Goal: Feedback & Contribution: Submit feedback/report problem

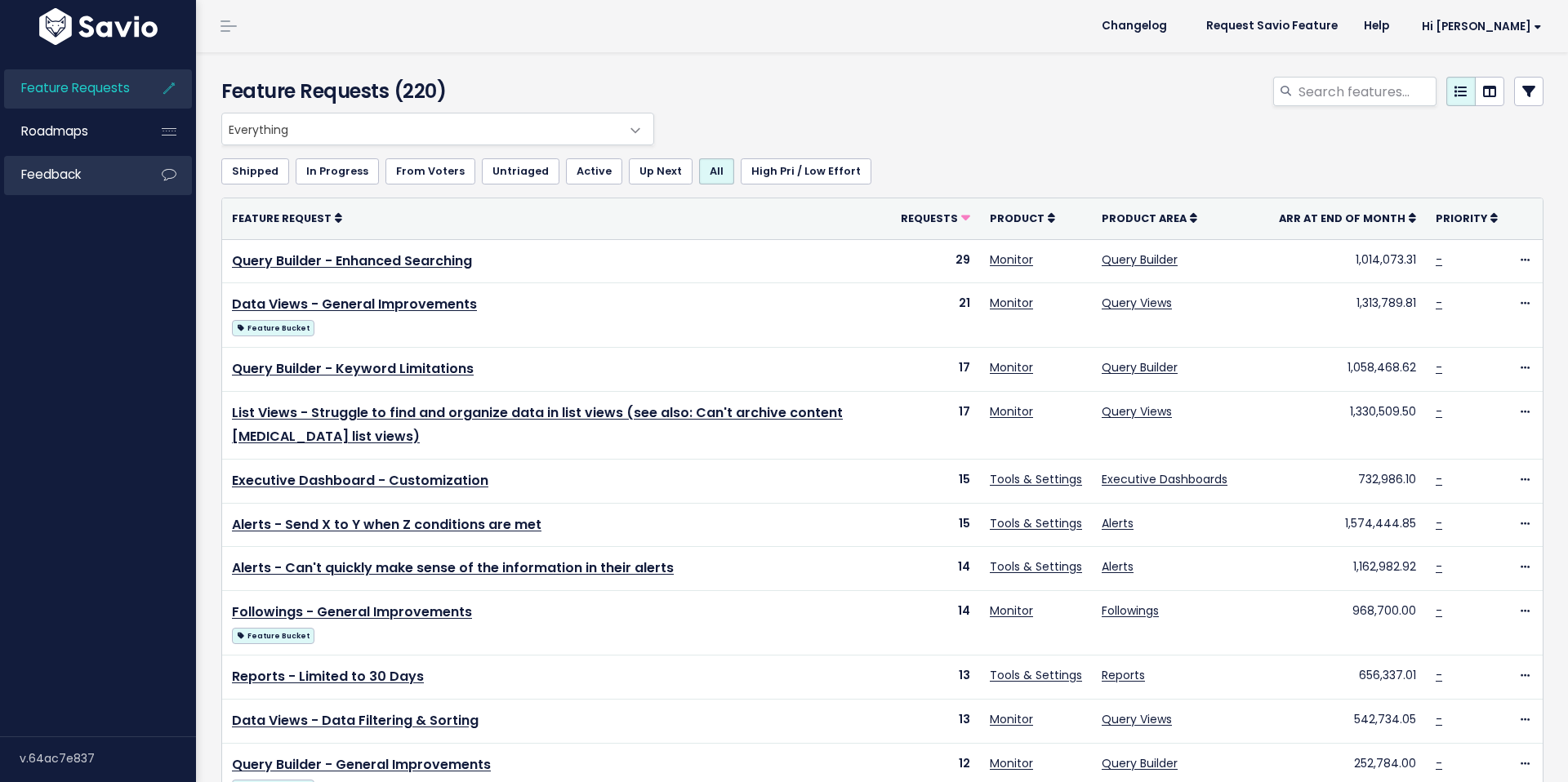
click at [100, 181] on link "Feedback" at bounding box center [69, 175] width 132 height 38
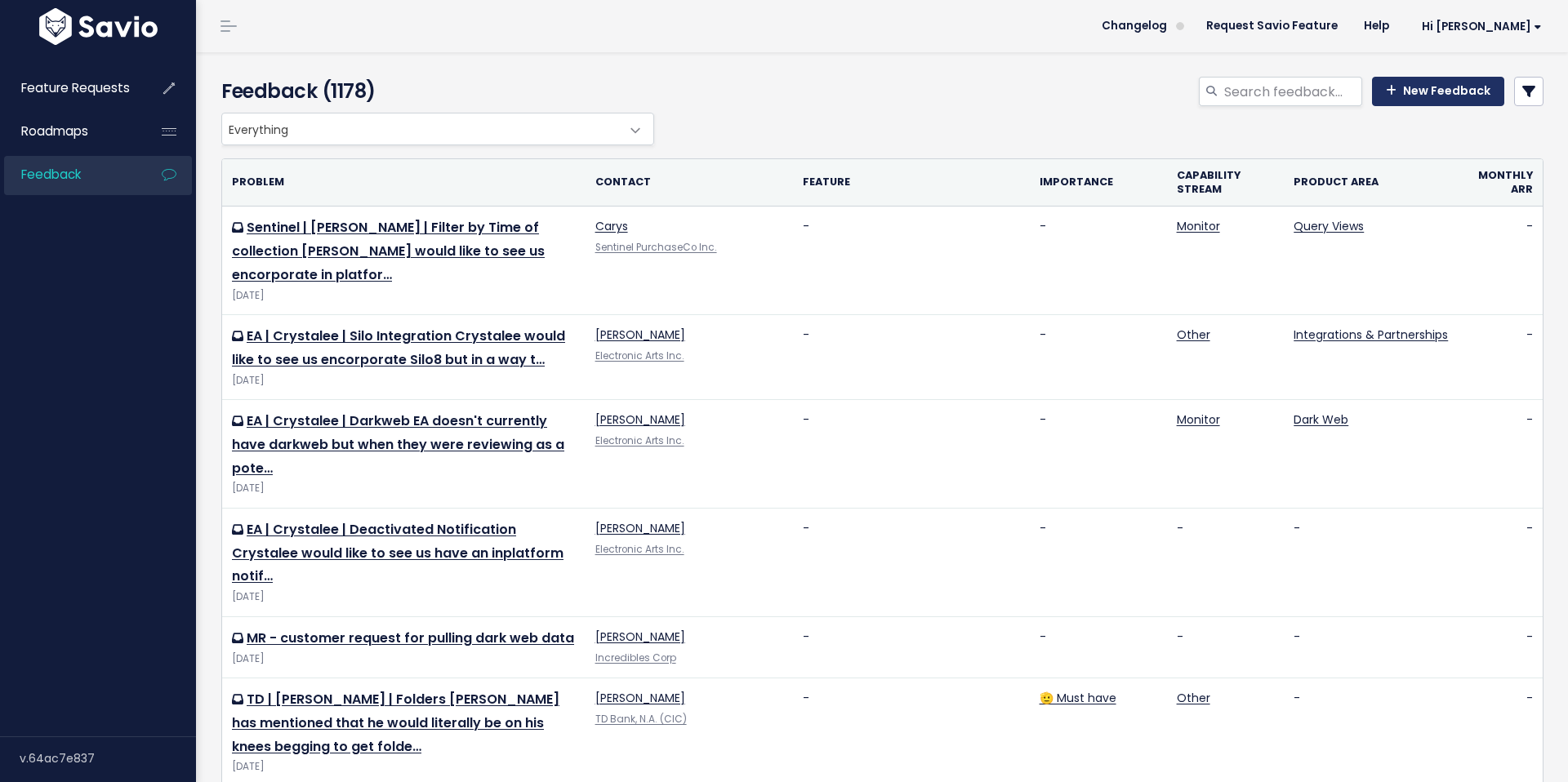
click at [1464, 93] on link "New Feedback" at bounding box center [1438, 91] width 133 height 29
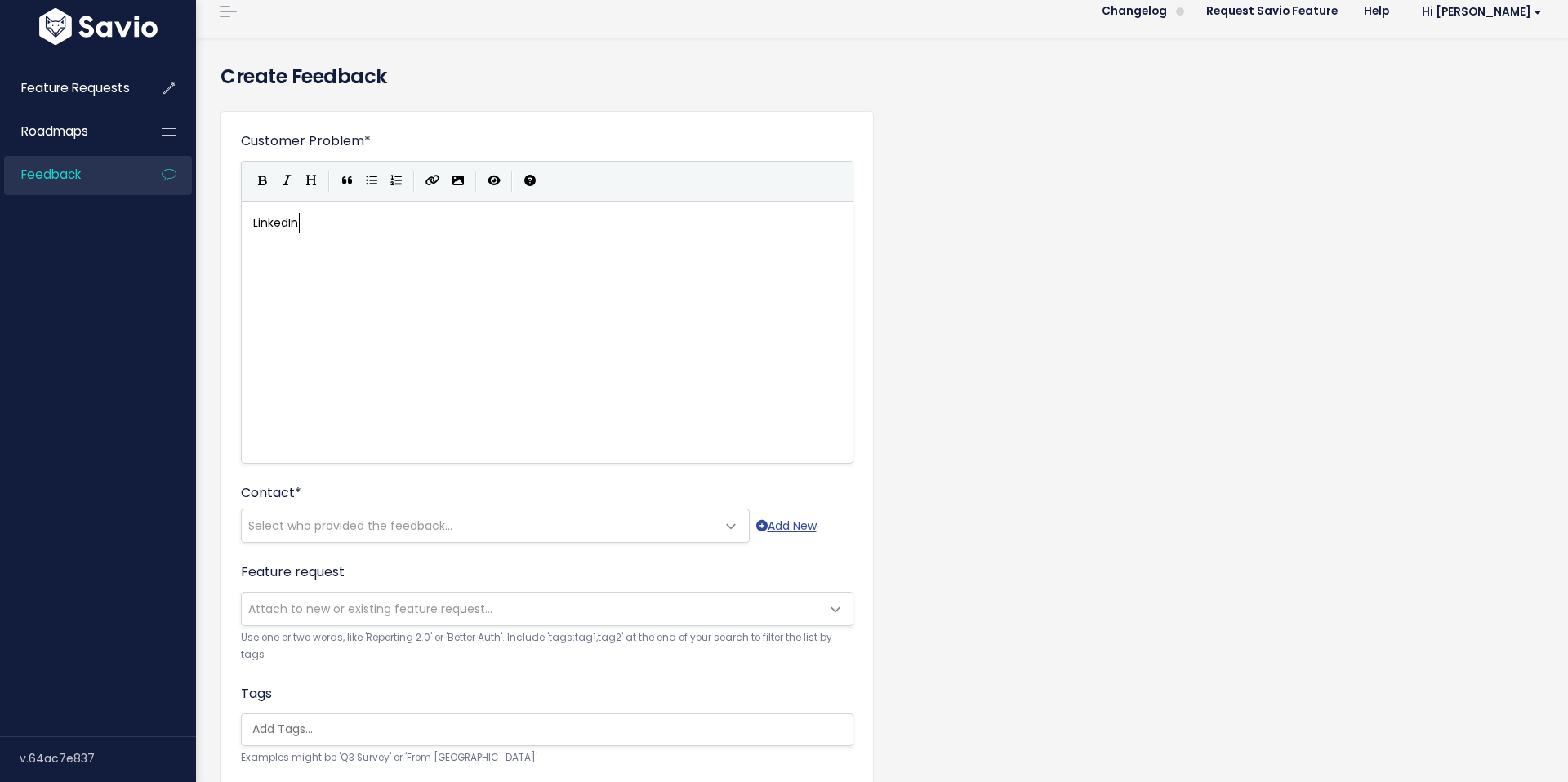
scroll to position [6, 45]
type textarea "LinkedIn | Calle"
type textarea "hallenges with Keyword limitations"
click at [548, 295] on div "xxxxxxxxxx LinkedIn | Challenges with Keyword limitations" at bounding box center [567, 353] width 635 height 286
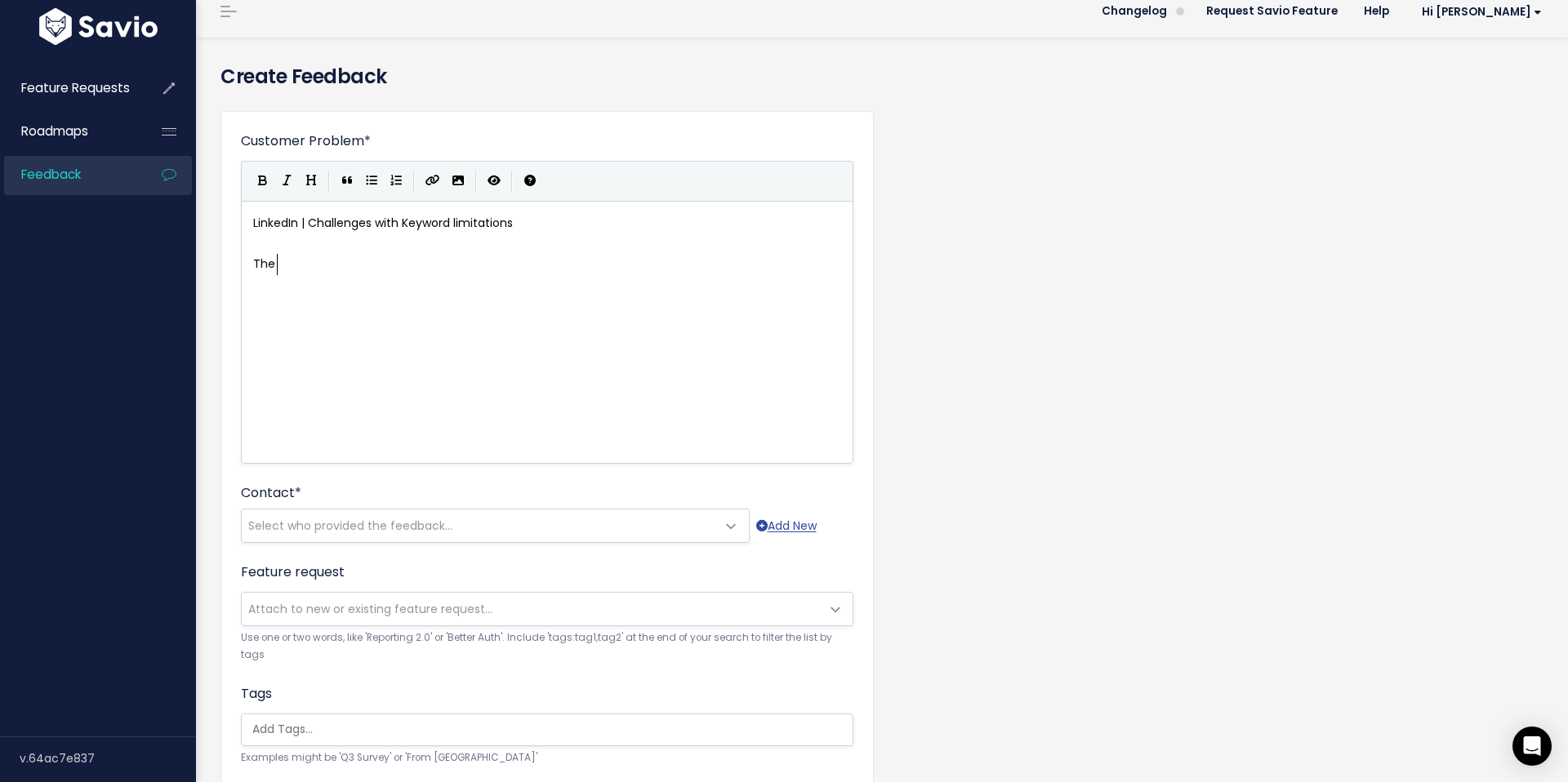
type textarea "The T"
type textarea "Linkedin team mentioned they were frustrated with the limit on the primary term…"
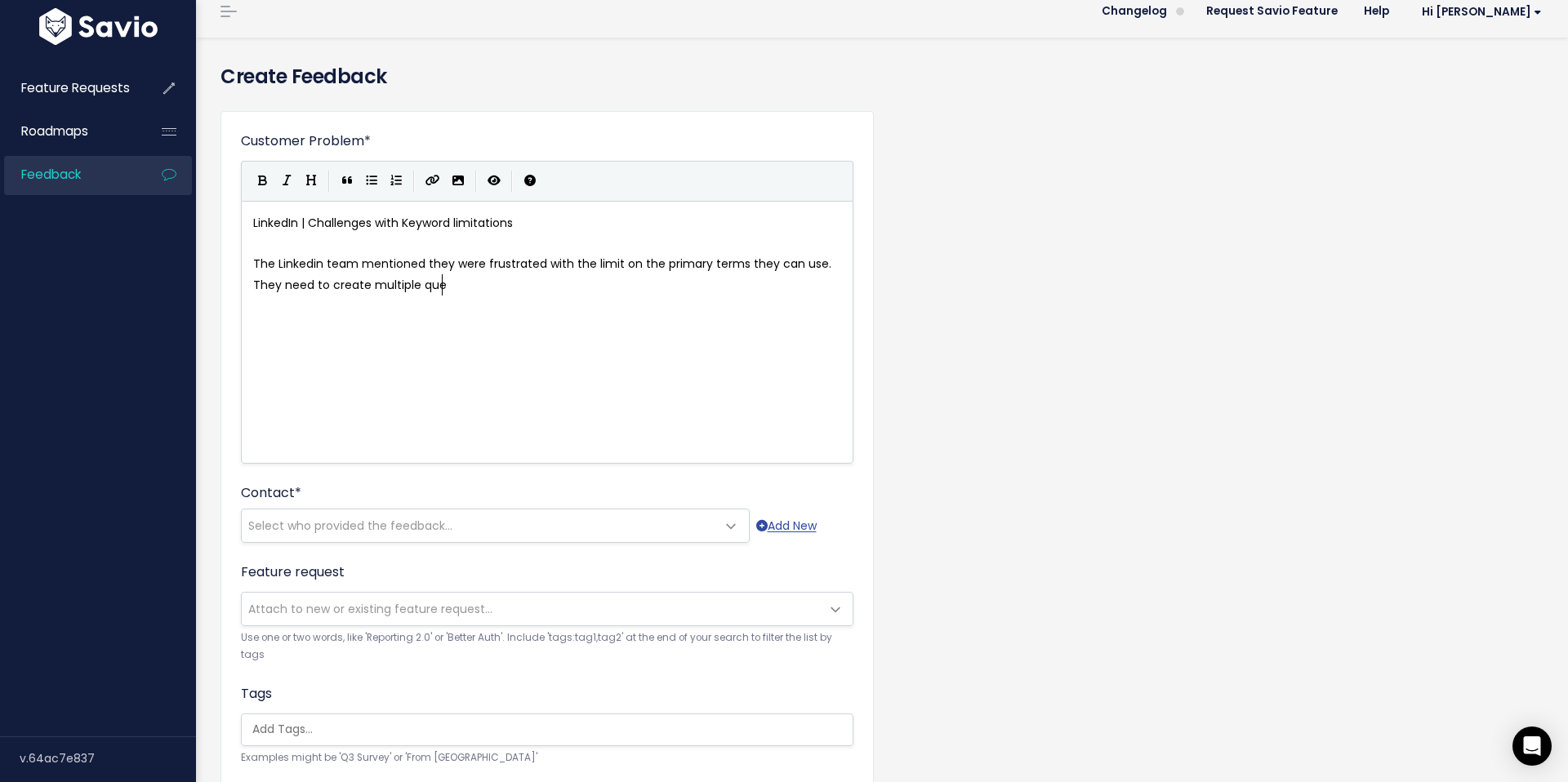
type textarea "They need to create multiple query"
type textarea "ies on one ec"
type textarea "xecutive or cur"
type textarea "t the amount of variations they use for an executive. Andrea (decision maker) s…"
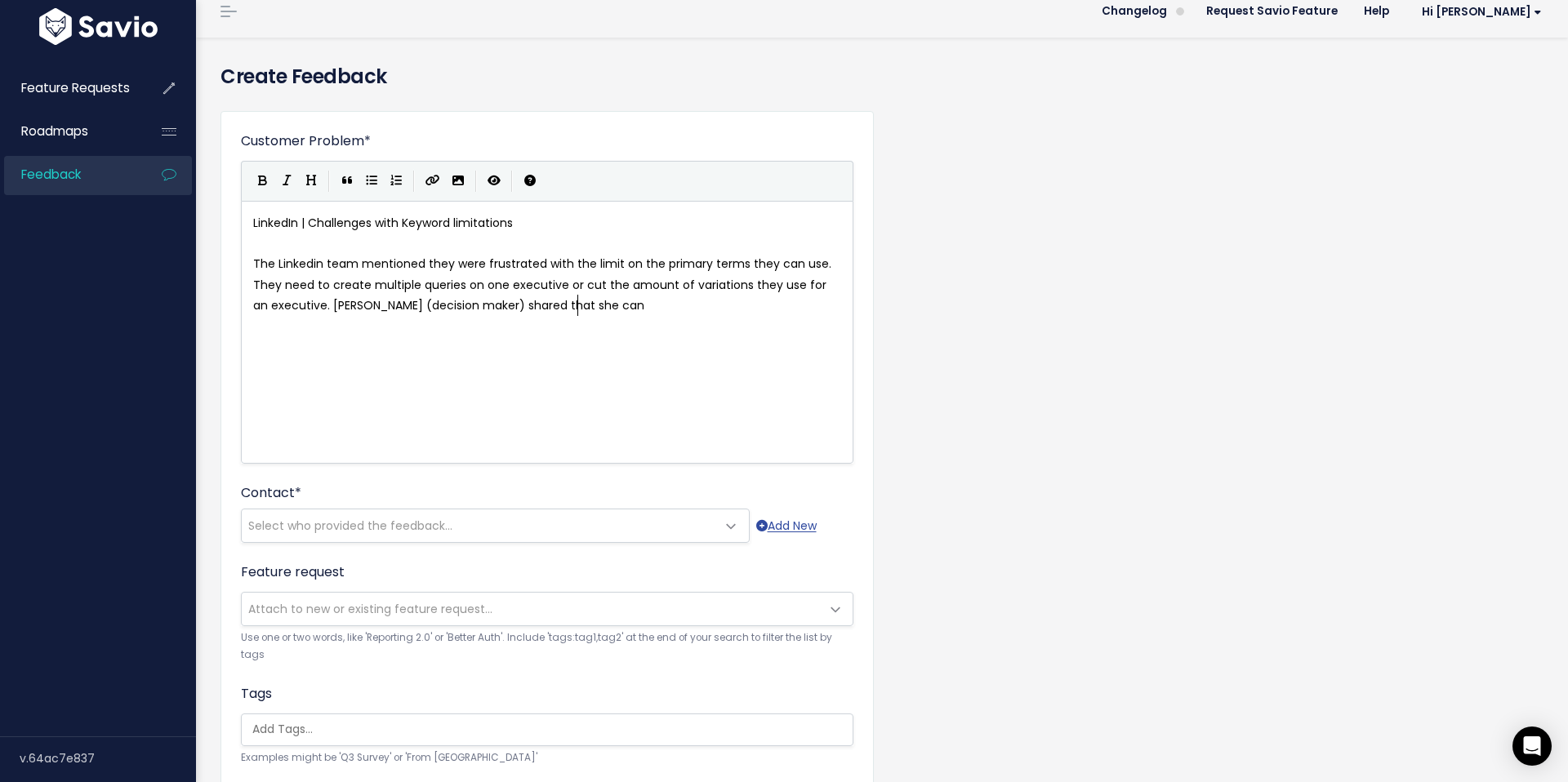
type textarea "can on"
type textarea "n anticpate w"
type textarea "that if they needed to reu"
type textarea "duve the"
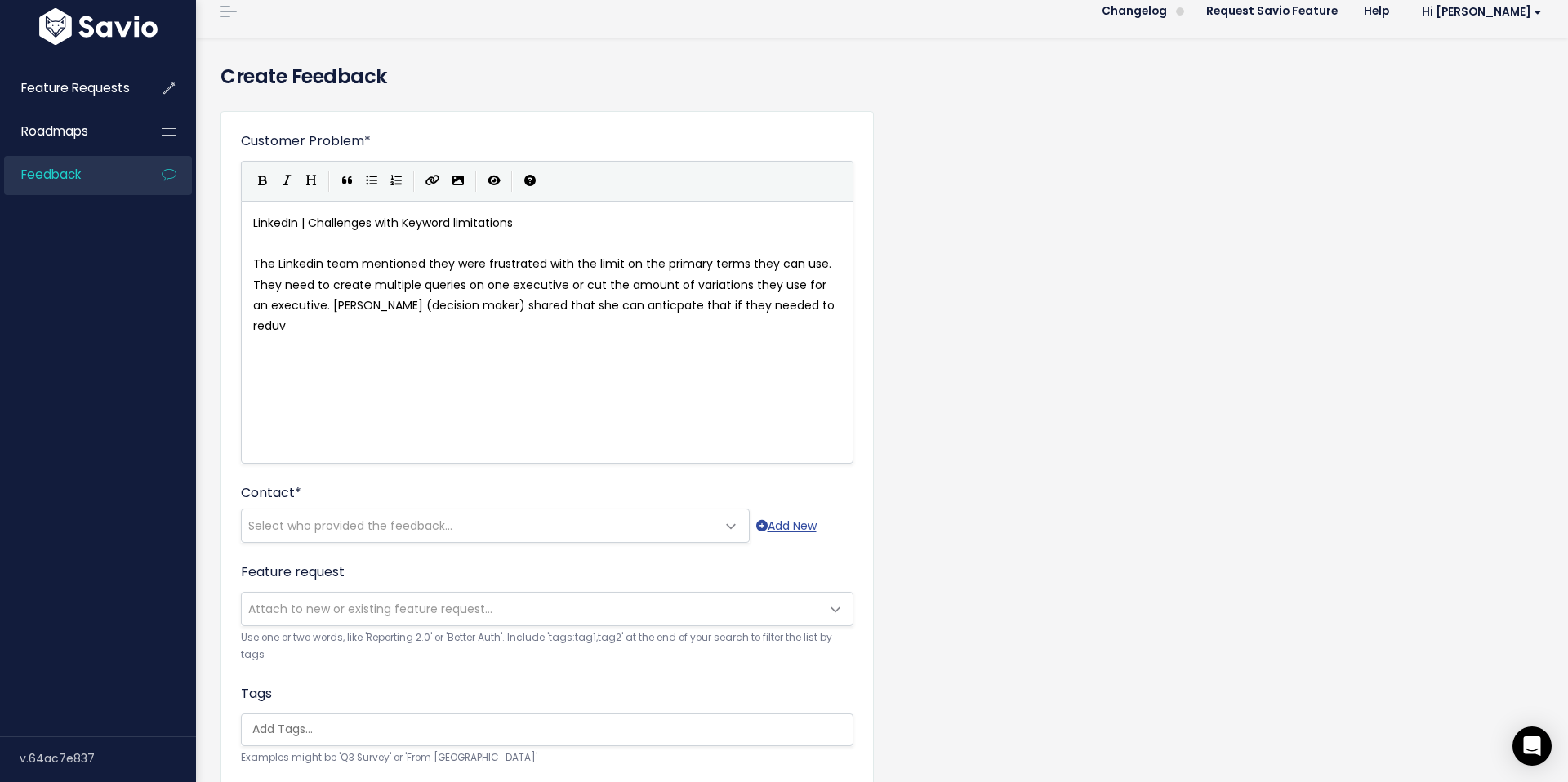
scroll to position [6, 13]
type textarea "ce"
type textarea "ce their foot rpint of"
type textarea "or"
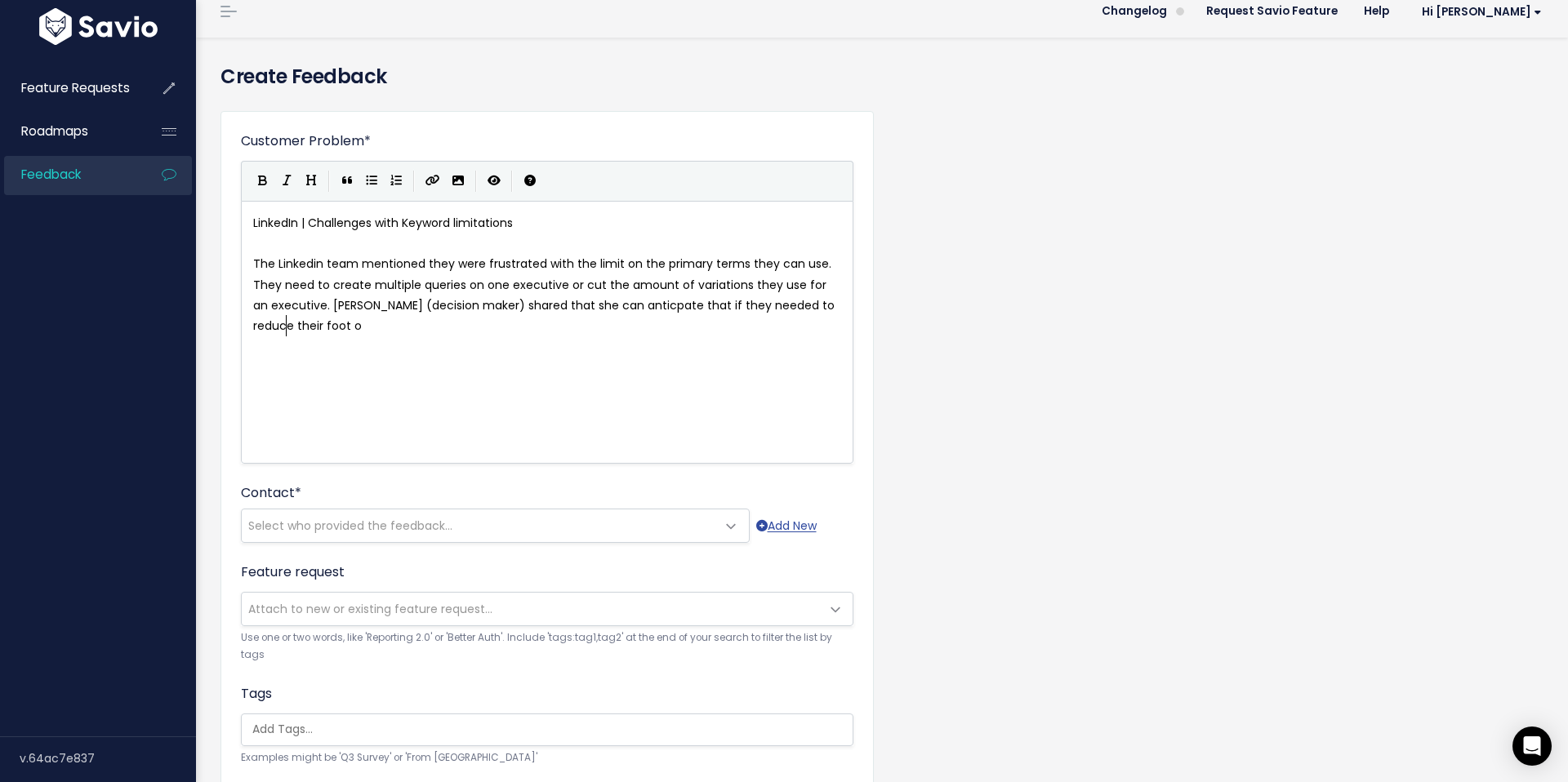
type textarea "p"
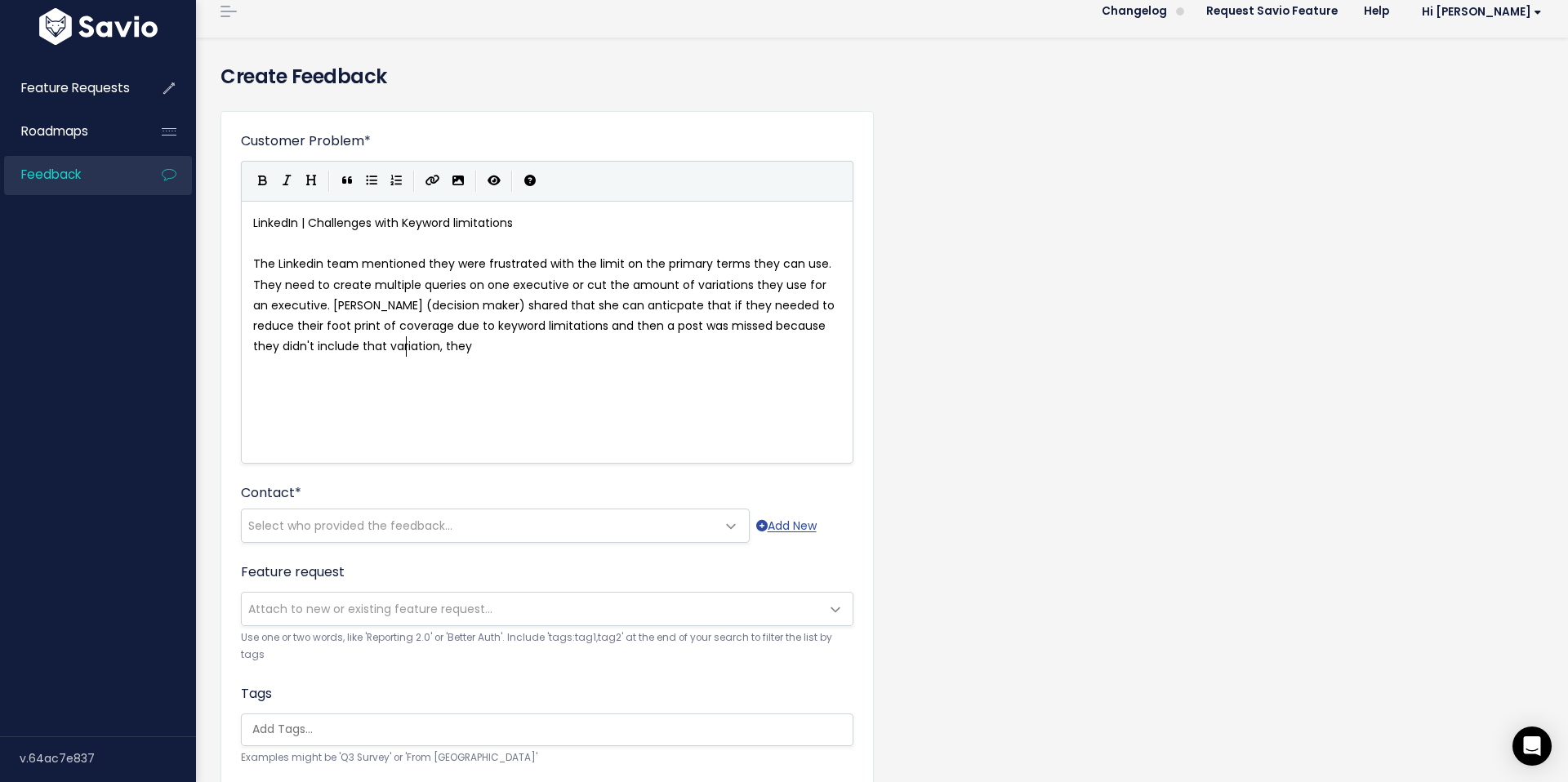
type textarea "print of coverage due to keyword limitations and then a post was missed because…"
type textarea "y wou"
type textarea "hat it"
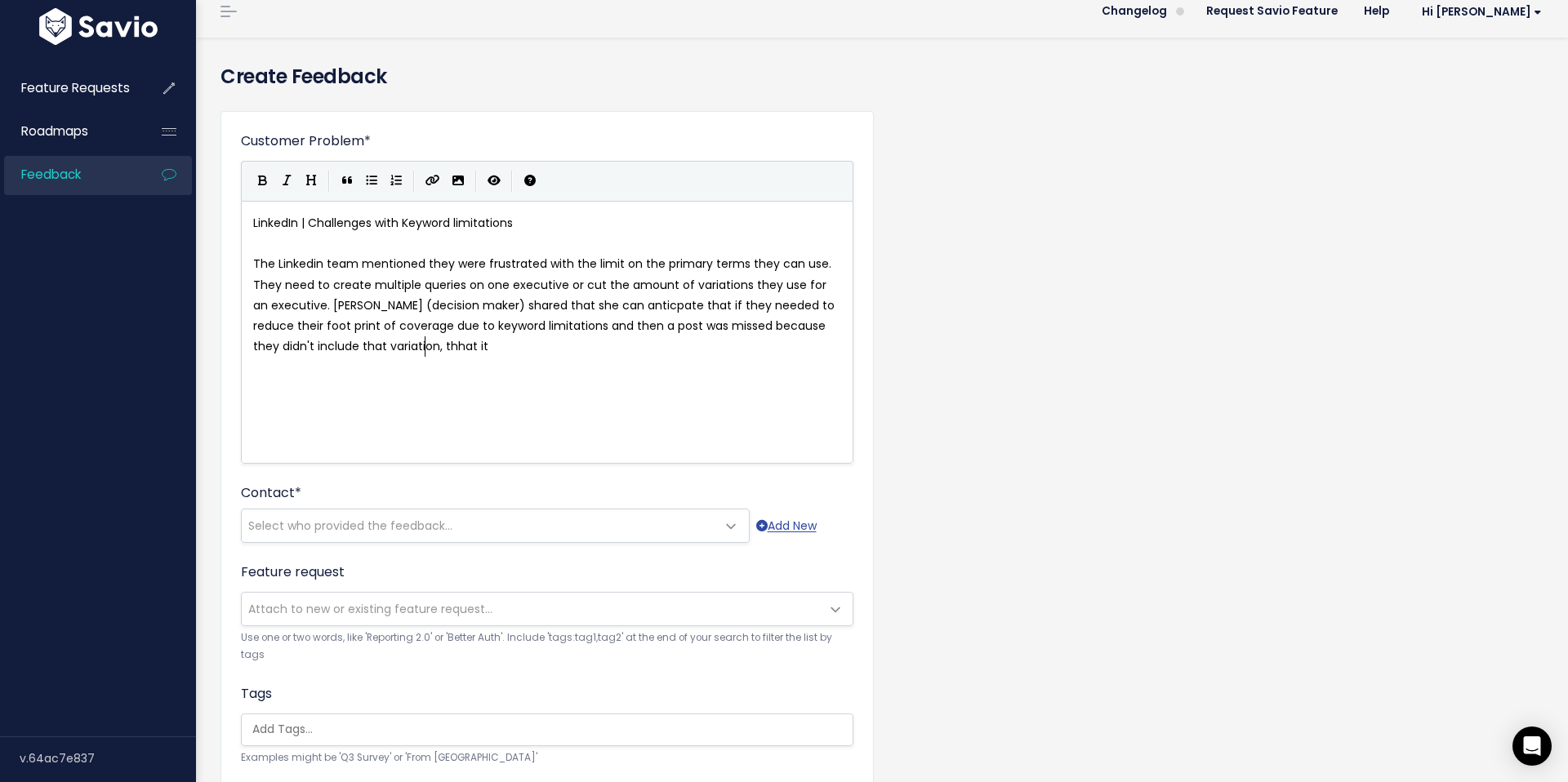
scroll to position [6, 31]
type textarea "that it would be deems"
type textarea "ed unaccem"
type textarea "ptant"
type textarea "bel to t"
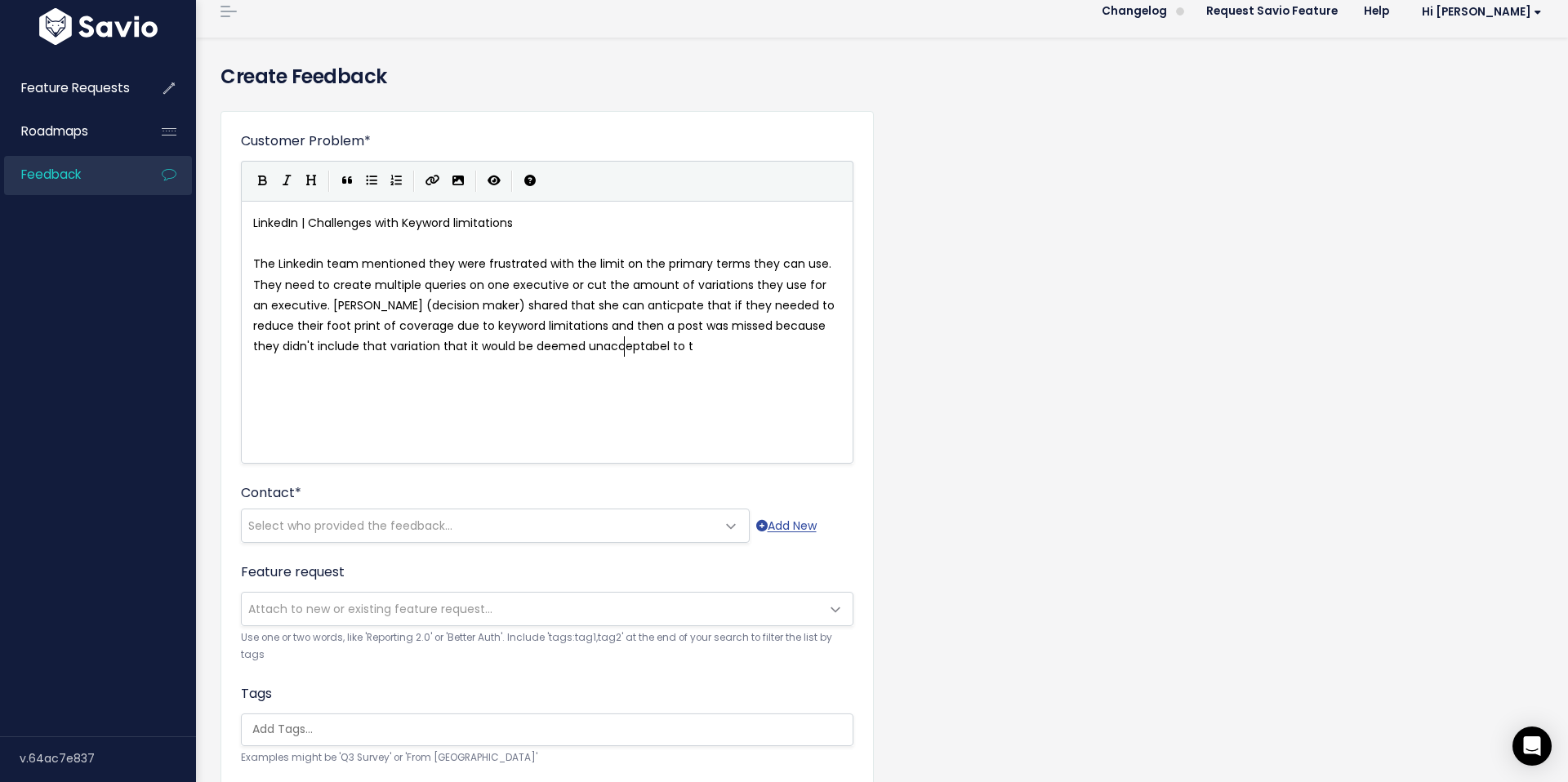
scroll to position [6, 39]
type textarea "le to their executive team and they would be in"
type textarea "a very bas psotion"
type textarea "iosi"
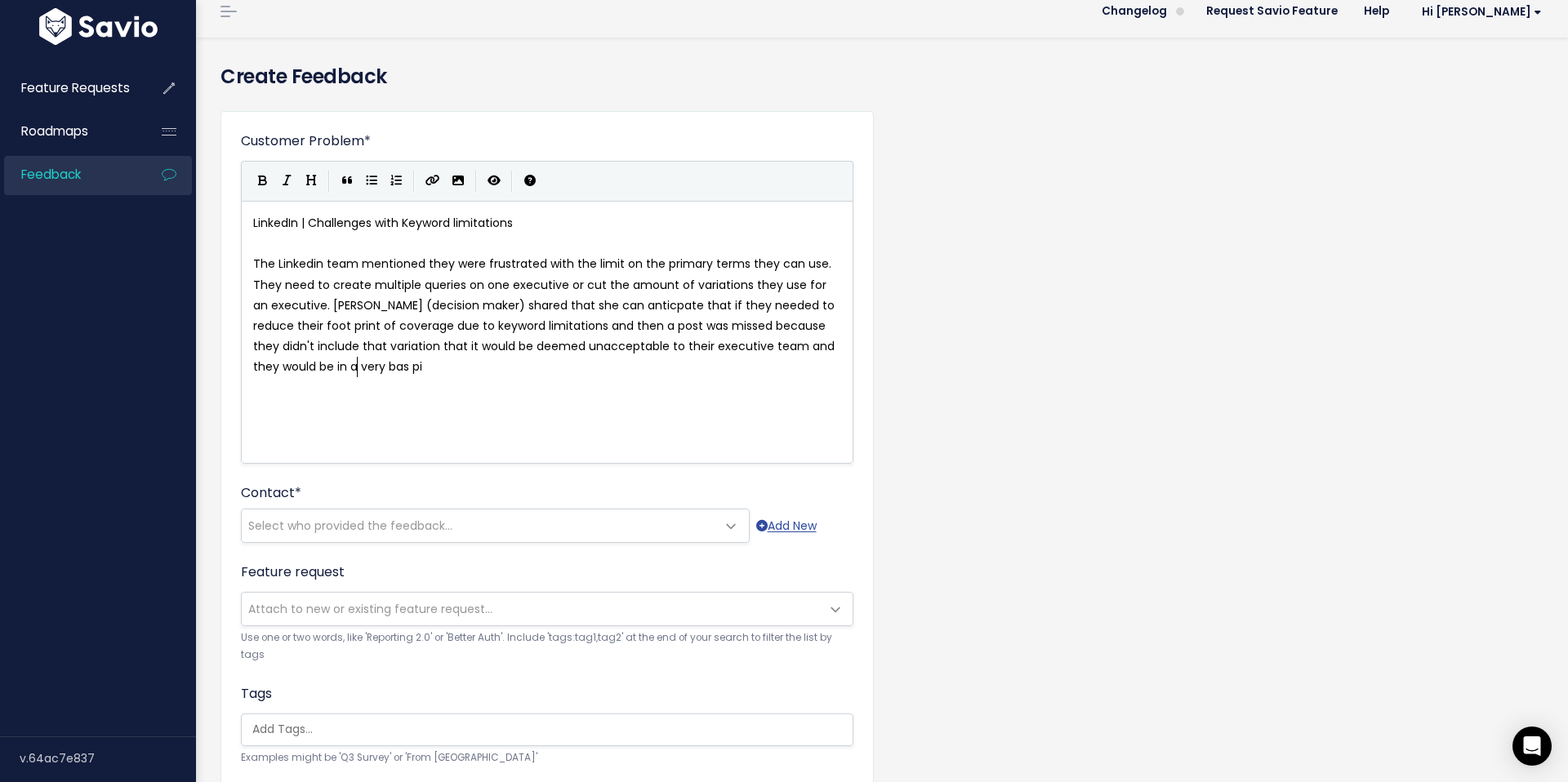
type textarea "s"
type textarea "osition."
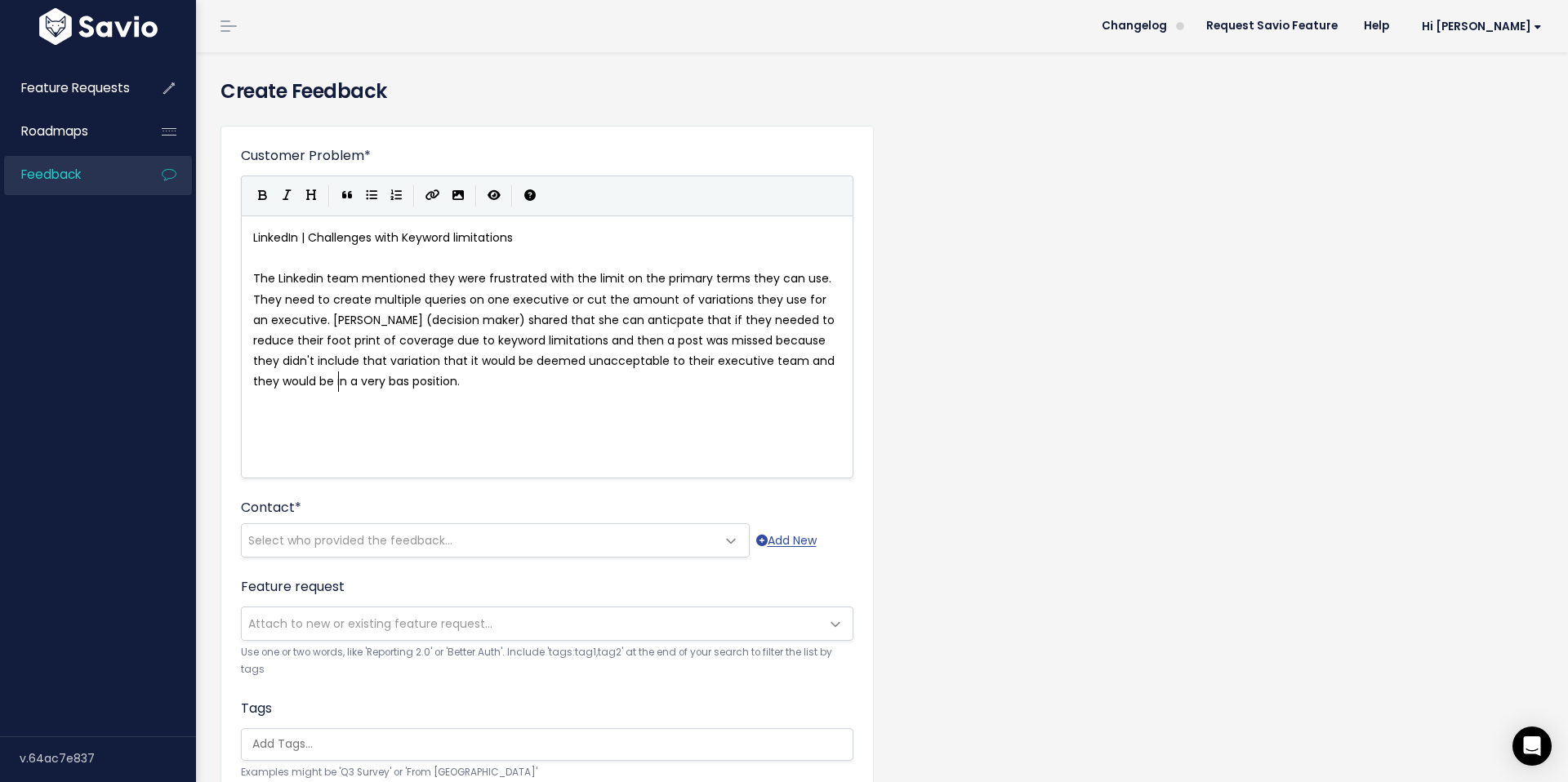
click at [341, 383] on span "The Linkedin team mentioned they were frustrated with the limit on the primary …" at bounding box center [545, 329] width 585 height 119
type textarea "d"
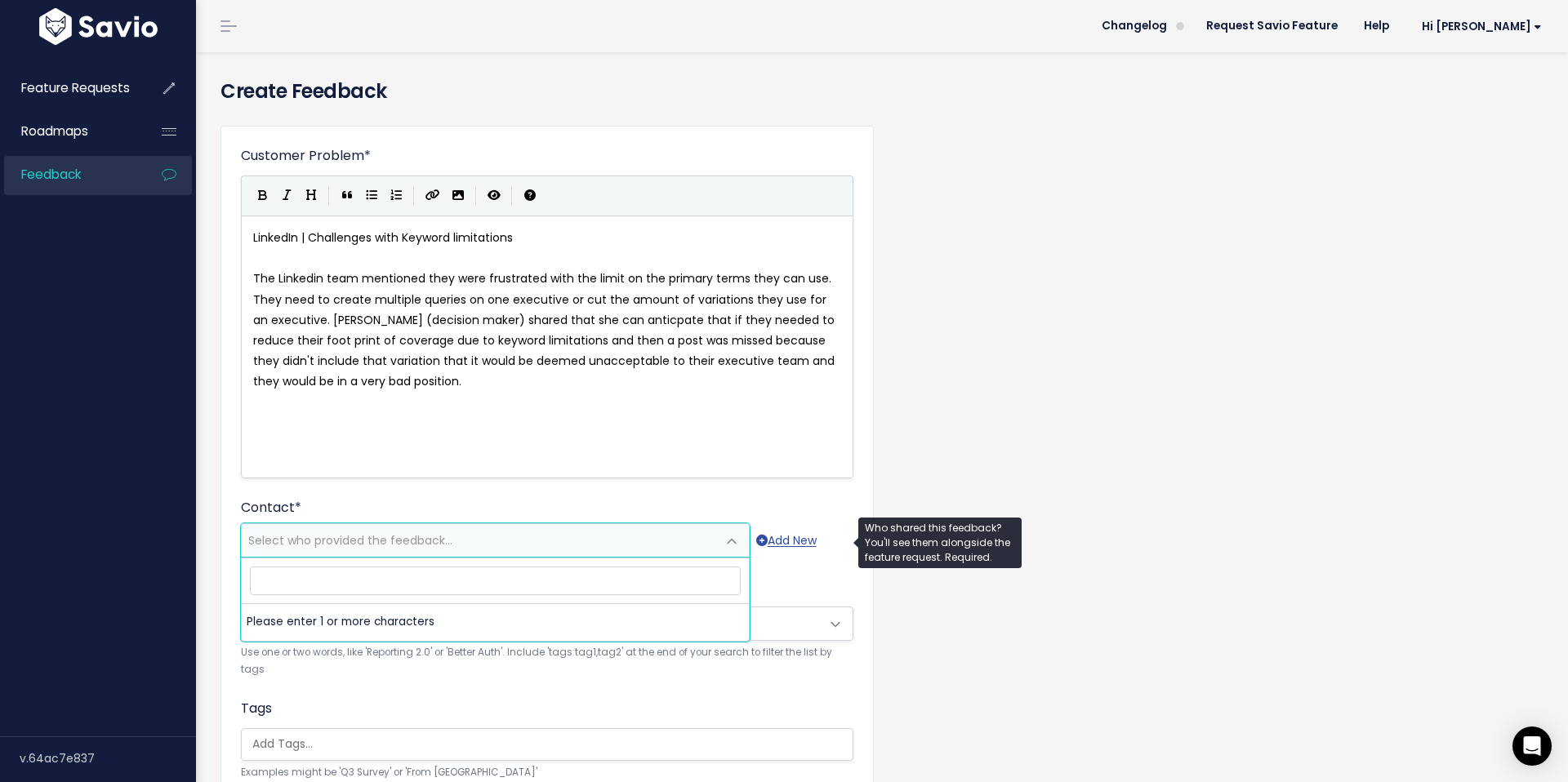
click at [507, 534] on span "Select who provided the feedback..." at bounding box center [478, 541] width 474 height 33
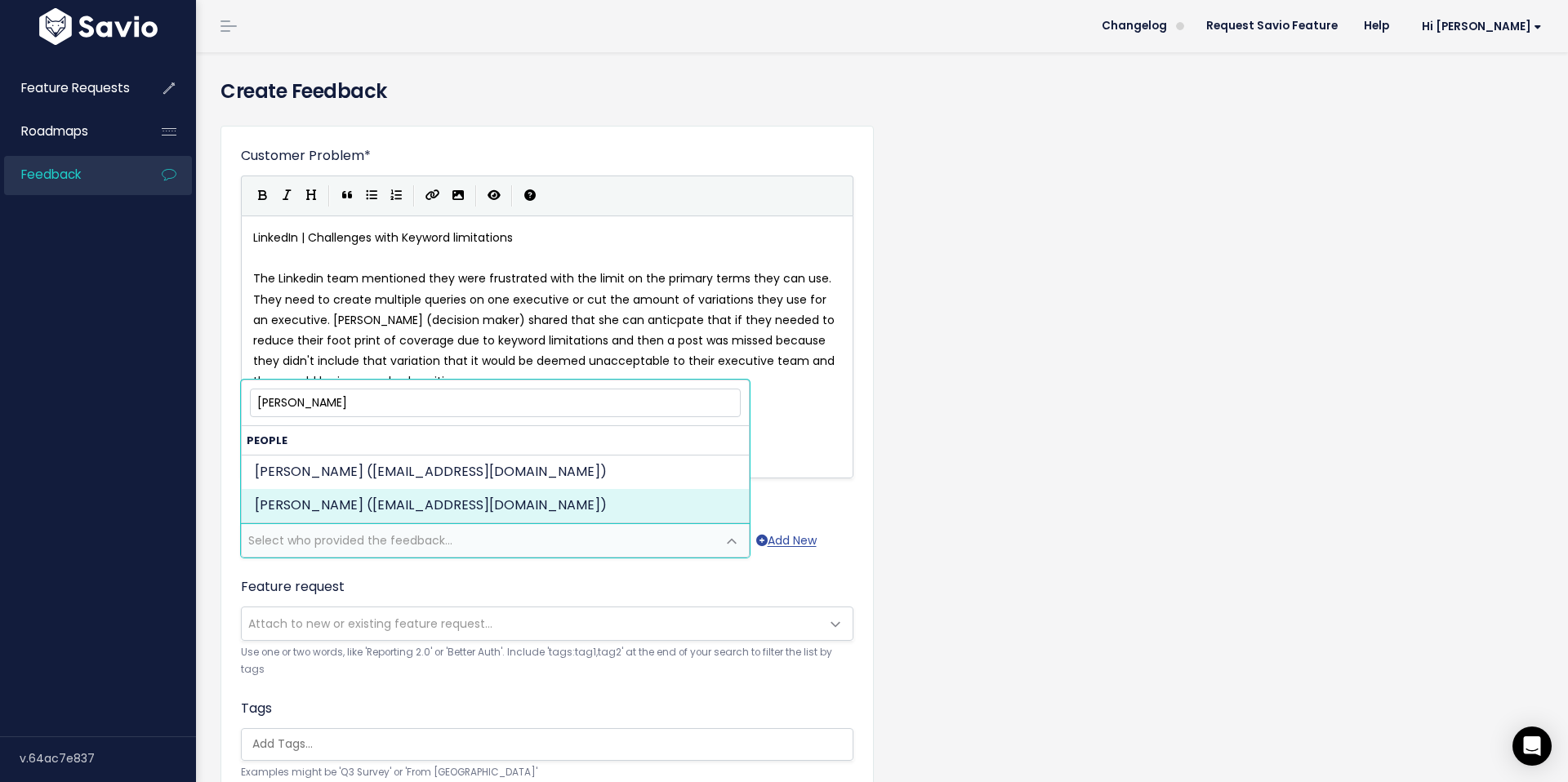
type input "[PERSON_NAME]"
select select "85693789"
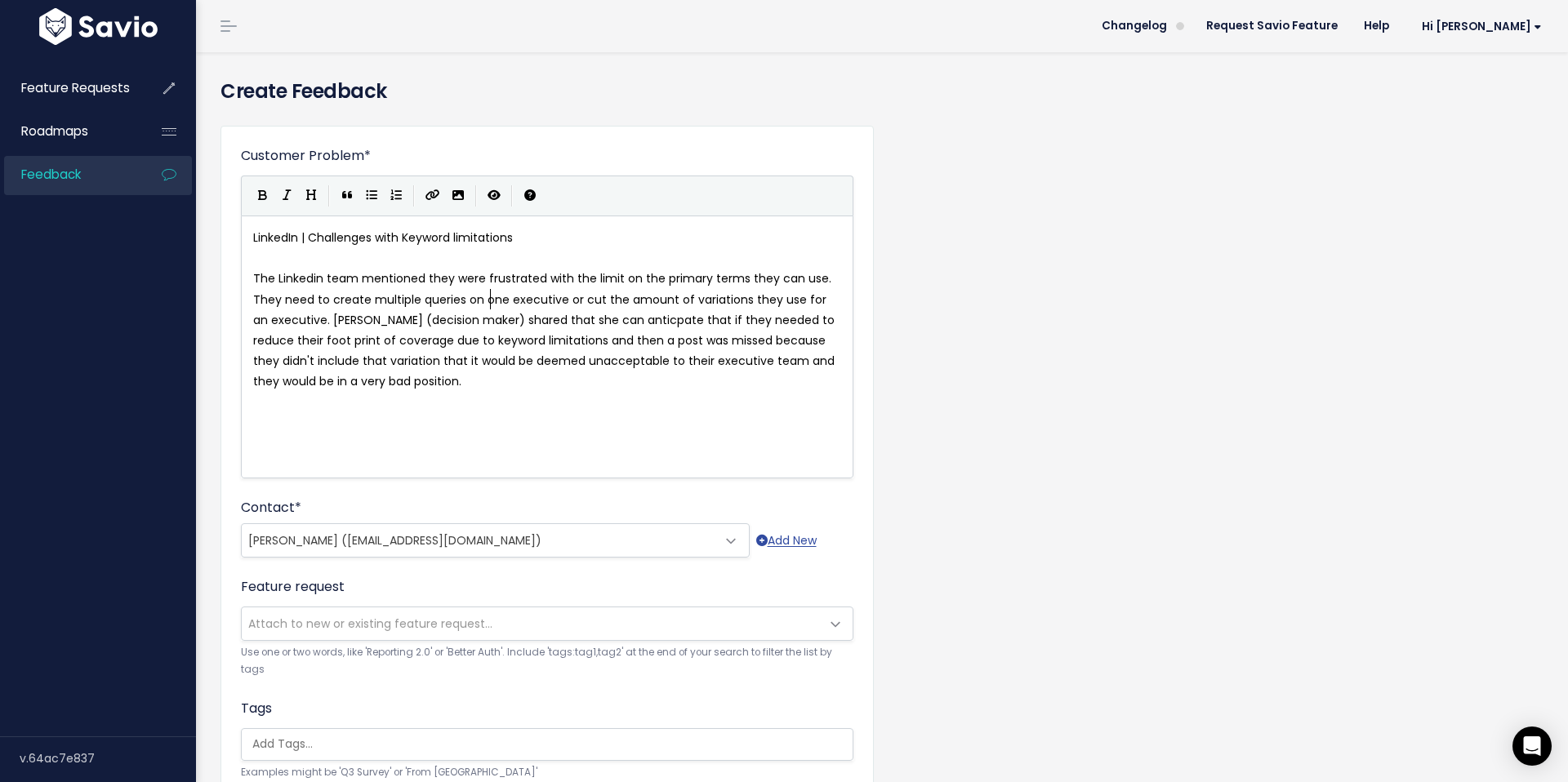
click at [492, 300] on span "The Linkedin team mentioned they were frustrated with the limit on the primary …" at bounding box center [545, 329] width 585 height 119
type textarea "their"
type textarea "for their"
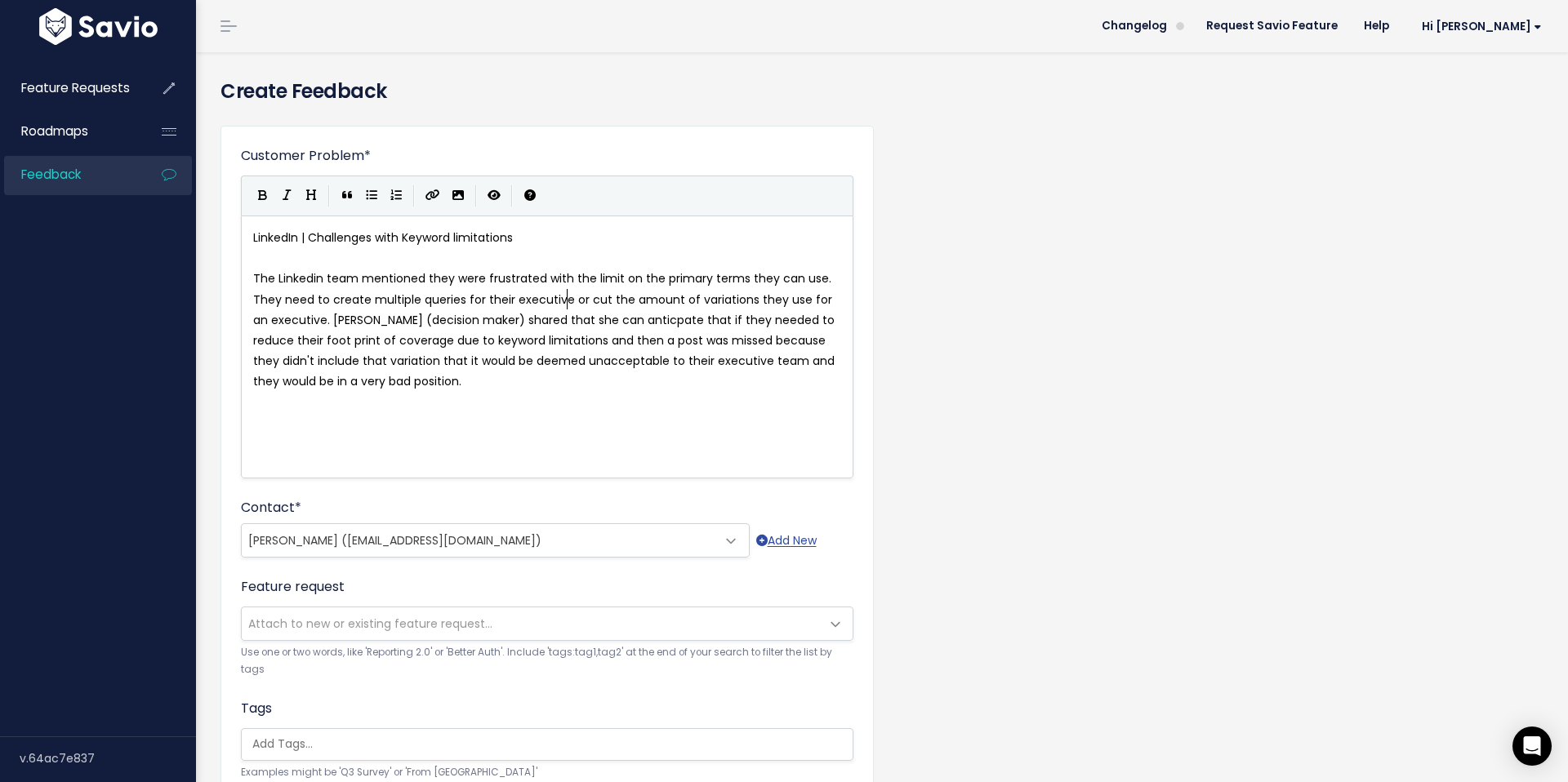
click at [567, 302] on span "The Linkedin team mentioned they were frustrated with the limit on the primary …" at bounding box center [545, 329] width 585 height 119
type textarea "team"
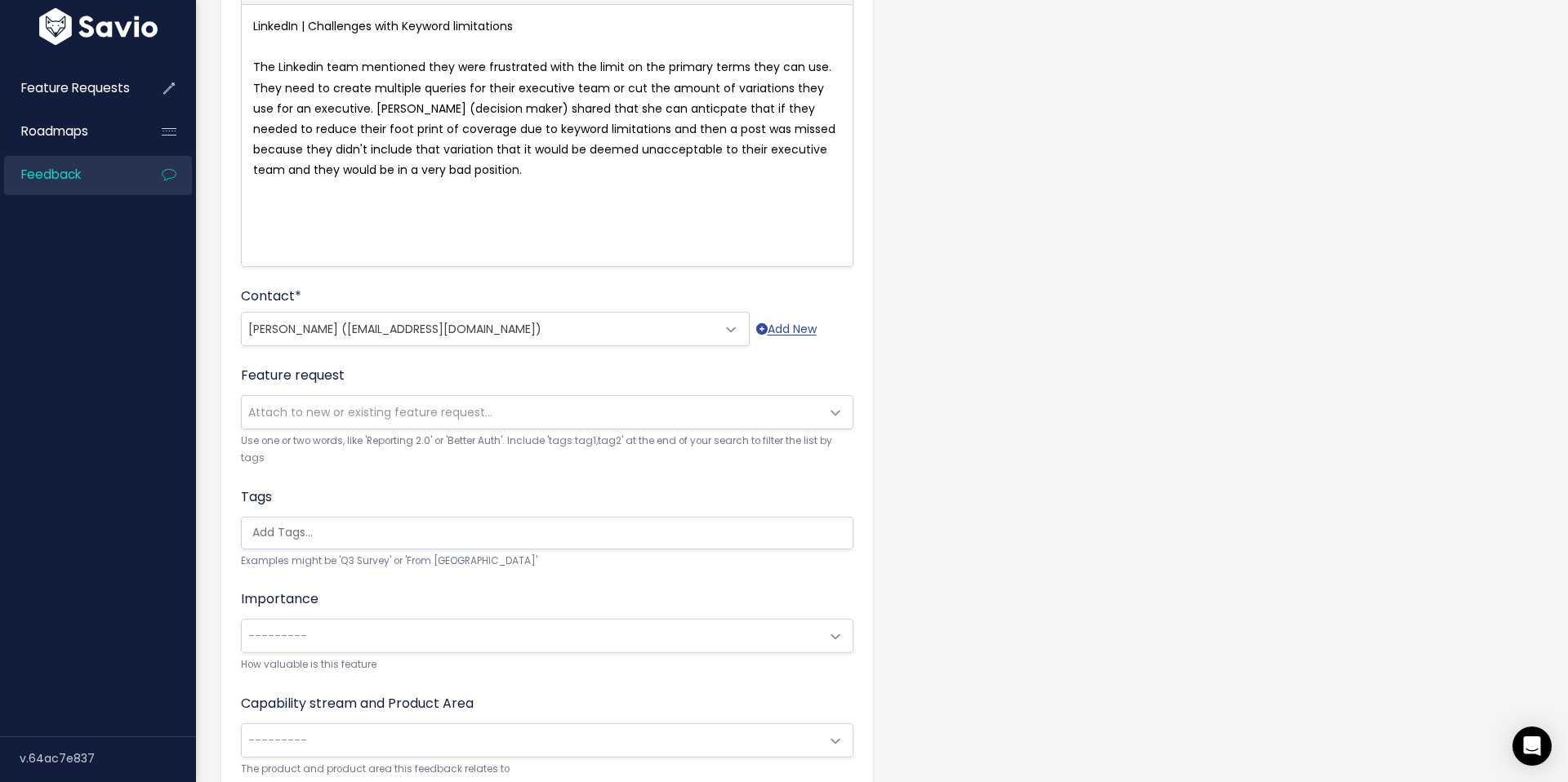
scroll to position [341, 0]
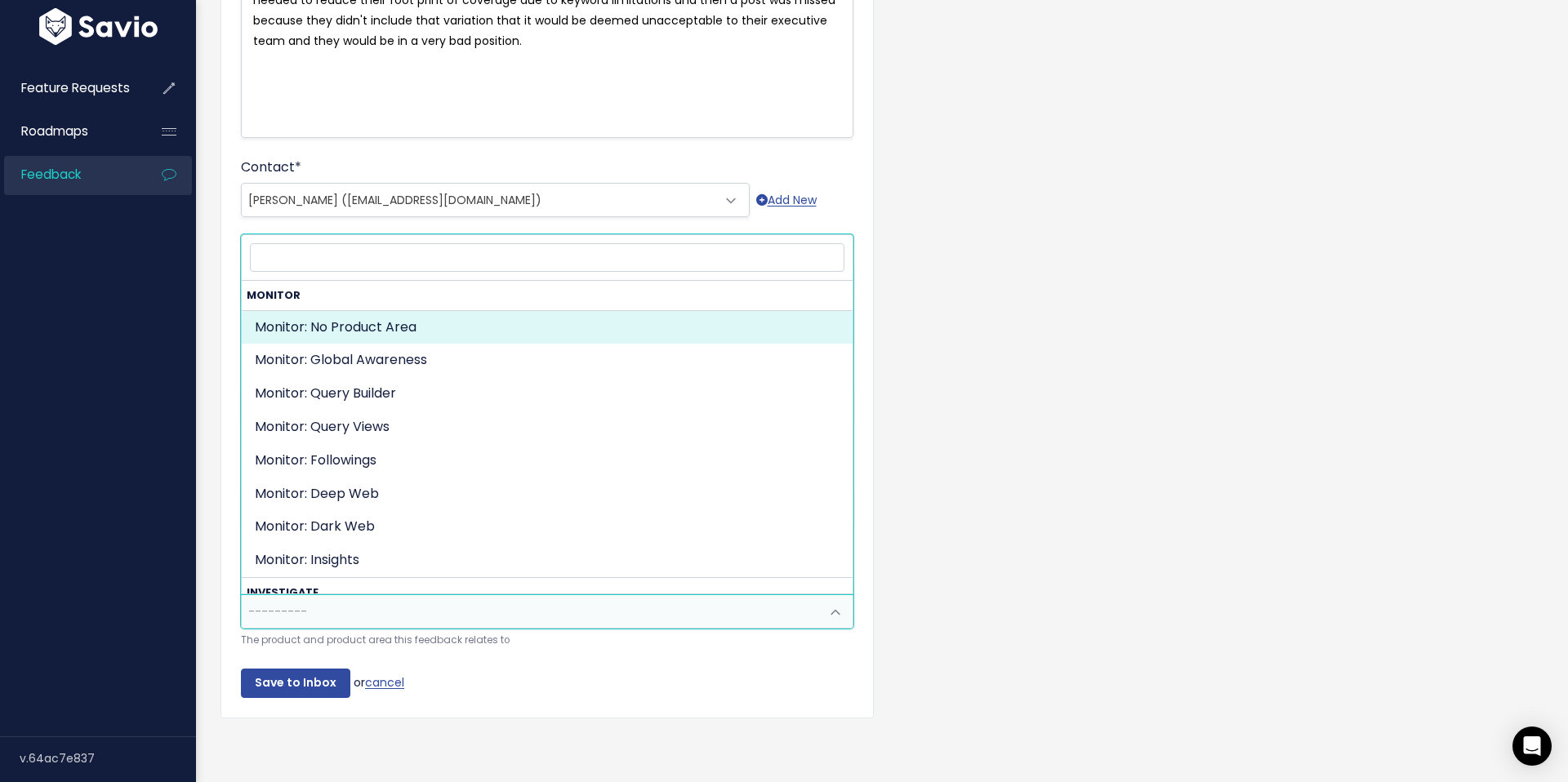
click at [512, 614] on span "---------" at bounding box center [530, 612] width 579 height 33
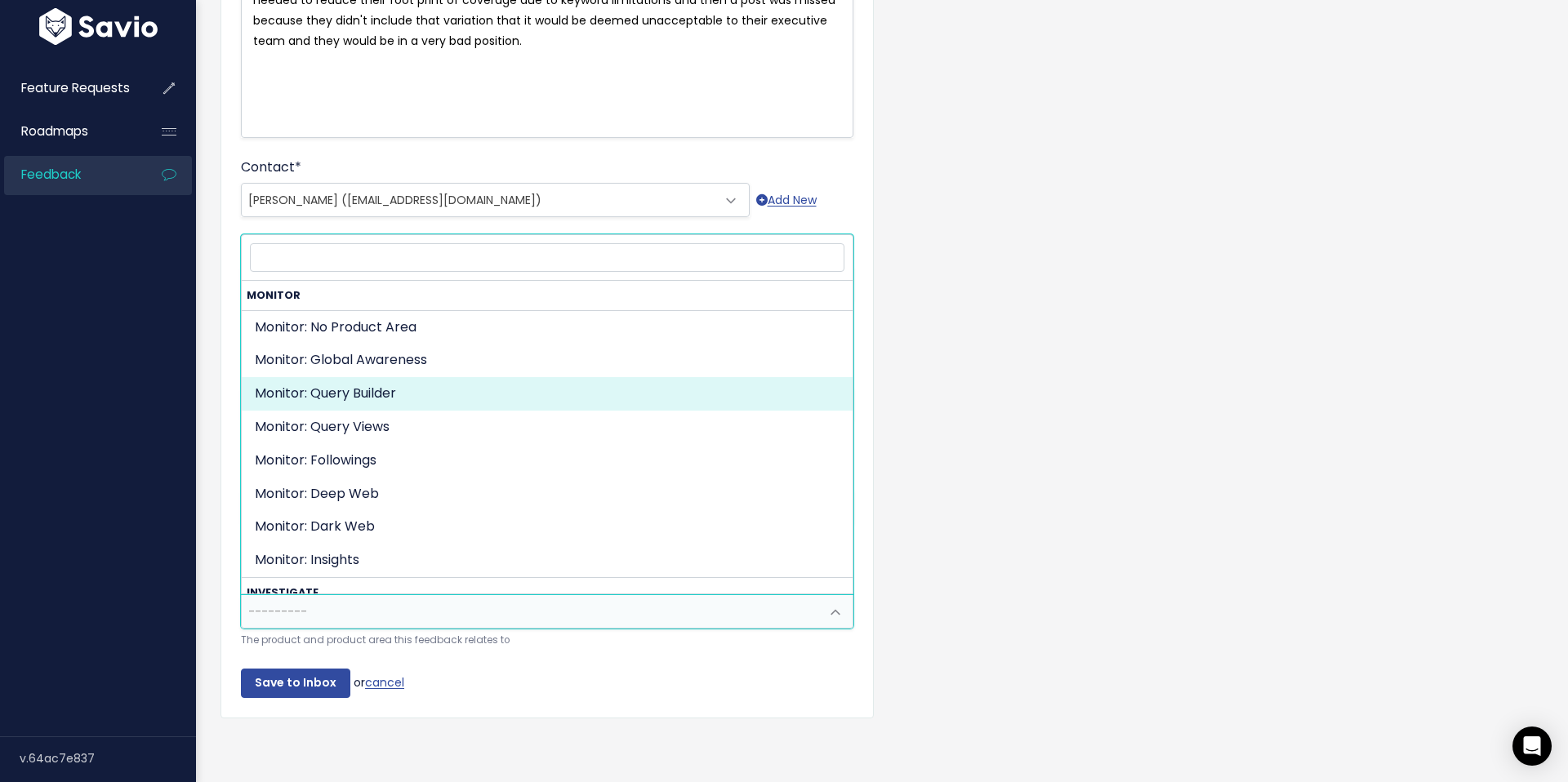
select select "ORGANIZE_COLLABORATE_REPORT:QUERY_BUILDING"
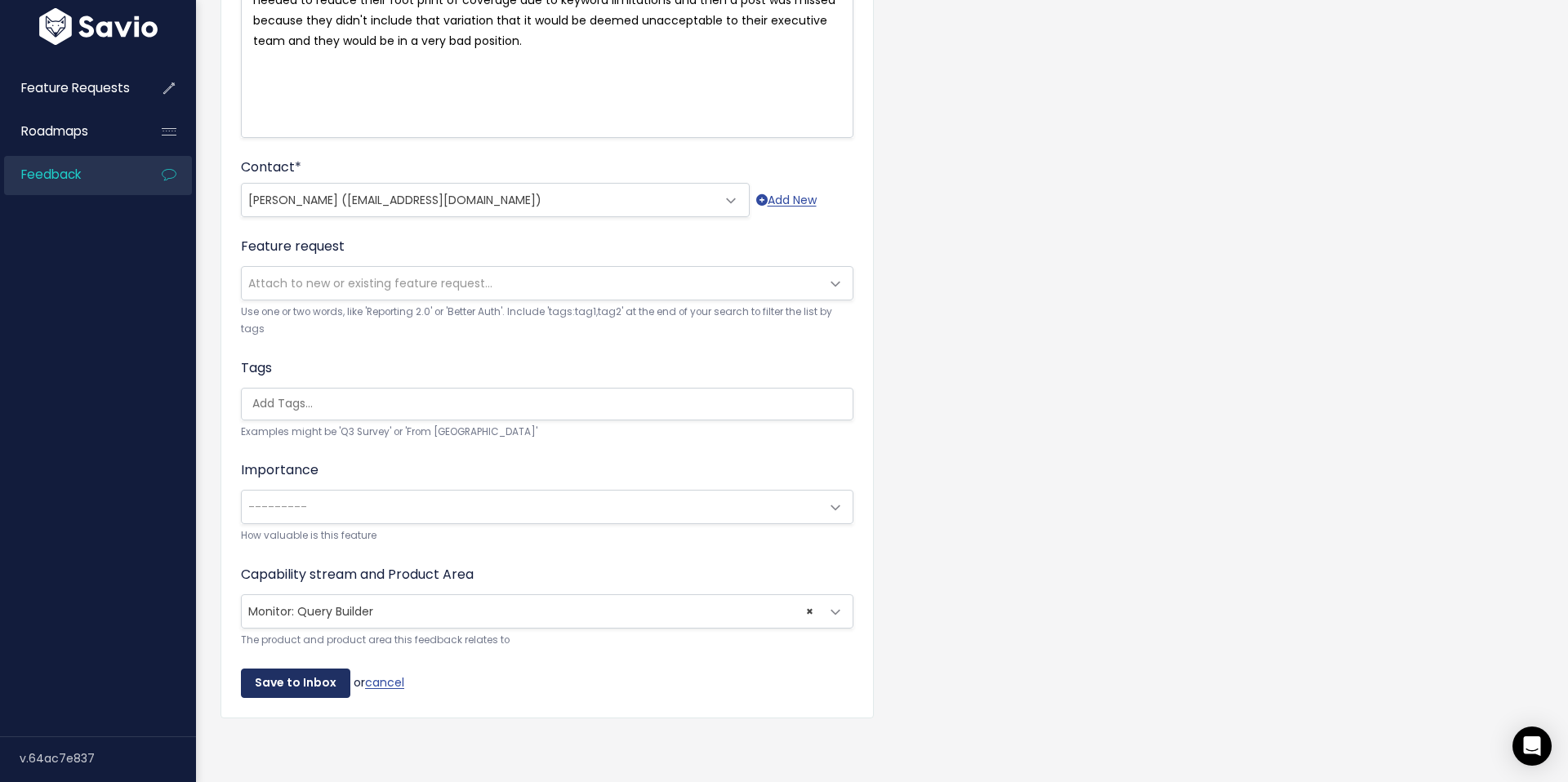
click at [287, 680] on input "Save to Inbox" at bounding box center [295, 683] width 110 height 29
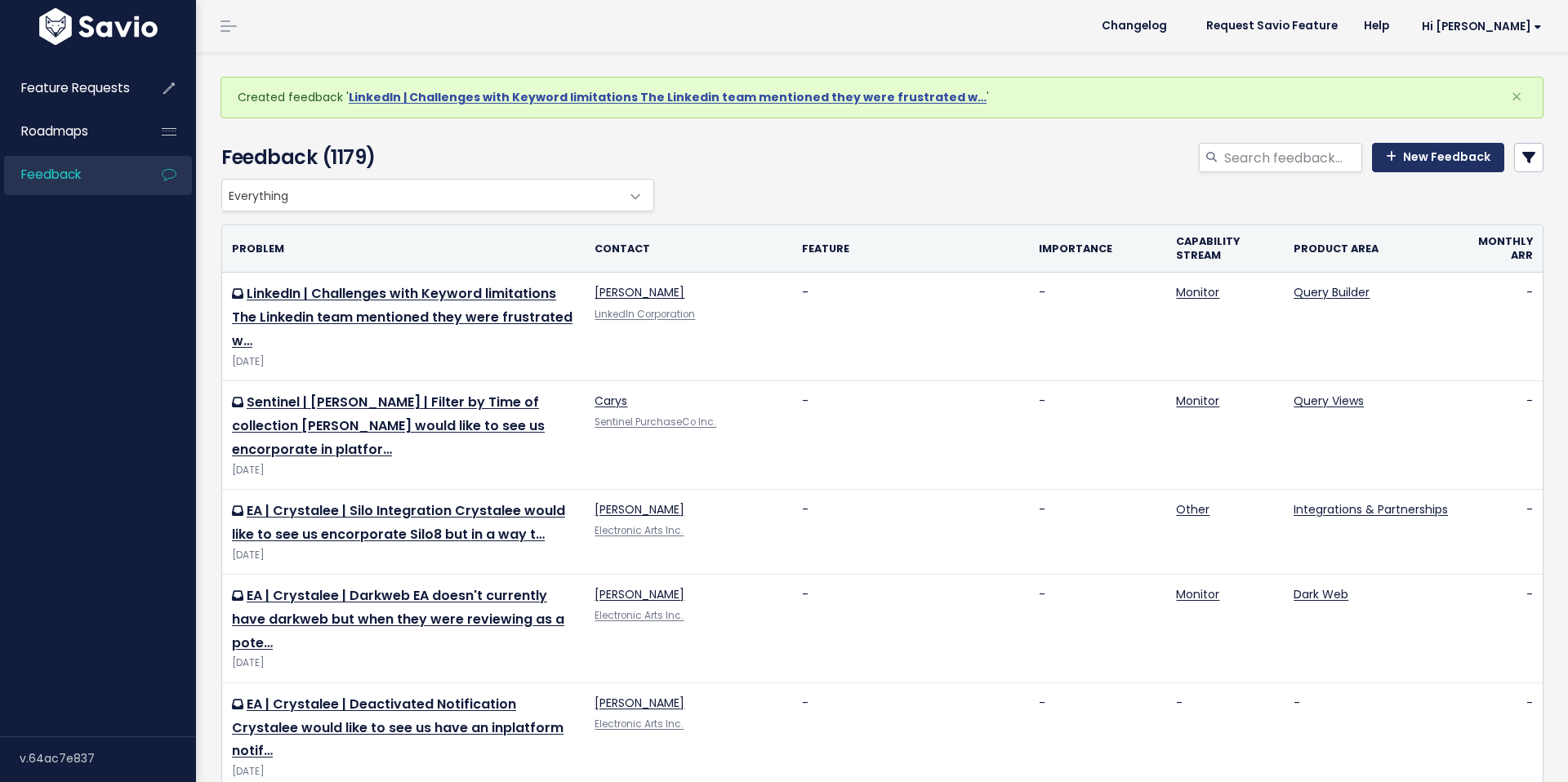
click at [1466, 163] on link "New Feedback" at bounding box center [1438, 157] width 133 height 29
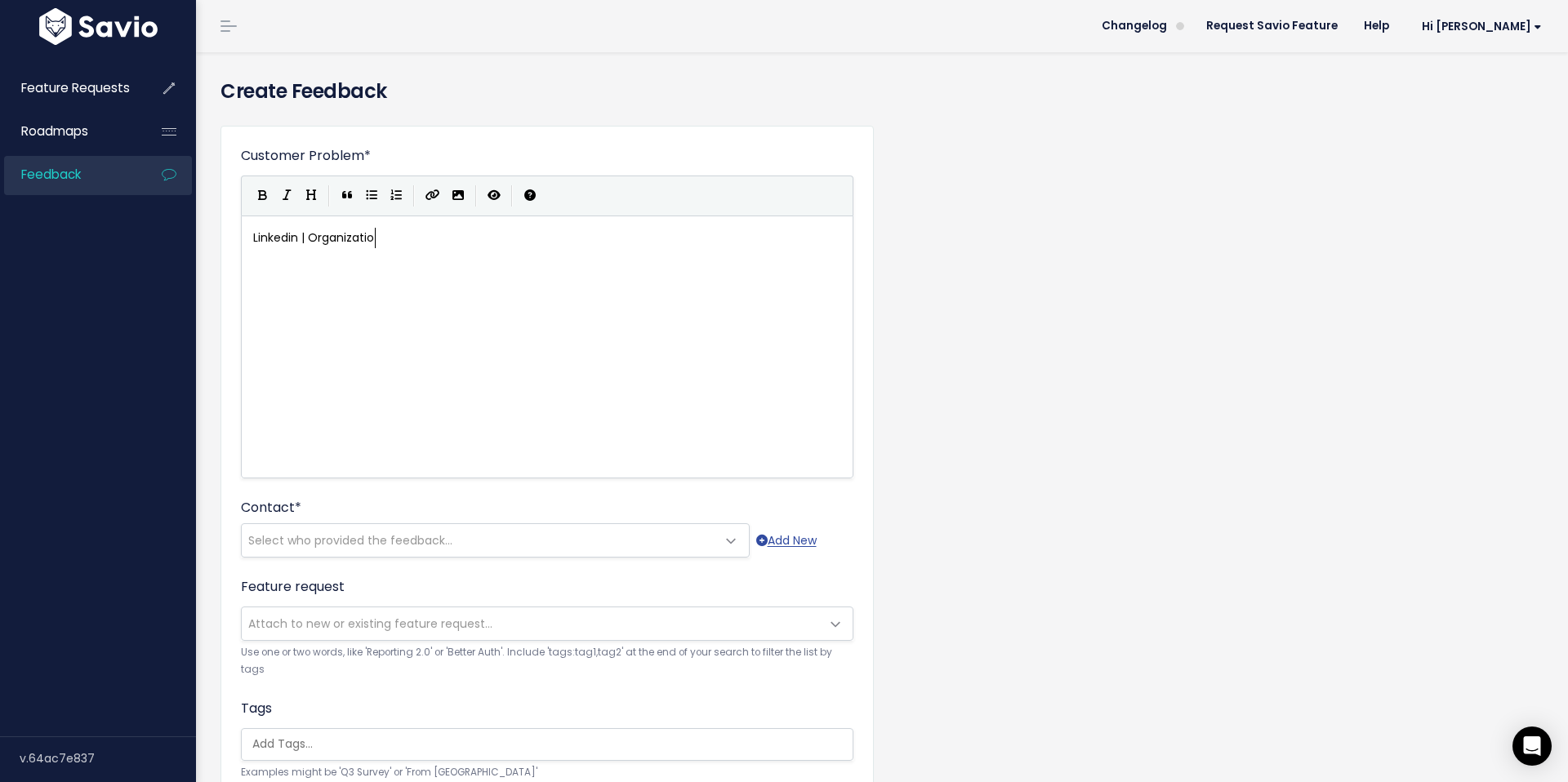
scroll to position [6, 128]
type textarea "Linkedin | Organization"
click at [356, 304] on div "xxxxxxxxxx Linkedin | Organization" at bounding box center [567, 367] width 635 height 286
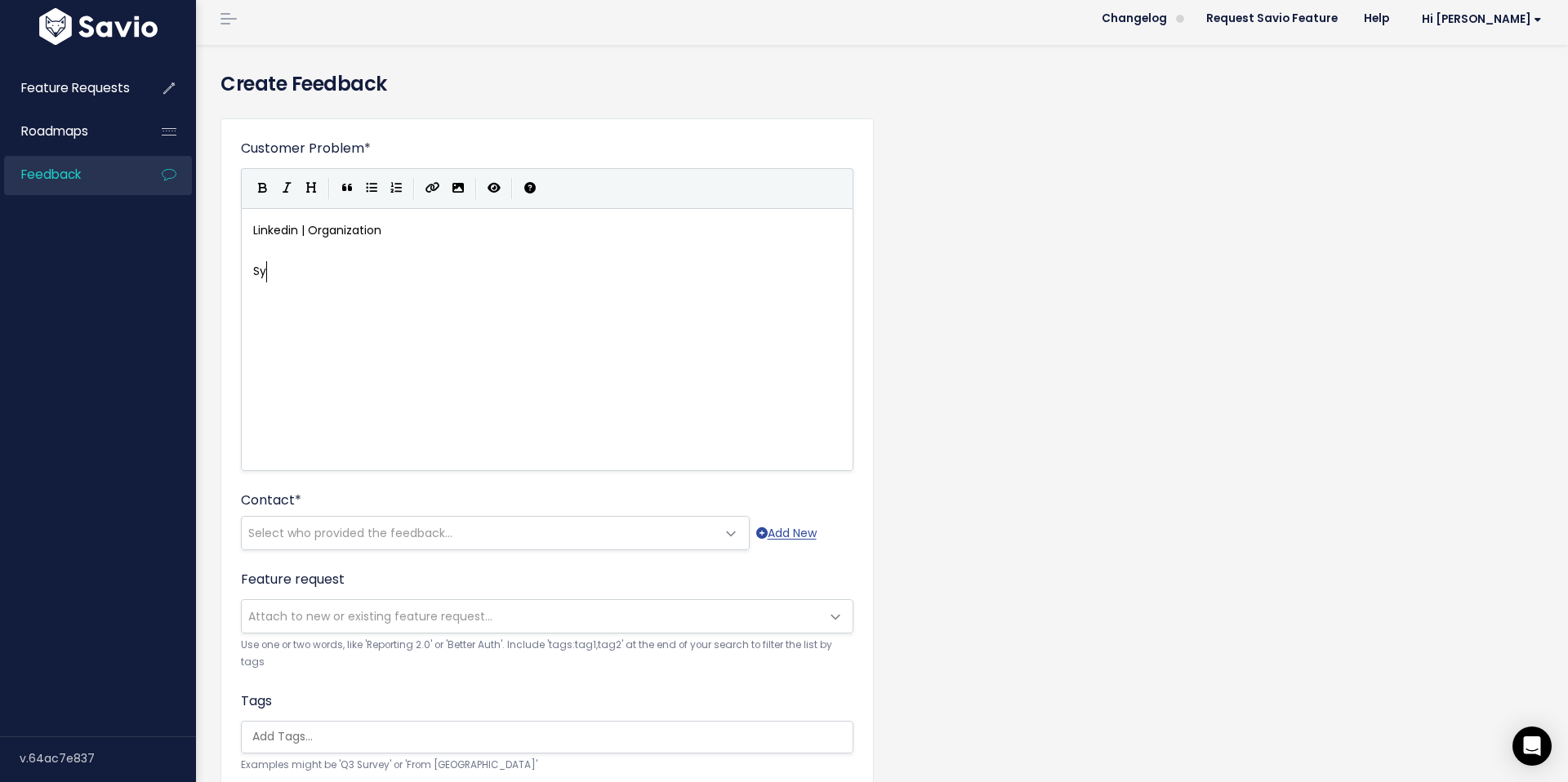
scroll to position [0, 0]
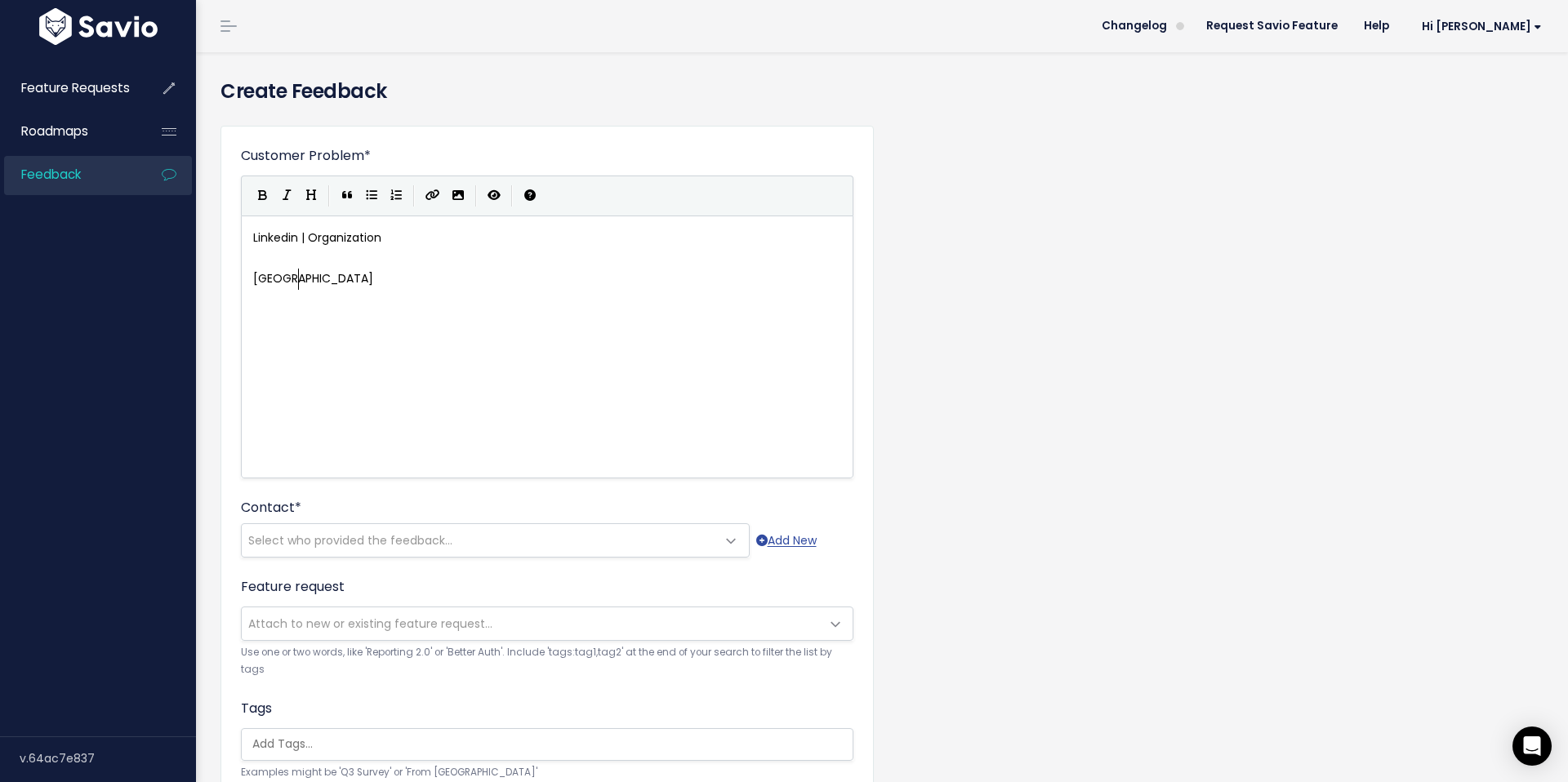
type textarea "Sydney for"
type textarea "rom LinkedIn wouod"
type textarea "ld lik"
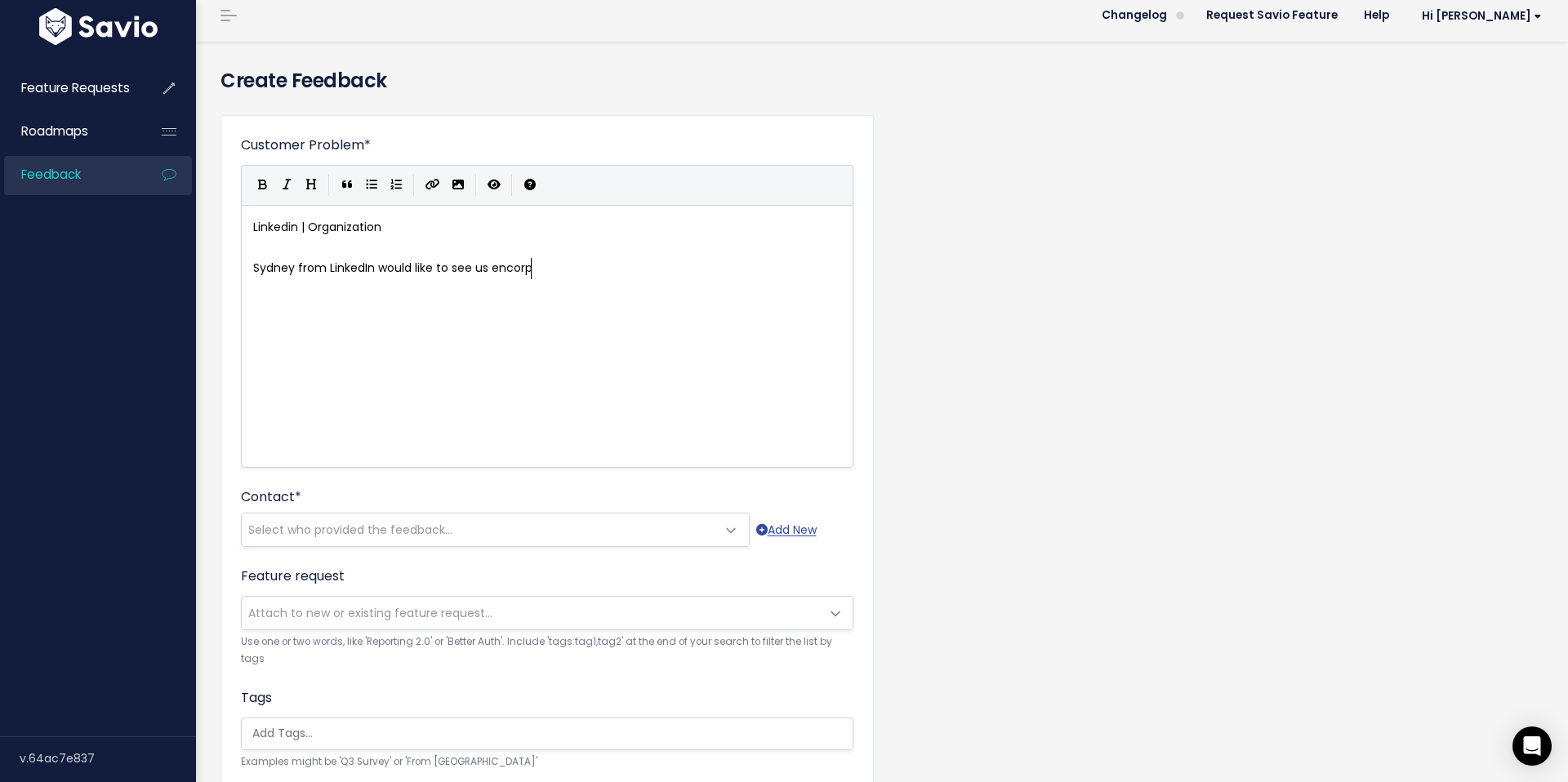
scroll to position [29, 0]
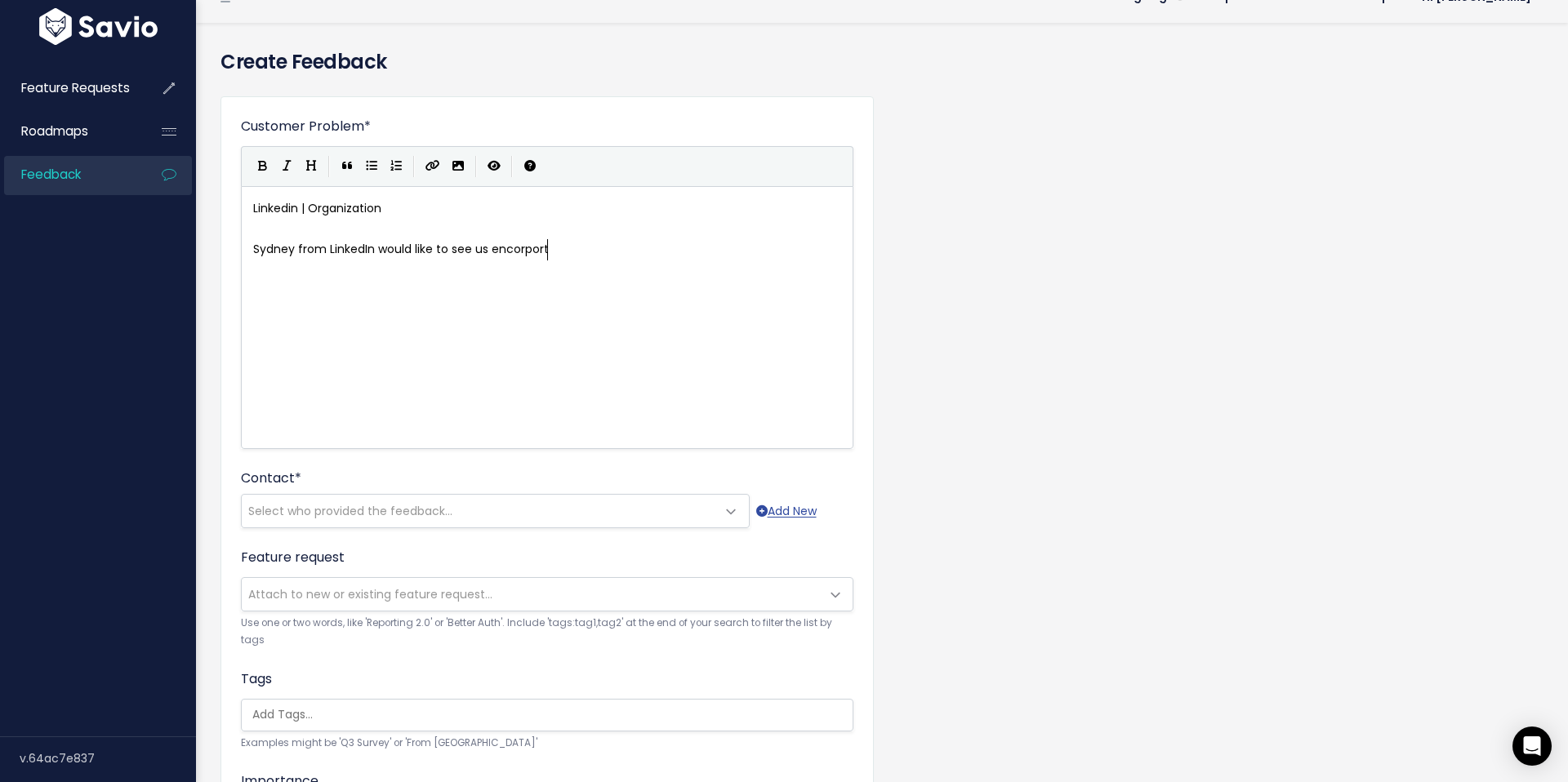
type textarea "ld like to see us encorporta"
type textarea "ate"
type textarea "te an organizational system into the platform. She mentioned folders wuld"
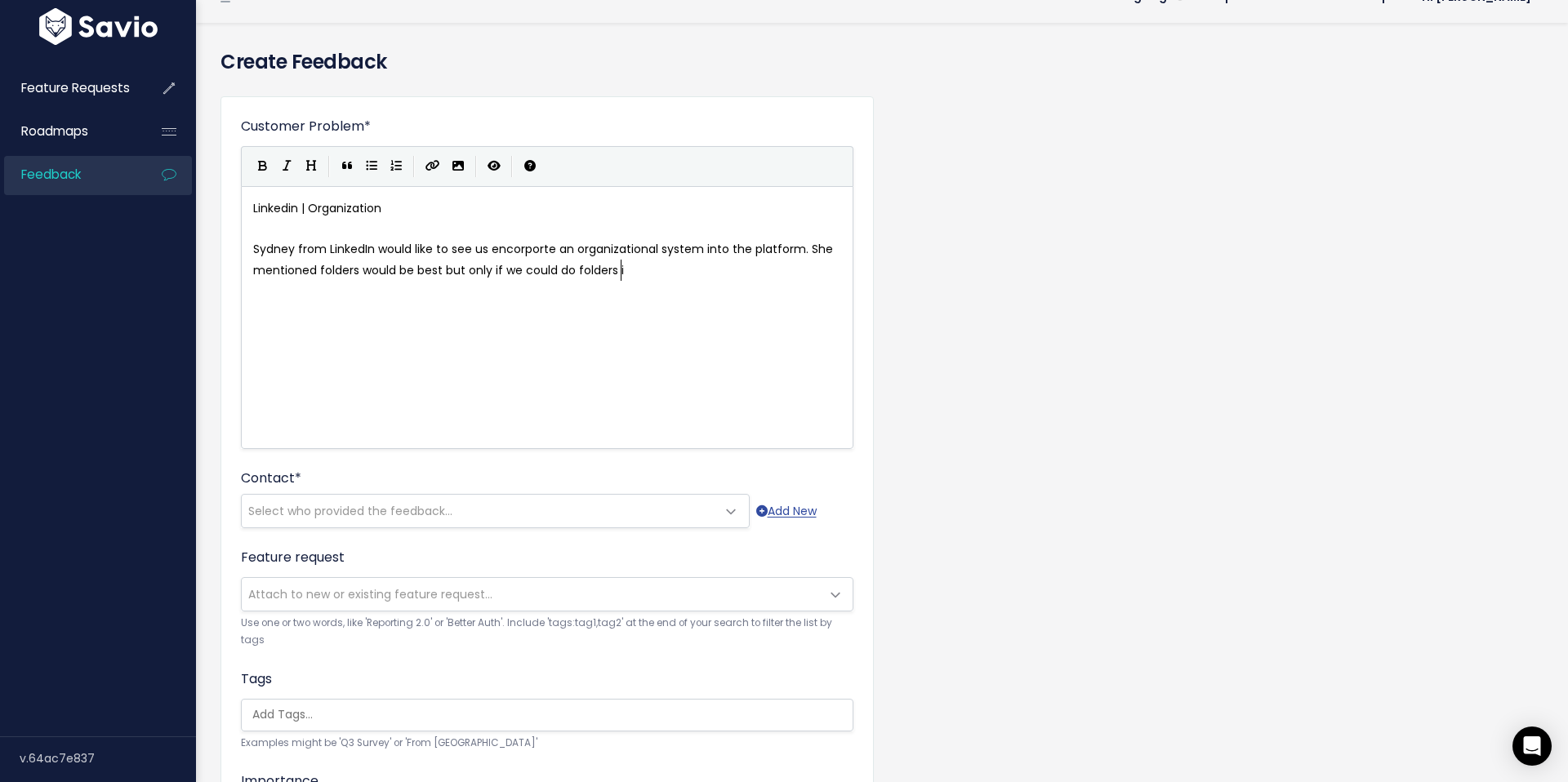
type textarea "ould be best but only if we could do folders in"
type textarea "within folders."
drag, startPoint x: 671, startPoint y: 270, endPoint x: 361, endPoint y: 276, distance: 310.1
type textarea "and would be best if it was folders within folders."
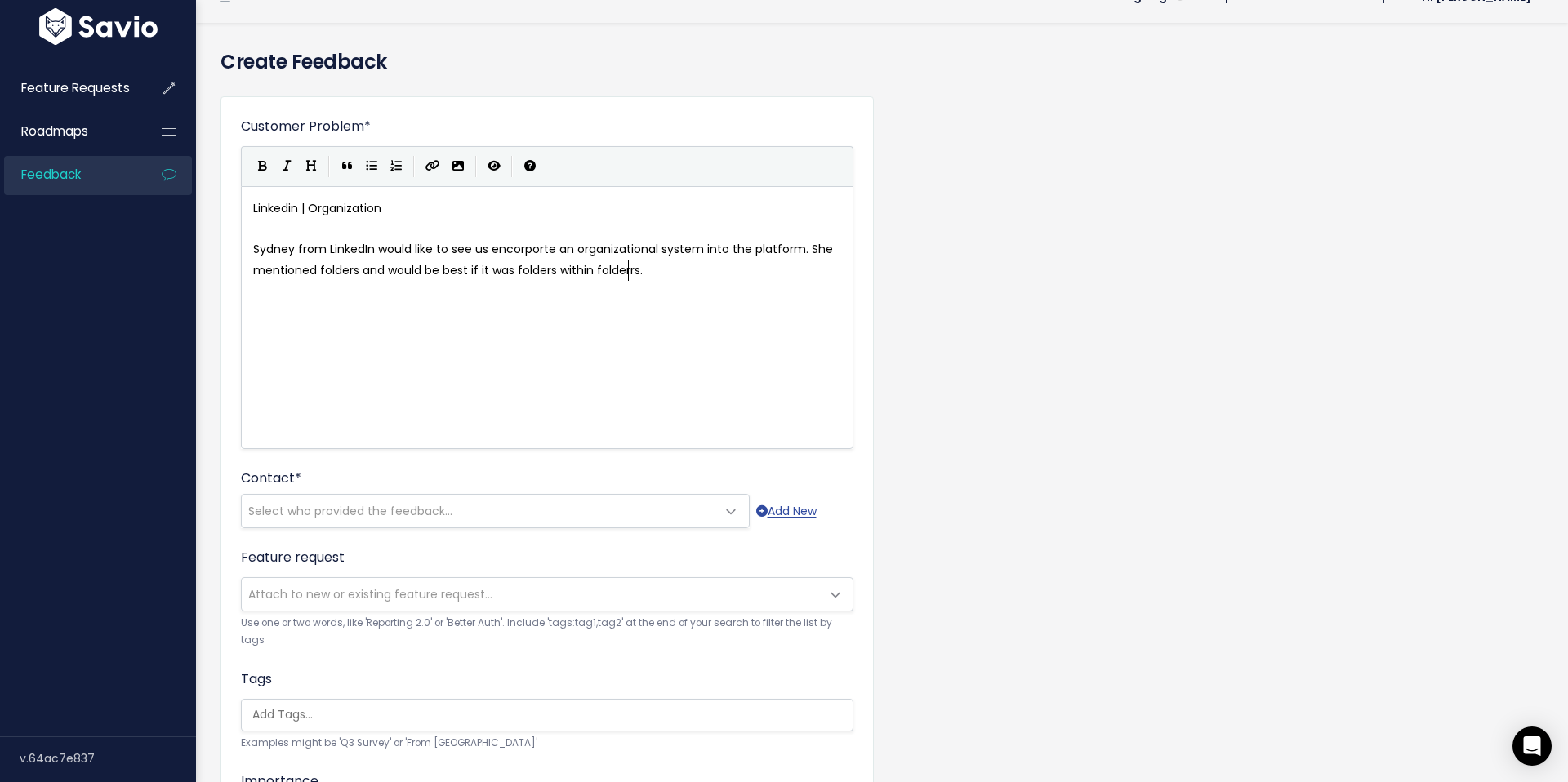
scroll to position [6, 275]
drag, startPoint x: 621, startPoint y: 269, endPoint x: 478, endPoint y: 270, distance: 143.0
type textarea "you could create multiple lebels"
type textarea "vels of folders - folders within folders within folders (executive"
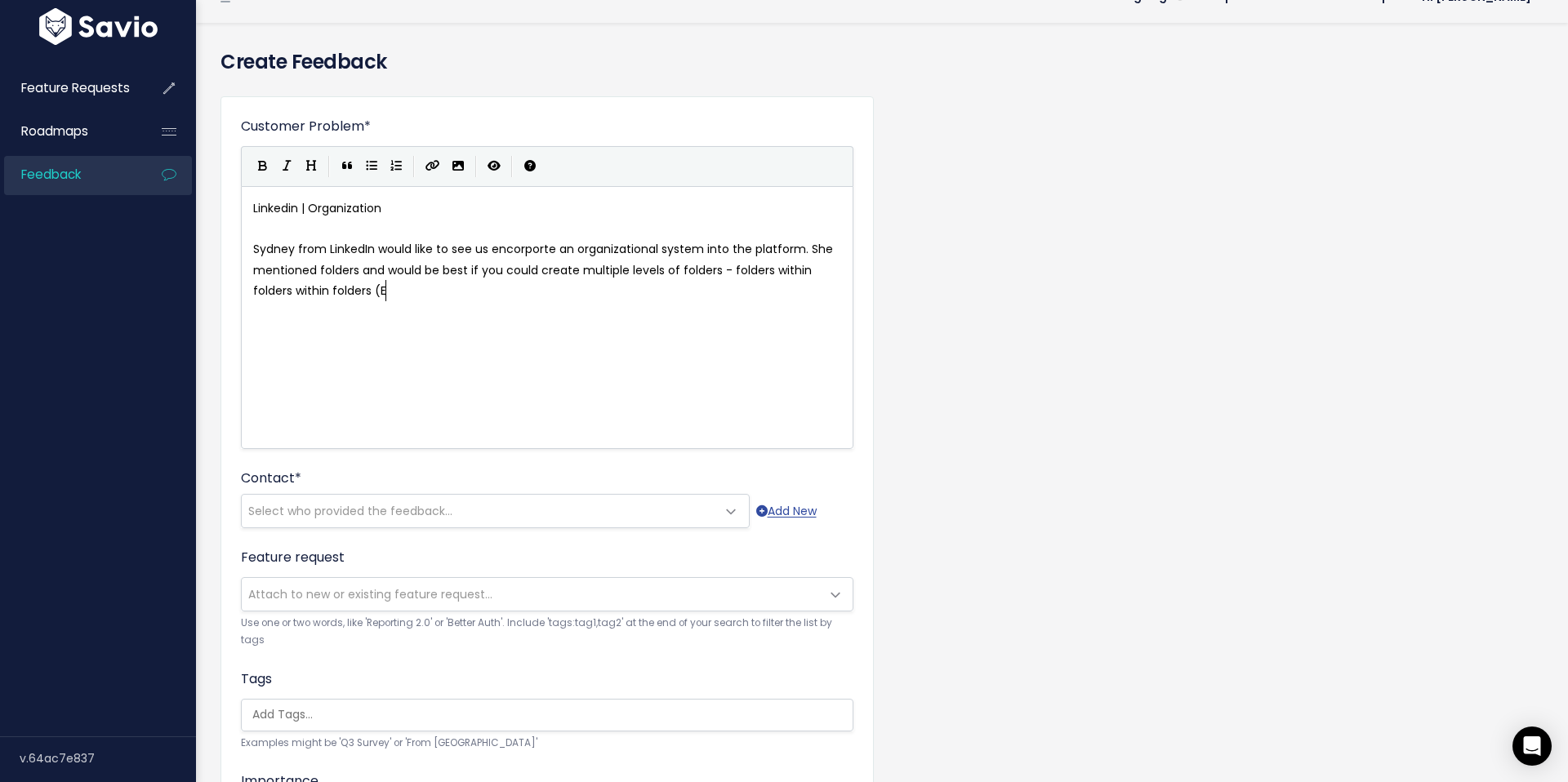
type textarea "EP"
type textarea "folders for"
type textarea "."
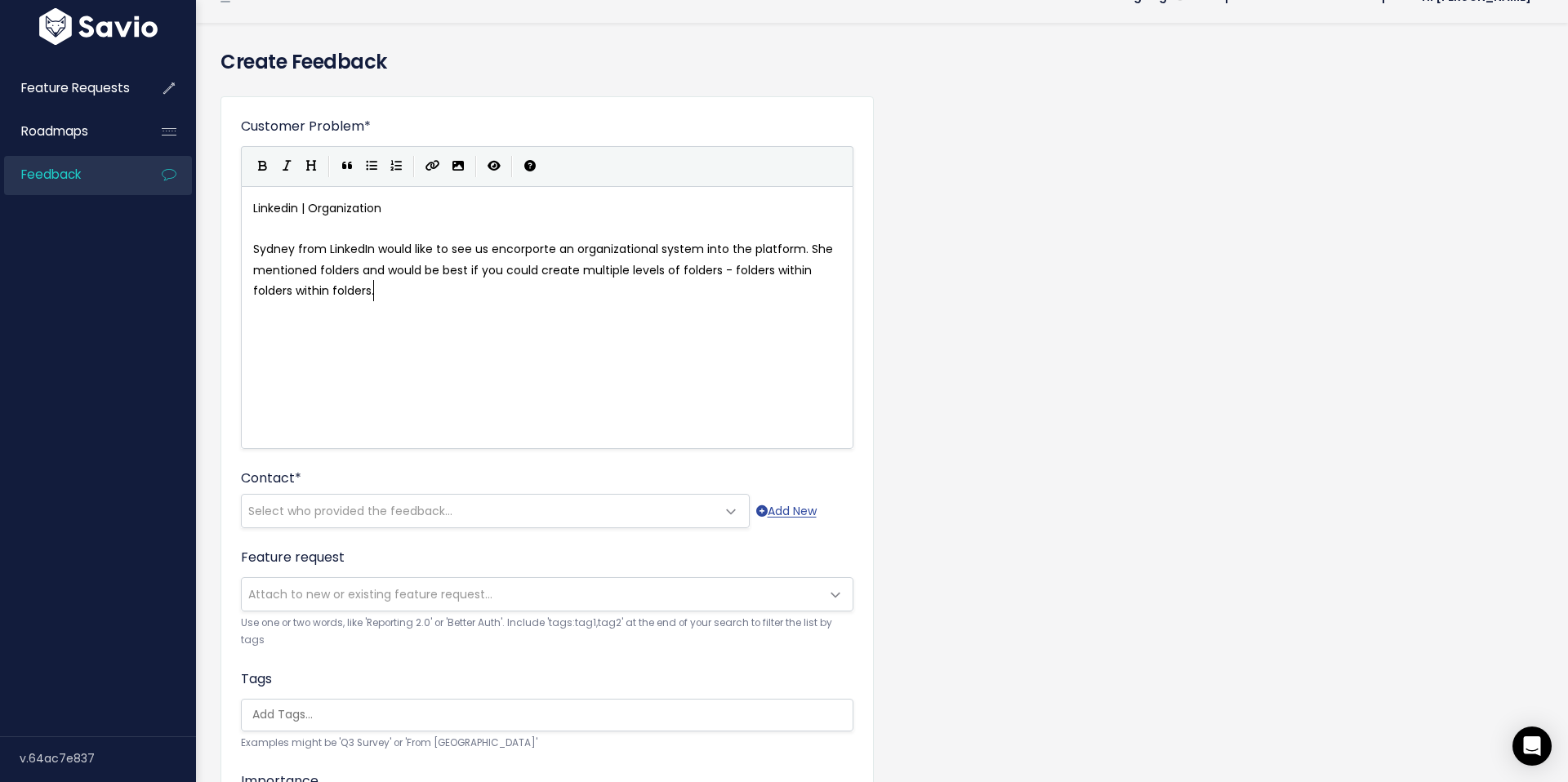
scroll to position [6, 3]
type textarea "Broad Folers"
type textarea "der EP"
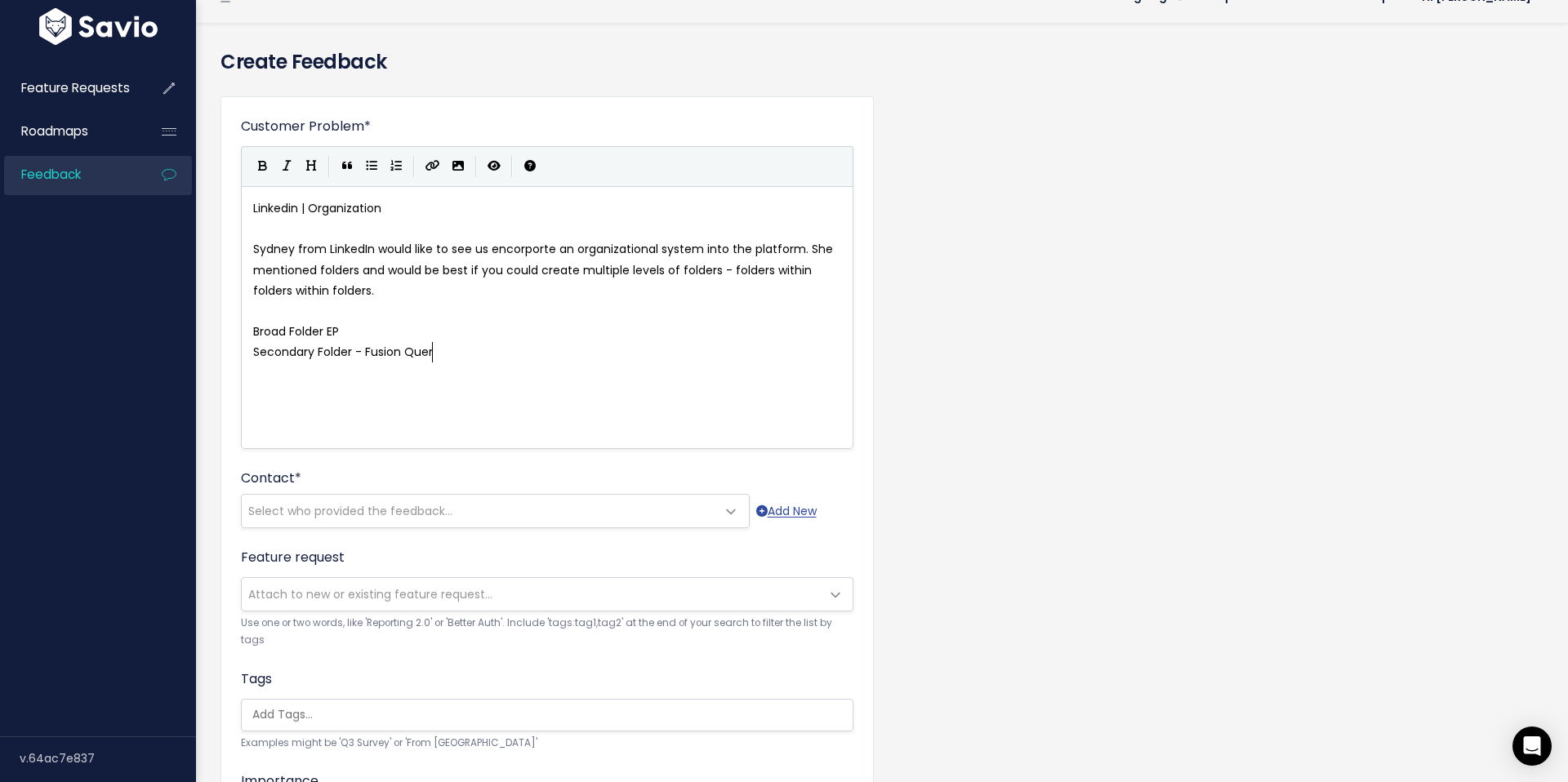
type textarea "Secondary Folder - Fusion Query"
type textarea "iesf"
type textarea "for their EP team"
type textarea "Tertiary Folders - Source cre"
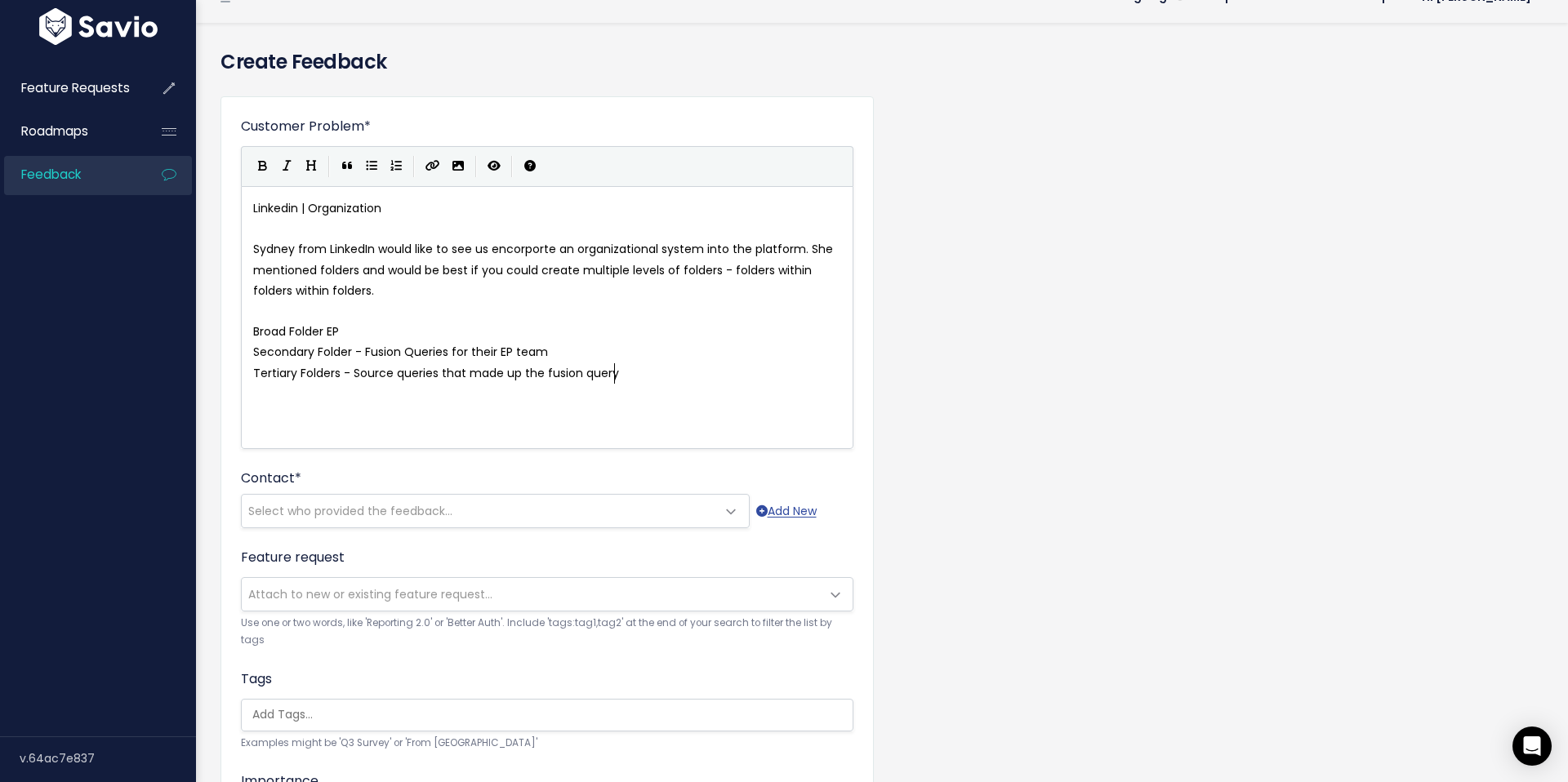
scroll to position [6, 219]
type textarea "queries that made up the fusion query"
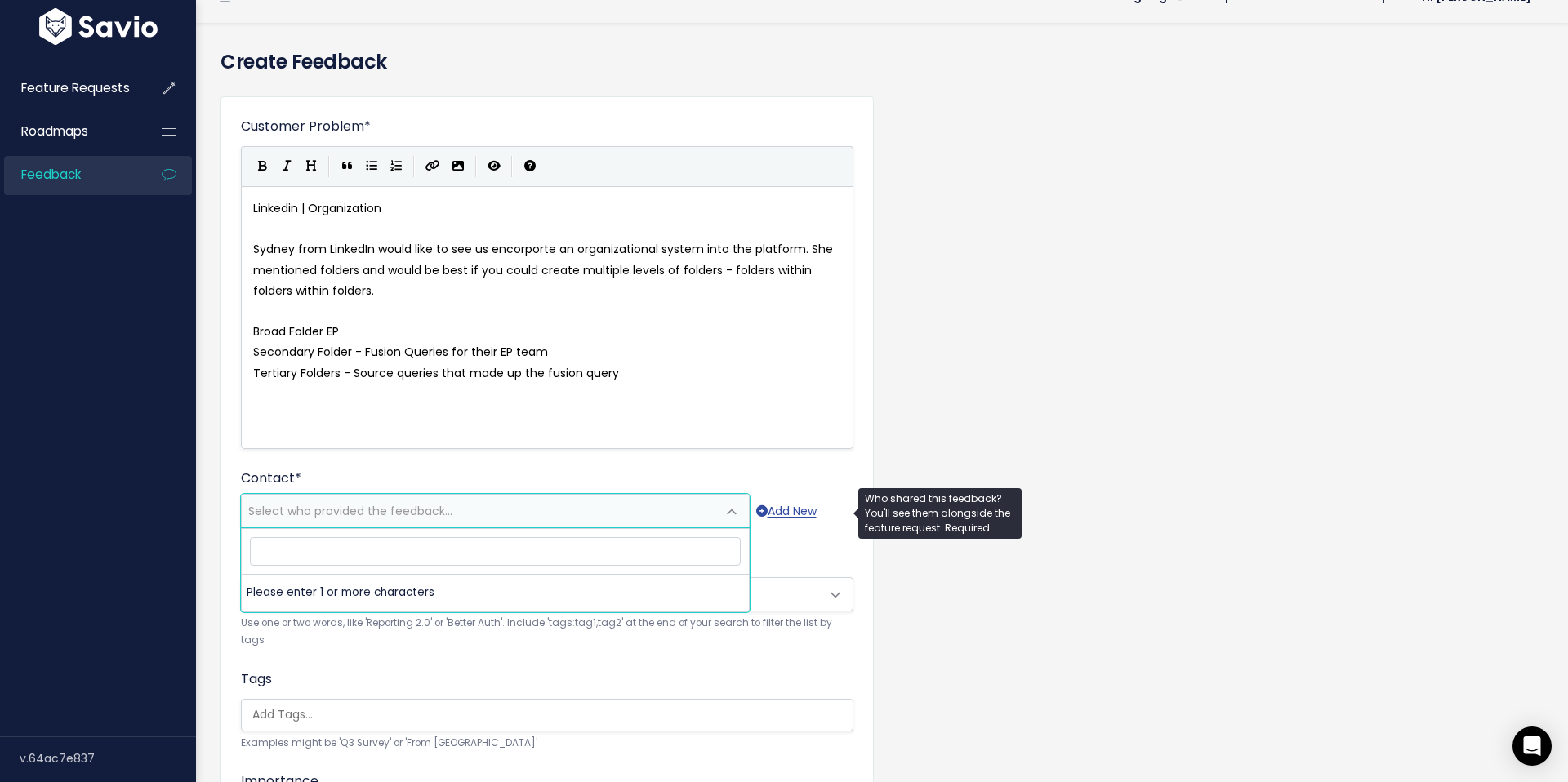
click at [463, 514] on span "Select who provided the feedback..." at bounding box center [478, 511] width 474 height 33
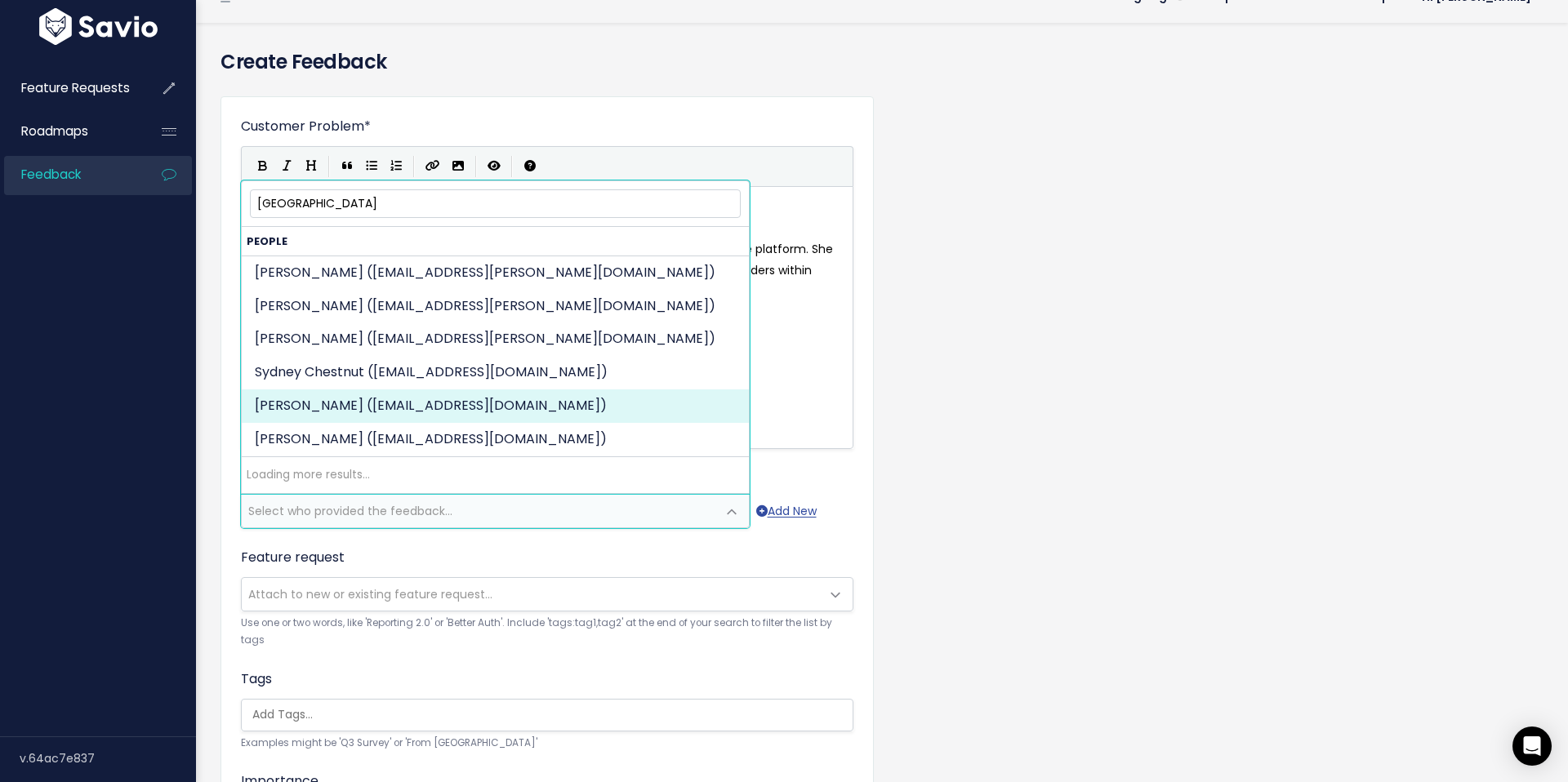
type input "sydney"
select select "86321243"
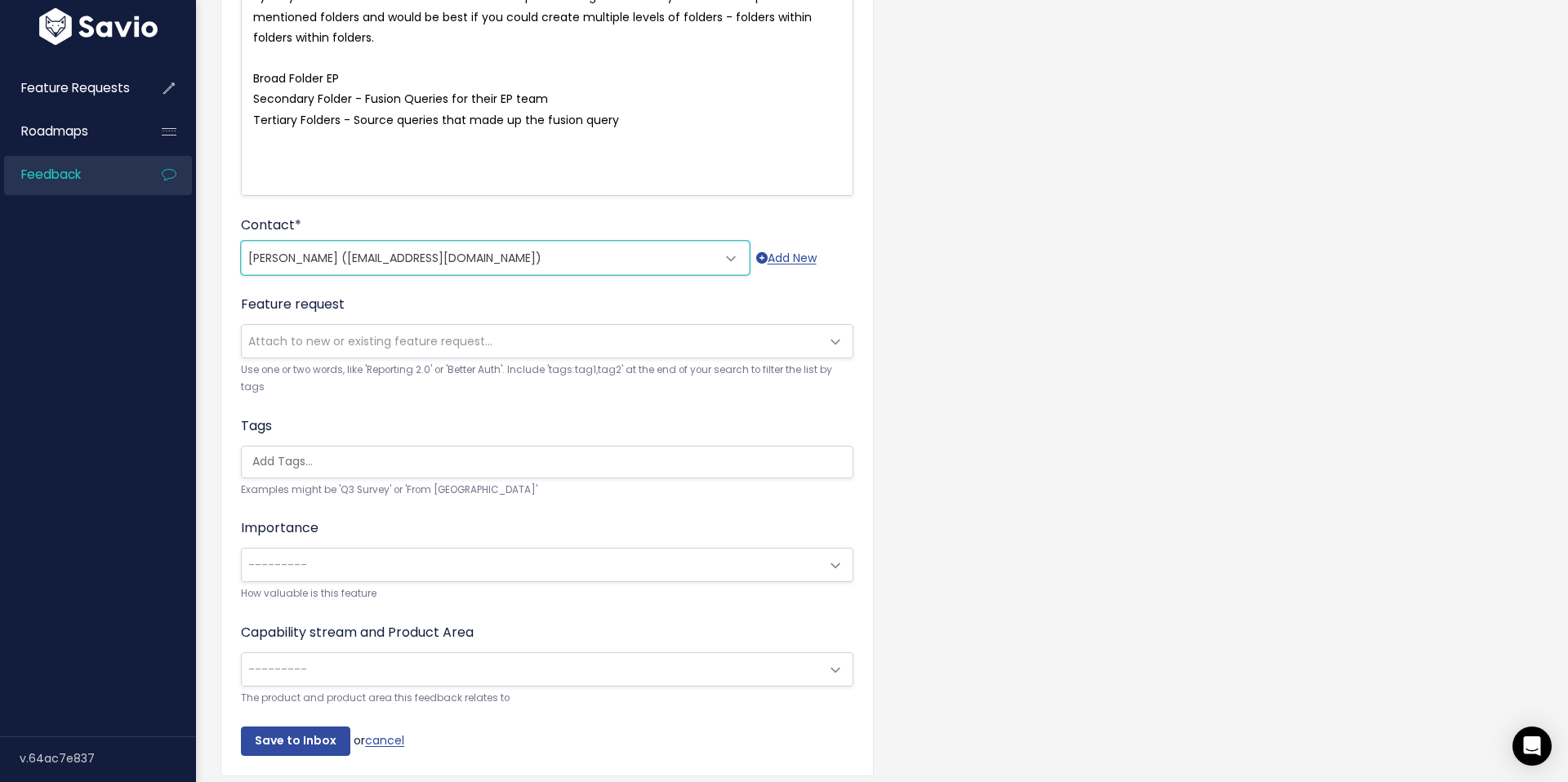
scroll to position [341, 0]
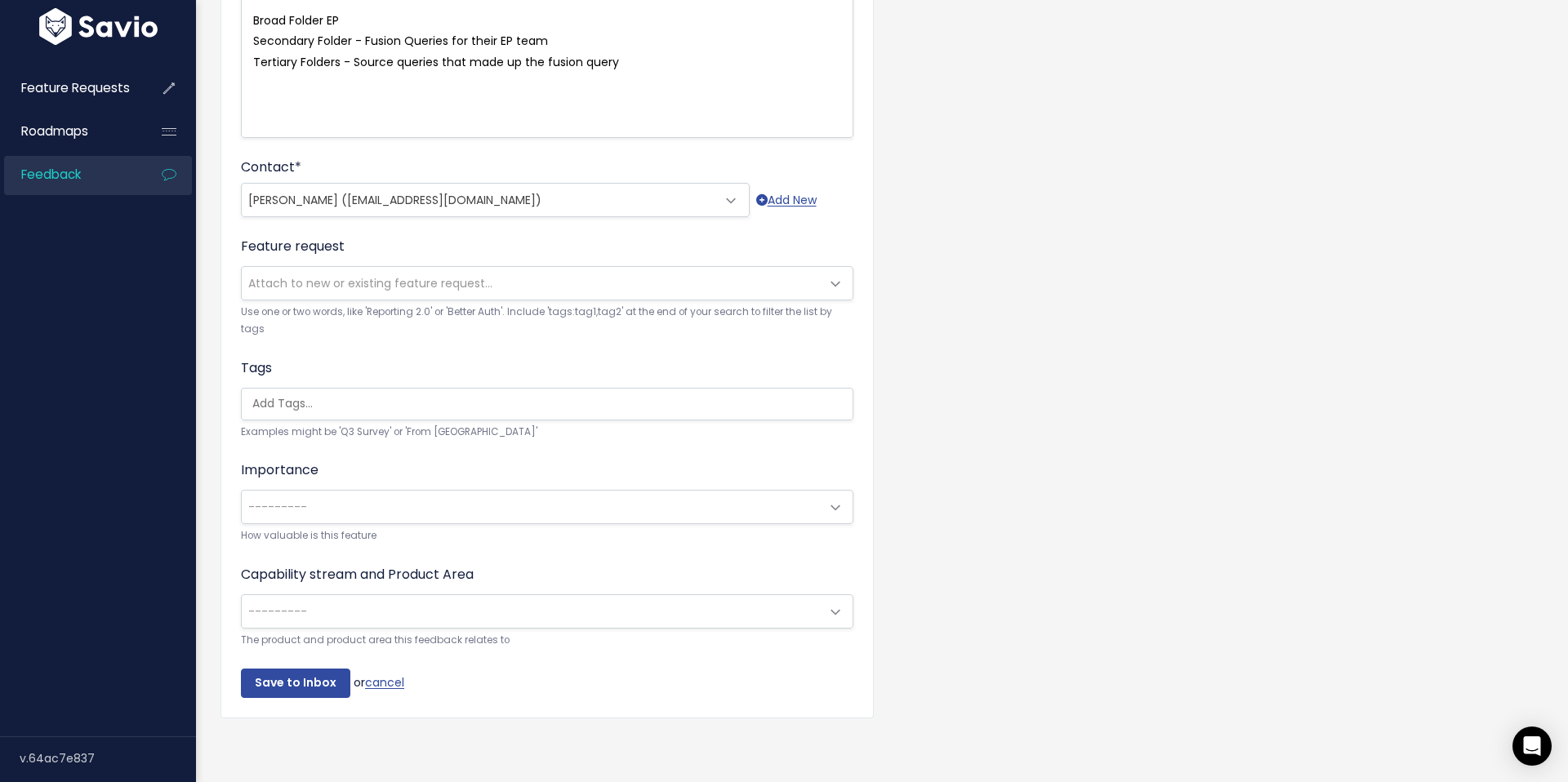
click at [419, 600] on span "---------" at bounding box center [530, 612] width 579 height 33
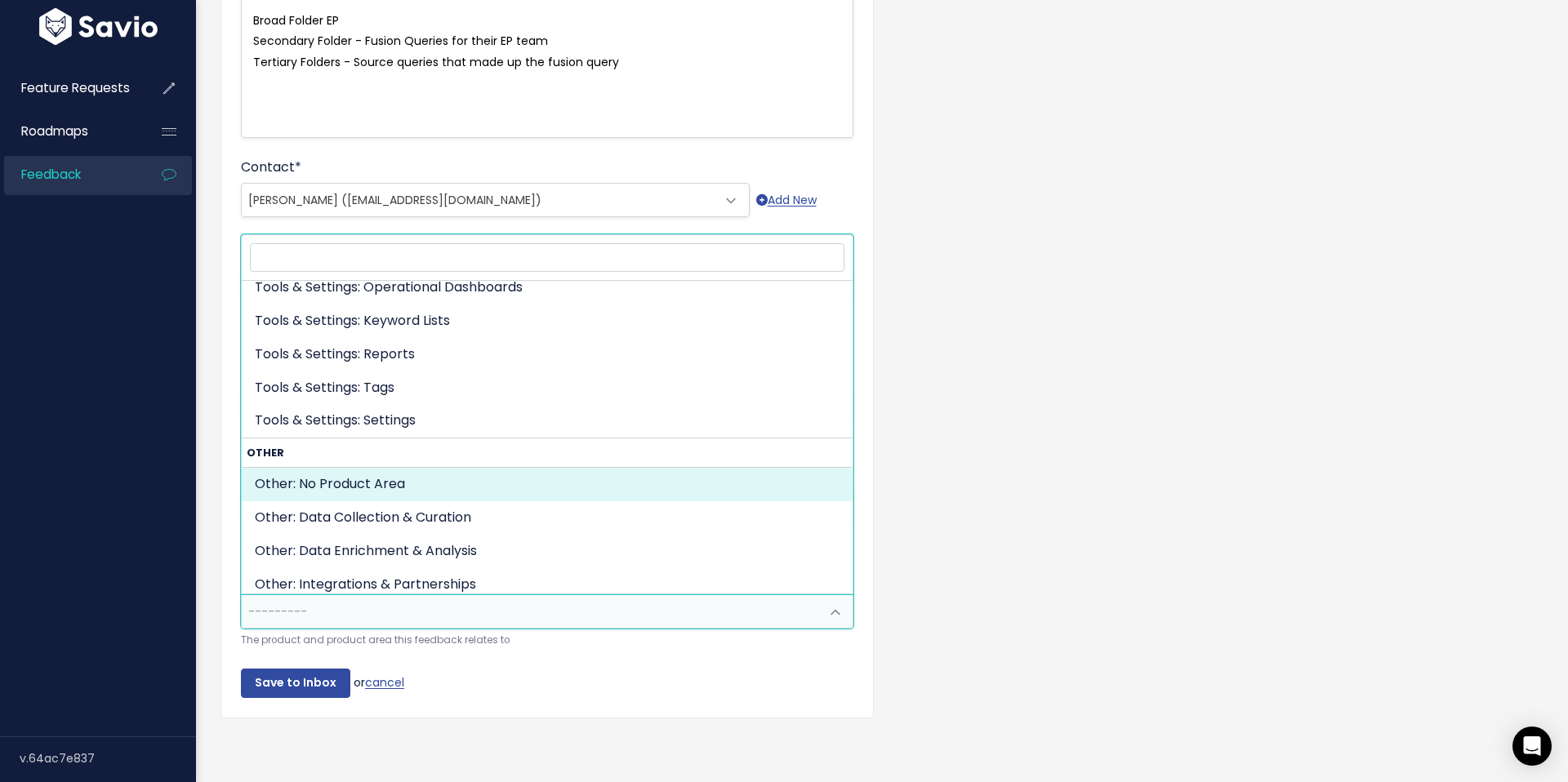
scroll to position [771, 0]
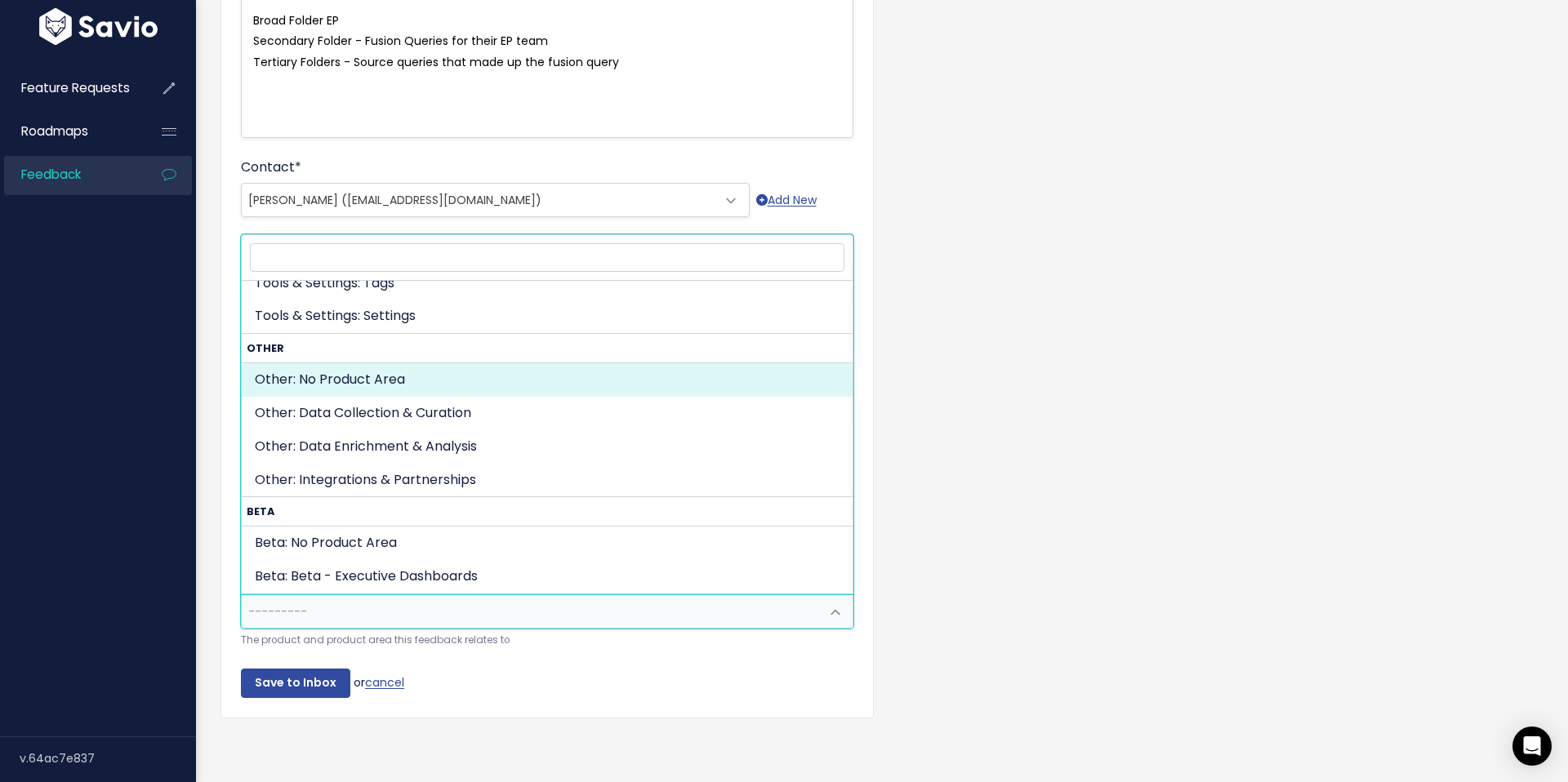
select select "OTHER:"
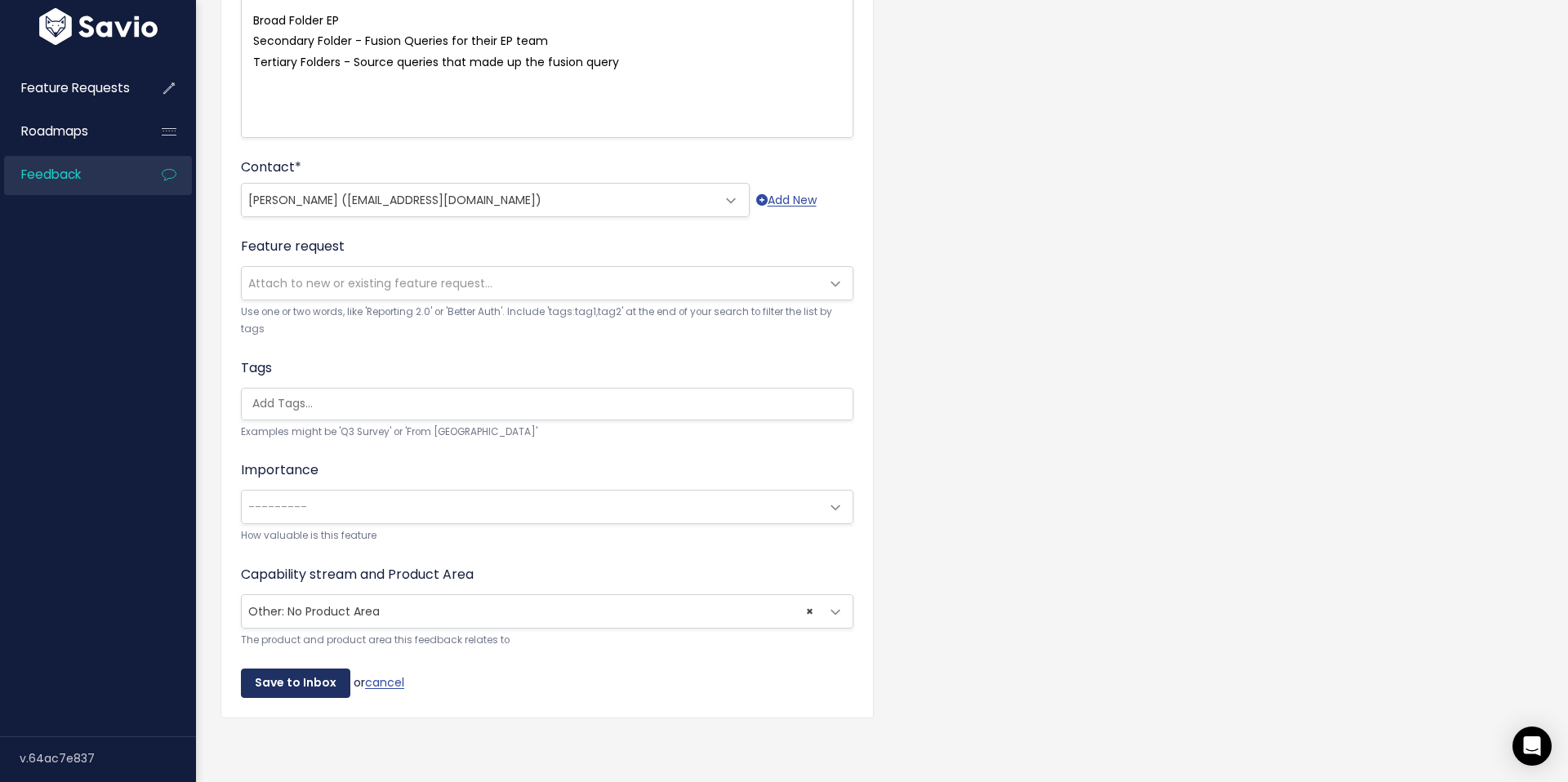
click at [293, 680] on input "Save to Inbox" at bounding box center [295, 683] width 110 height 29
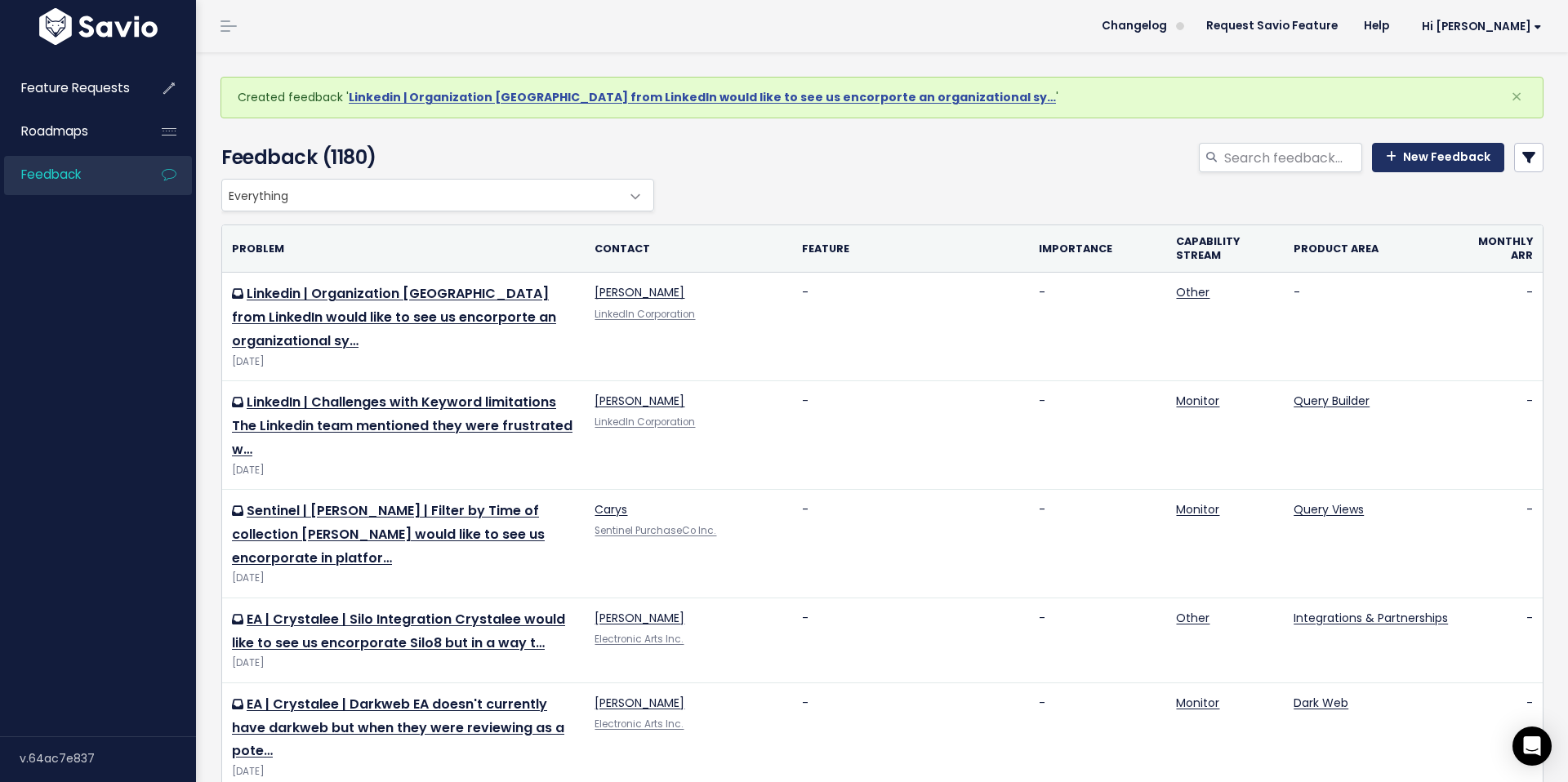
click at [1406, 153] on link "New Feedback" at bounding box center [1438, 157] width 133 height 29
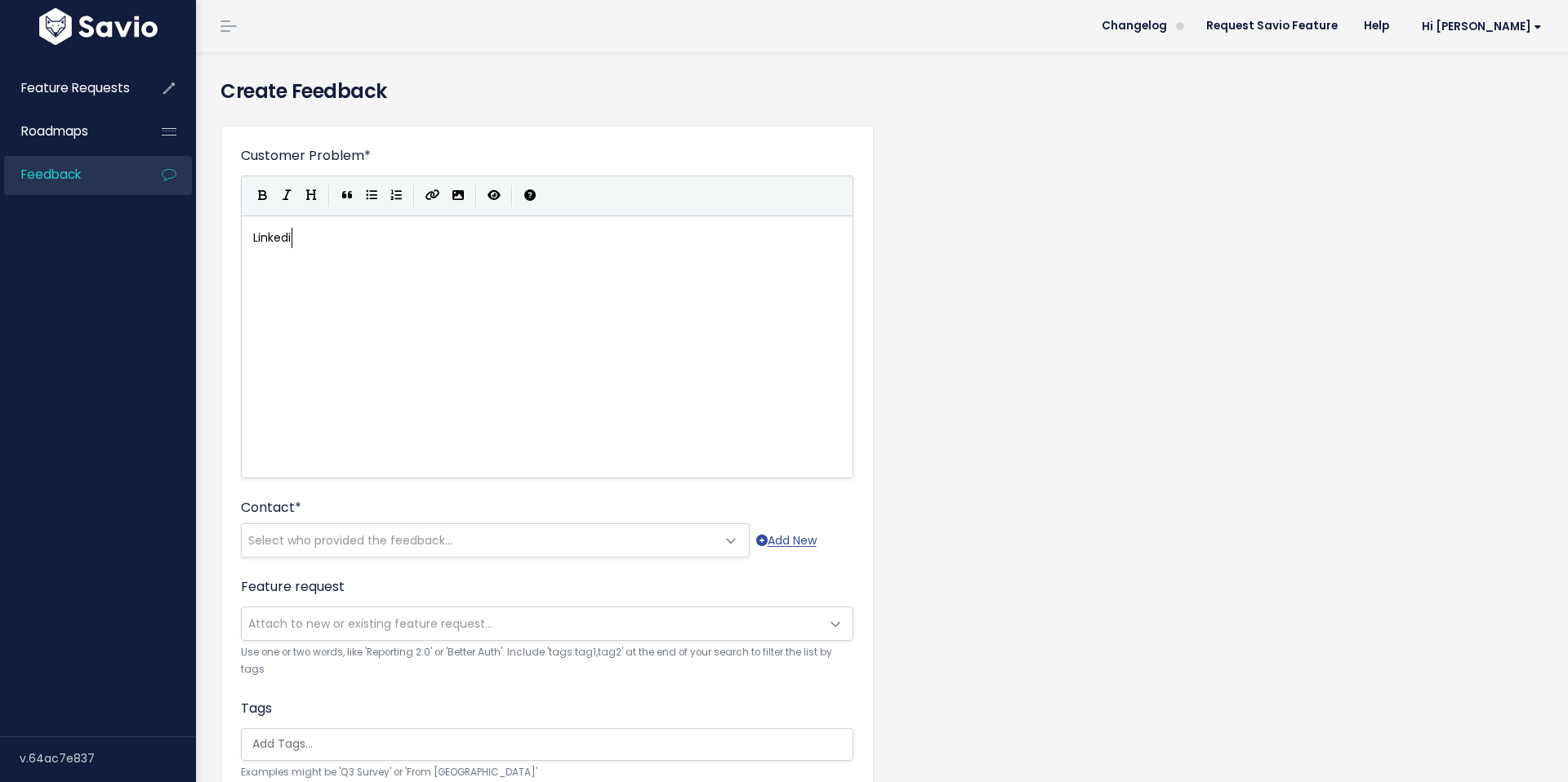
scroll to position [6, 45]
type textarea "Linkedin -"
type textarea "| Query Buolder"
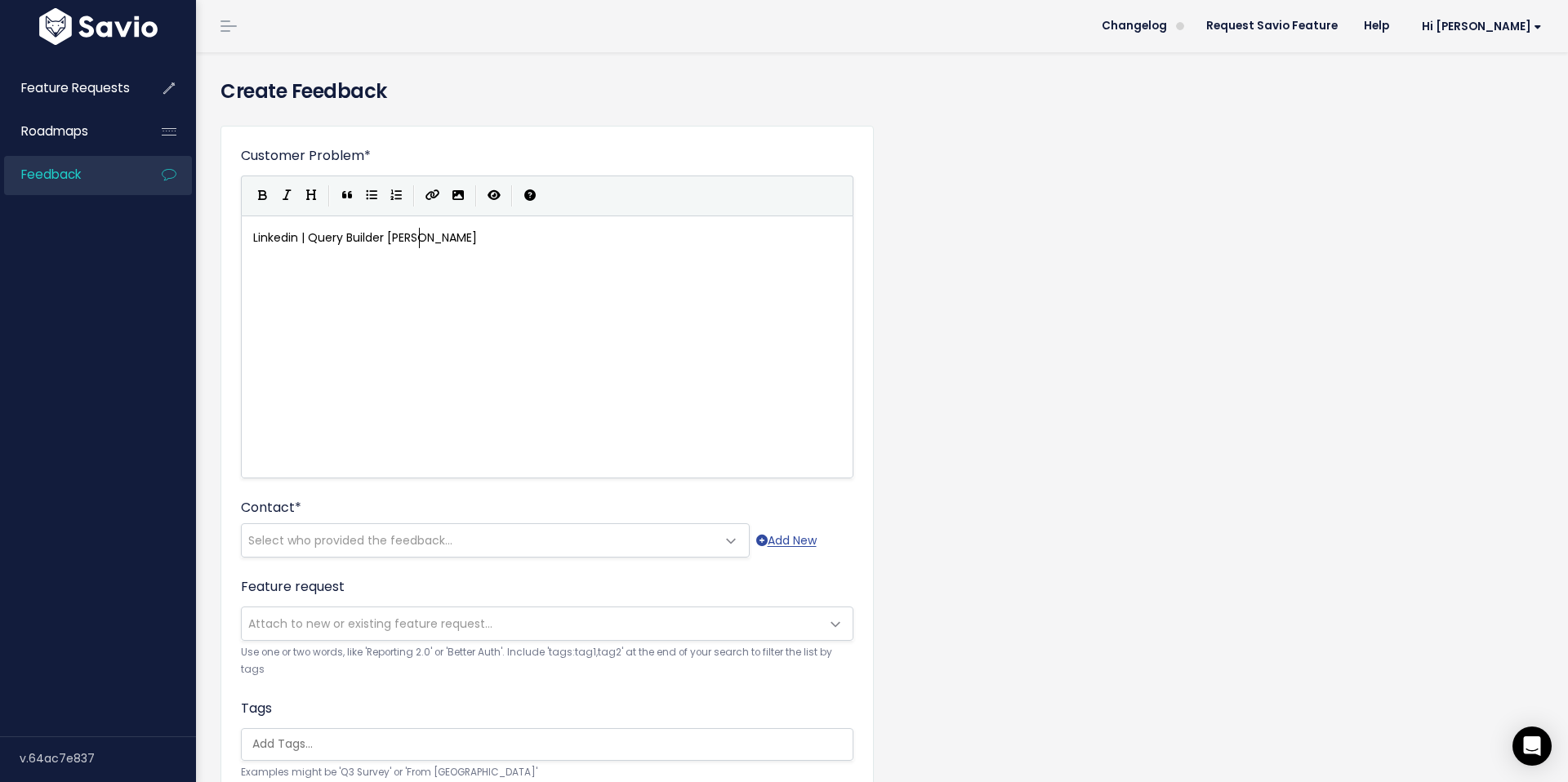
type textarea "ilder Booleak"
type textarea "n"
type textarea "proz"
type textarea "ximity s"
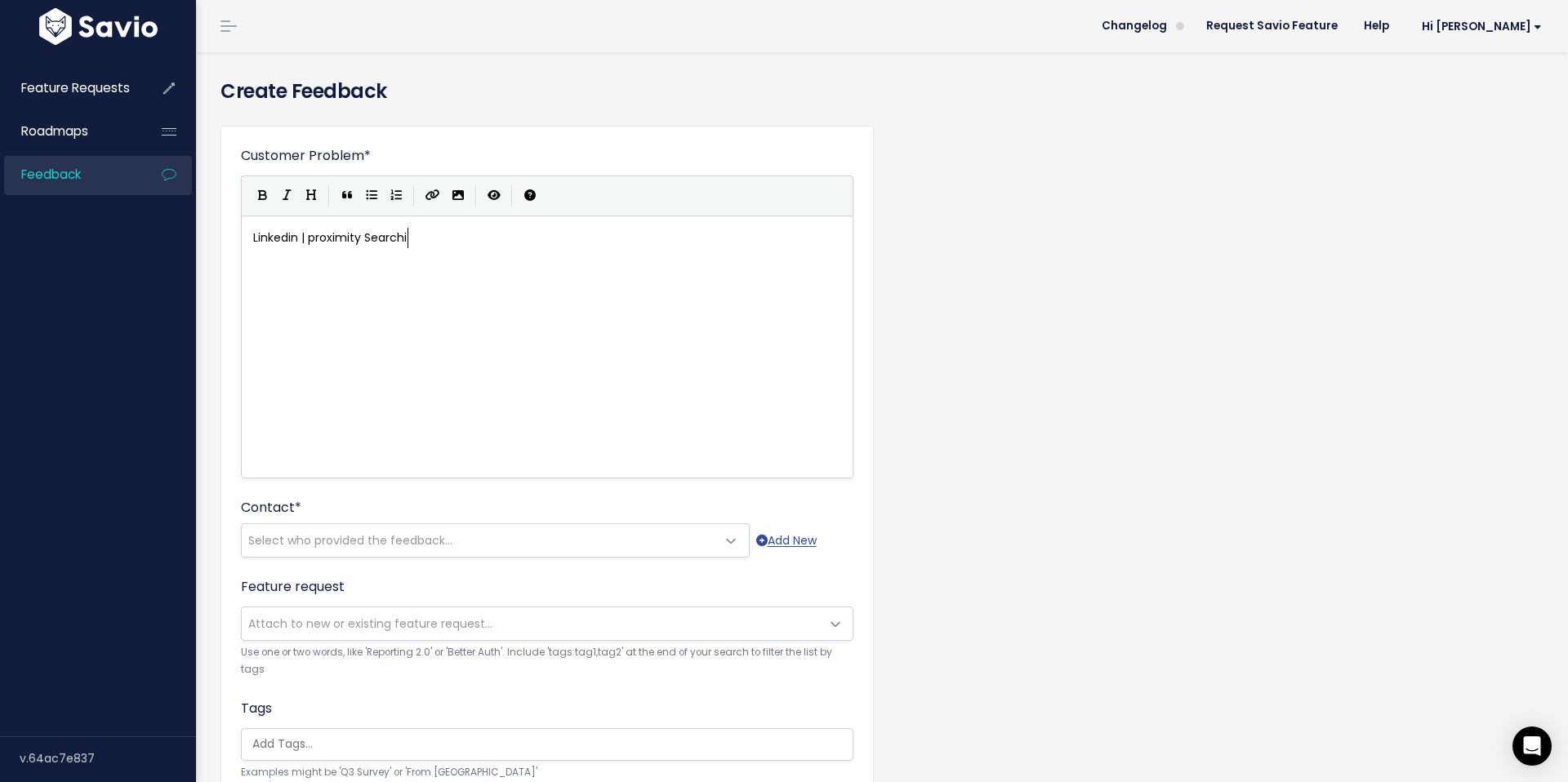
scroll to position [6, 57]
type textarea "Searching"
drag, startPoint x: 312, startPoint y: 236, endPoint x: 358, endPoint y: 240, distance: 46.2
click at [312, 236] on span "Linkedin | proximity Searching" at bounding box center [337, 237] width 169 height 16
type textarea "P"
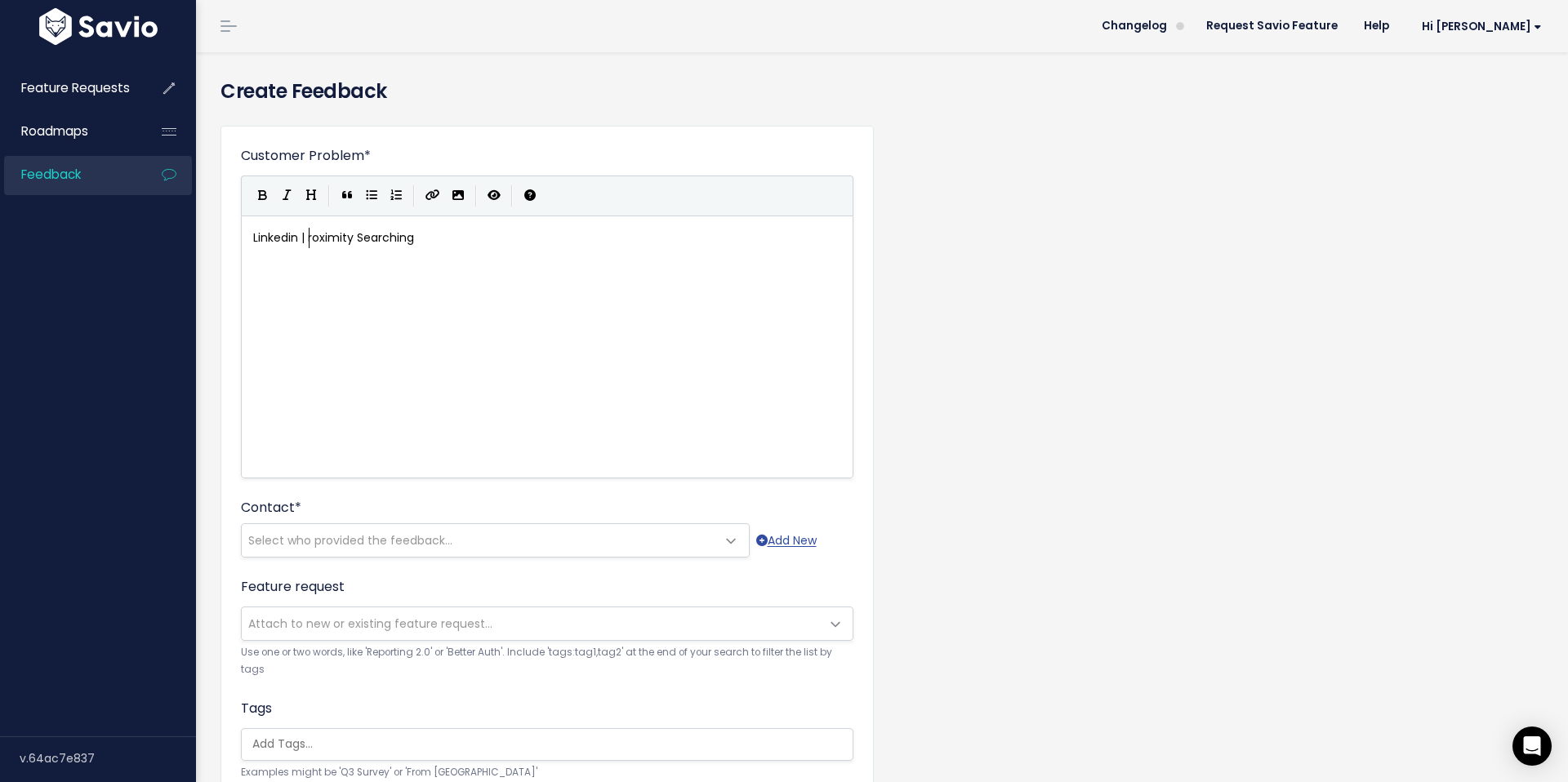
scroll to position [6, 7]
click at [282, 282] on div "xxxxxxxxxx Linkedin | Proximity Searching" at bounding box center [567, 367] width 635 height 286
type textarea "[PERSON_NAME] from Linkedi"
type textarea "In. wpu"
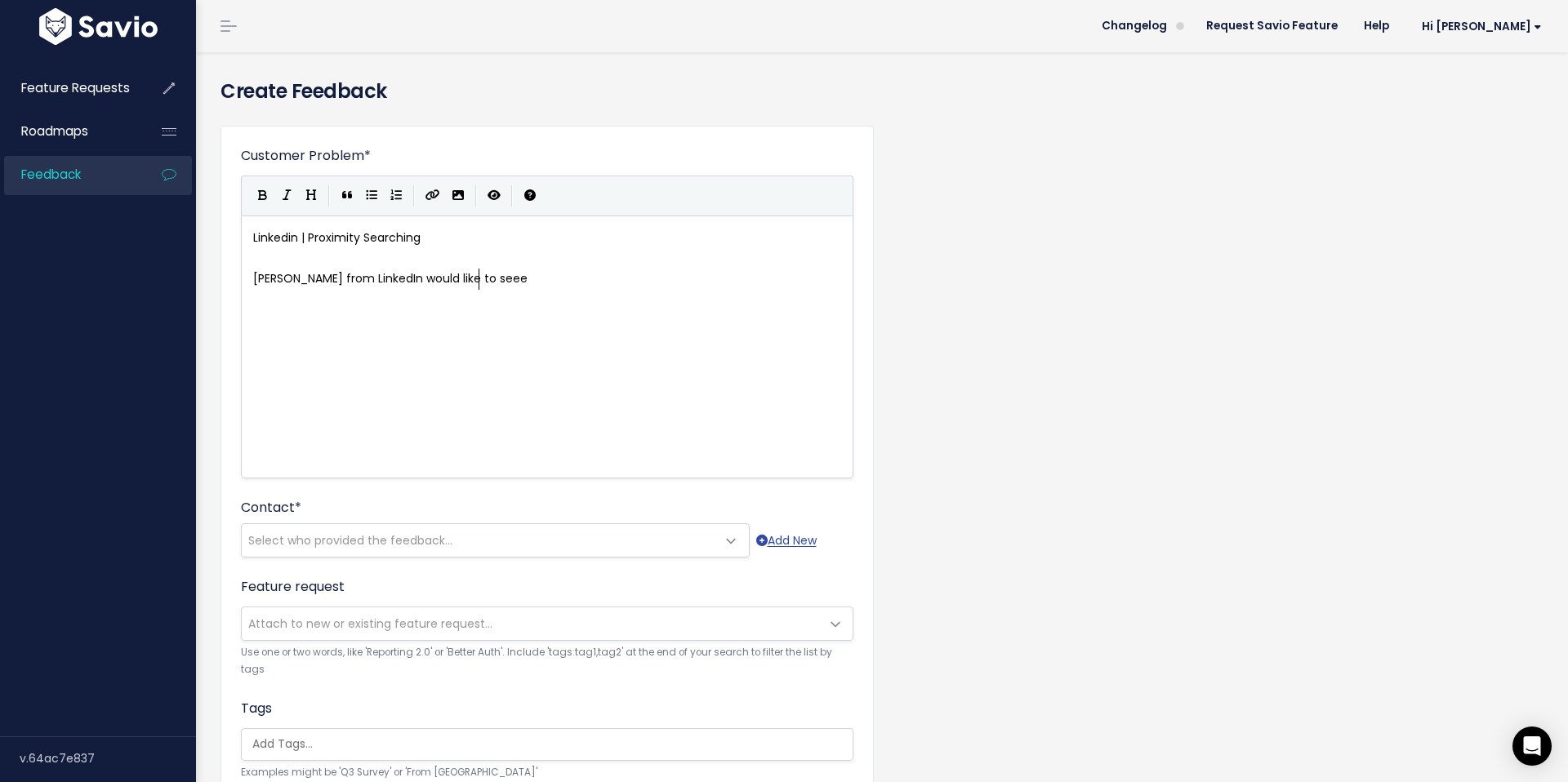
type textarea "n would like to seee"
type textarea "us encorportate proz"
type textarea "ximity searchging"
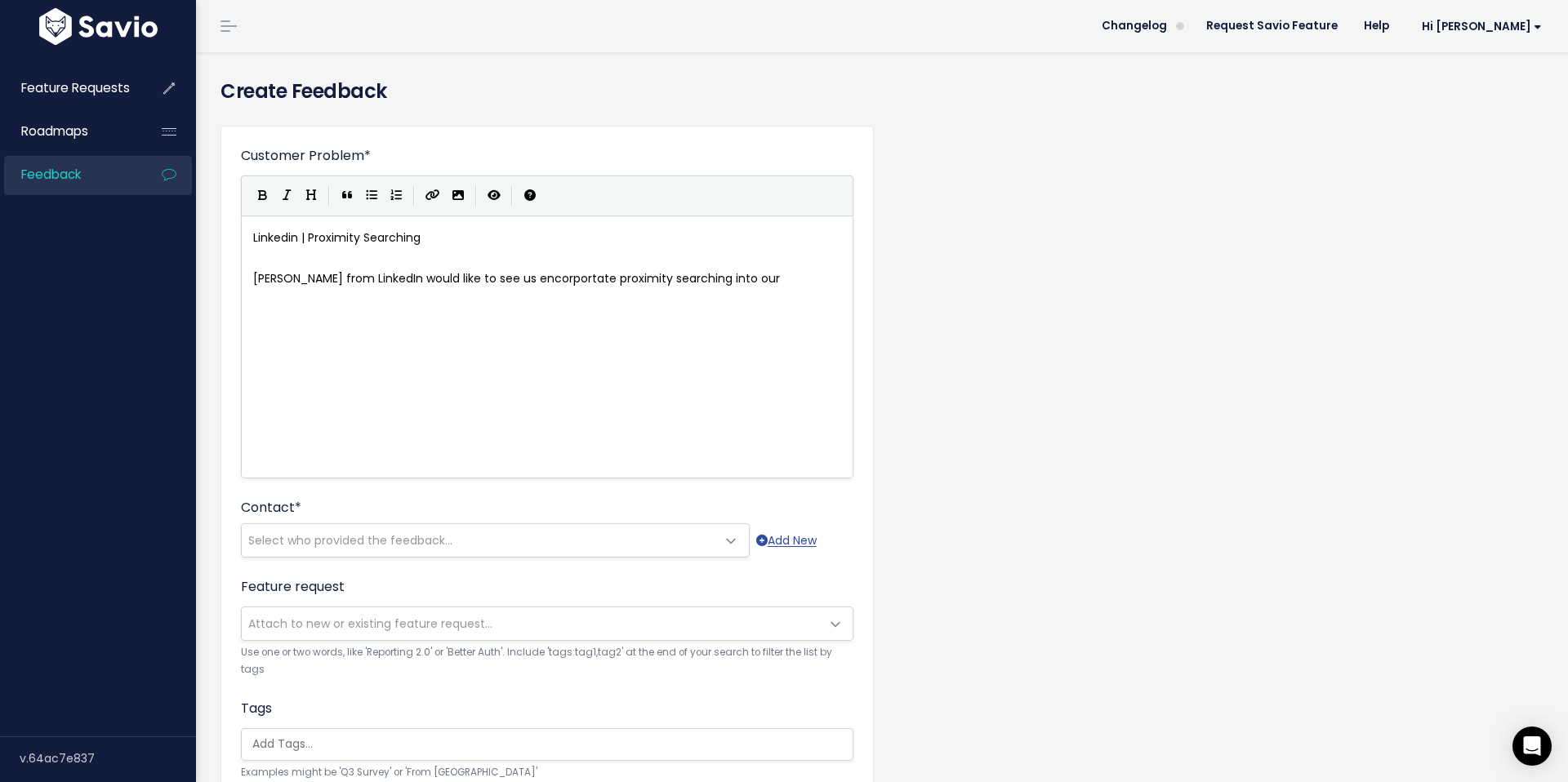
type textarea "ing into our u"
type textarea "query builder."
type textarea "LinkedIn hea"
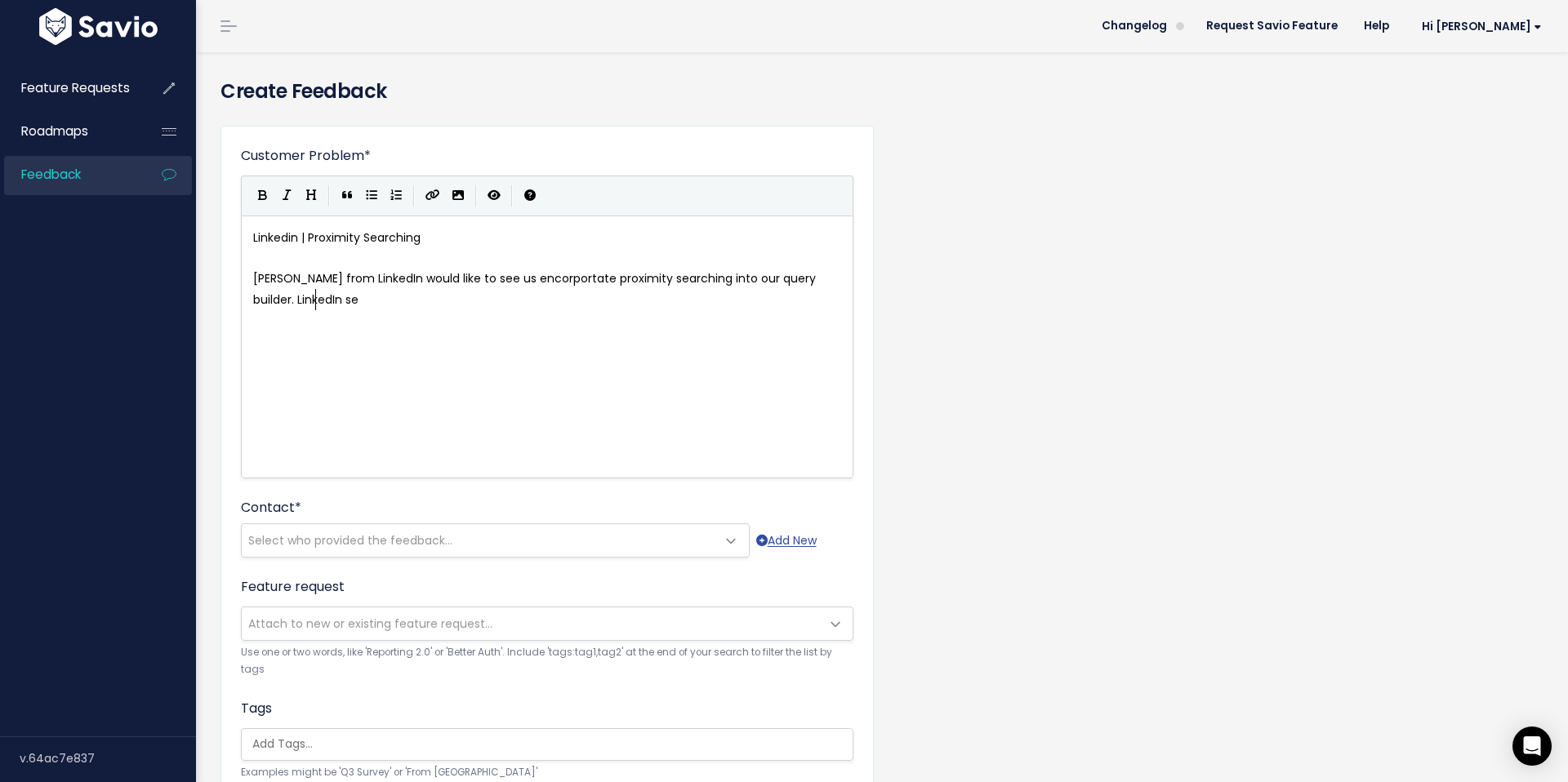
type textarea "sea"
type textarea "deals with a lot of noise and being able to applu"
type textarea "y a pri"
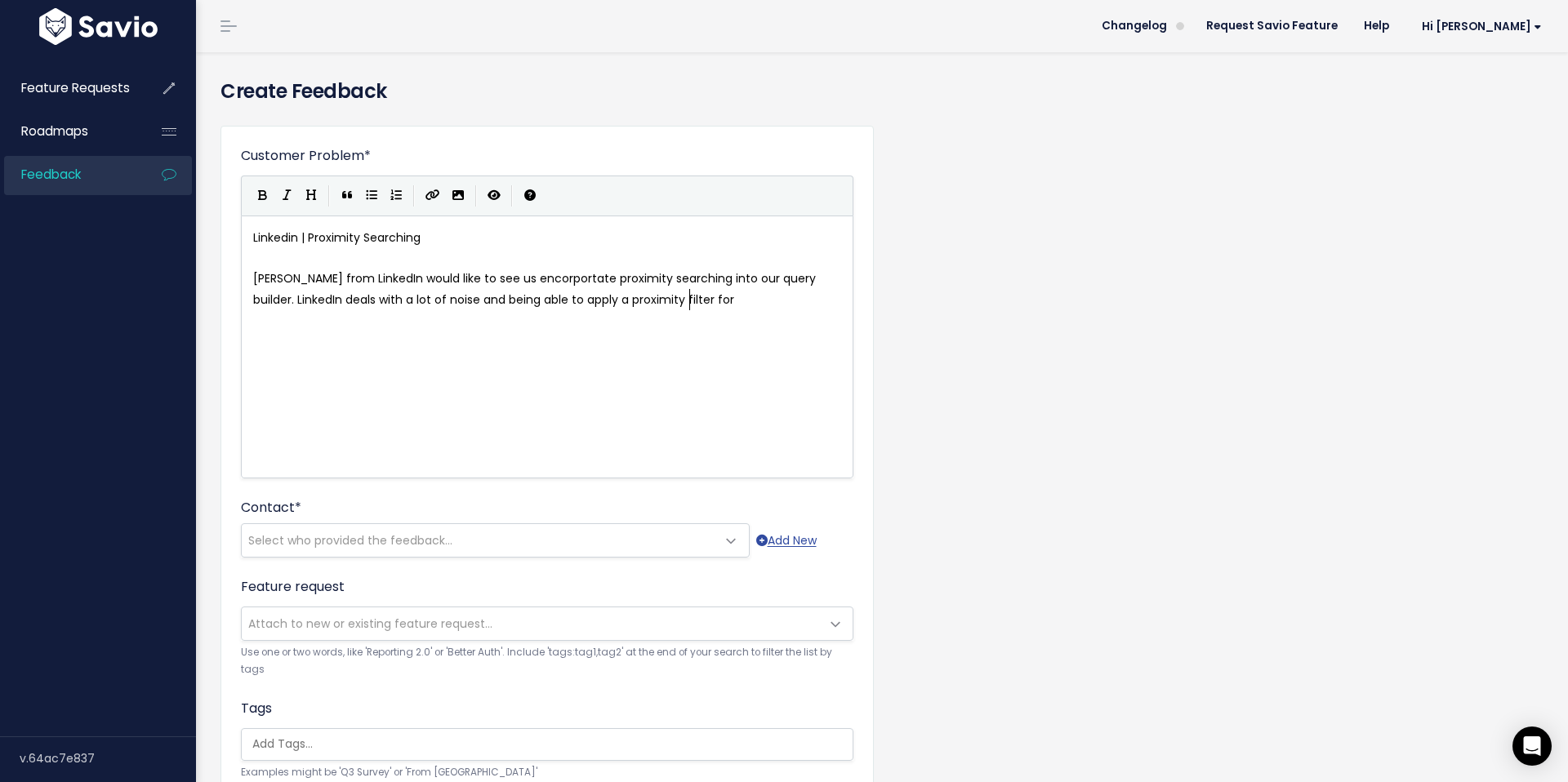
type textarea "oximity filter for"
type textarea "would give them a great methof o"
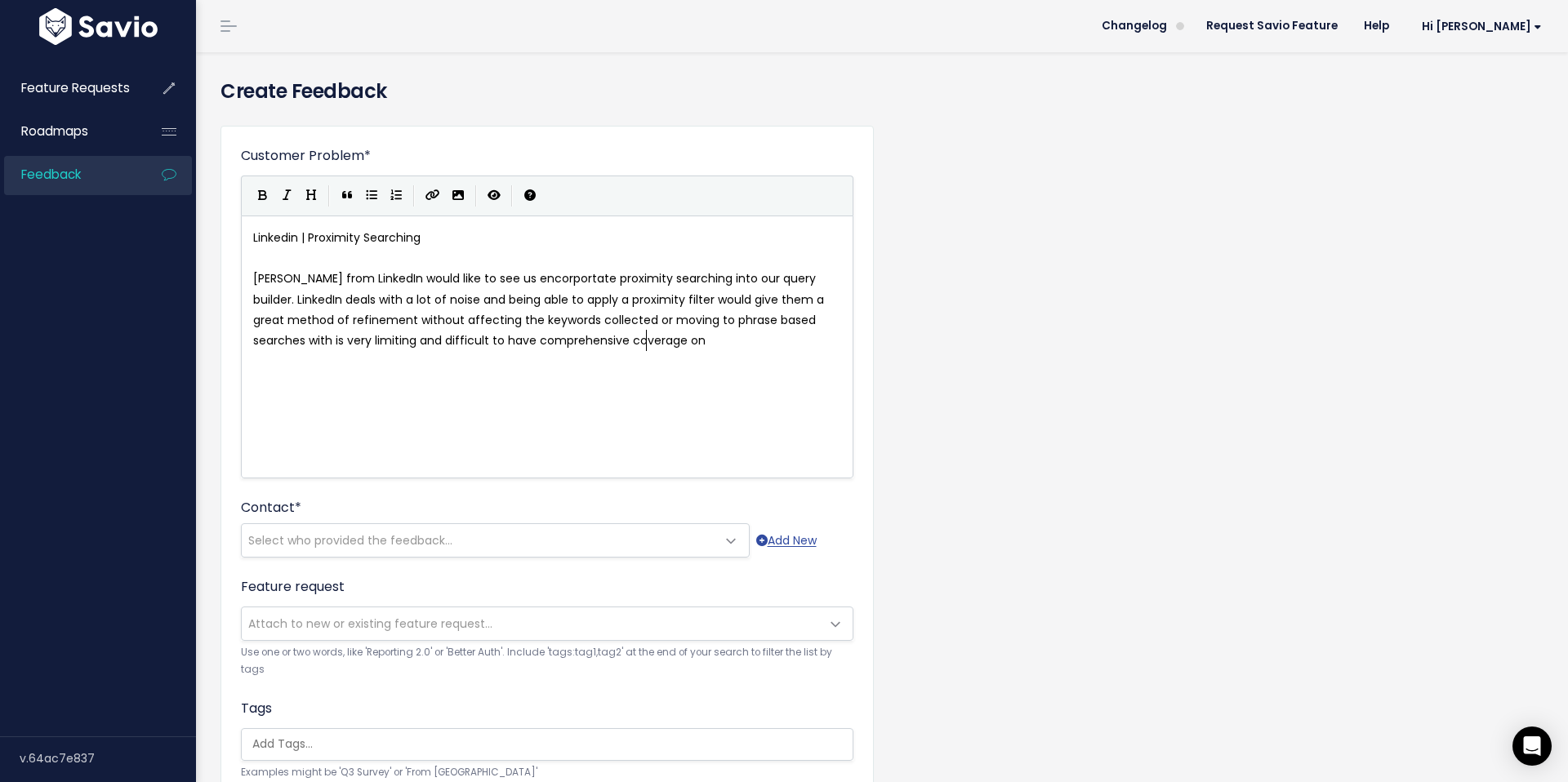
scroll to position [6, 166]
type textarea "d of refinement without affecting the keywords collected or moving to phrase ba…"
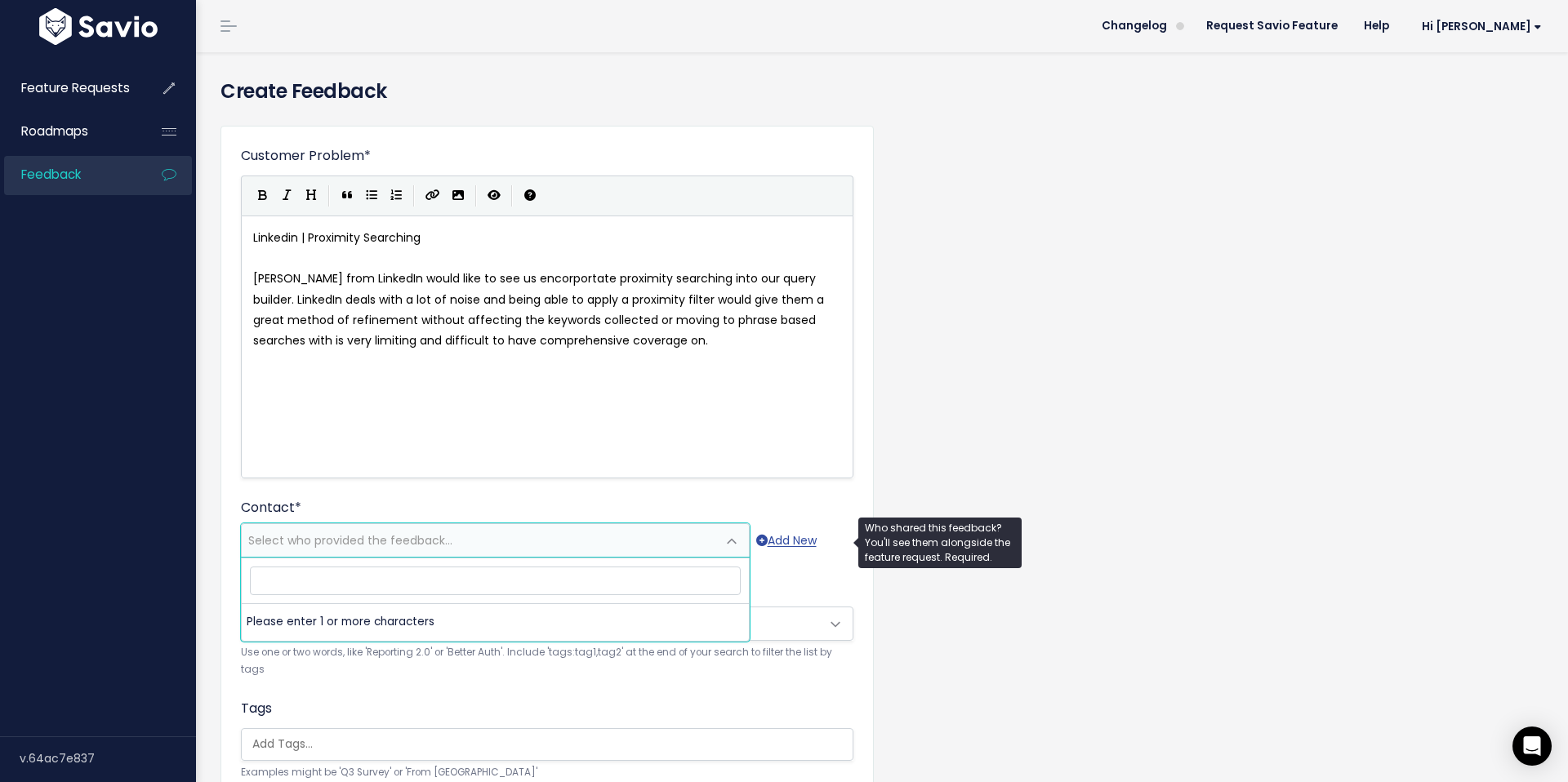
click at [276, 538] on span "Select who provided the feedback..." at bounding box center [350, 540] width 205 height 16
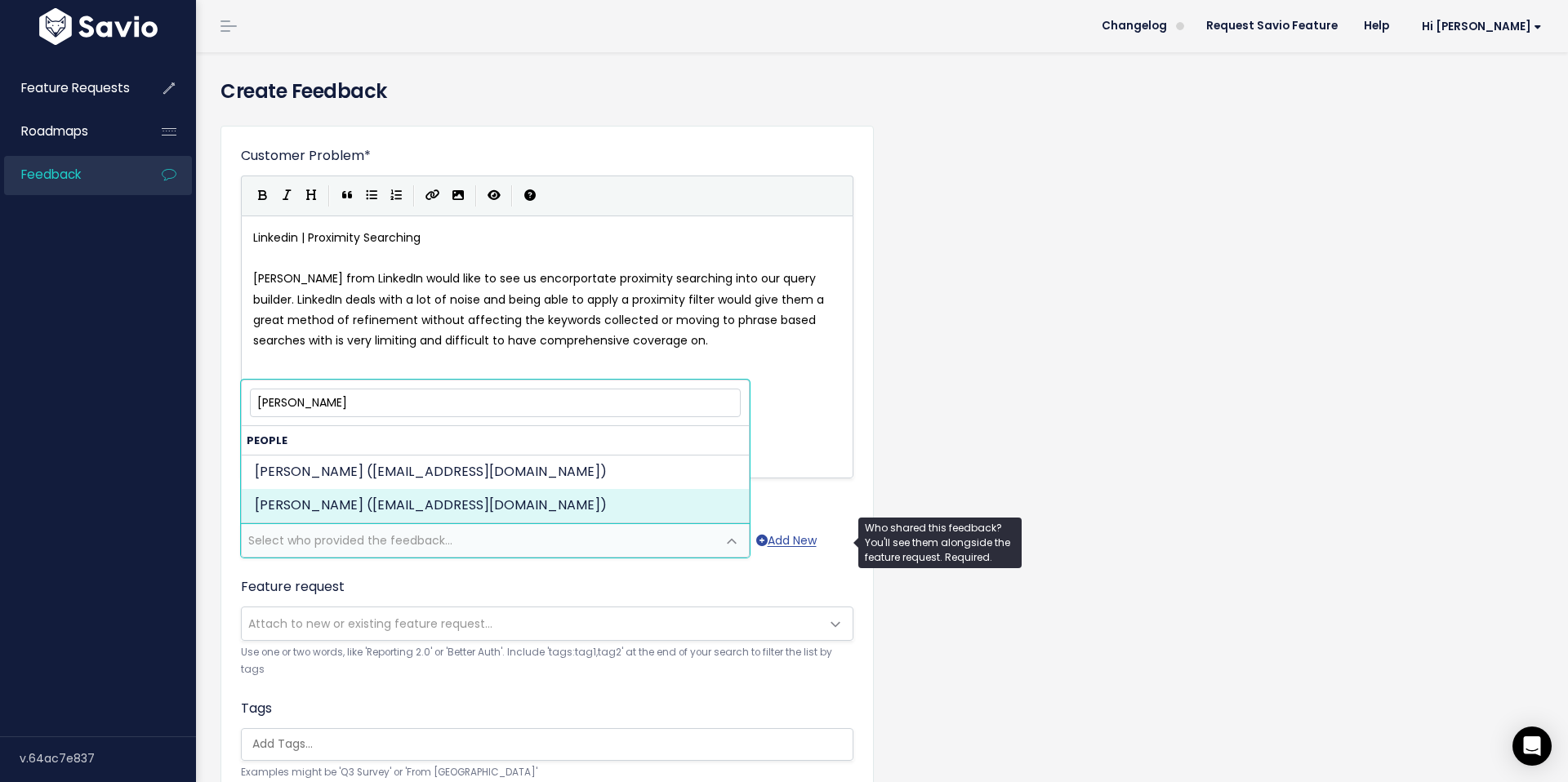
type input "andrea r"
drag, startPoint x: 423, startPoint y: 510, endPoint x: 403, endPoint y: 507, distance: 20.2
select select "85693789"
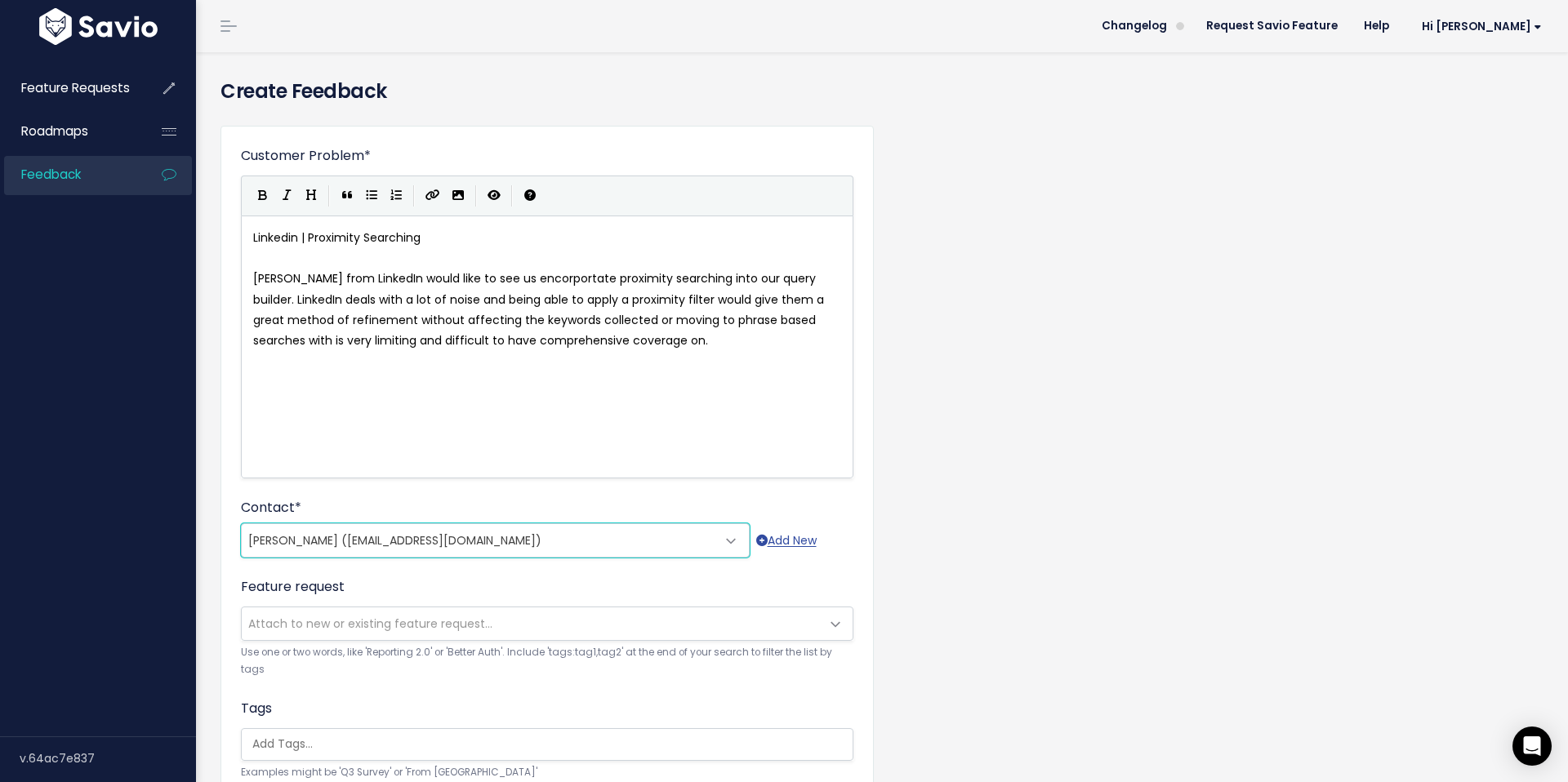
scroll to position [341, 0]
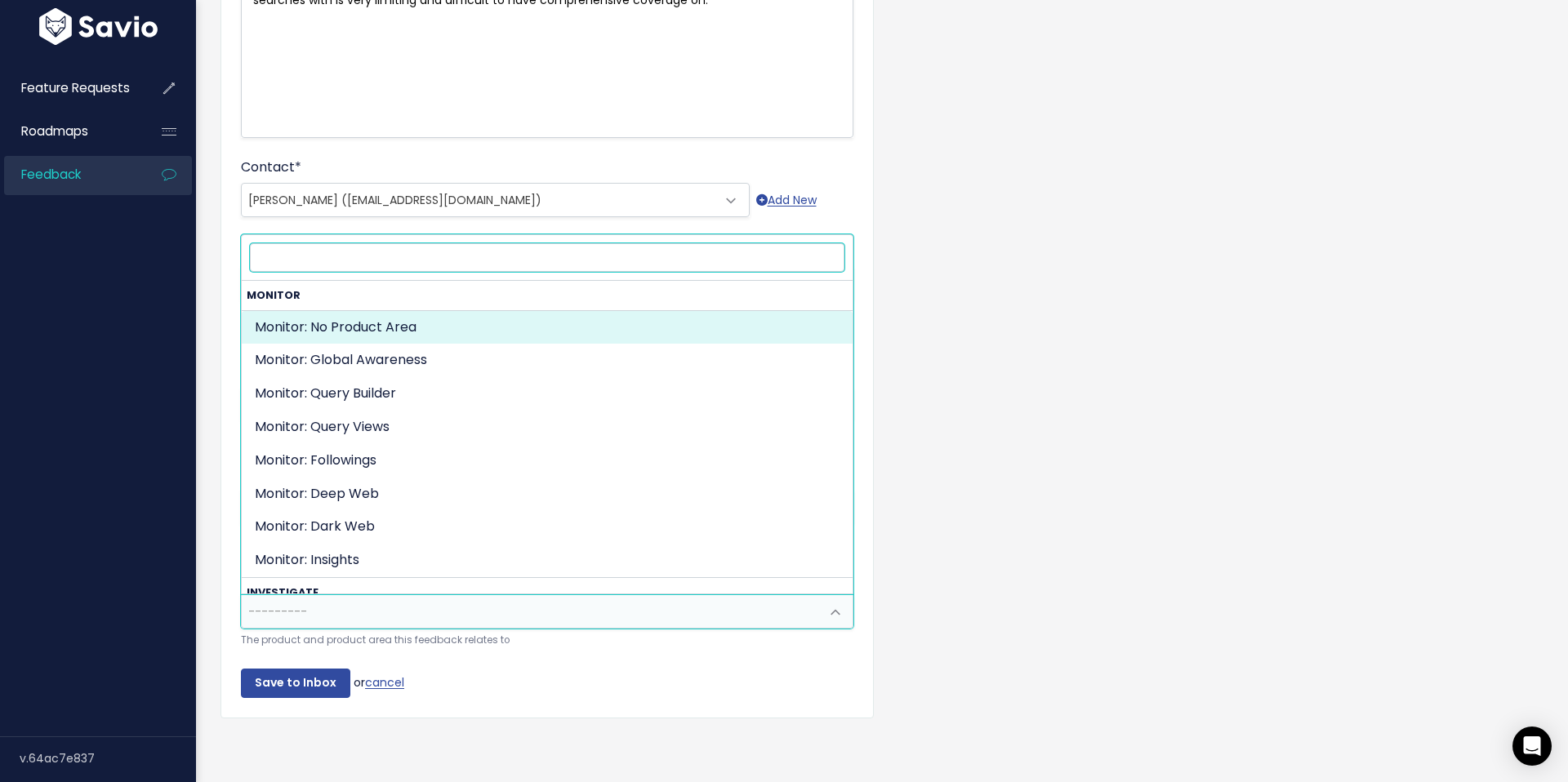
click at [301, 616] on span "---------" at bounding box center [277, 611] width 59 height 16
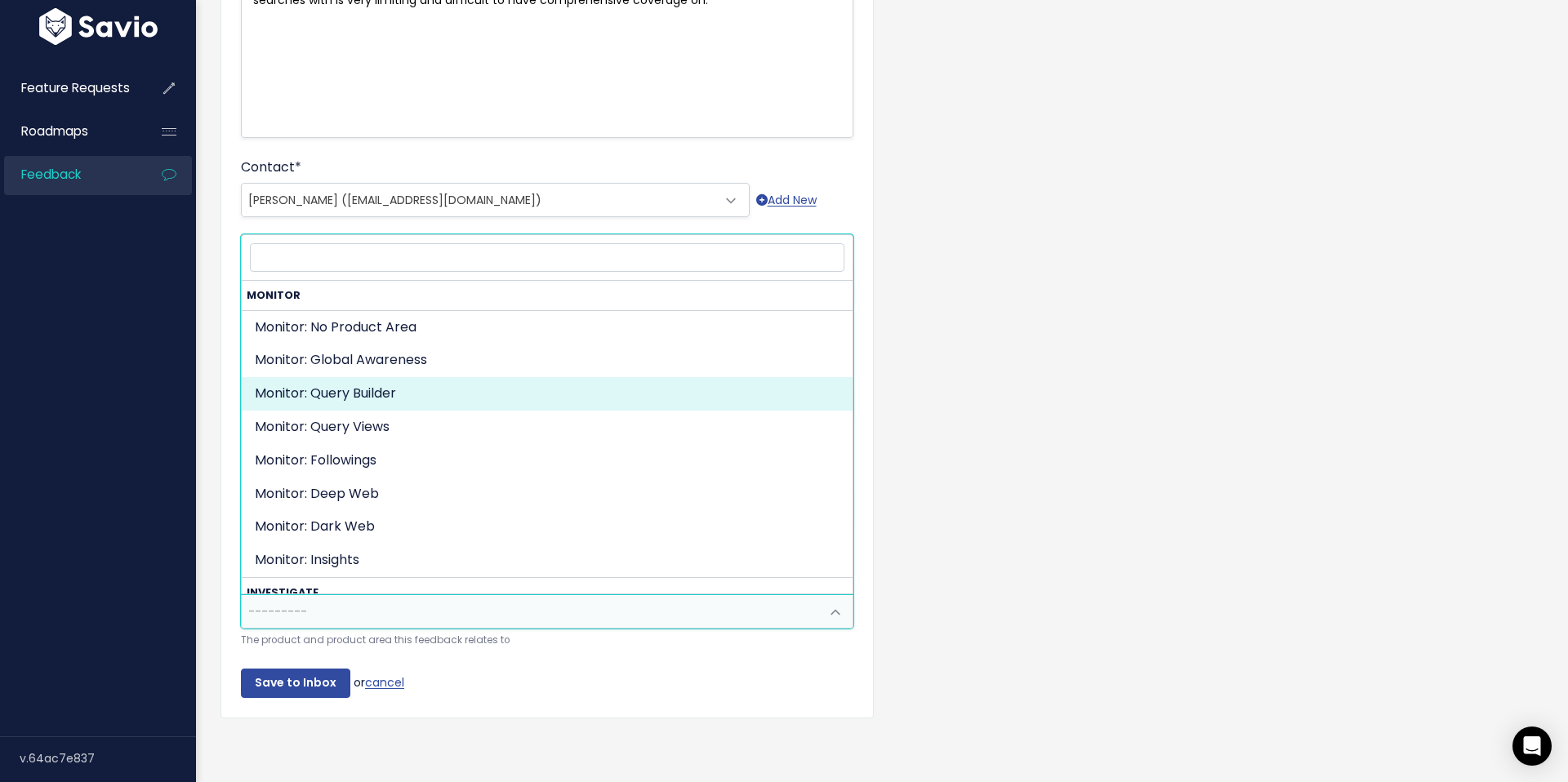
select select "ORGANIZE_COLLABORATE_REPORT:QUERY_BUILDING"
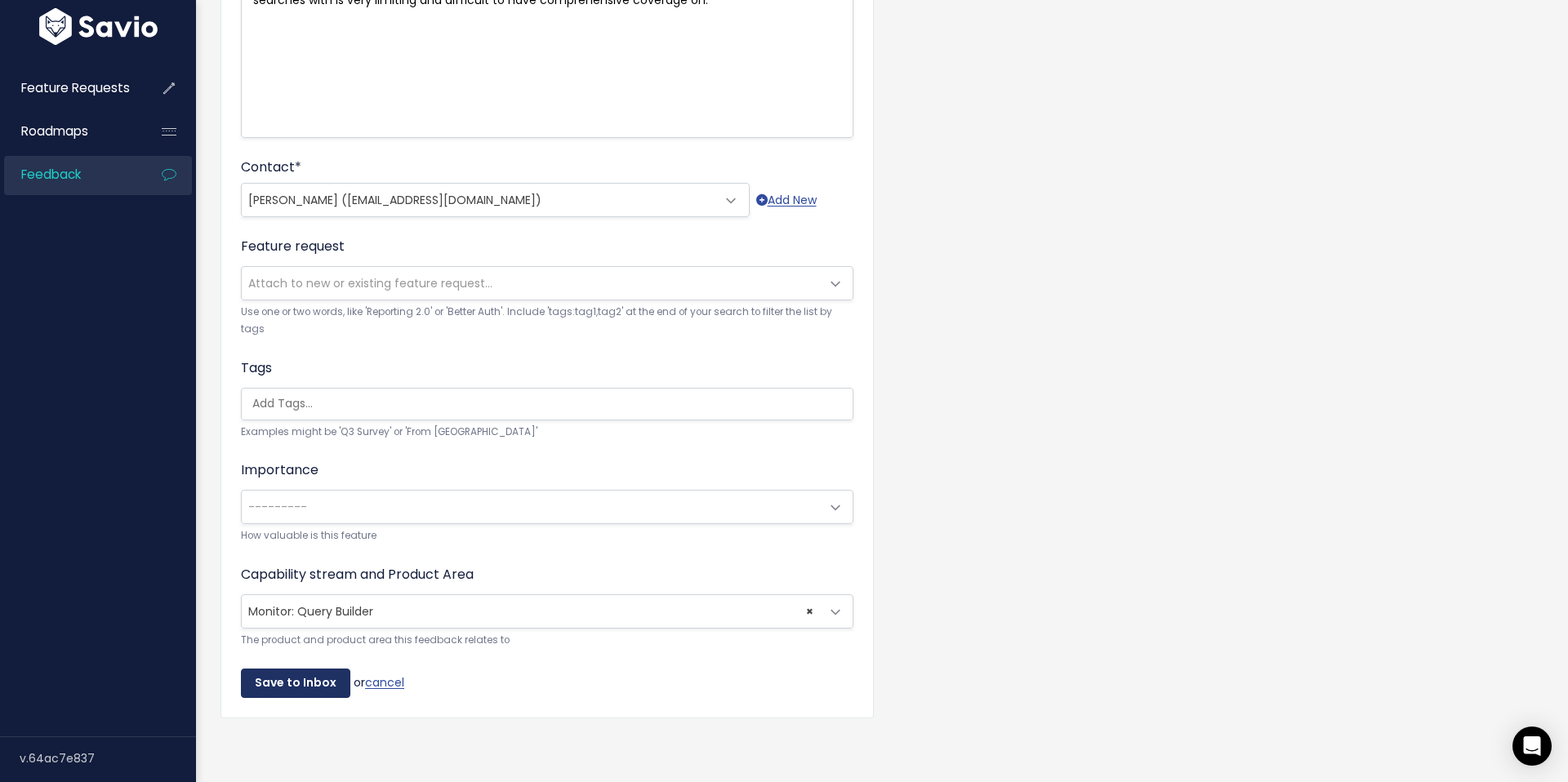
drag, startPoint x: 295, startPoint y: 682, endPoint x: 502, endPoint y: 646, distance: 210.1
click at [295, 682] on input "Save to Inbox" at bounding box center [295, 683] width 110 height 29
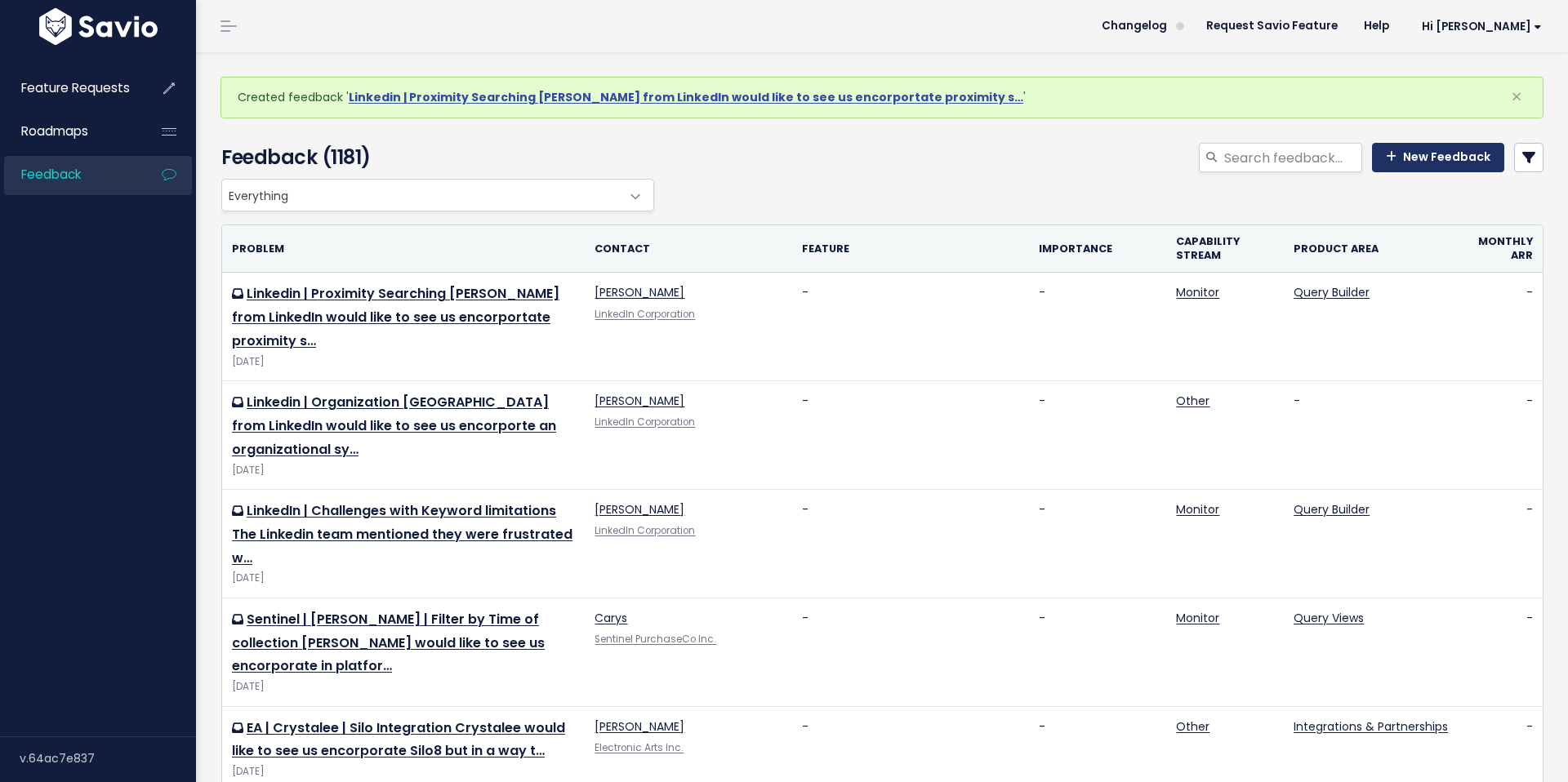
click at [1418, 160] on link "New Feedback" at bounding box center [1438, 157] width 133 height 29
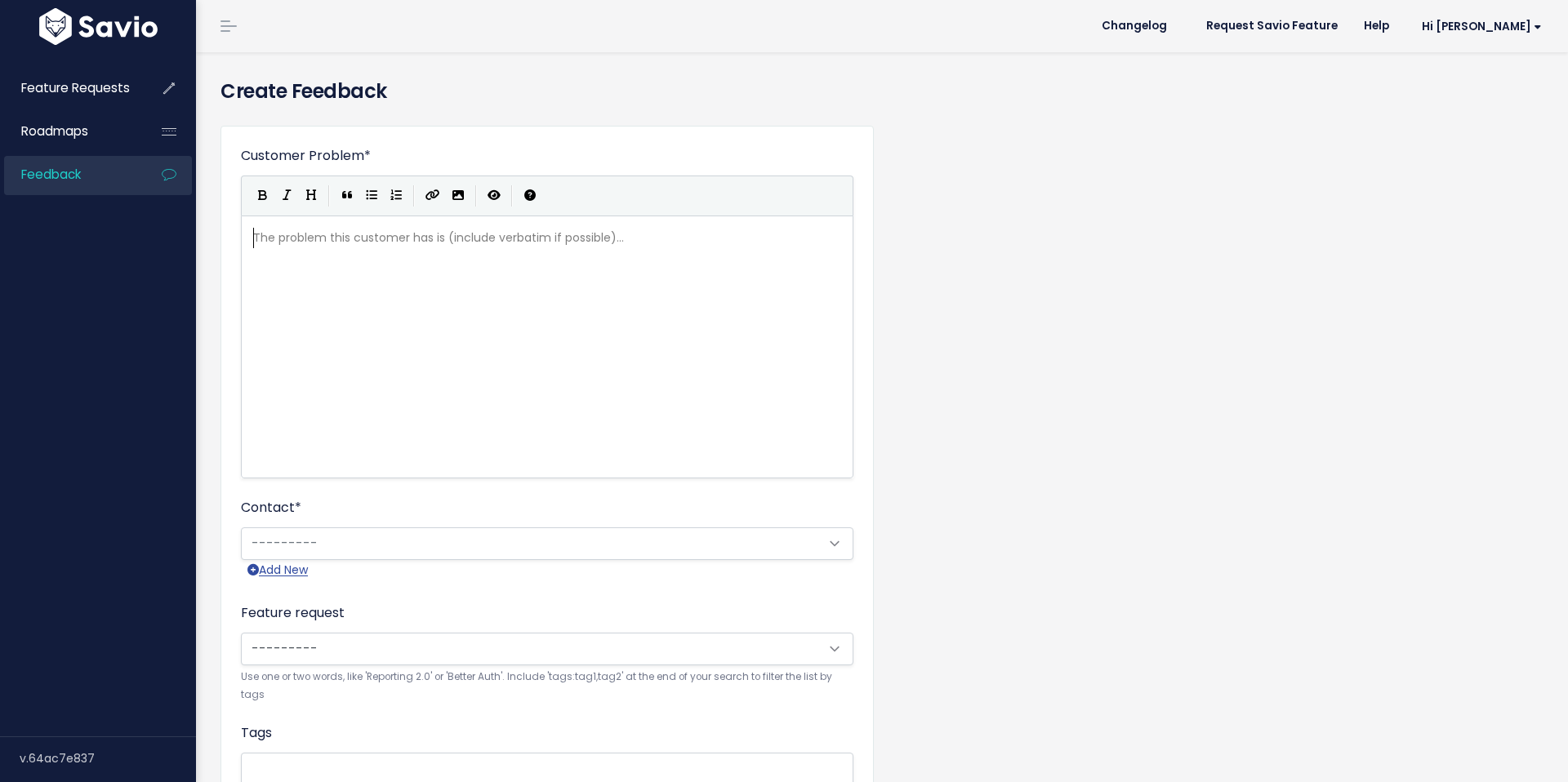
scroll to position [2, 0]
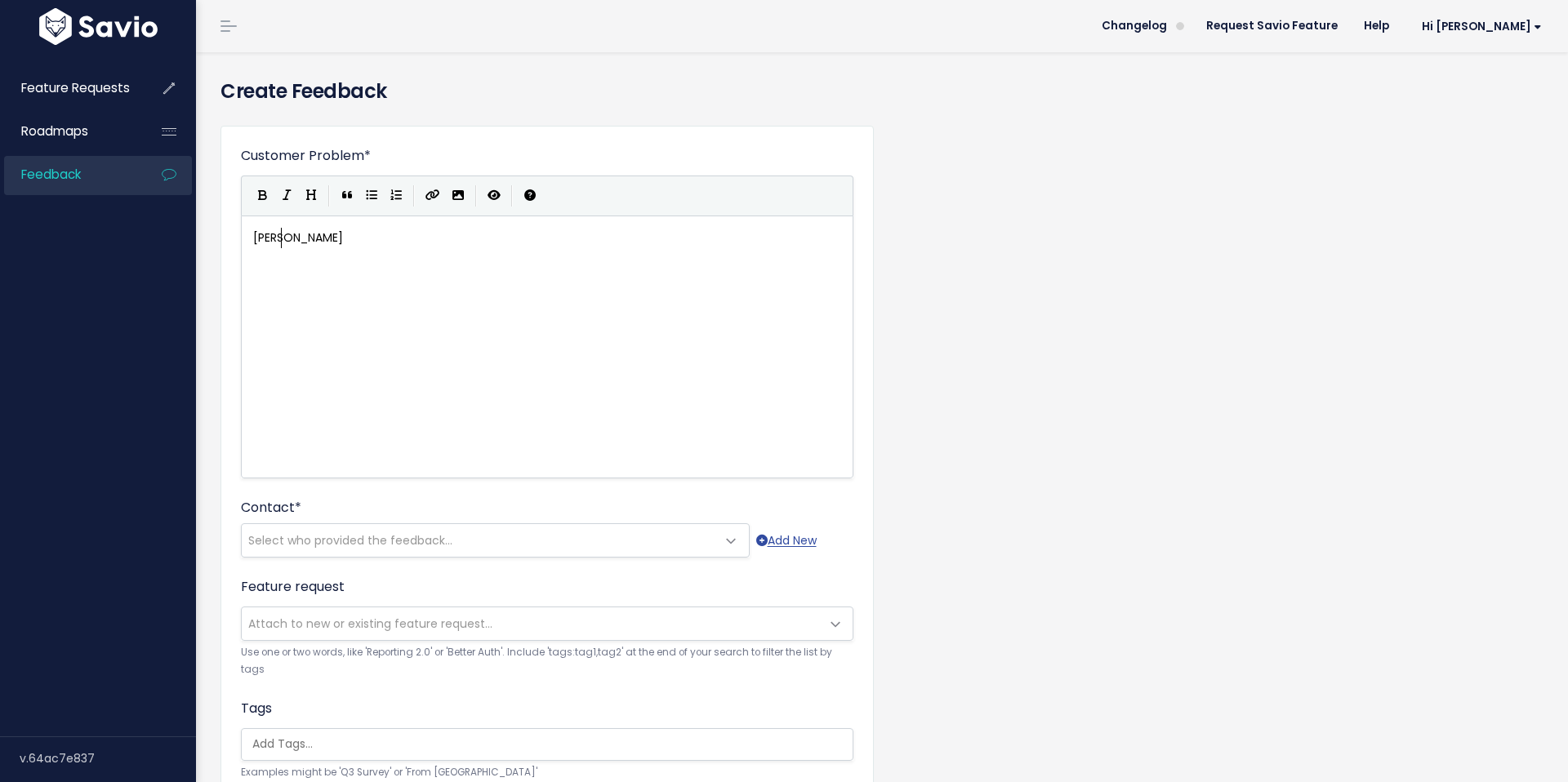
type textarea "Linkedi"
type textarea "In | Source Coverage"
type textarea "Andrea wo"
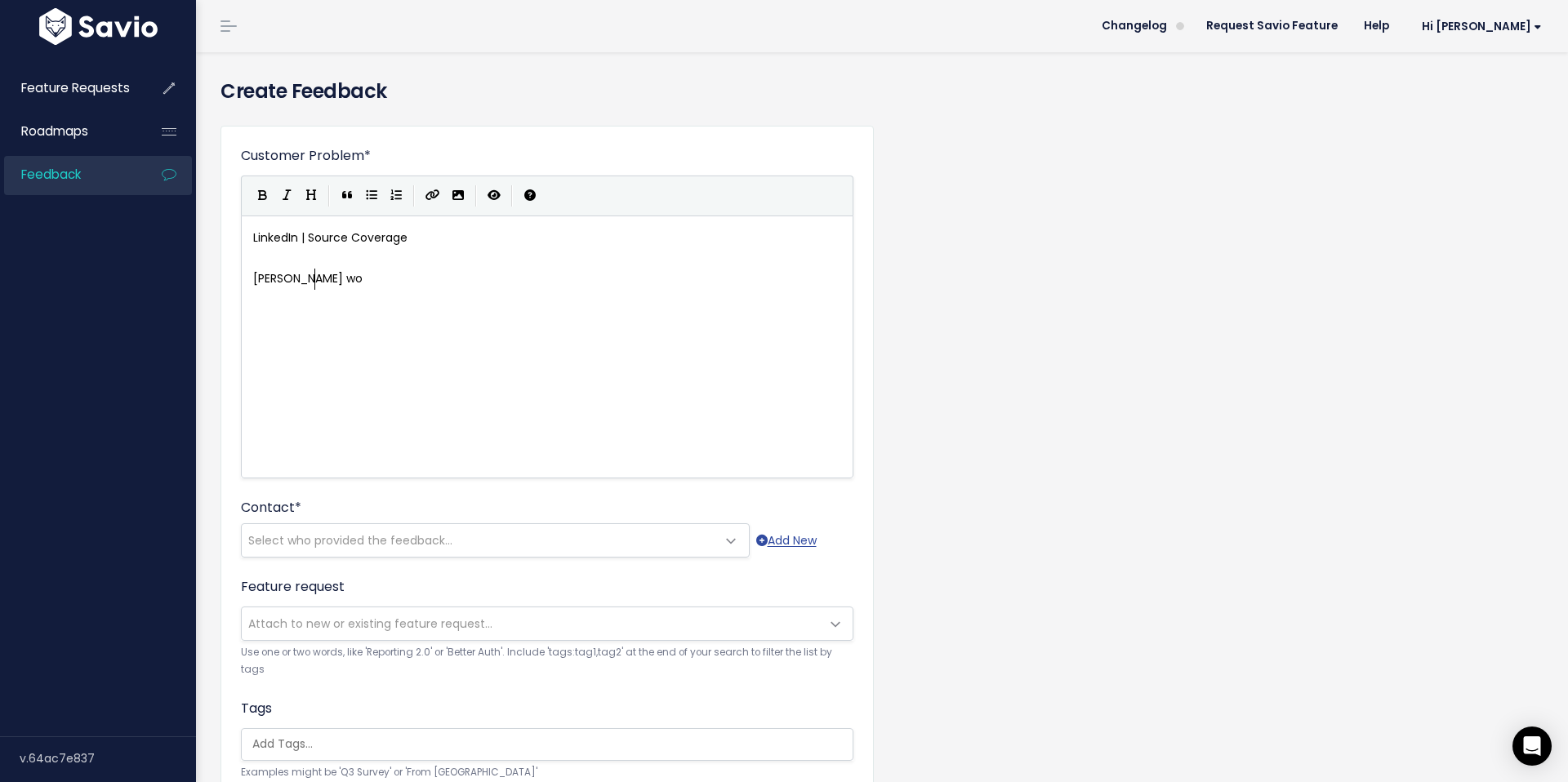
scroll to position [6, 62]
type textarea "Sydney would like to see us include Fishbo"
type textarea "Bowl and Bling into"
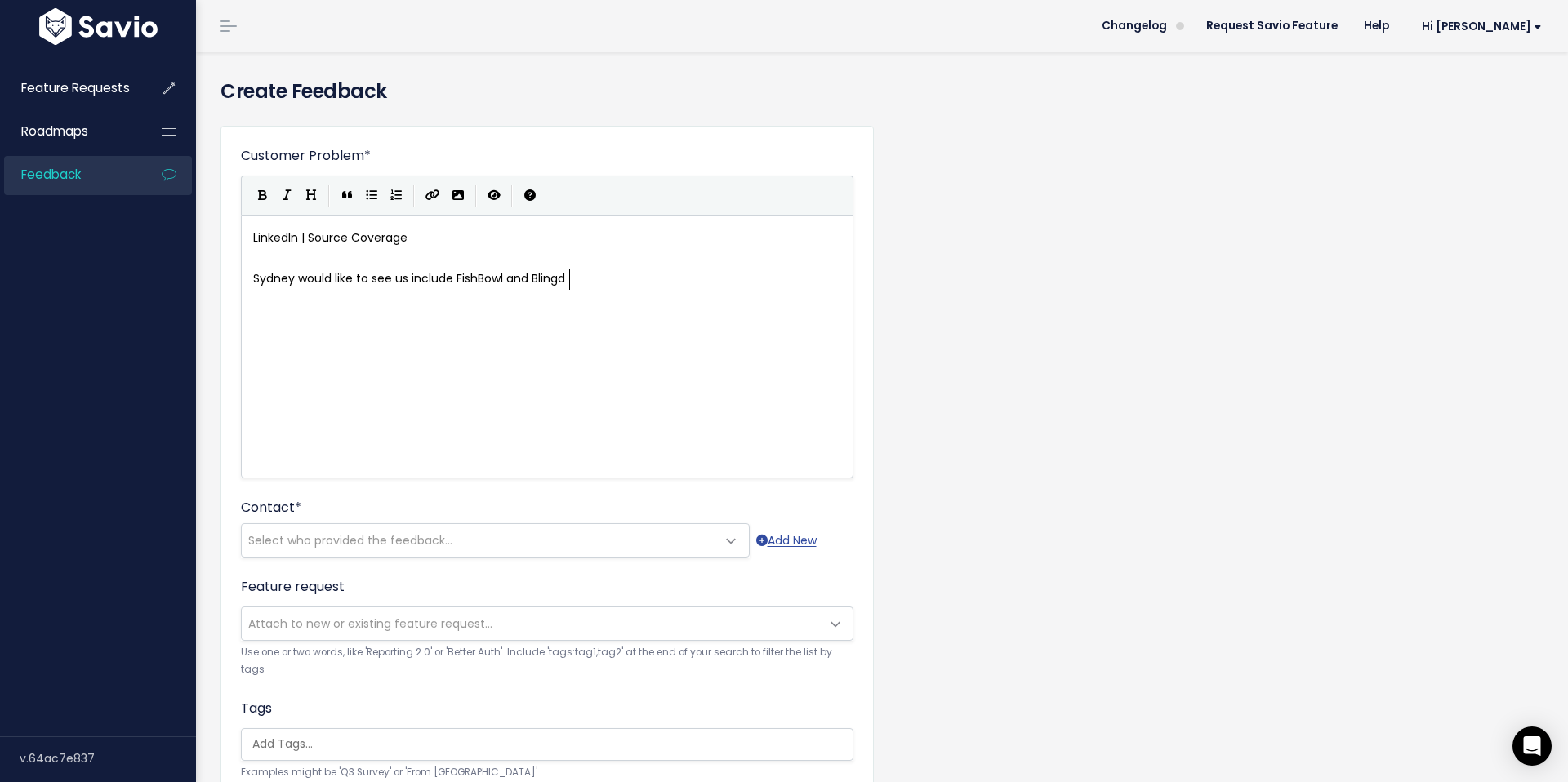
type textarea "d"
type textarea "d into our query coverage. These sources are try"
type textarea "ickt"
type textarea "y to collect from in deep web because of the"
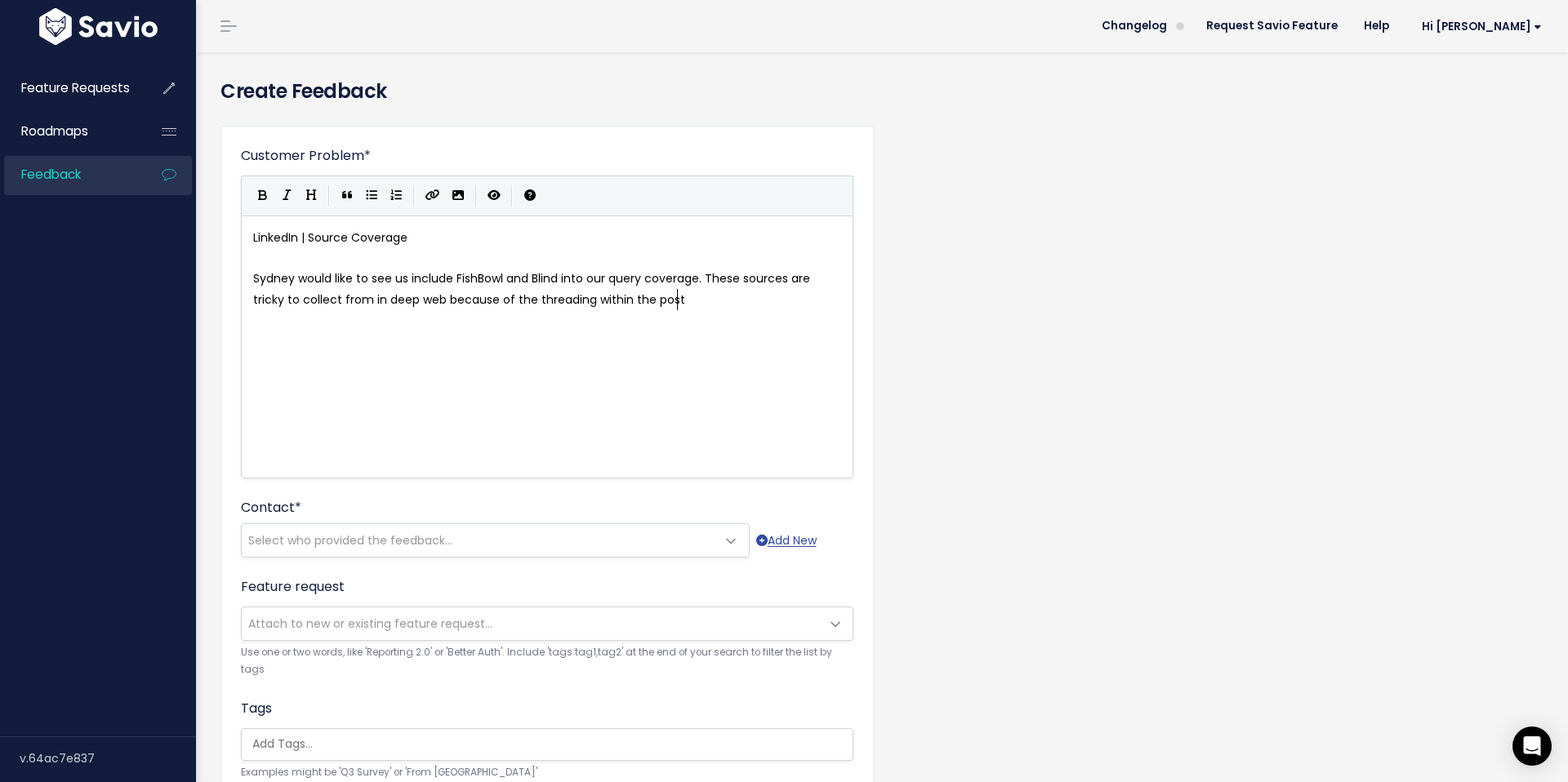
scroll to position [6, 169]
type textarea "the threading within the post."
type textarea "zn"
type textarea "and that"
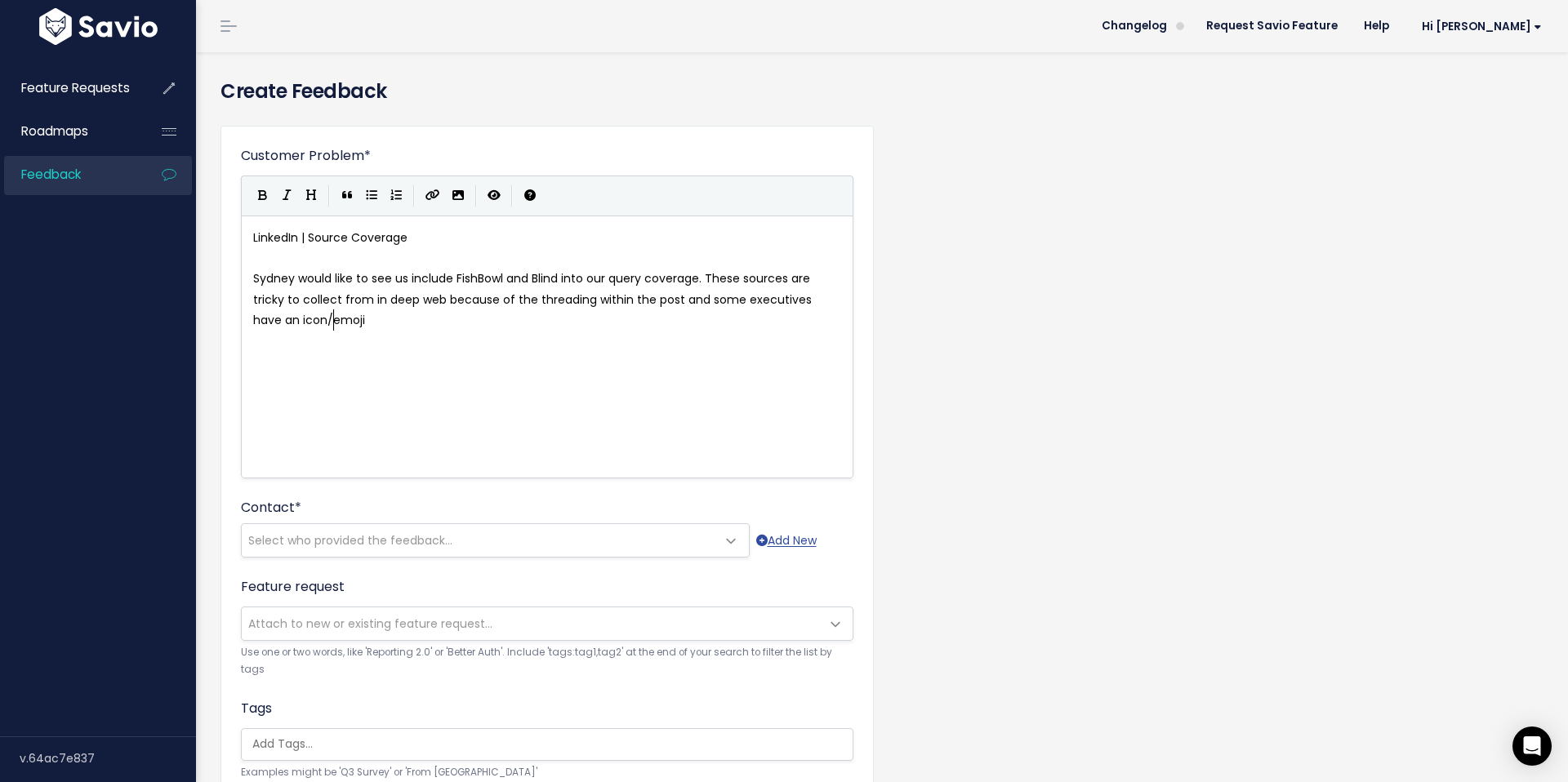
scroll to position [6, 212]
type textarea "some executives have an icon/emoji associated with the,,"
type textarea ","
type textarea ", they can have more f"
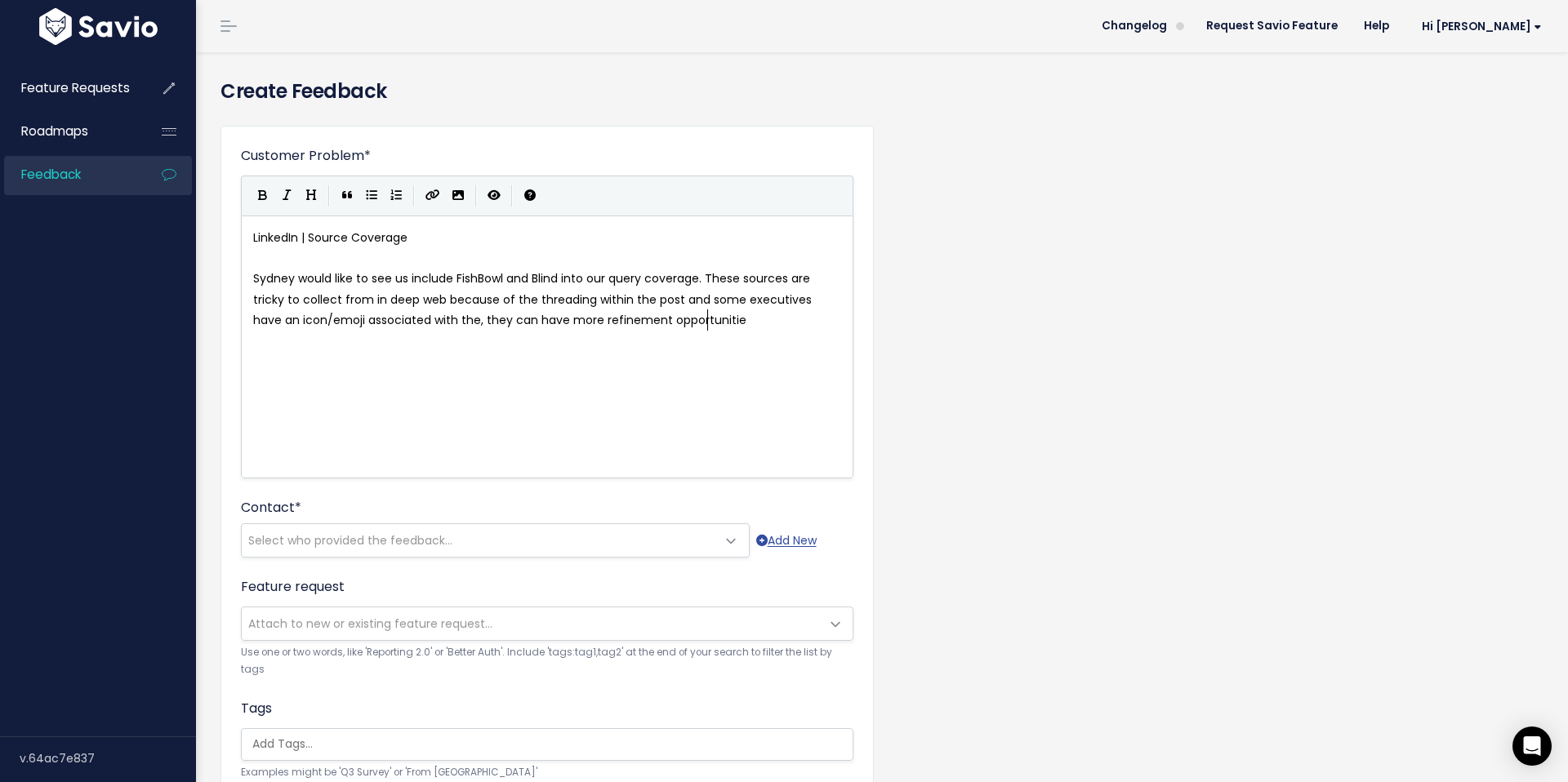
type textarea "refinement opportunities"
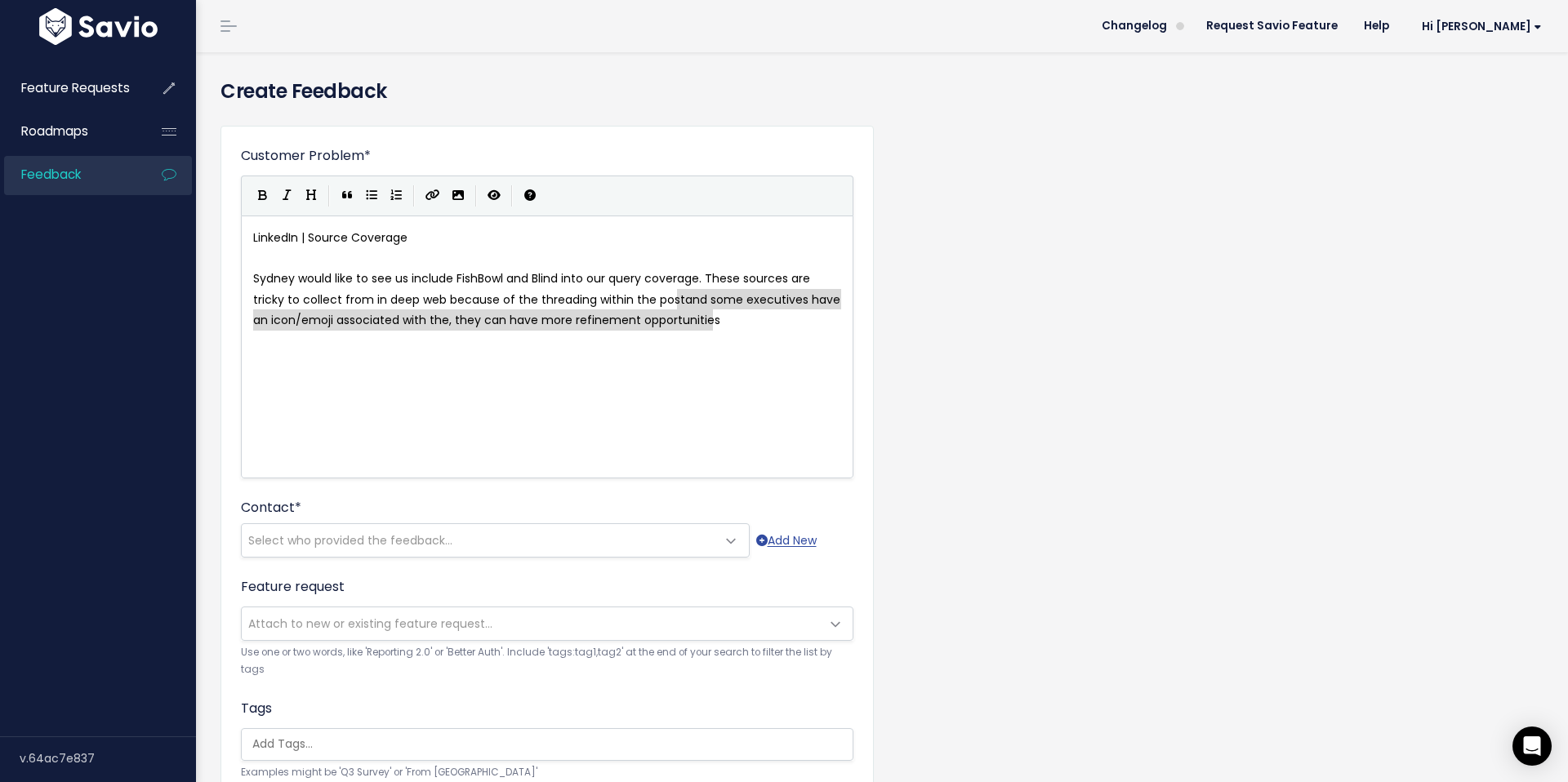
drag, startPoint x: 795, startPoint y: 323, endPoint x: 678, endPoint y: 305, distance: 118.4
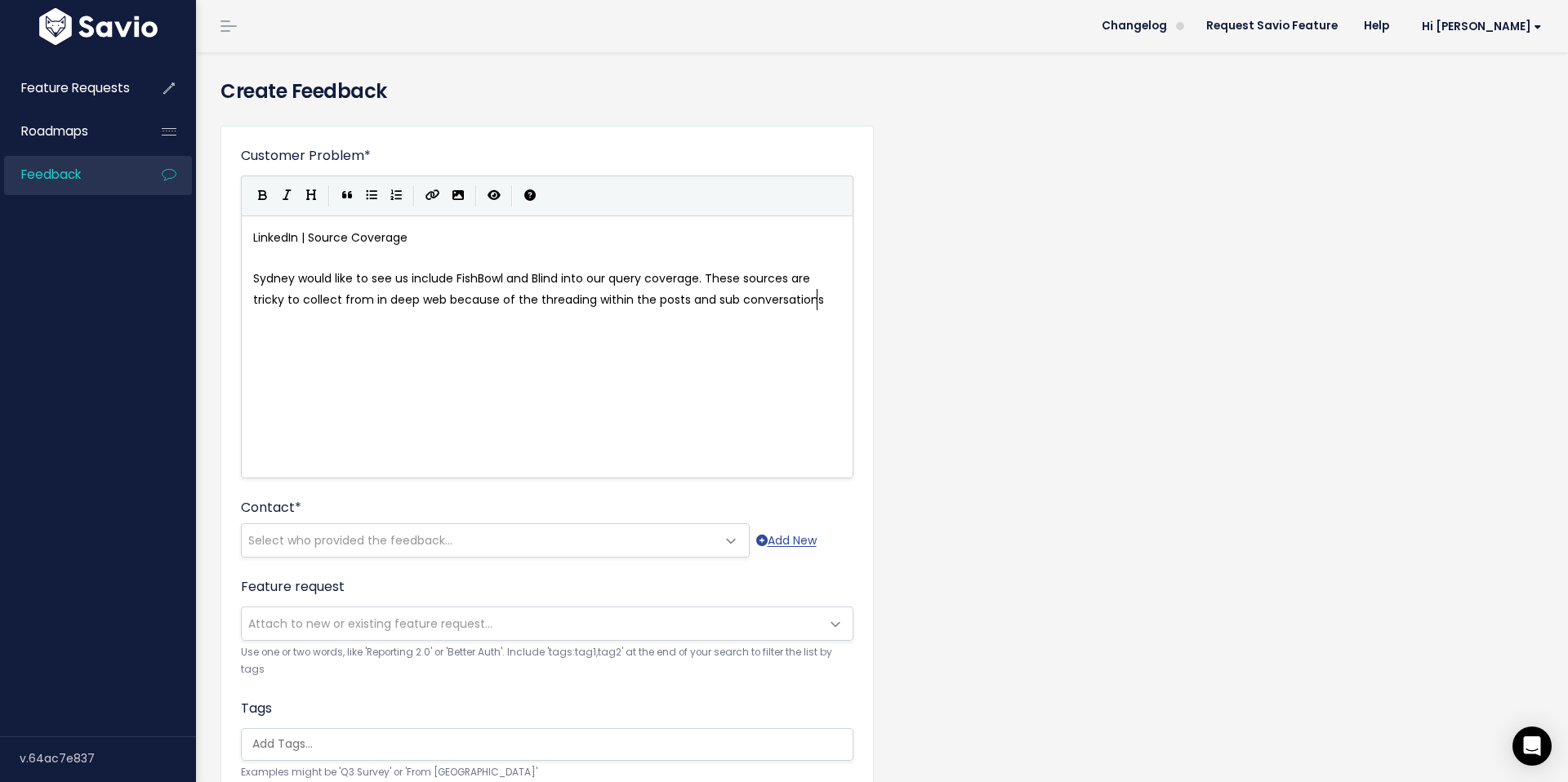
scroll to position [6, 139]
type textarea "s and sub conversations"
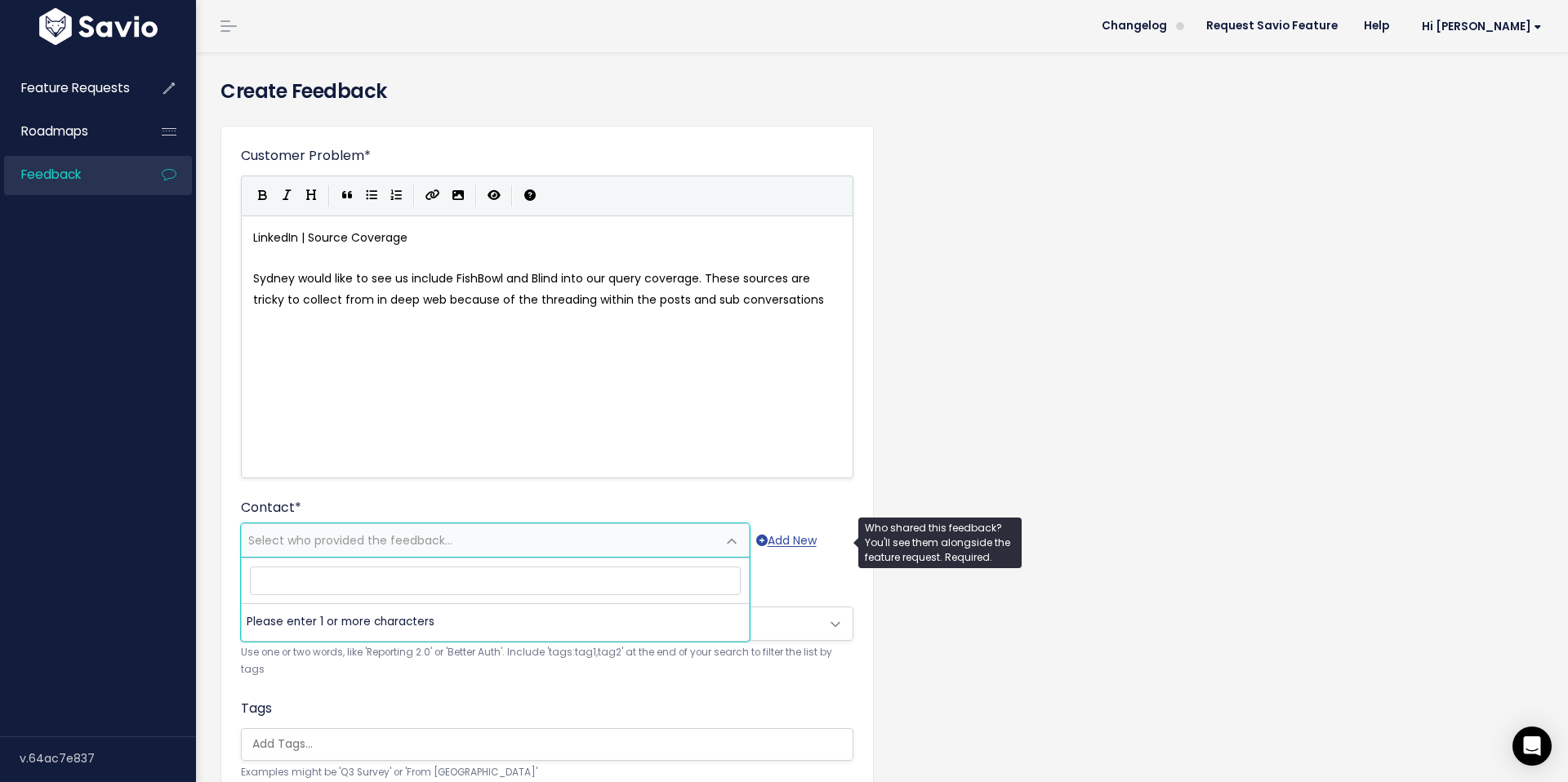
click at [503, 541] on span "Select who provided the feedback..." at bounding box center [478, 541] width 474 height 33
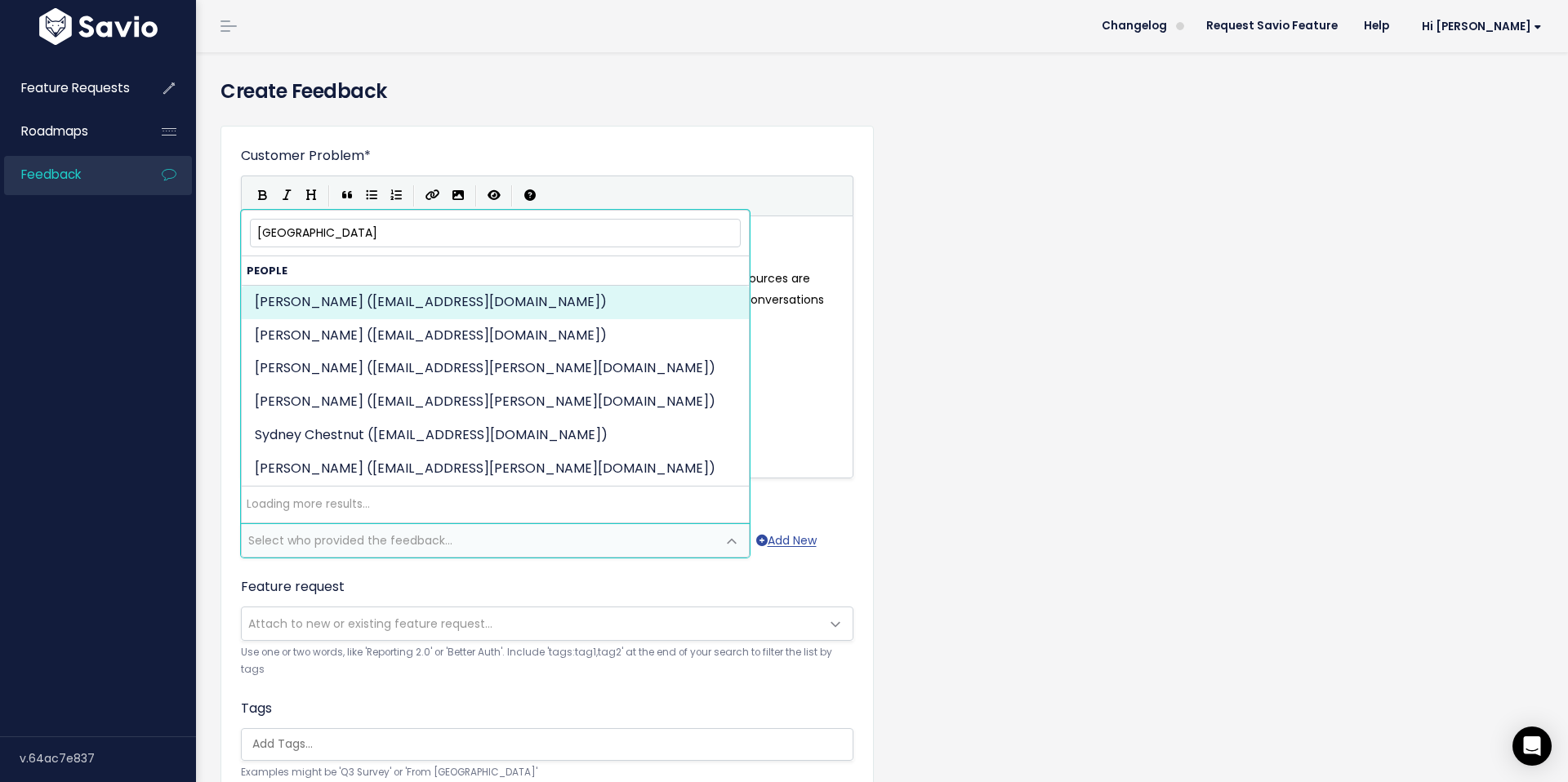
type input "sydney"
select select "86321243"
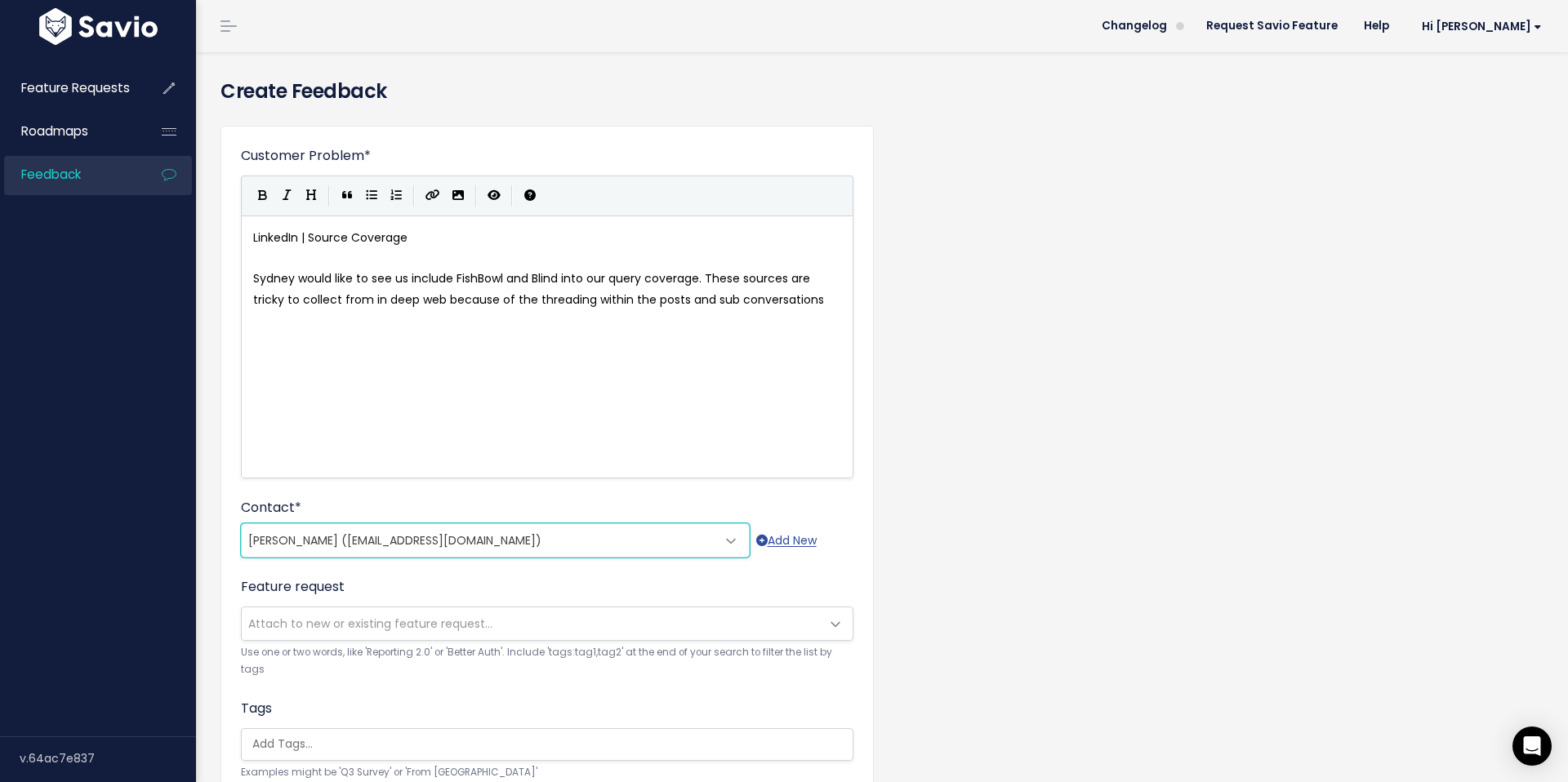
scroll to position [341, 0]
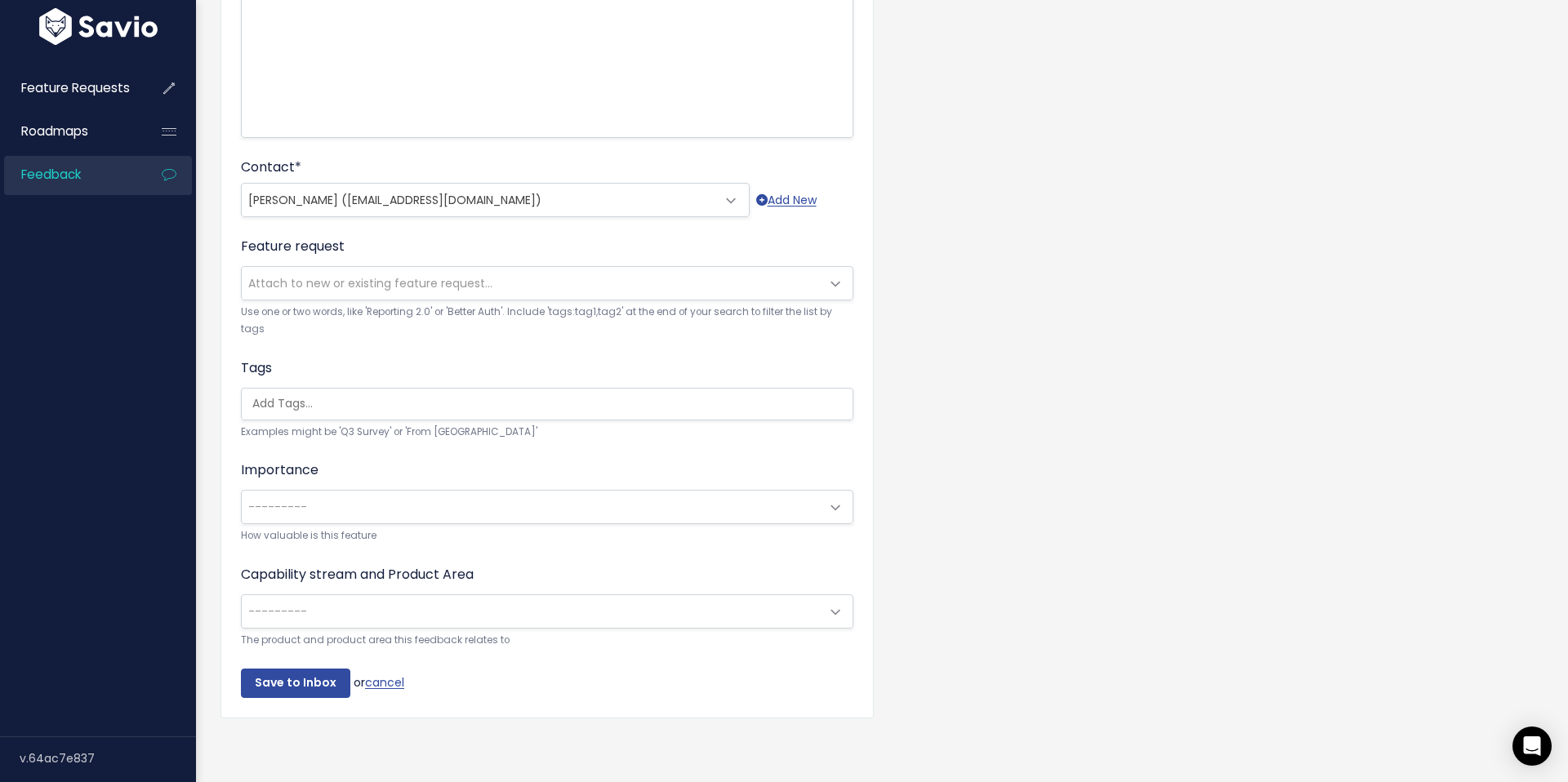
click at [444, 597] on span "---------" at bounding box center [530, 612] width 579 height 33
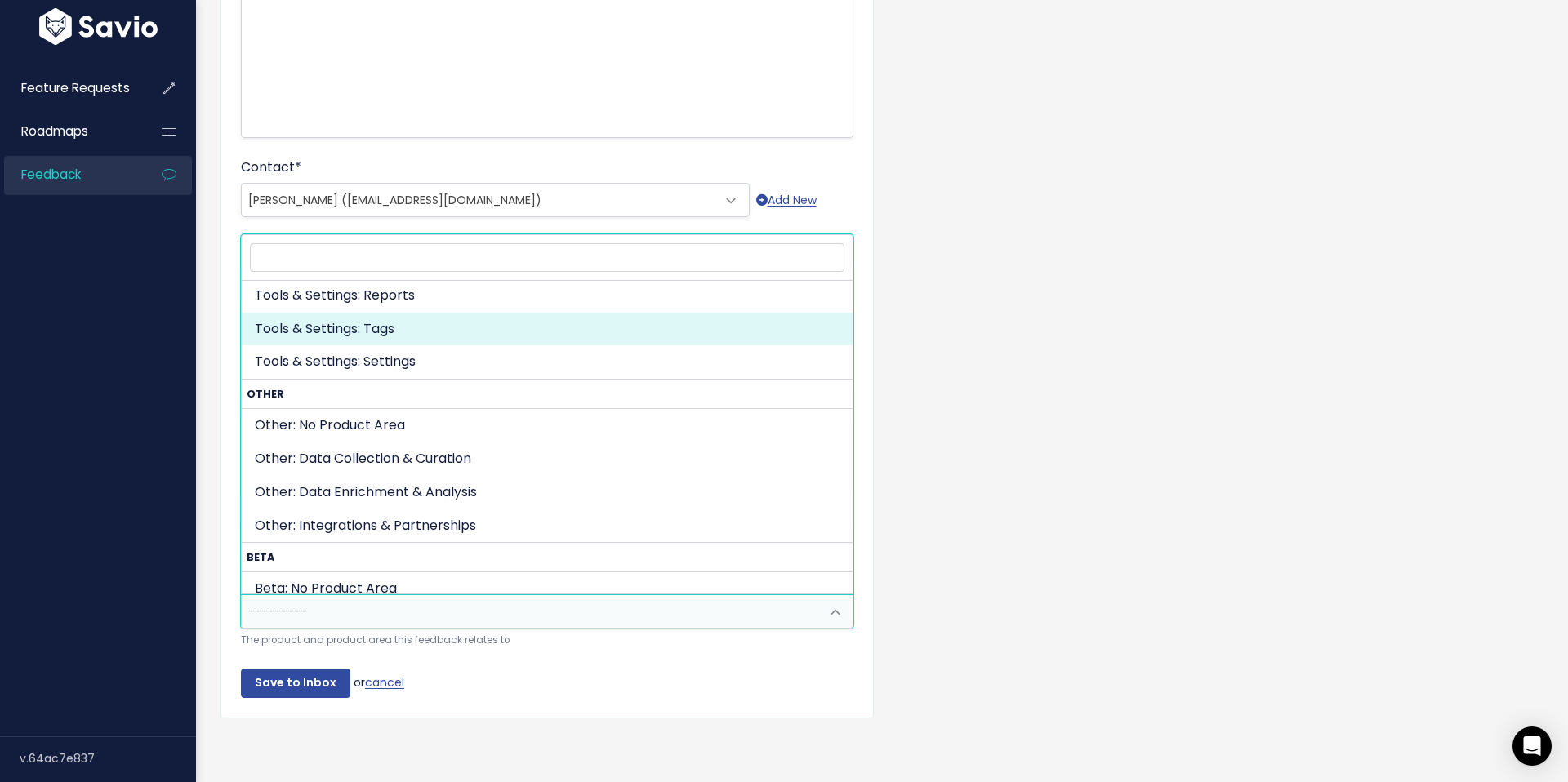
scroll to position [771, 0]
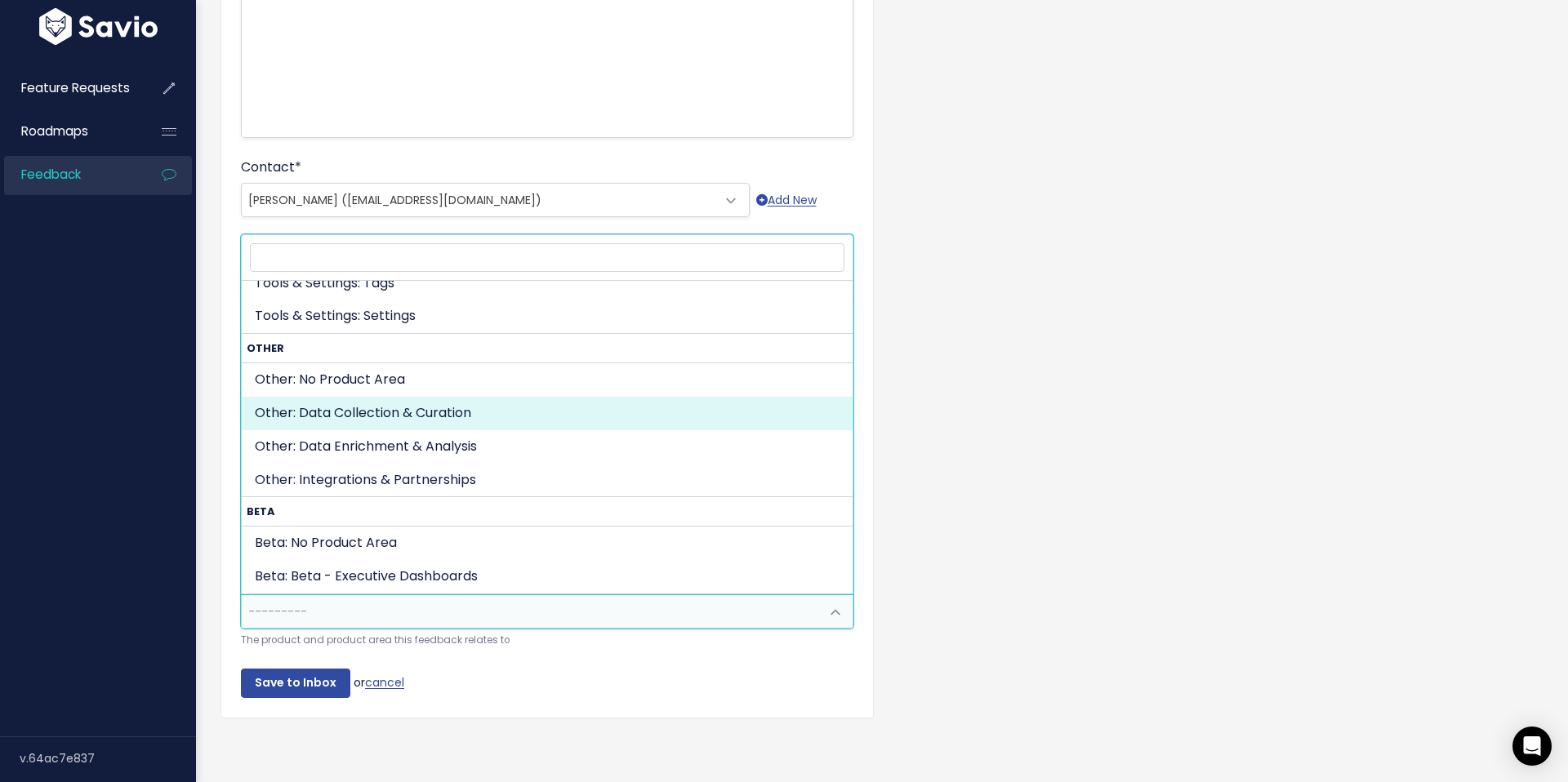
drag, startPoint x: 405, startPoint y: 420, endPoint x: 180, endPoint y: 655, distance: 325.3
select select "OTHER:DATA_COLLECTION_CURATION"
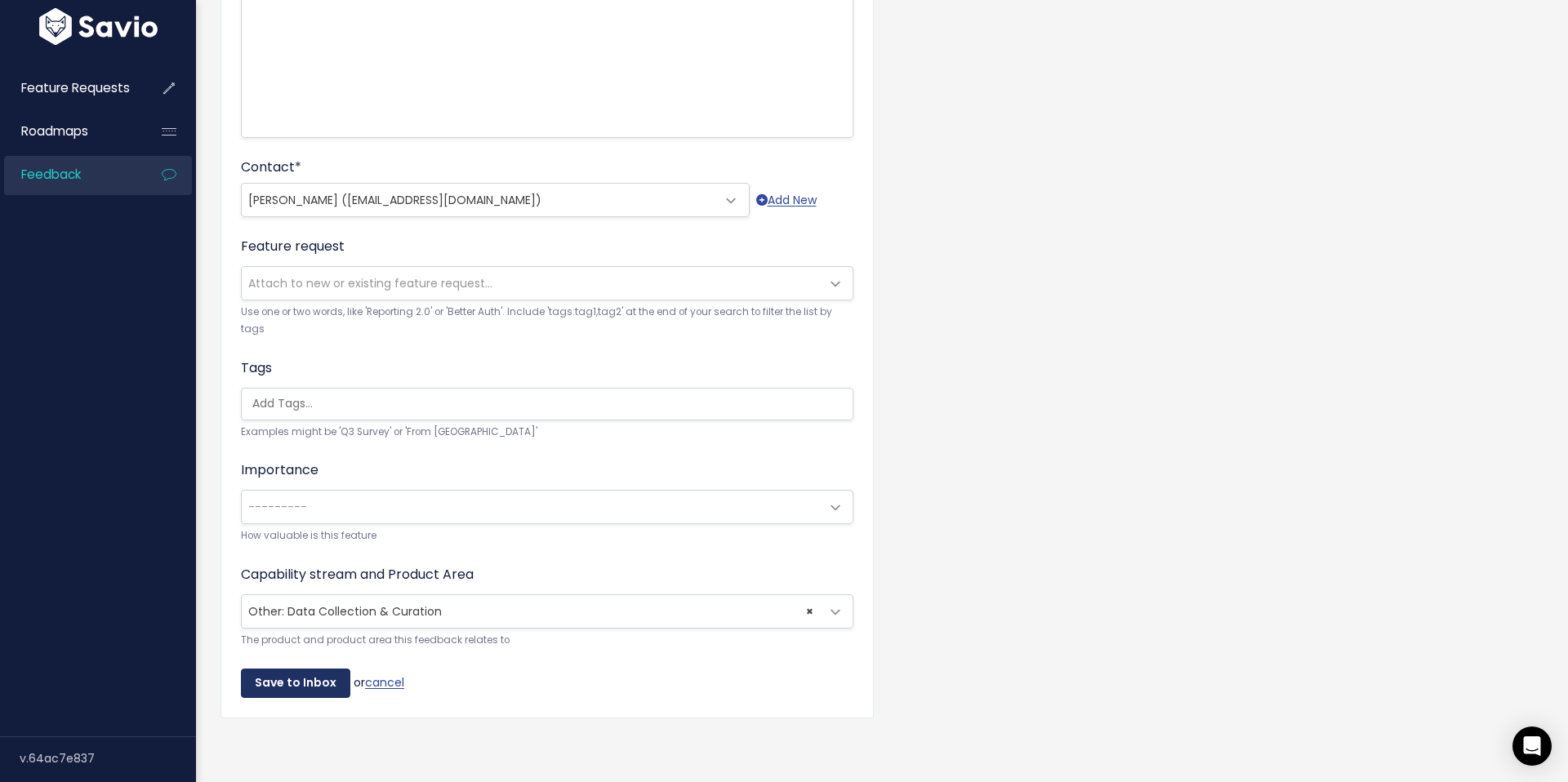
click at [270, 685] on input "Save to Inbox" at bounding box center [295, 683] width 110 height 29
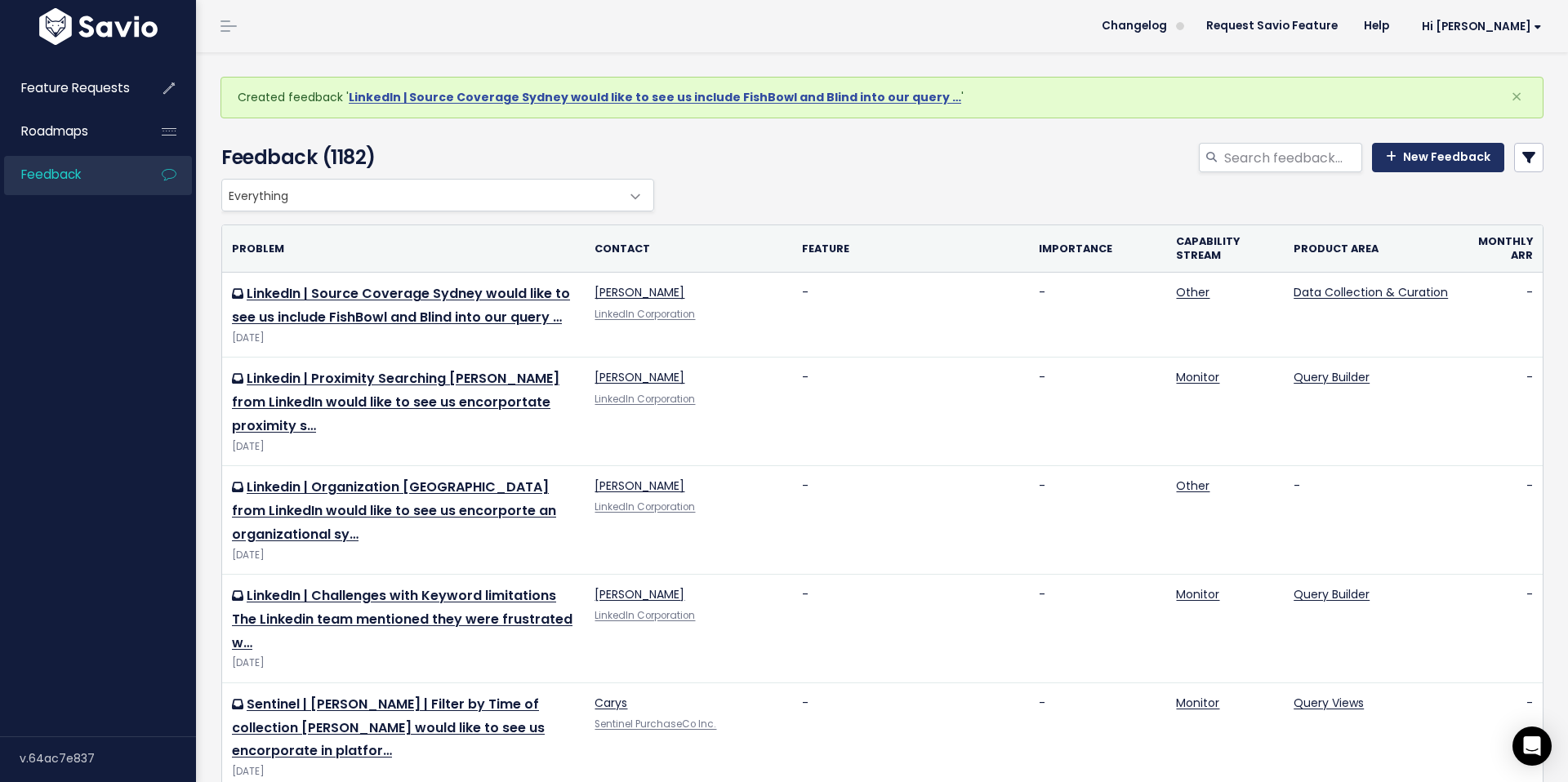
click at [1430, 146] on link "New Feedback" at bounding box center [1438, 157] width 133 height 29
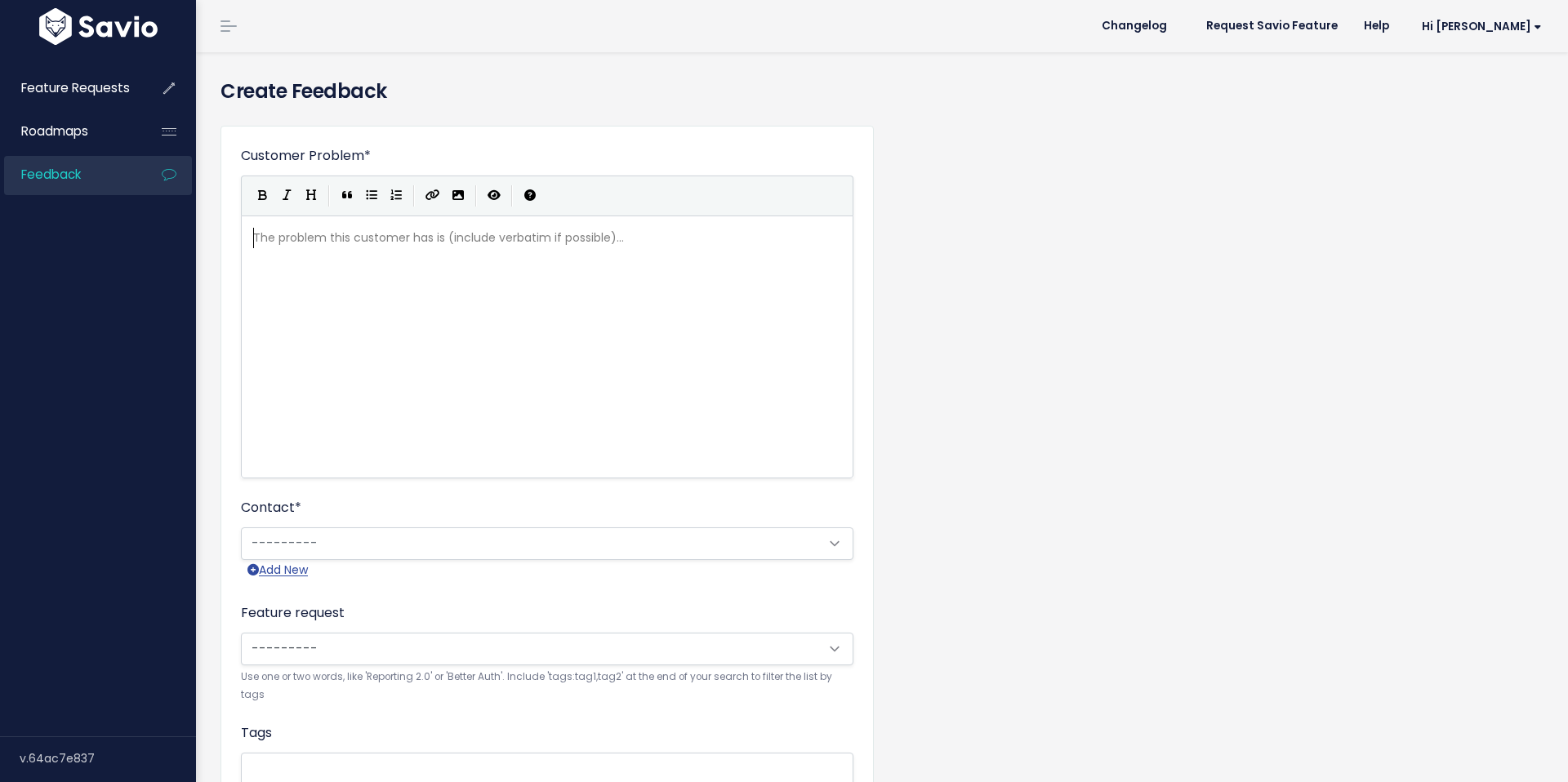
scroll to position [2, 0]
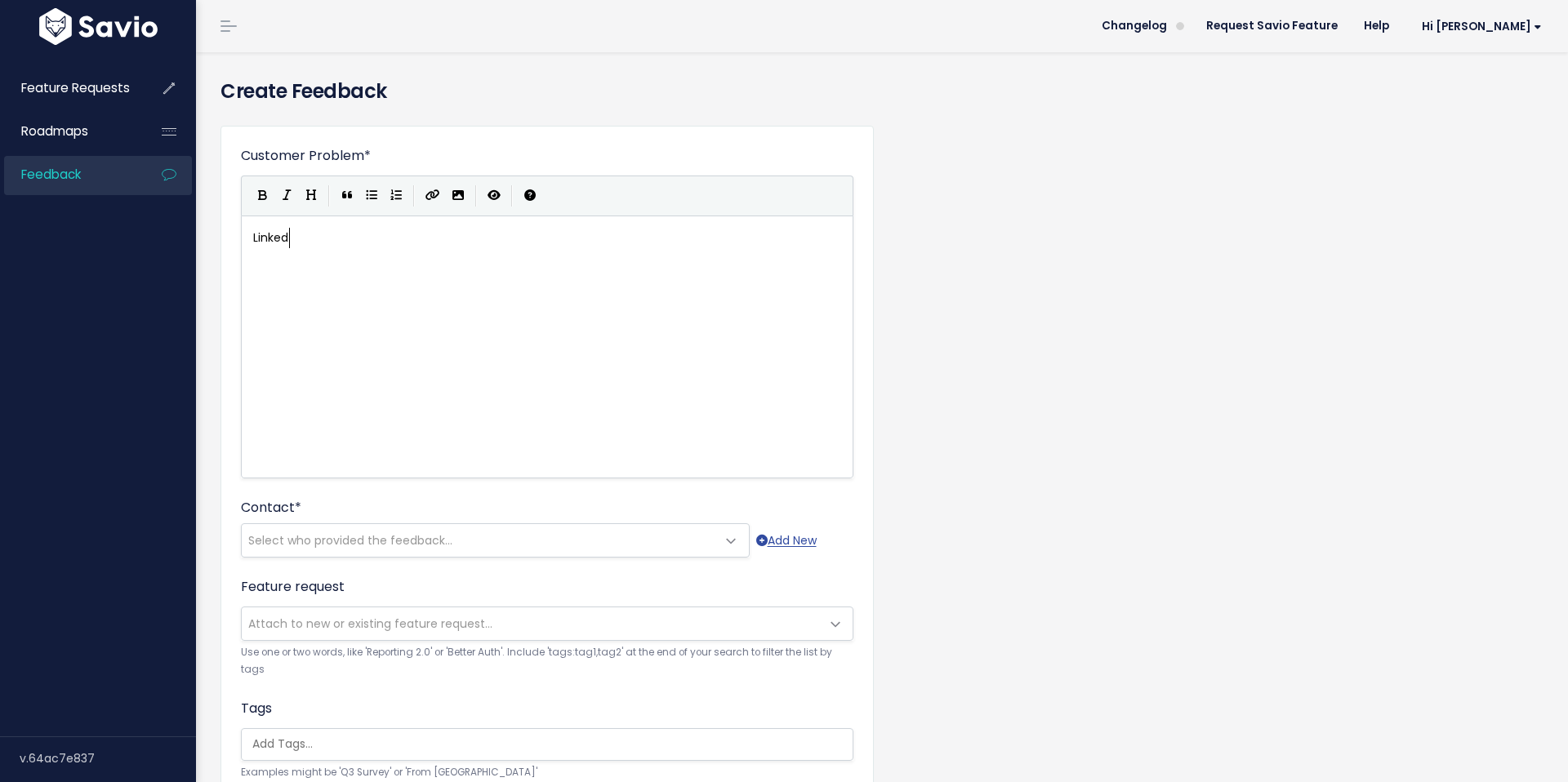
type textarea "Linkedin"
type textarea "i"
type textarea "In Source Coverahe"
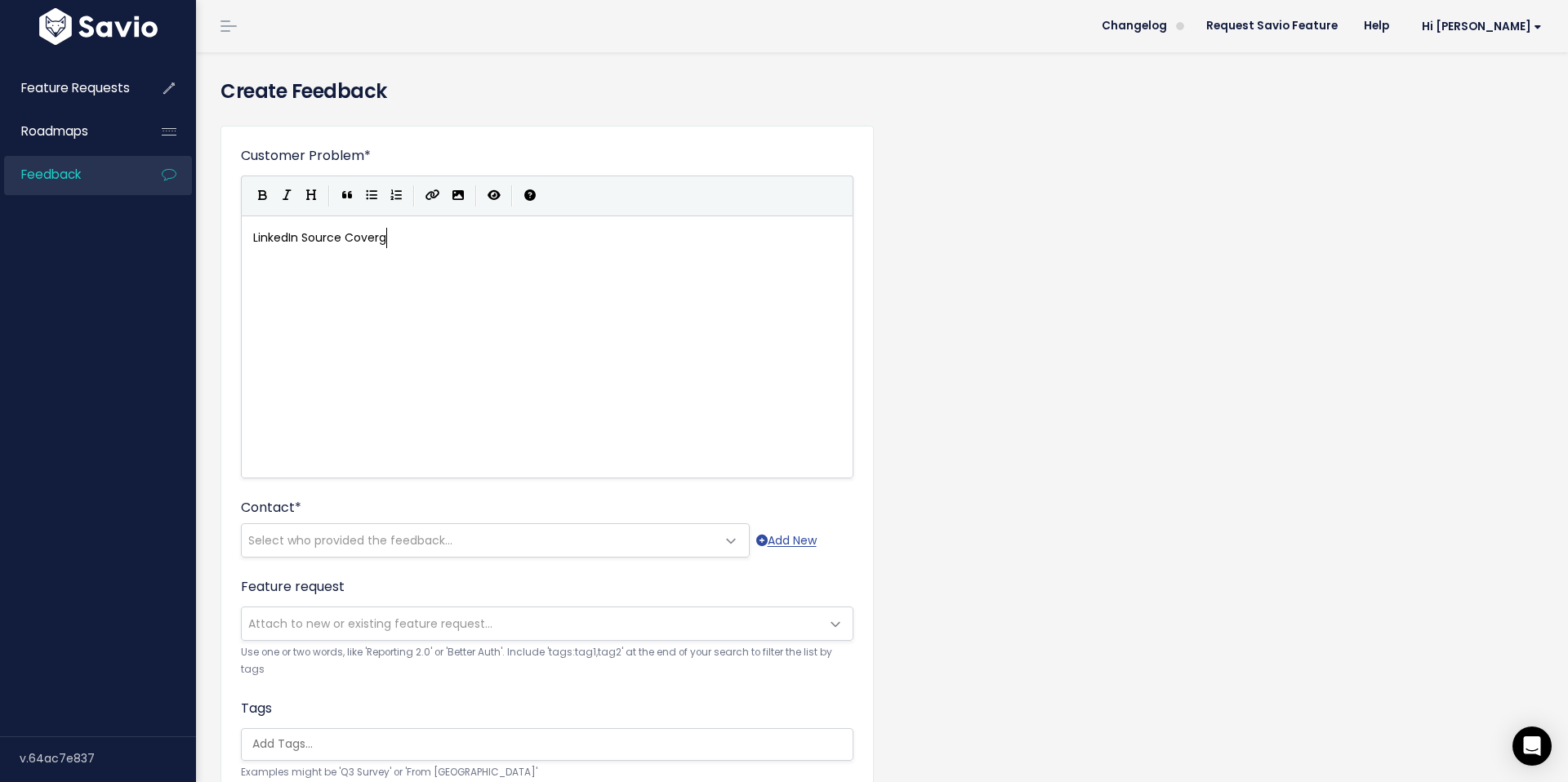
scroll to position [6, 14]
type textarea "ge"
click at [300, 236] on span "LinkedIn Source Coverge" at bounding box center [323, 237] width 140 height 16
type textarea "|"
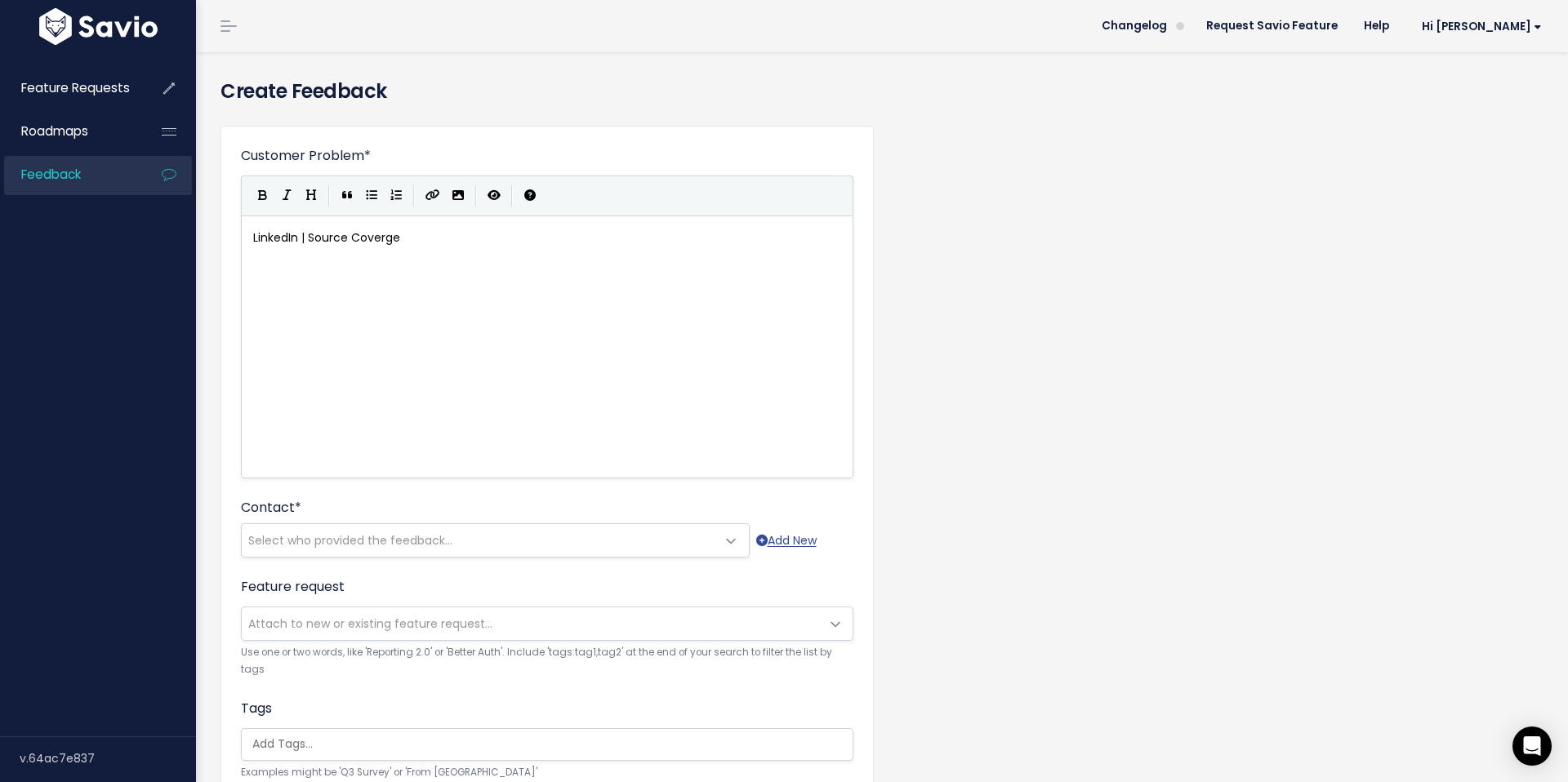
click at [319, 279] on div "xxxxxxxxxx LinkedIn | Source Coverge" at bounding box center [567, 367] width 635 height 286
type textarea "Andrea would like us to encorporta"
type textarea "ate encru"
type textarea "ypted text apps into our platform. She memtiop"
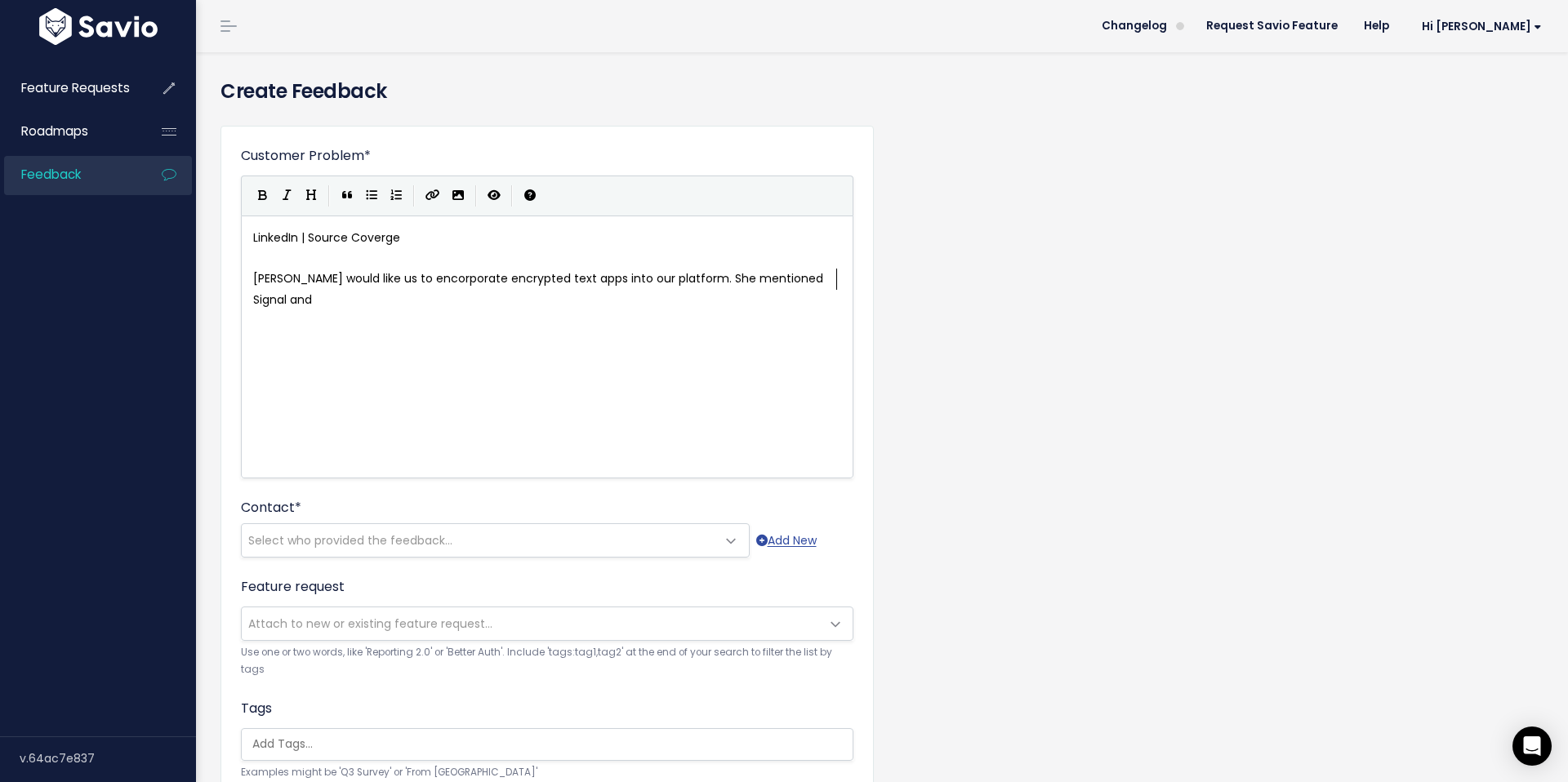
scroll to position [6, 110]
type textarea "ntioned Signal and Ehat"
type textarea "Whatsapp as the most relevant but also threema"
type textarea "am"
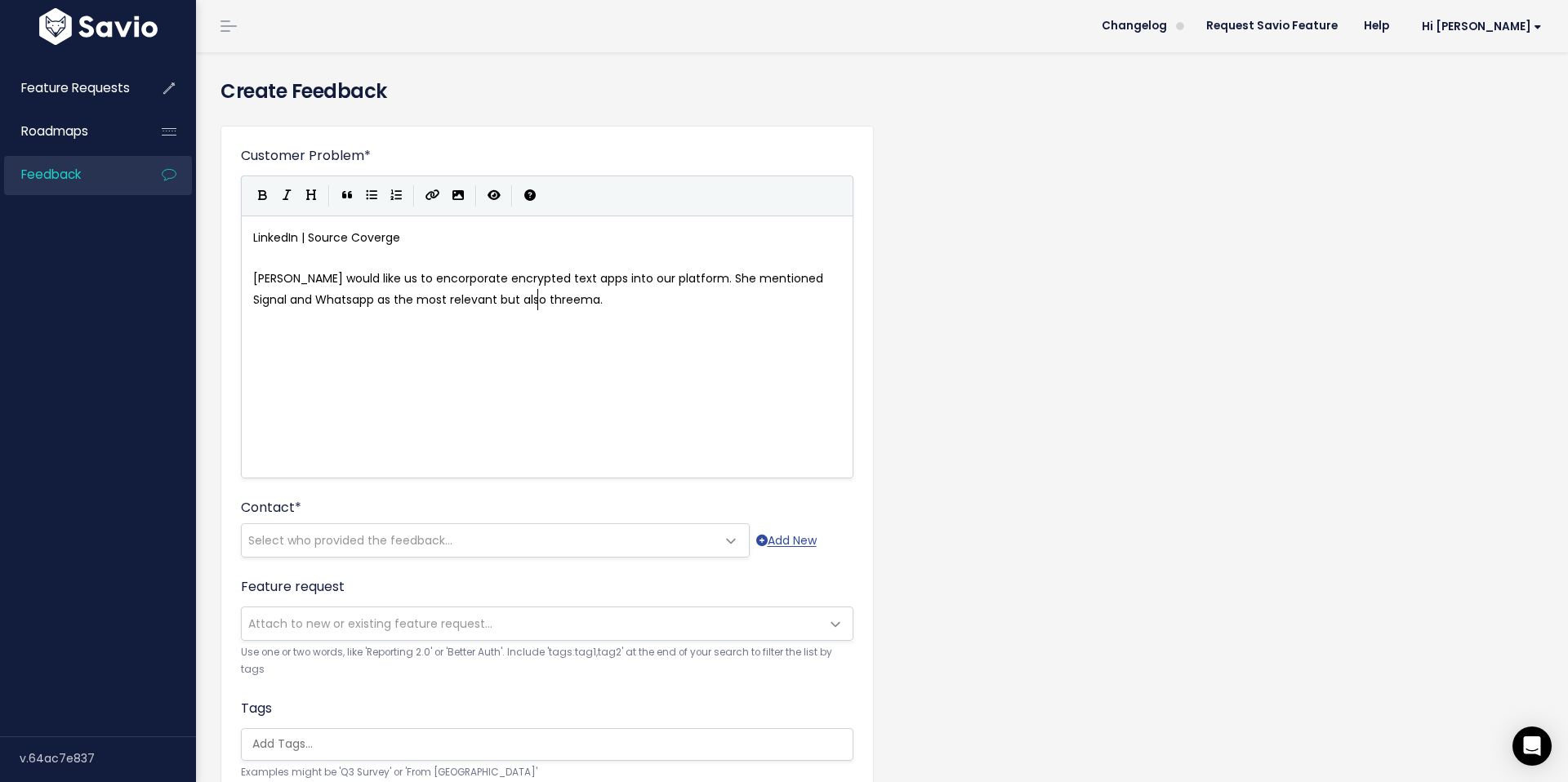
scroll to position [6, 2]
type textarea "."
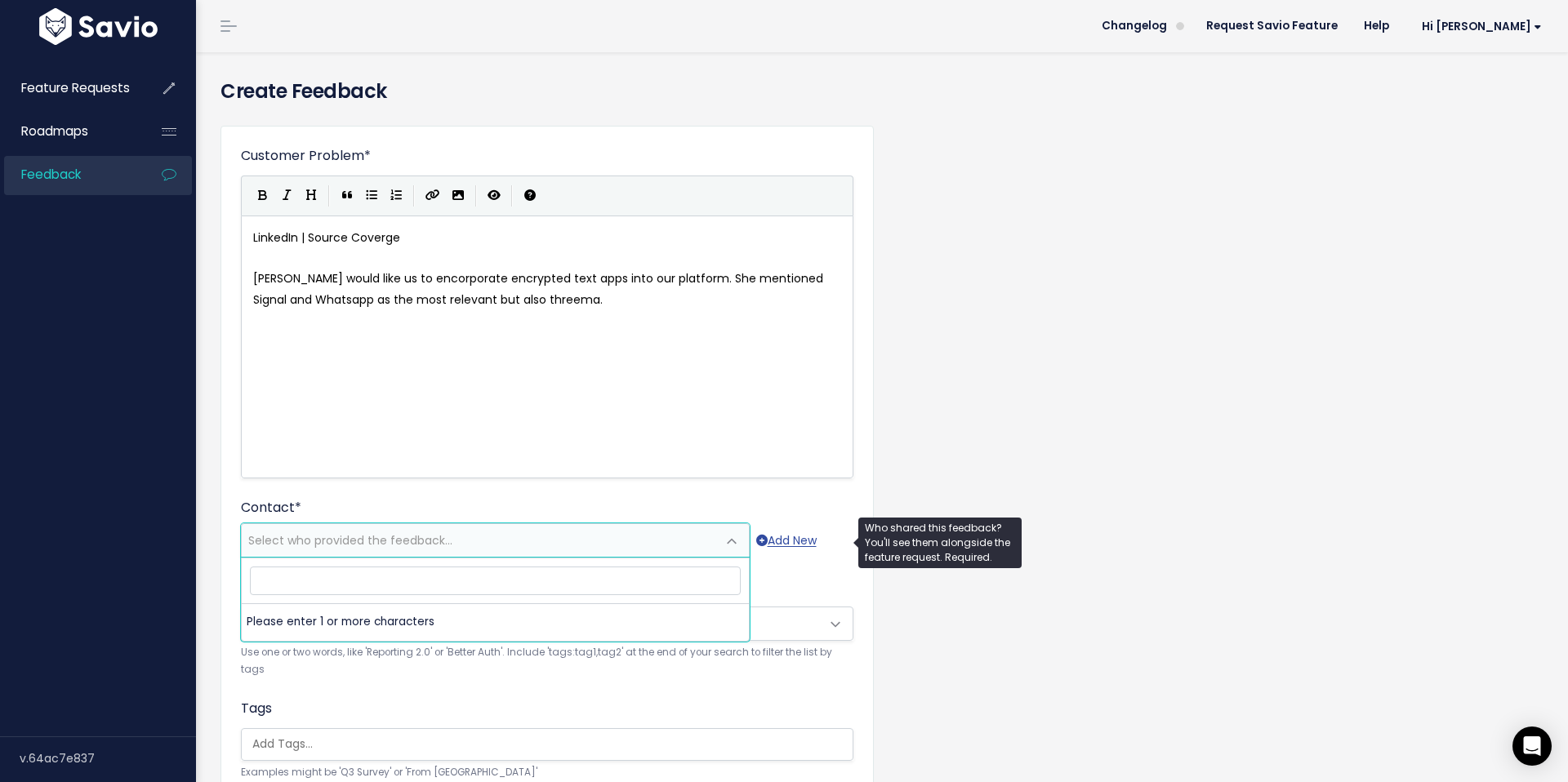
click at [370, 540] on span "Select who provided the feedback..." at bounding box center [350, 540] width 205 height 16
type input "andrea"
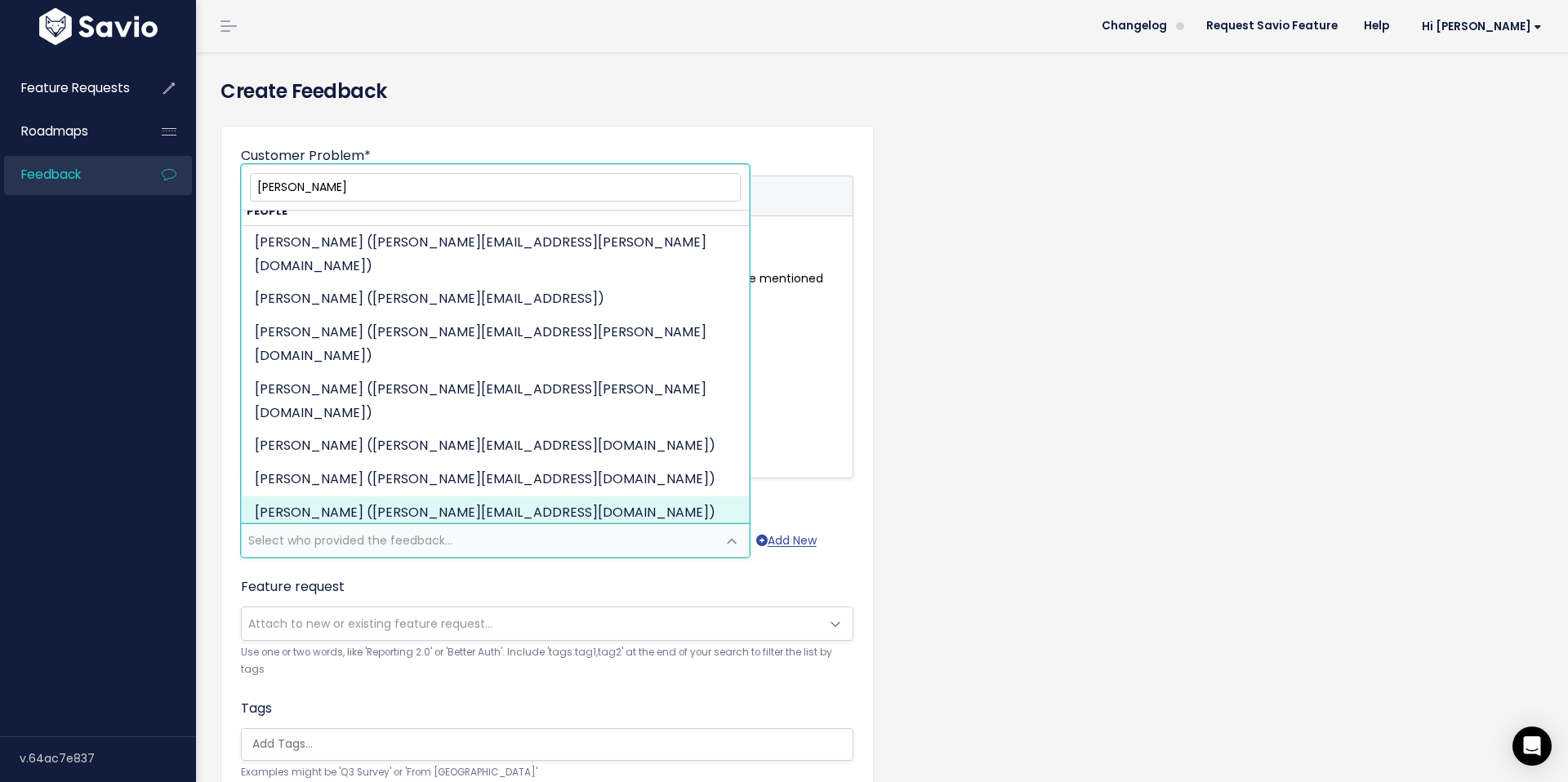
scroll to position [0, 0]
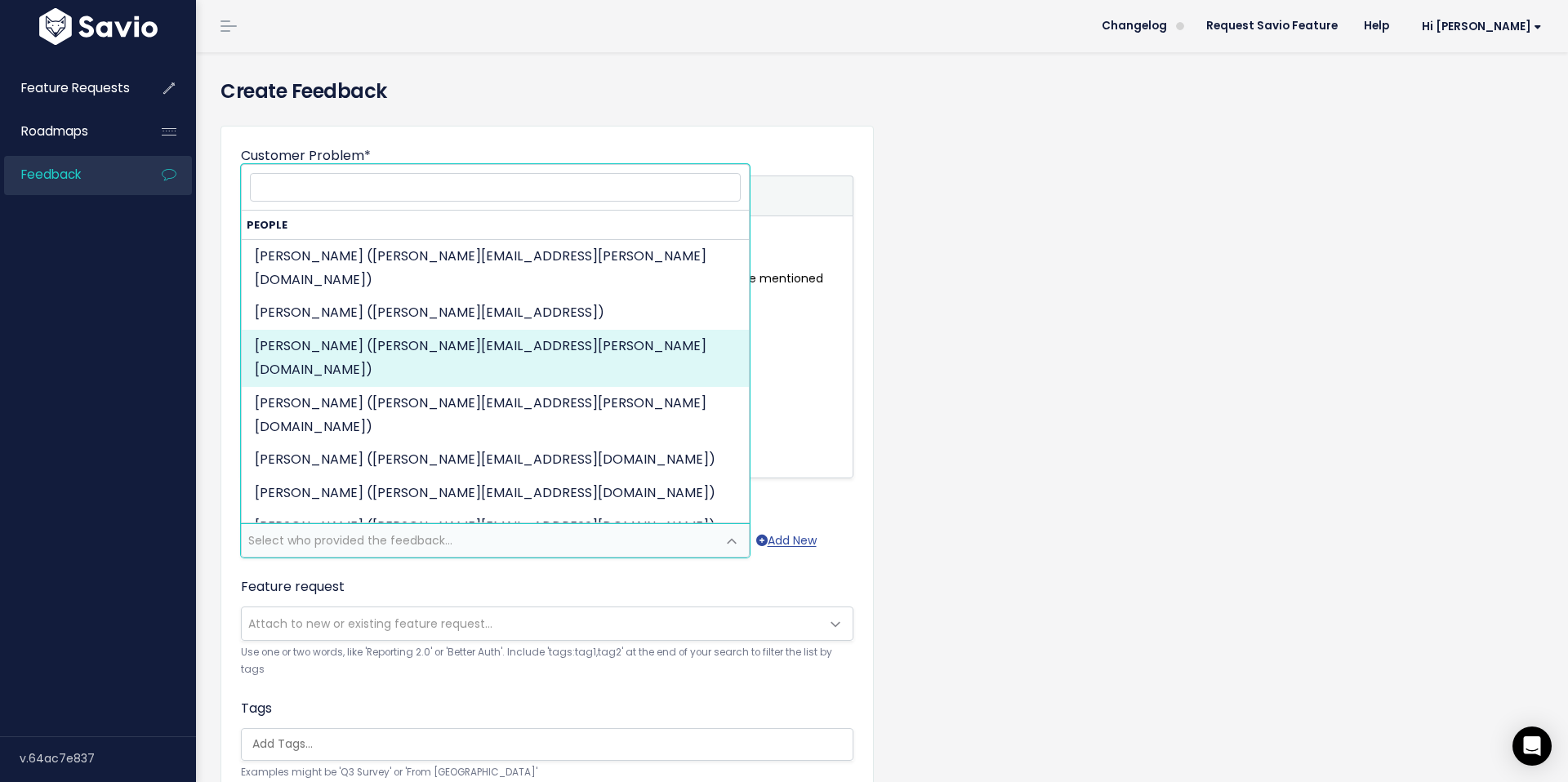
click at [795, 309] on pre "Andrea would like us to encorporate encrypted text apps into our platform. She …" at bounding box center [547, 289] width 595 height 41
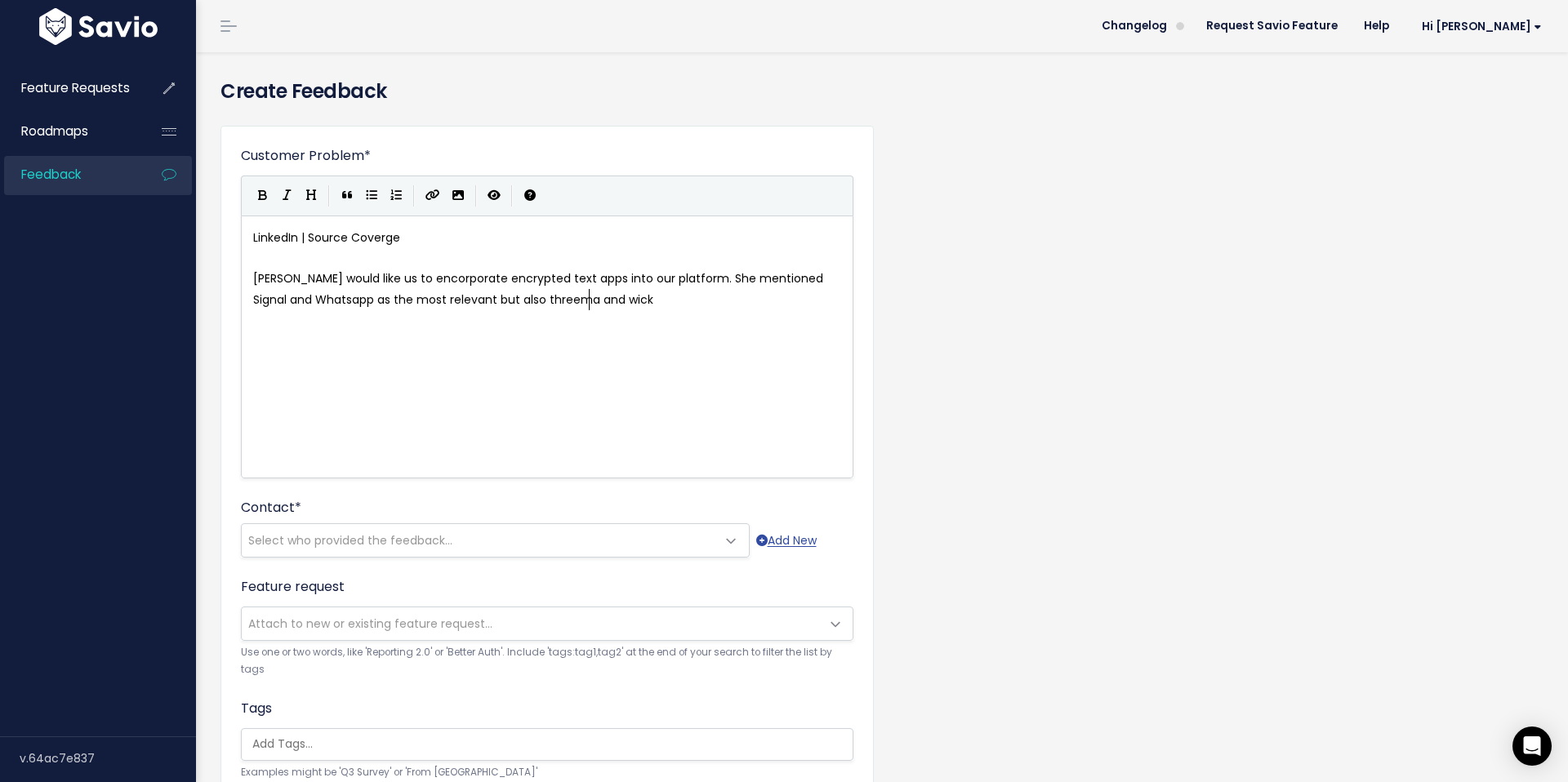
scroll to position [6, 58]
type textarea "and wickr"
click at [312, 533] on span "Select who provided the feedback..." at bounding box center [350, 540] width 205 height 16
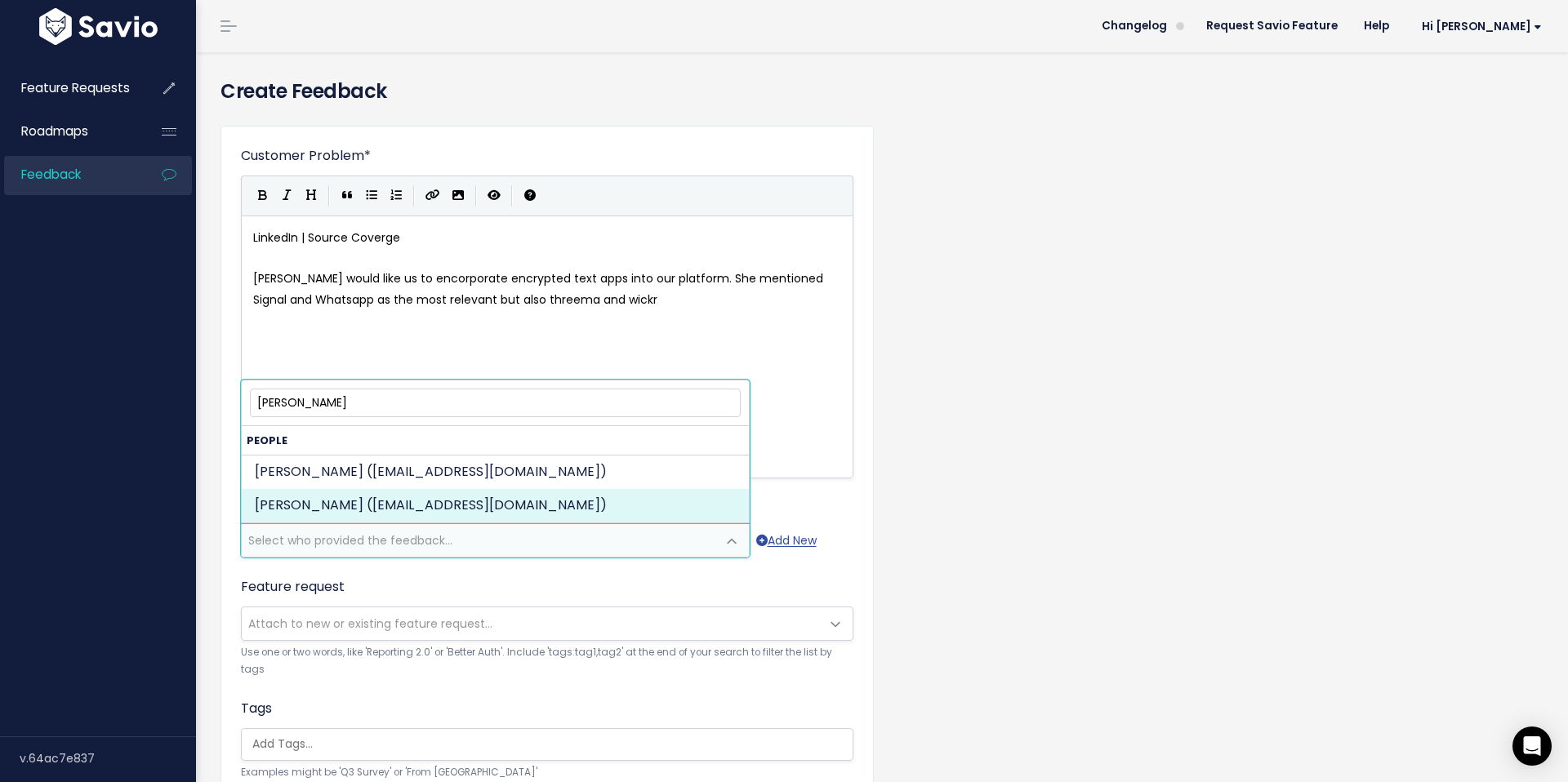
type input "andrea r"
drag, startPoint x: 439, startPoint y: 496, endPoint x: 454, endPoint y: 497, distance: 15.0
select select "85693789"
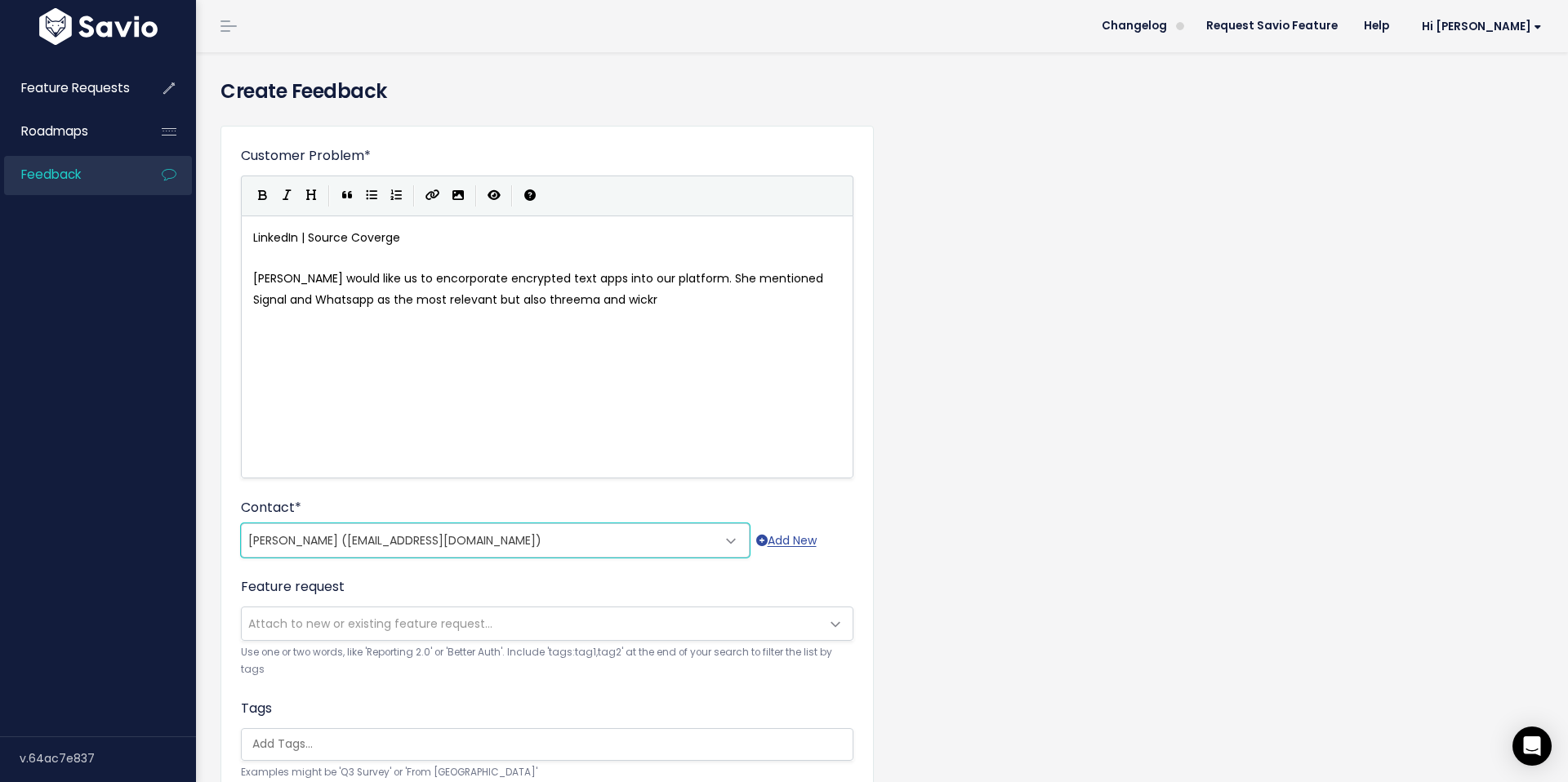
scroll to position [341, 0]
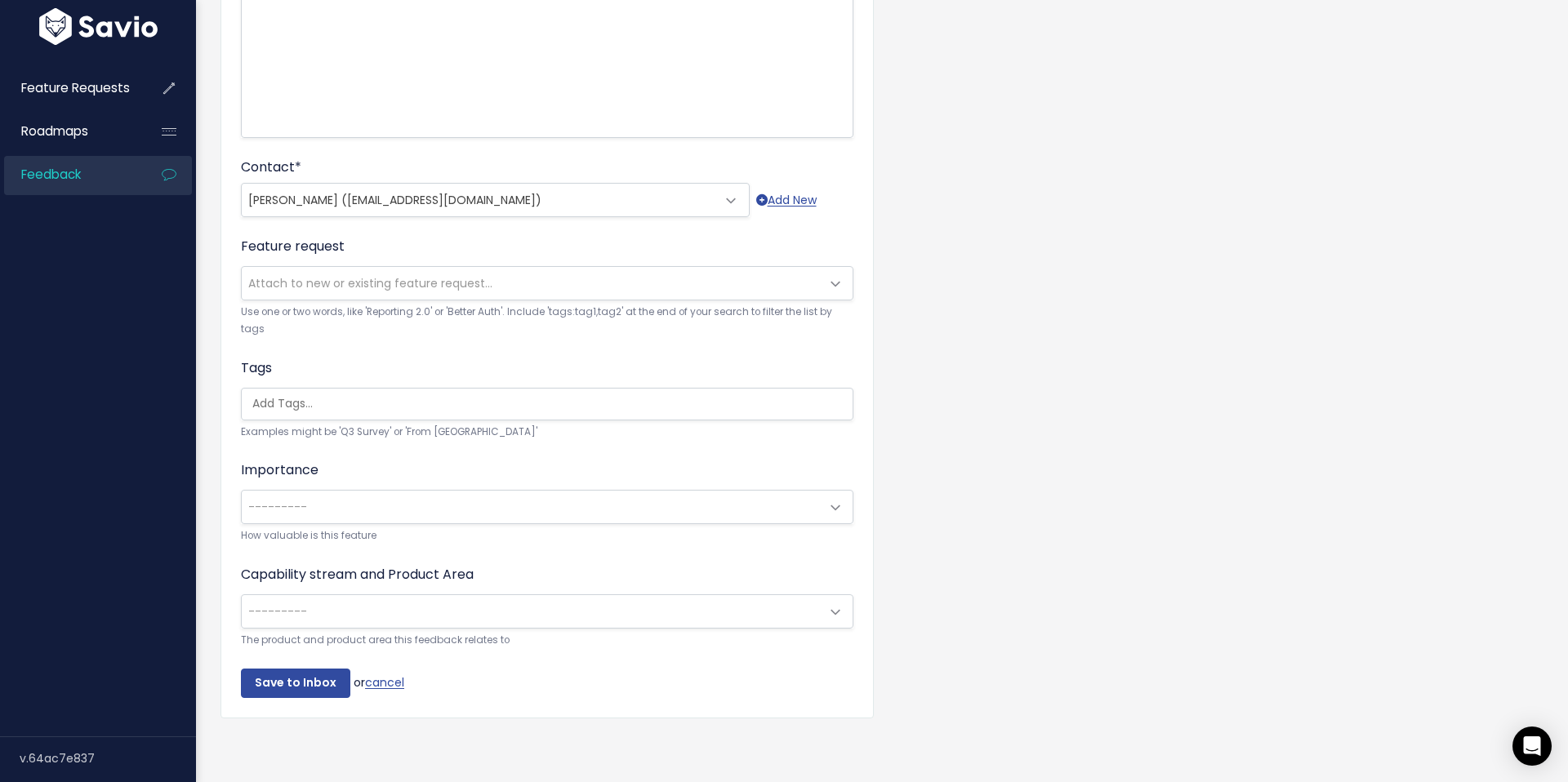
click at [400, 632] on small "The product and product area this feedback relates to" at bounding box center [546, 641] width 613 height 17
drag, startPoint x: 404, startPoint y: 619, endPoint x: 409, endPoint y: 598, distance: 21.6
click at [404, 619] on span "---------" at bounding box center [530, 612] width 579 height 33
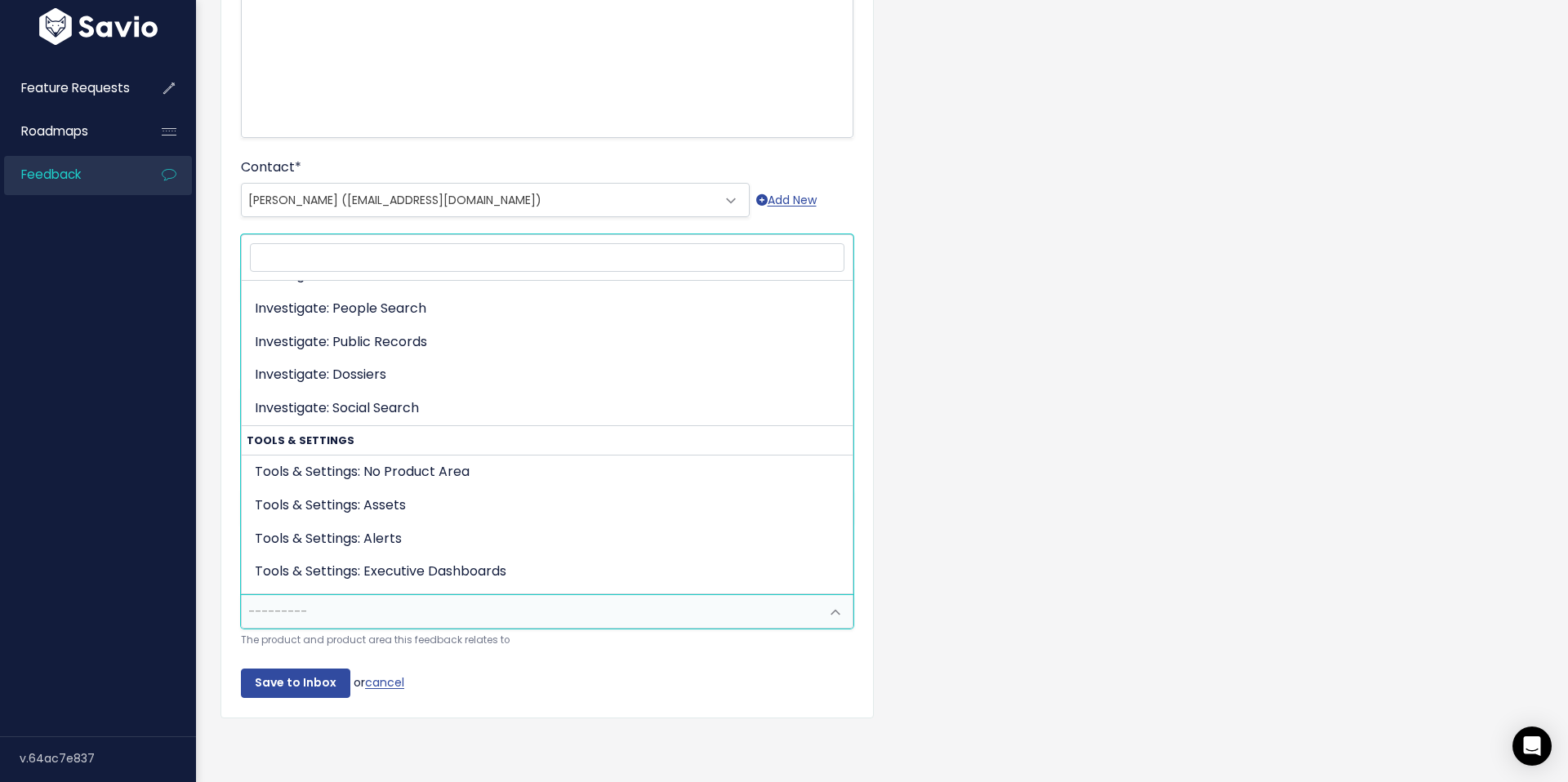
scroll to position [771, 0]
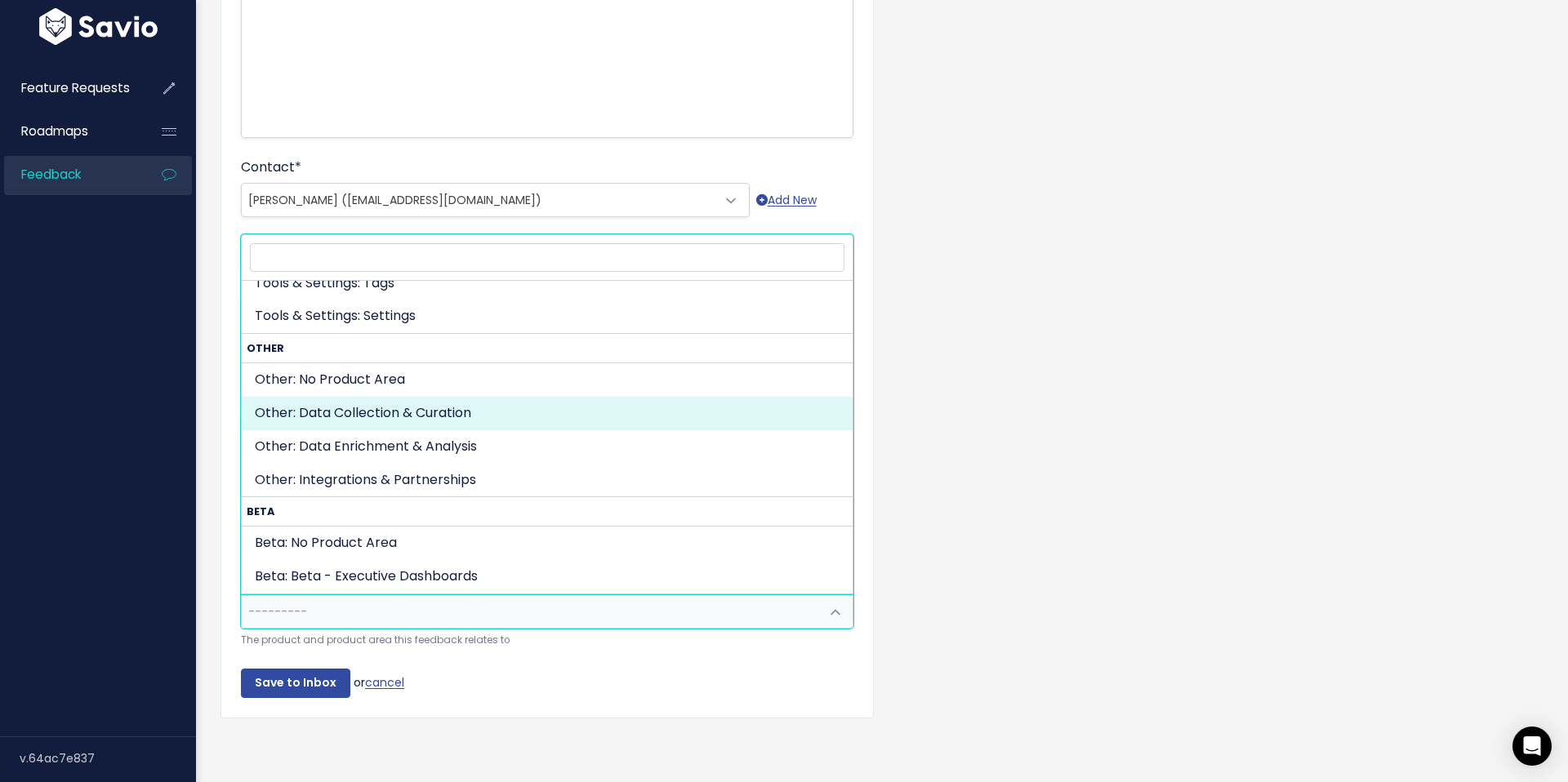
drag, startPoint x: 442, startPoint y: 411, endPoint x: 335, endPoint y: 589, distance: 207.7
select select "OTHER:DATA_COLLECTION_CURATION"
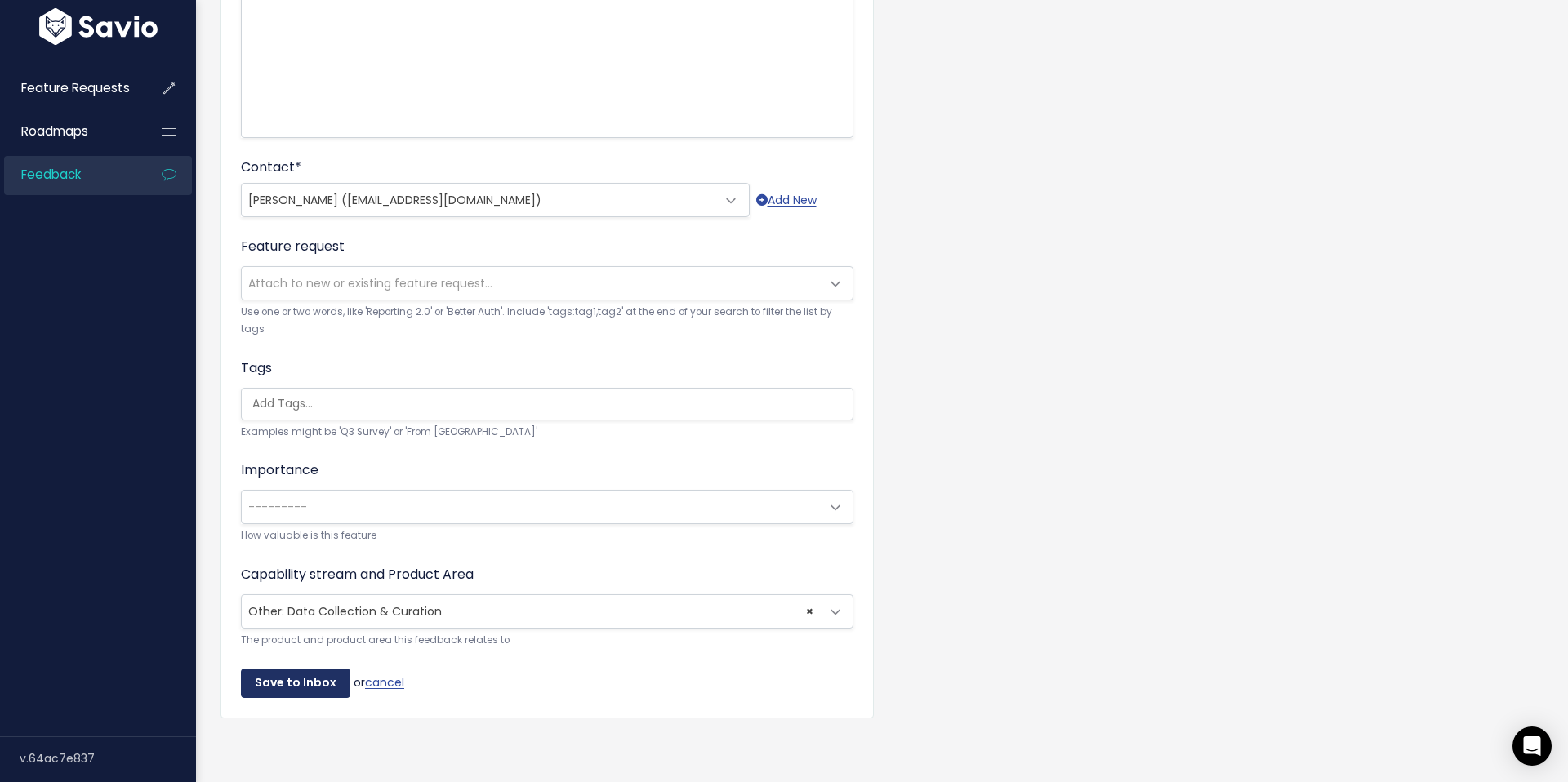
drag, startPoint x: 307, startPoint y: 690, endPoint x: 309, endPoint y: 677, distance: 13.2
click at [307, 689] on input "Save to Inbox" at bounding box center [295, 683] width 110 height 29
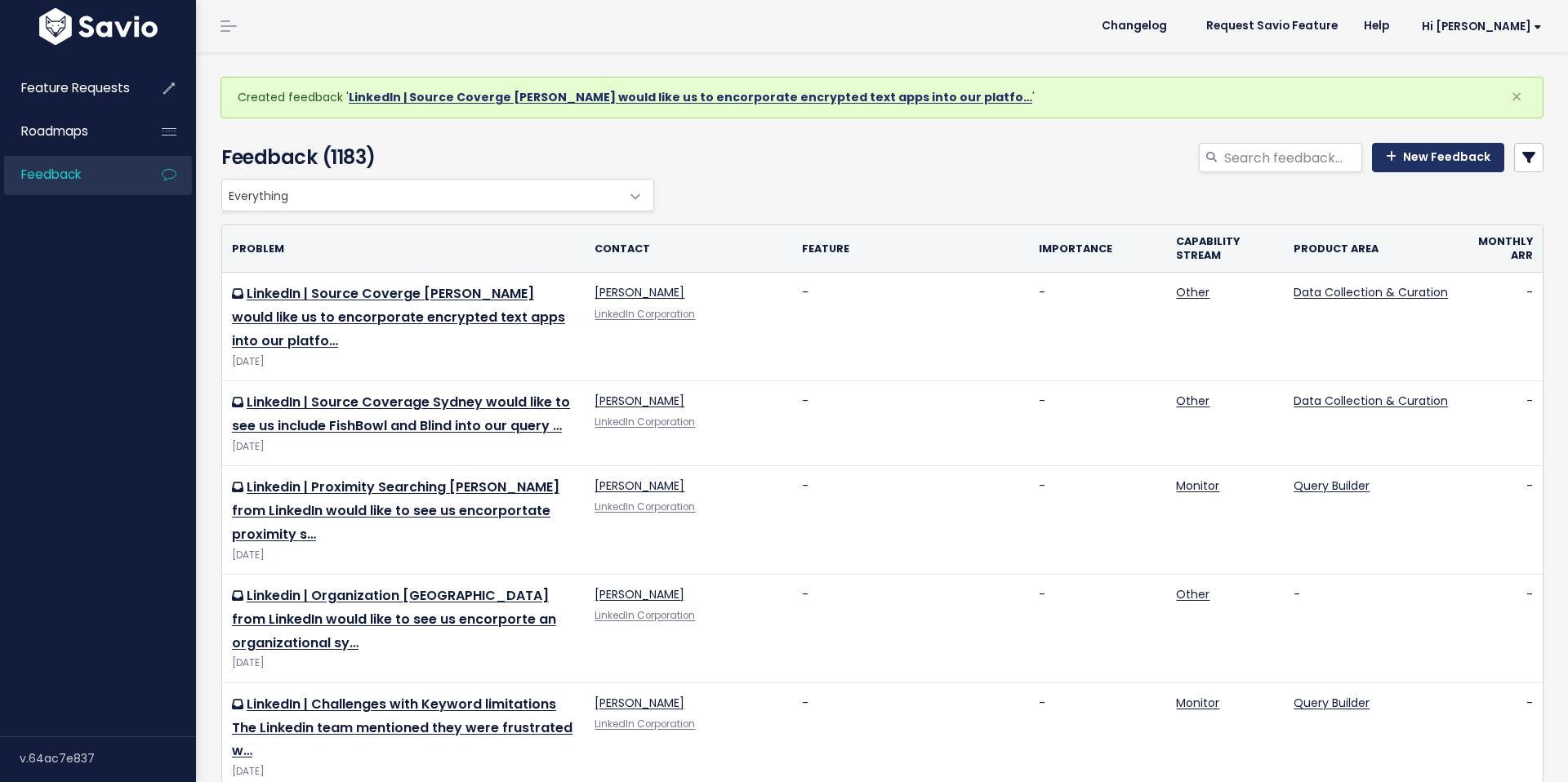
drag, startPoint x: 1456, startPoint y: 164, endPoint x: 922, endPoint y: 104, distance: 537.4
click at [1456, 164] on link "New Feedback" at bounding box center [1438, 157] width 133 height 29
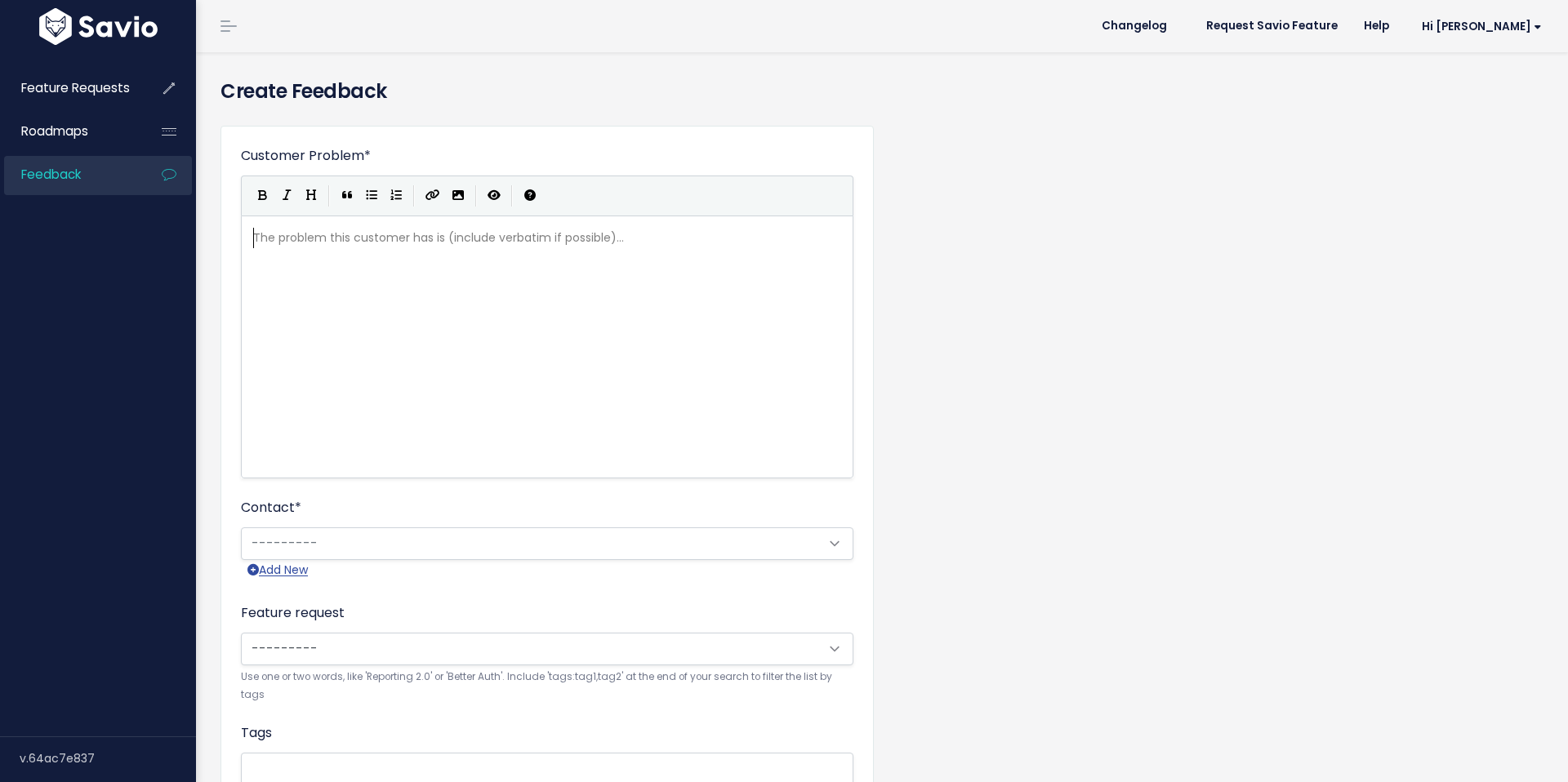
scroll to position [2, 0]
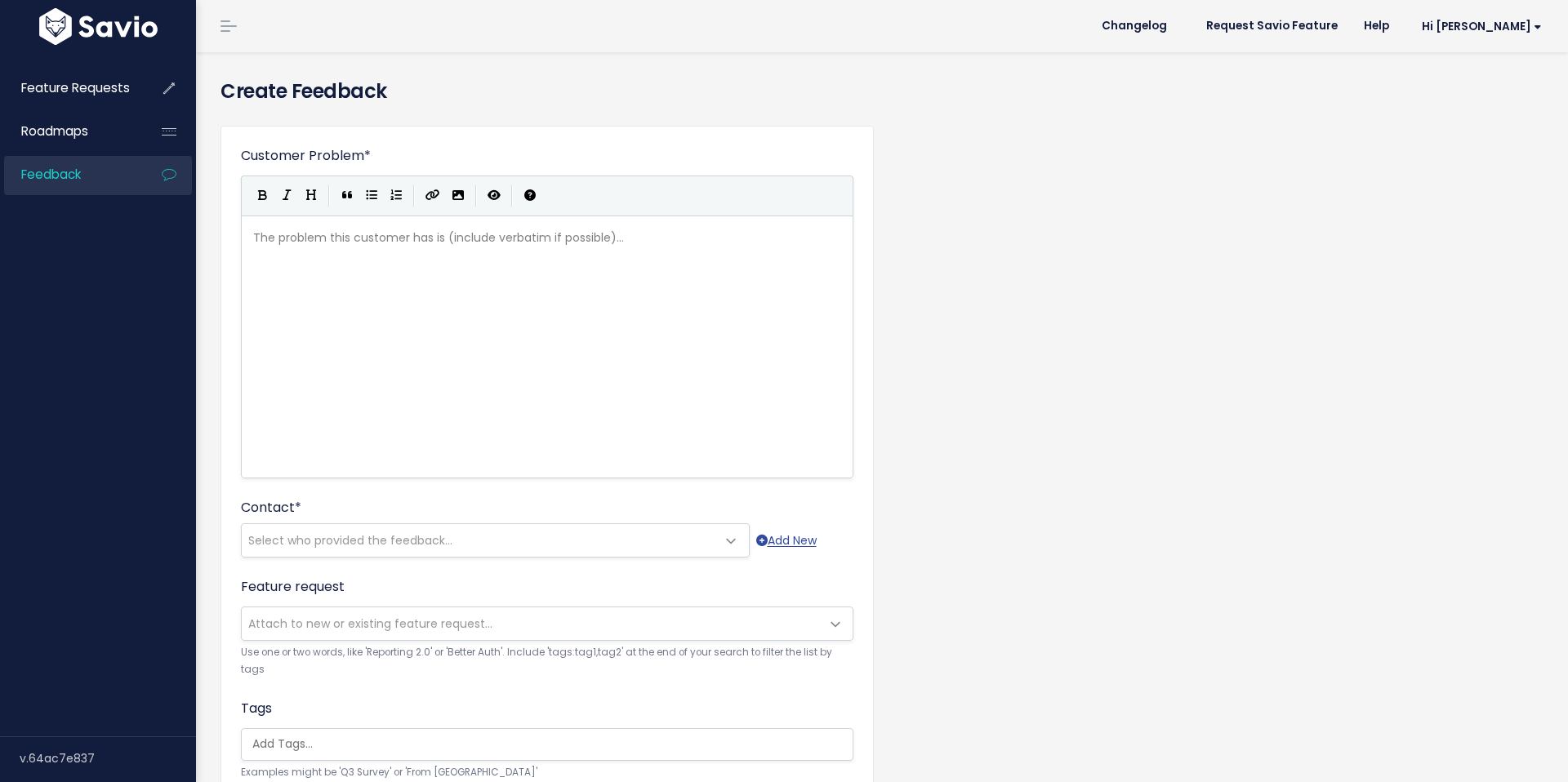
click at [415, 257] on div "The problem this customer has is (include verbatim if possible)... xxxxxxxxxx ​" at bounding box center [567, 367] width 635 height 286
type textarea "LineidIN"
type textarea "kedIn | Source Coverage"
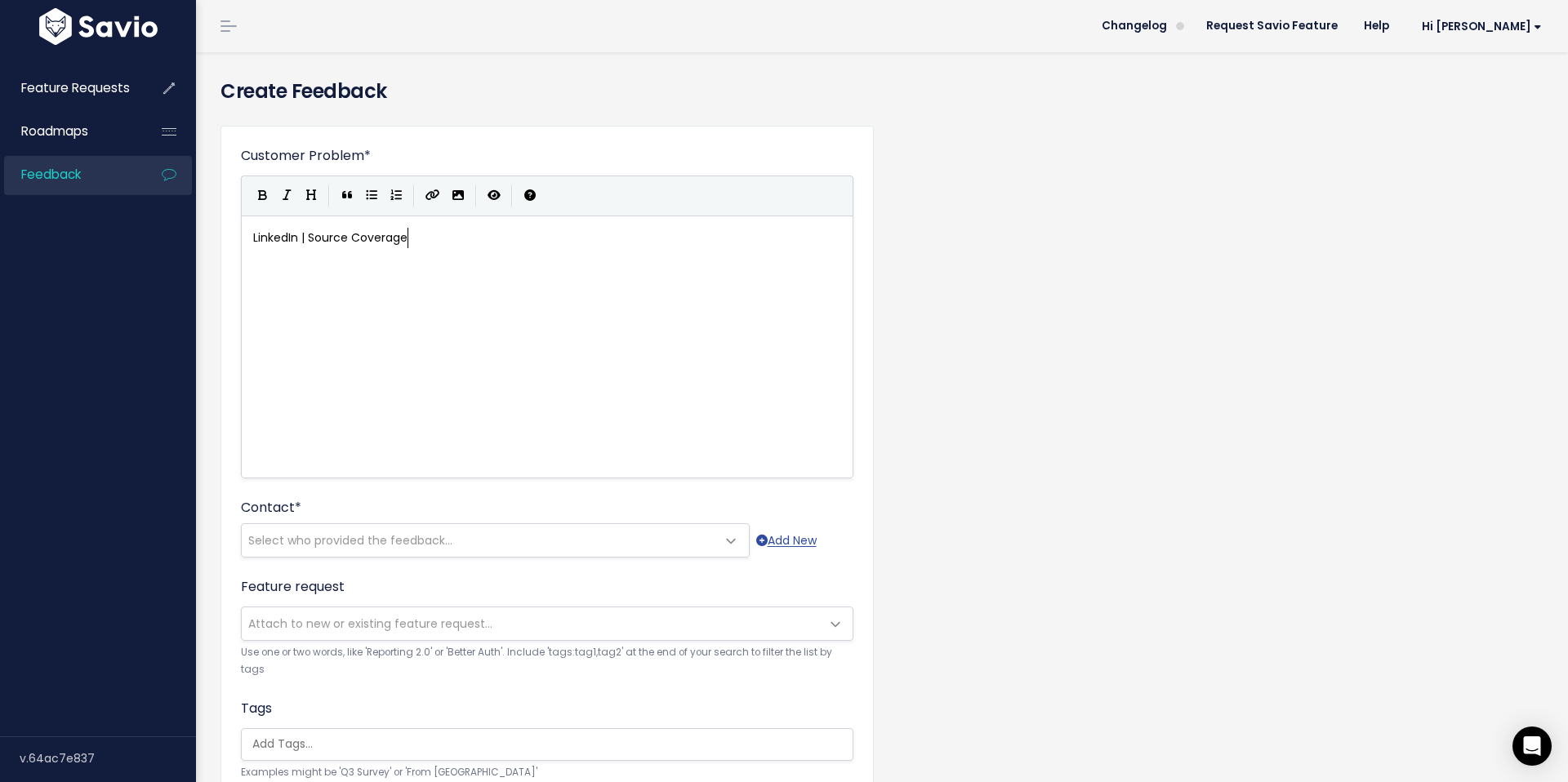
scroll to position [6, 139]
type textarea ":"
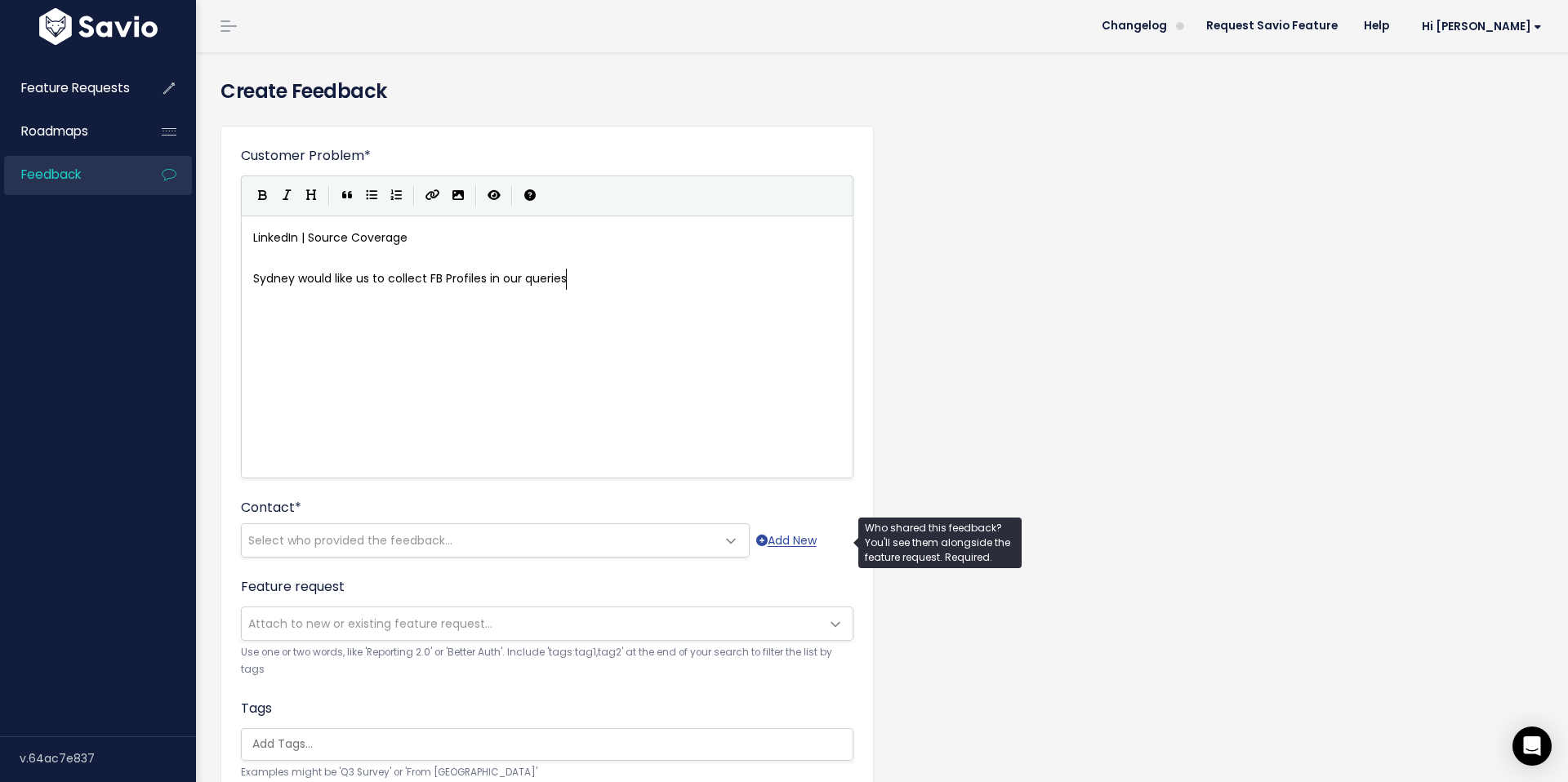
type textarea "Sydney would like us to collect FB Profiles in our queries"
click at [546, 543] on span "Select who provided the feedback..." at bounding box center [478, 541] width 474 height 33
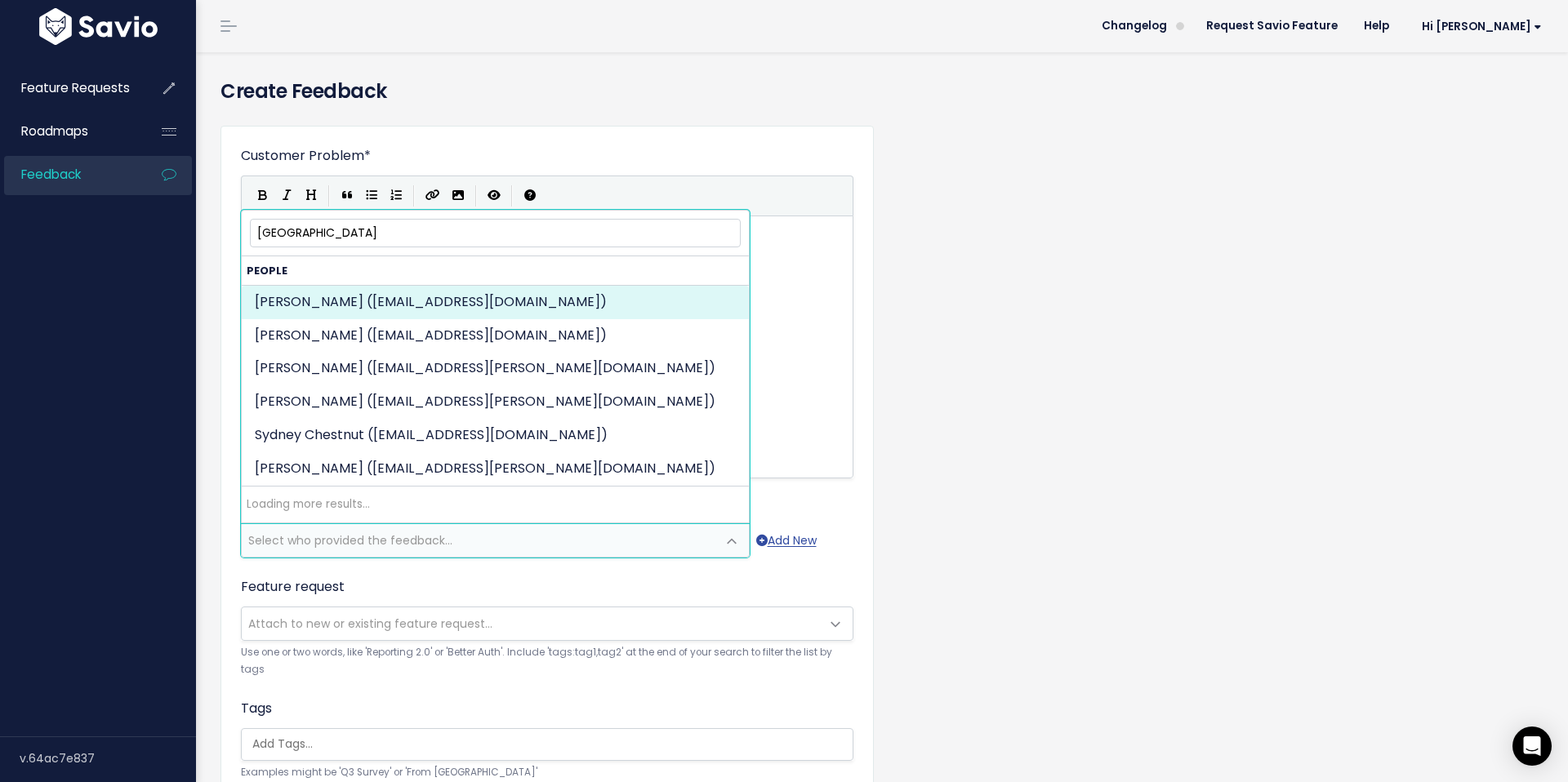
type input "sydney"
drag, startPoint x: 489, startPoint y: 299, endPoint x: 615, endPoint y: 486, distance: 225.5
select select "86321243"
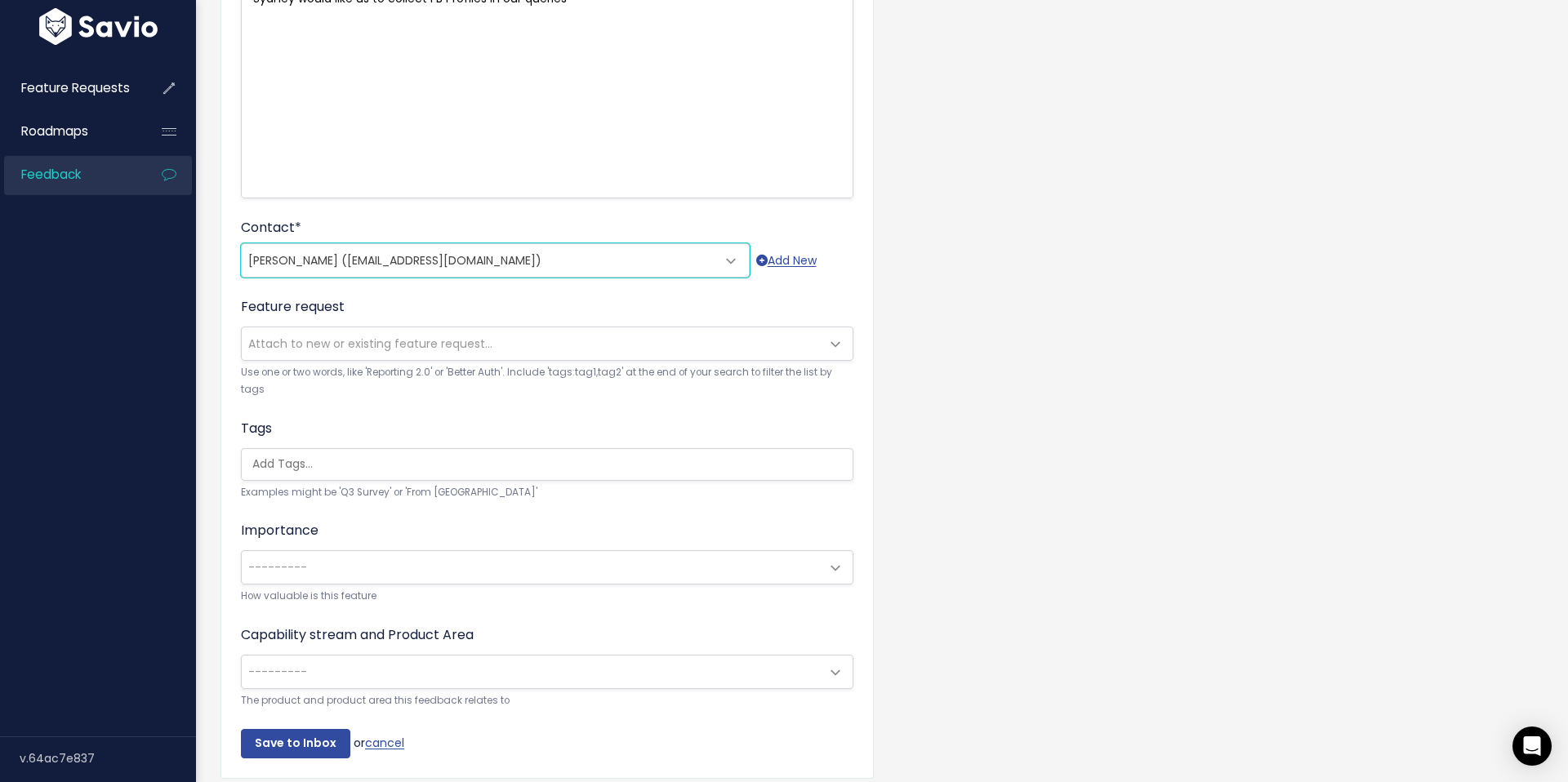
scroll to position [341, 0]
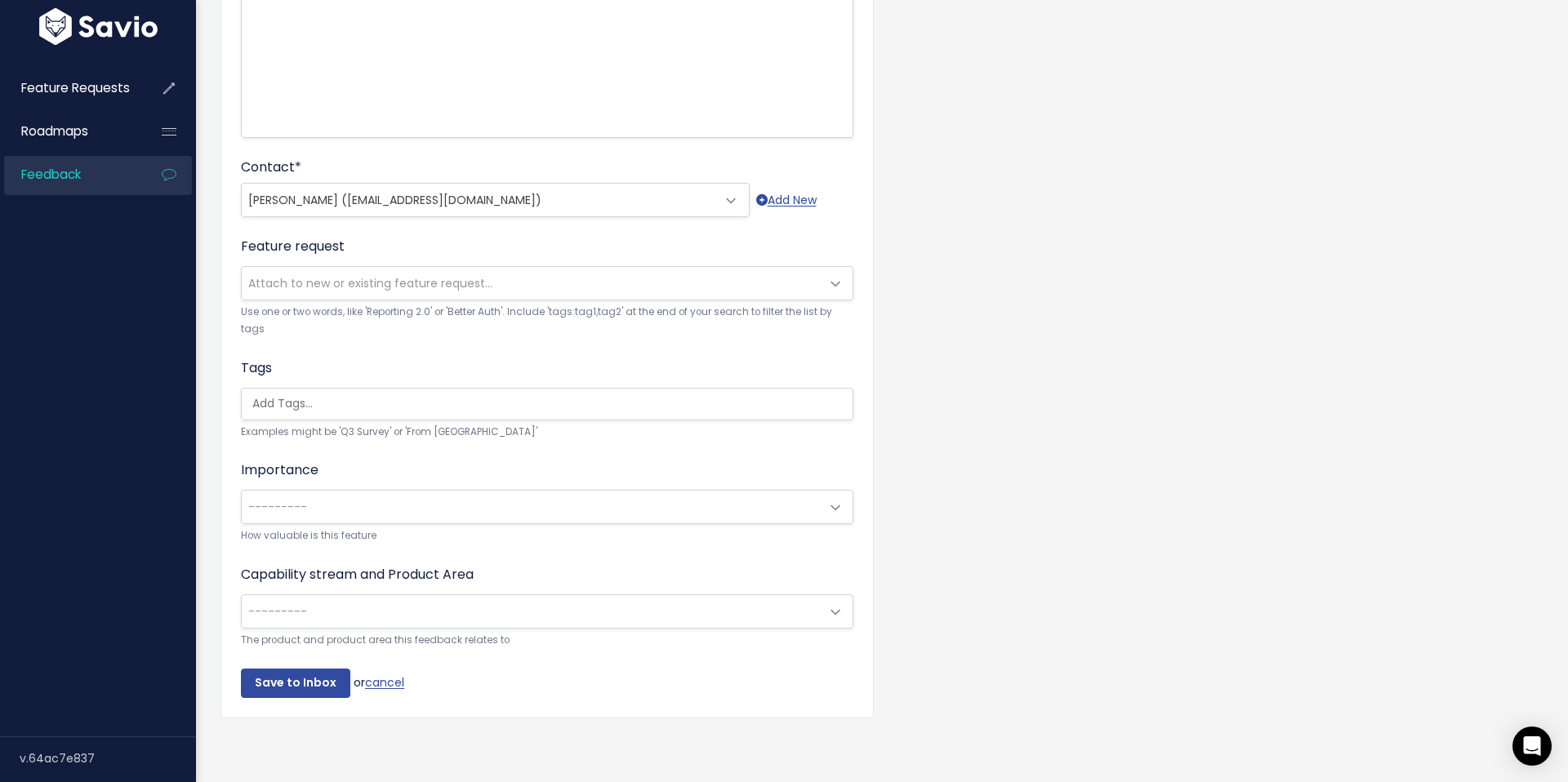
click at [571, 595] on span "---------" at bounding box center [530, 612] width 579 height 33
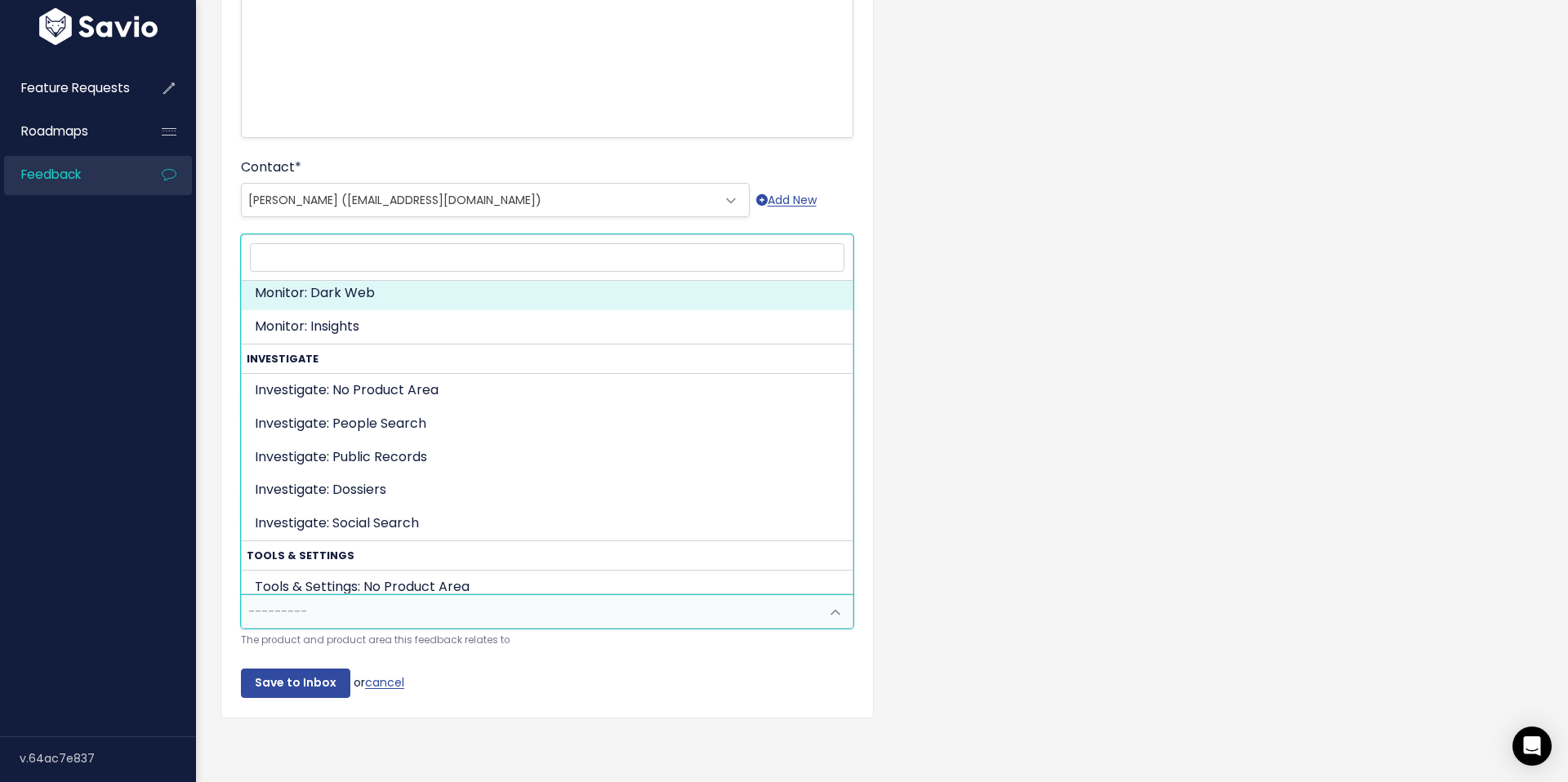
scroll to position [771, 0]
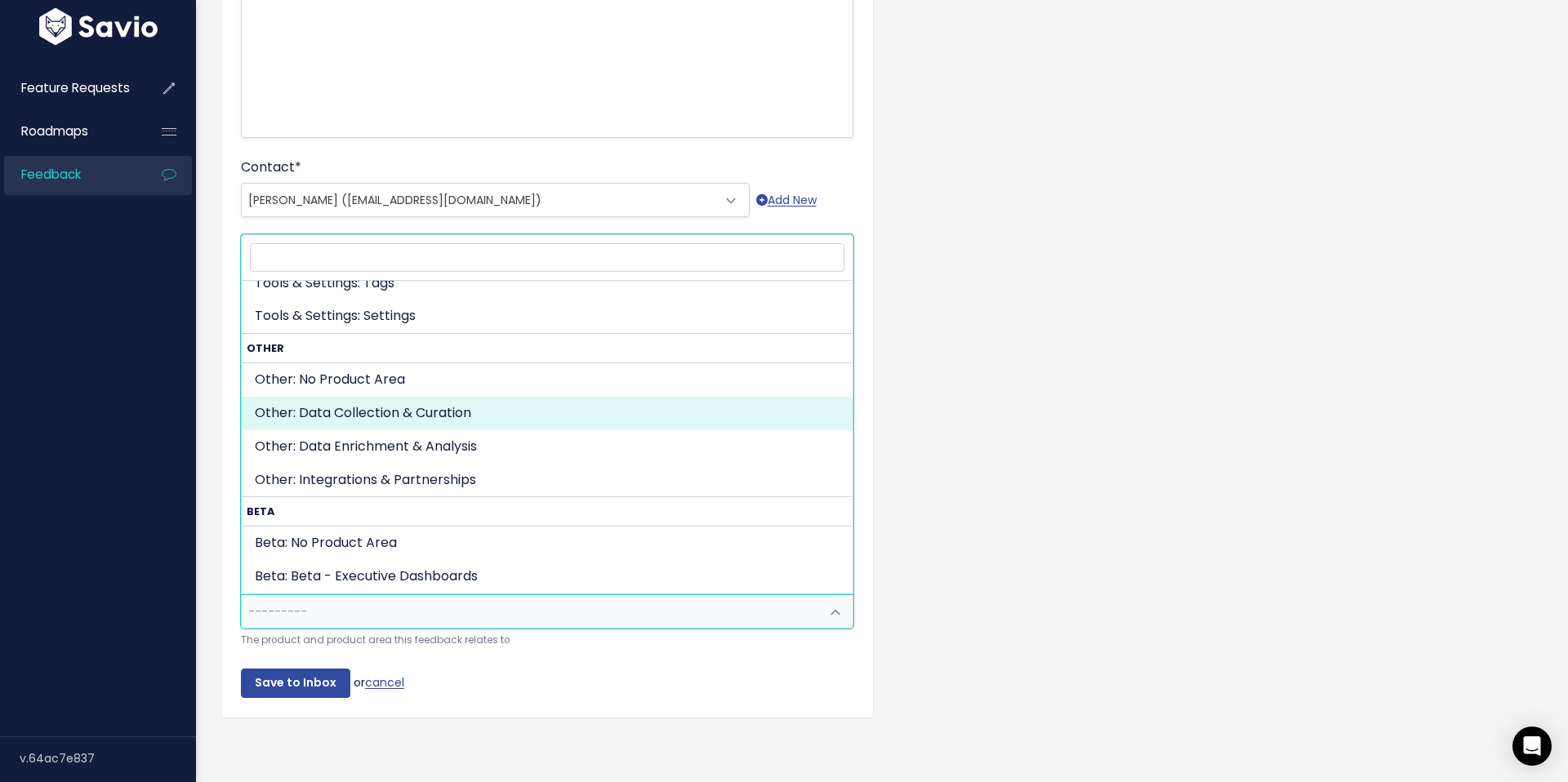
drag, startPoint x: 477, startPoint y: 417, endPoint x: 312, endPoint y: 591, distance: 239.8
select select "OTHER:DATA_COLLECTION_CURATION"
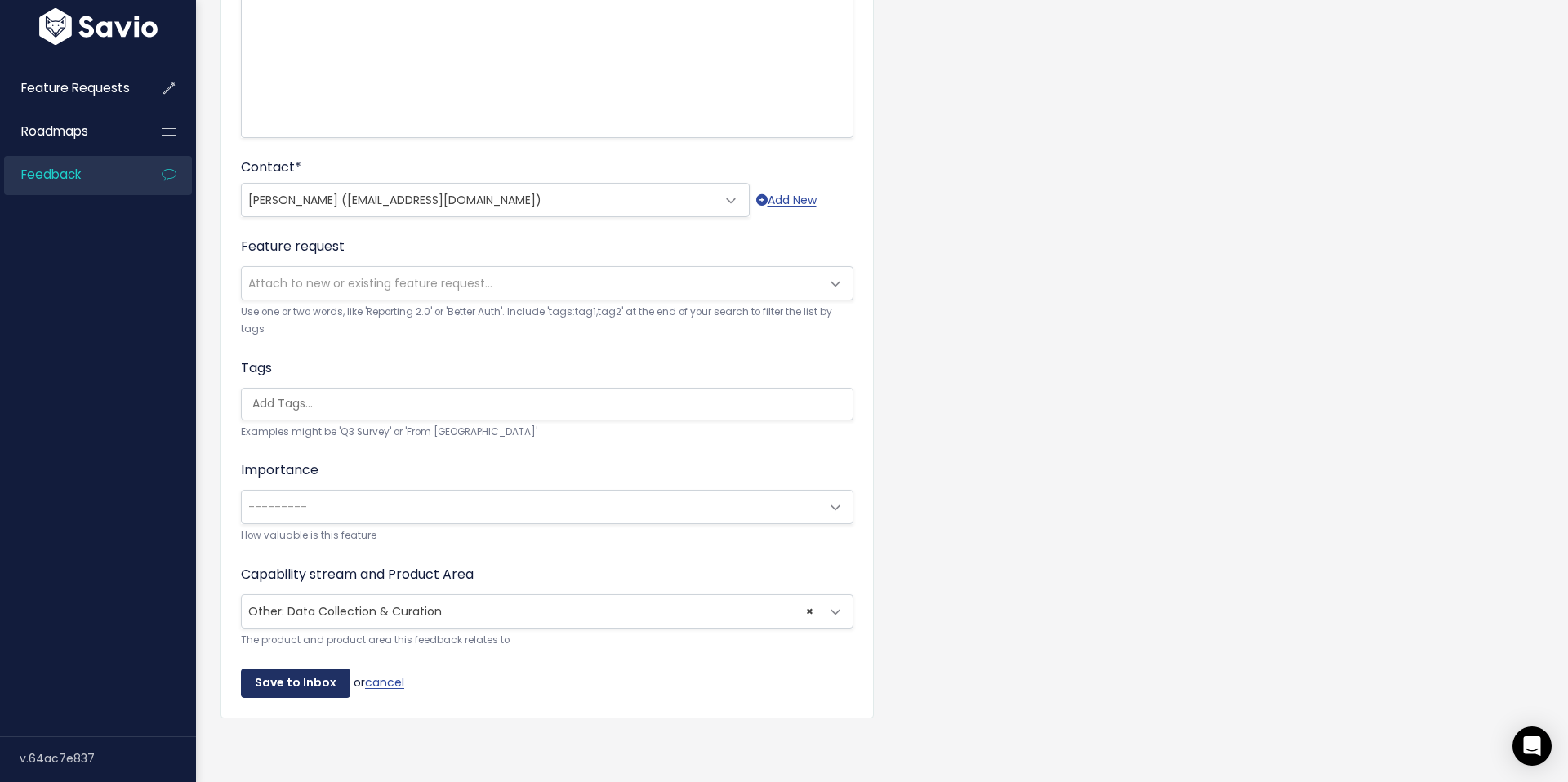
click at [283, 690] on input "Save to Inbox" at bounding box center [295, 683] width 110 height 29
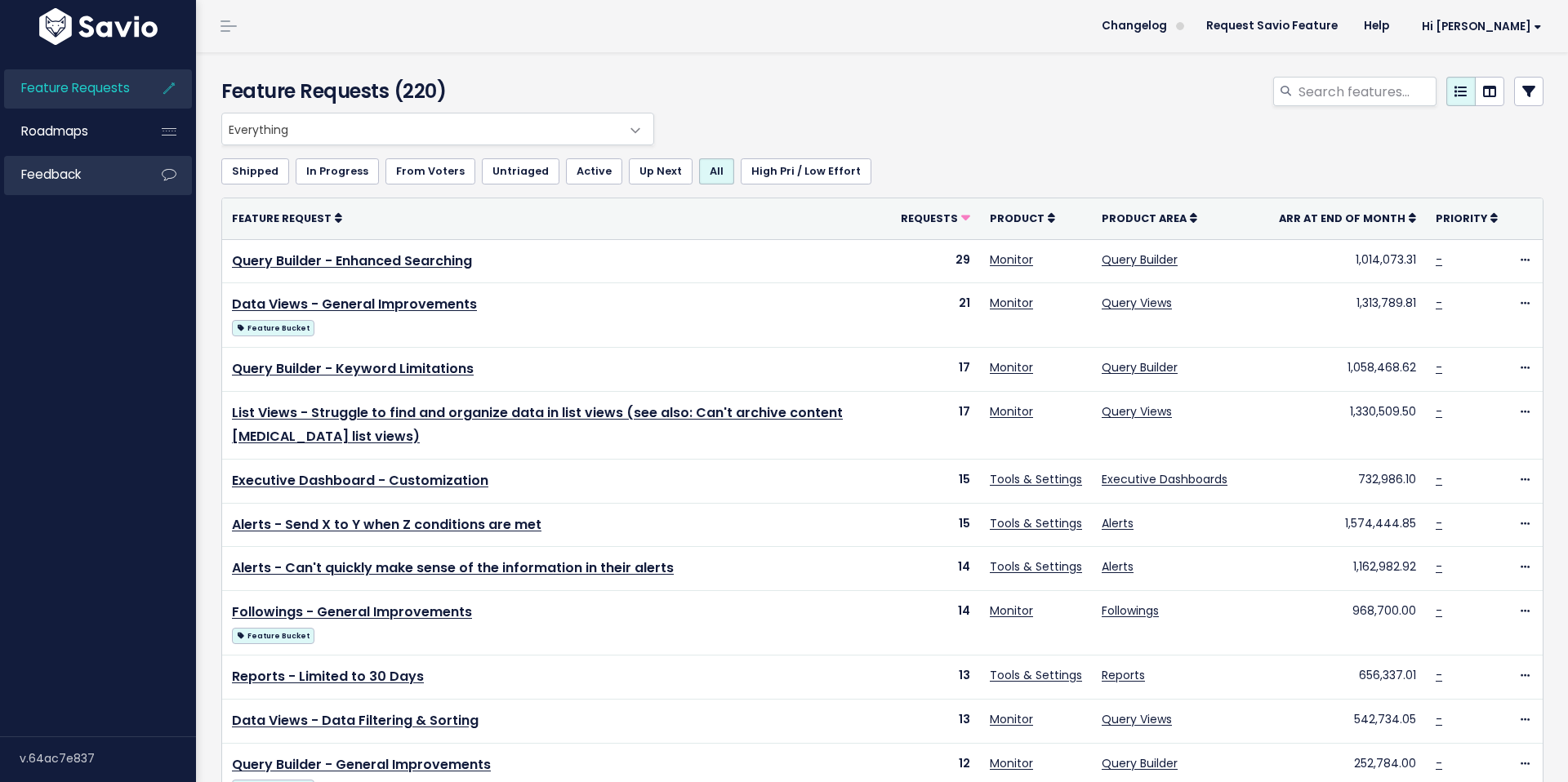
click at [84, 183] on link "Feedback" at bounding box center [69, 175] width 132 height 38
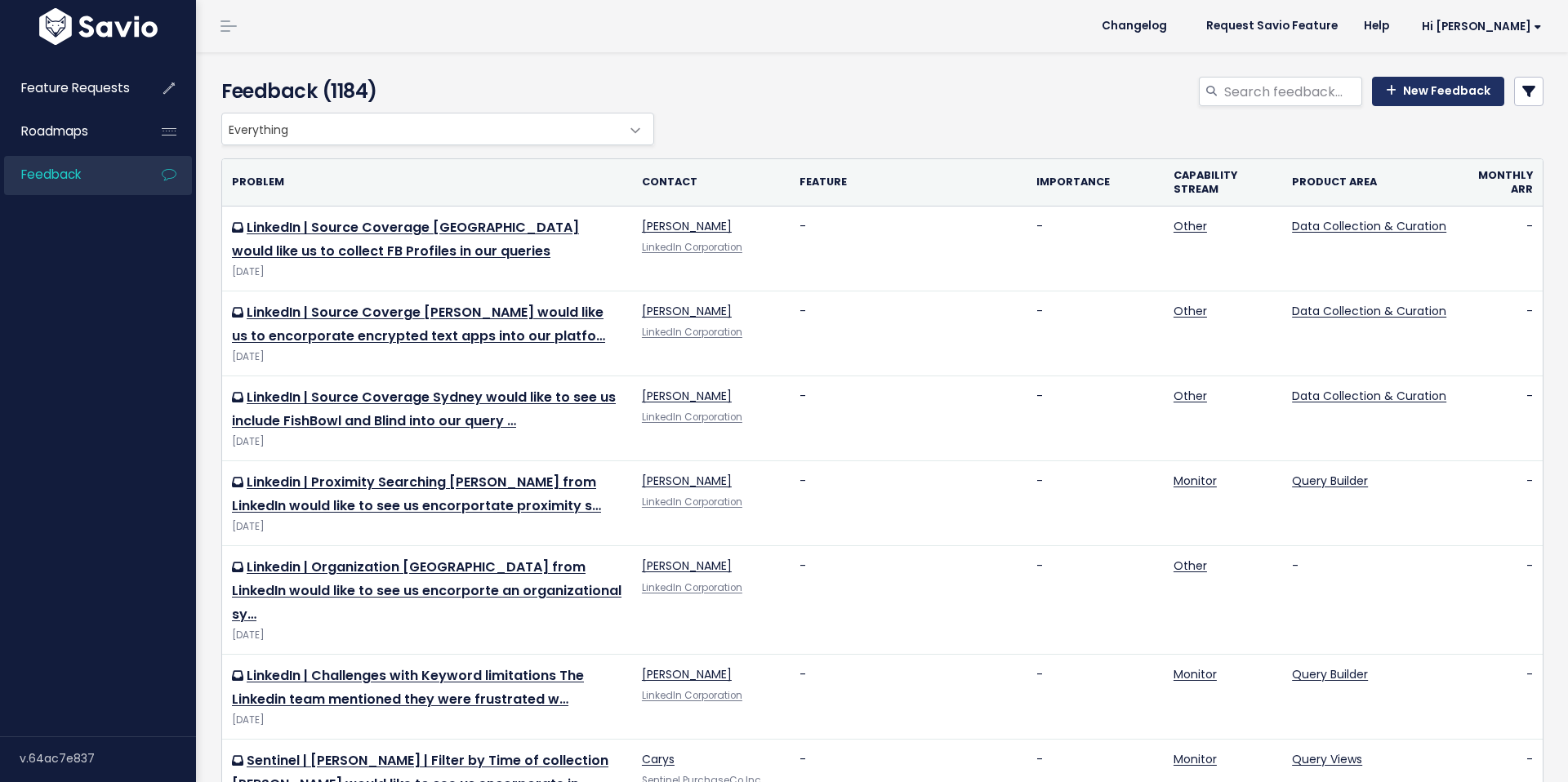
click at [1407, 92] on link "New Feedback" at bounding box center [1438, 91] width 133 height 29
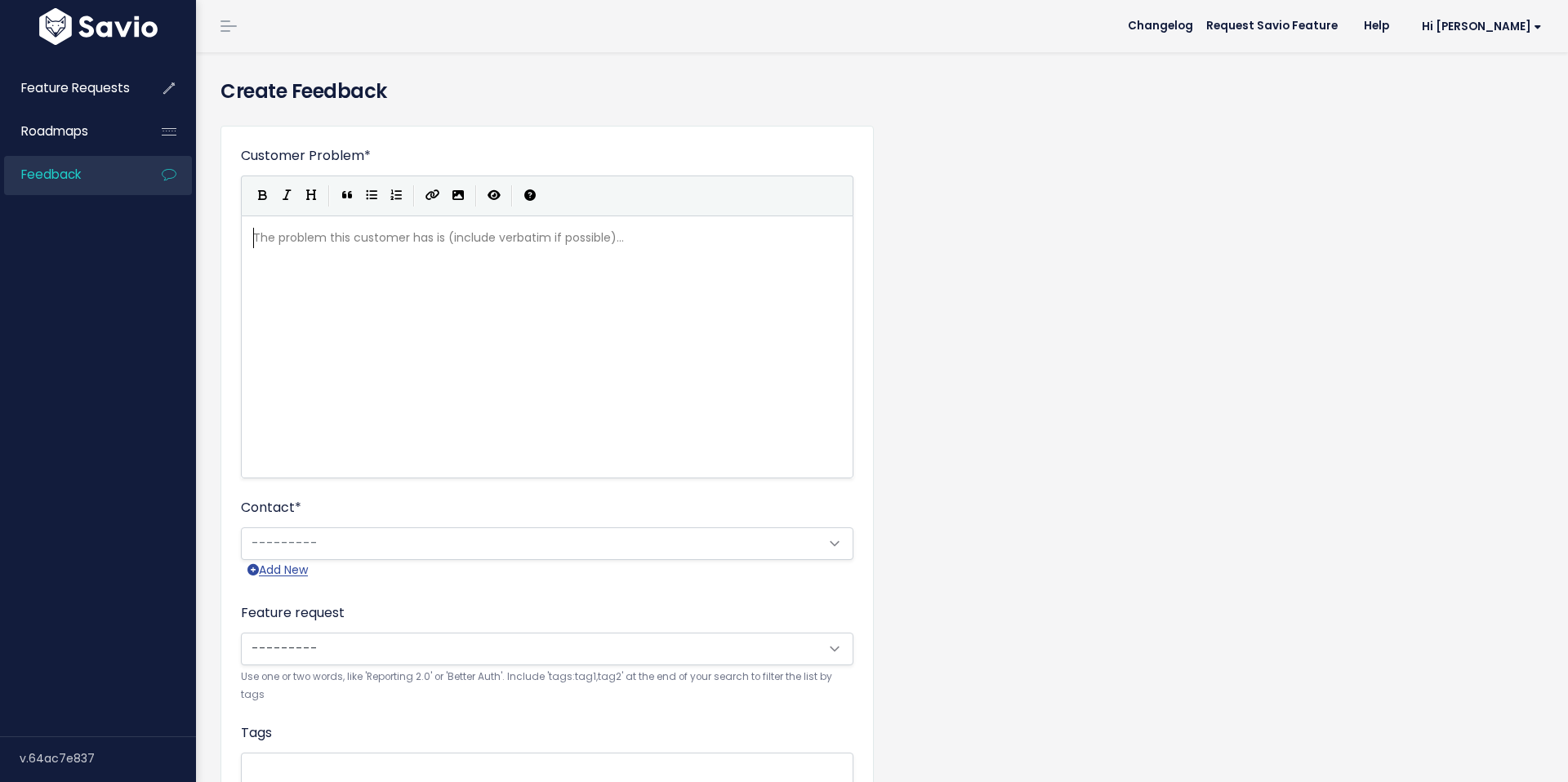
scroll to position [2, 0]
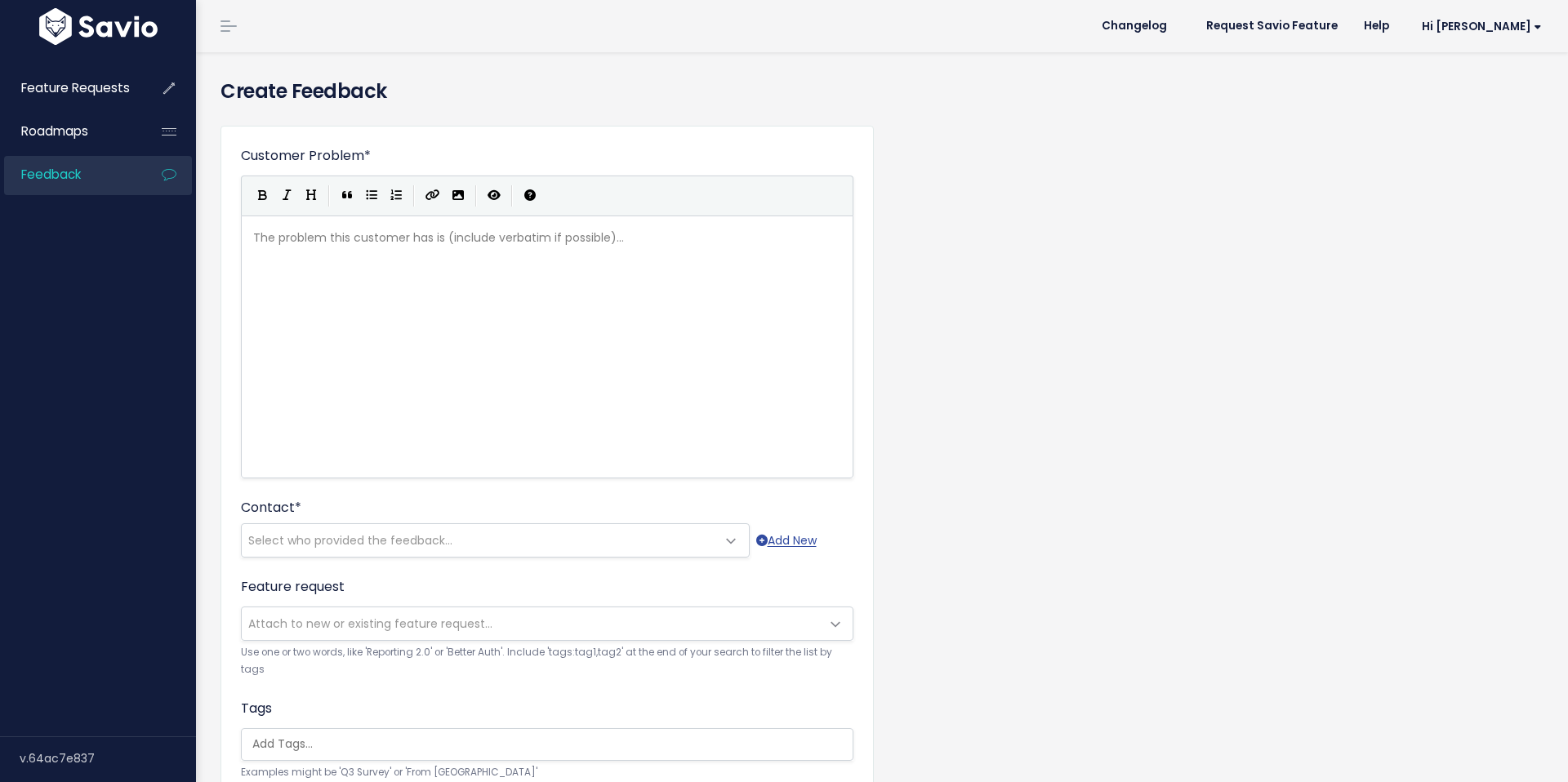
type textarea "Be"
type textarea "ayer | Public Records Gun Registration"
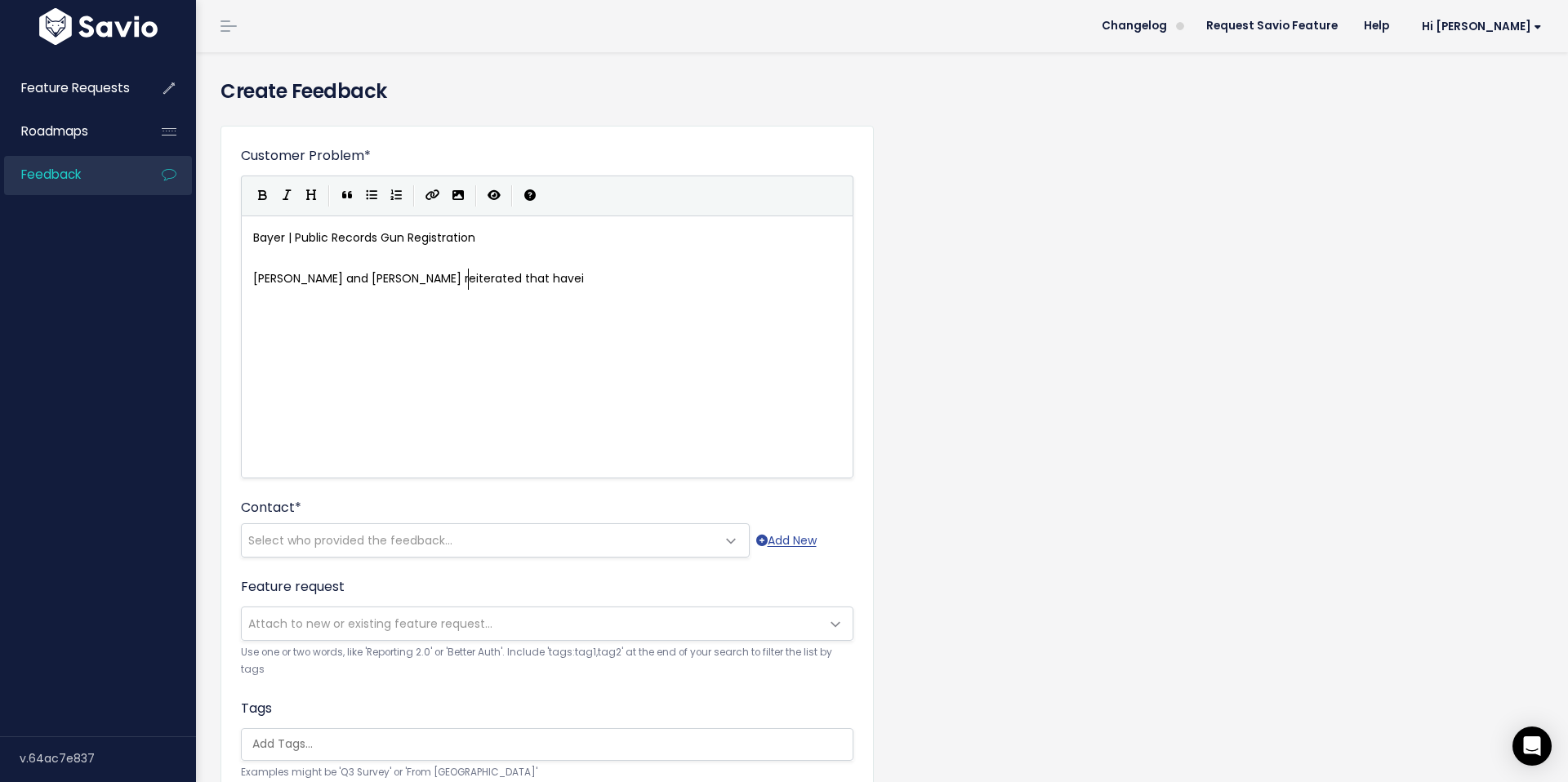
type textarea "[PERSON_NAME] and [PERSON_NAME] reiterated that havein"
type textarea "ing Gun Registratio in"
type textarea "n information would be their primary wishlist source addition to the platofr"
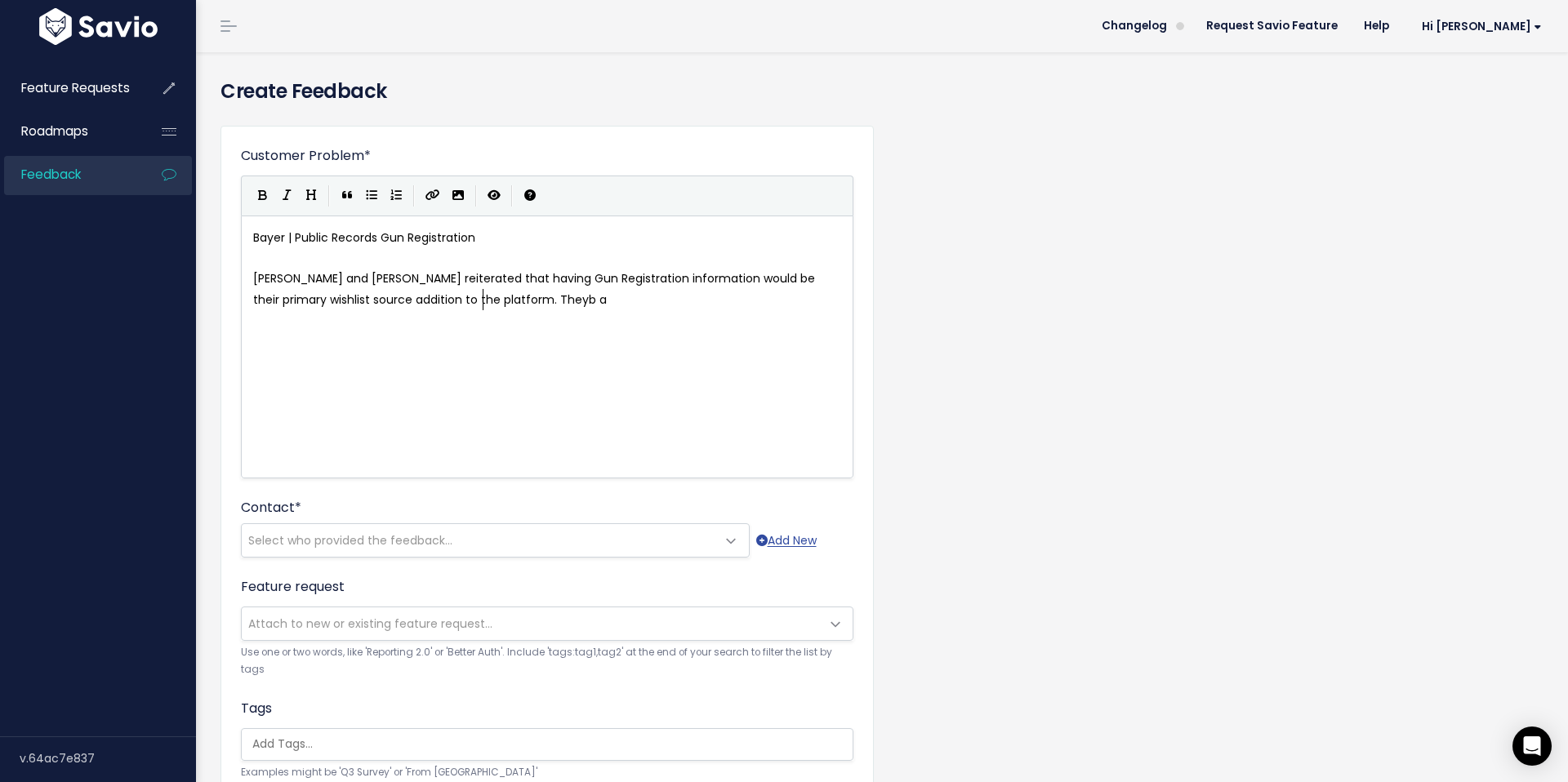
type textarea "form. Theyb are"
type textarea "expect to have layoffs come Octovb"
type textarea "ber and"
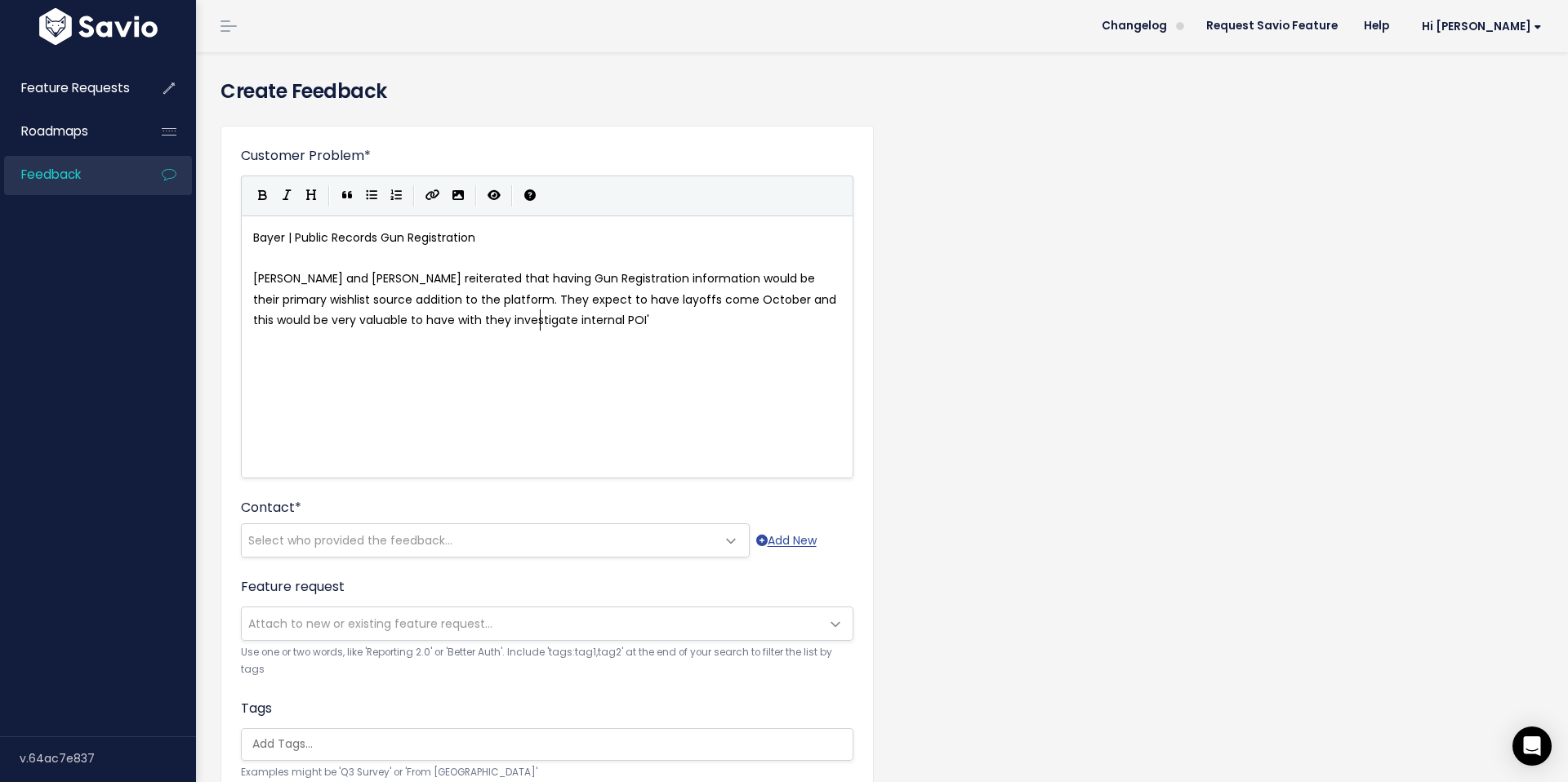
type textarea "[PERSON_NAME] and this would be very valuable to have with they investigate int…"
type textarea "They n"
type textarea "know not relaiz"
type textarea "stic to have incorporated however to give contes"
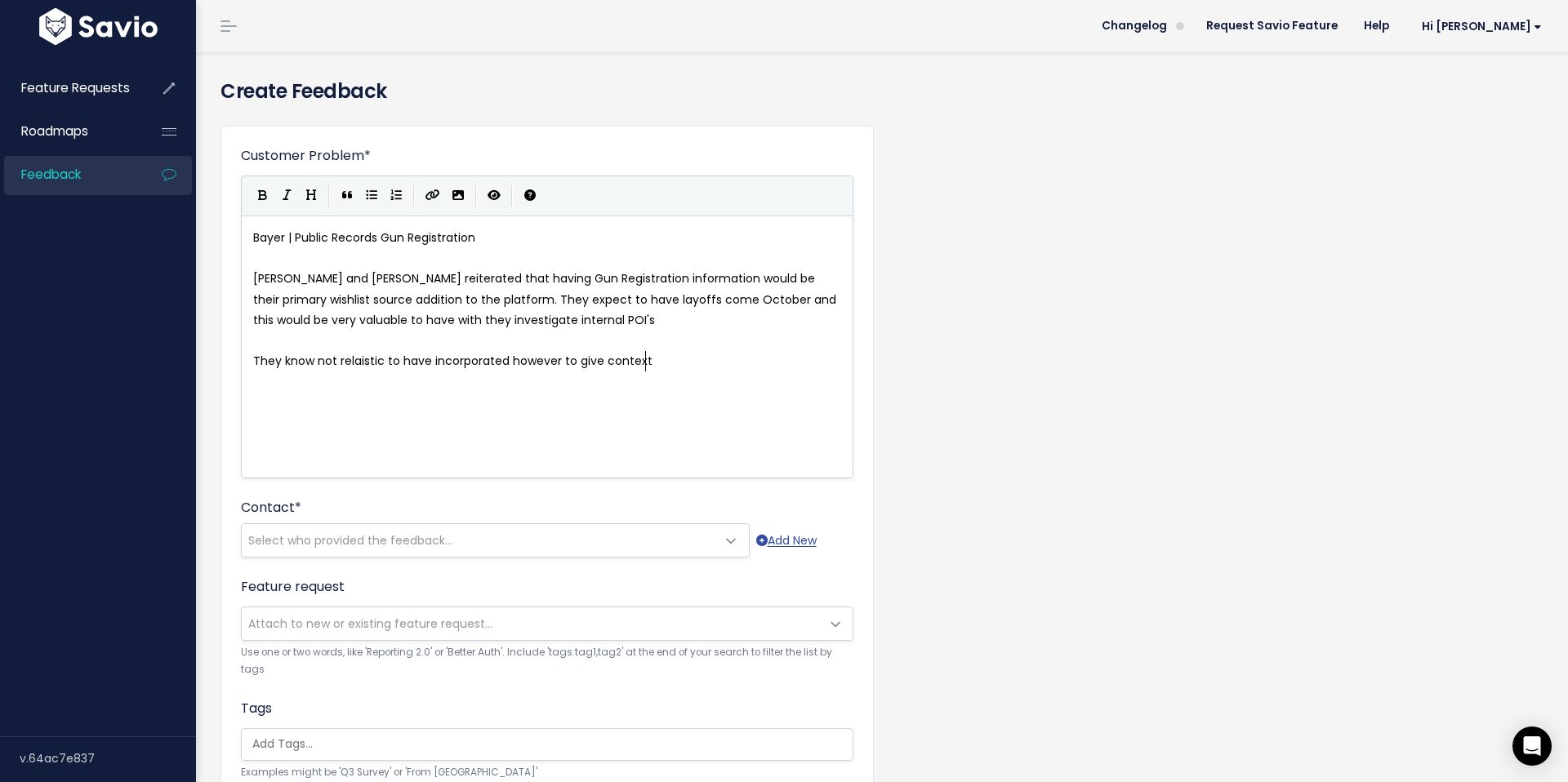
scroll to position [6, 12]
type textarea "xt to why it would be b"
type textarea "valuable/"
type textarea ". They also mentioned that during the holiday season"
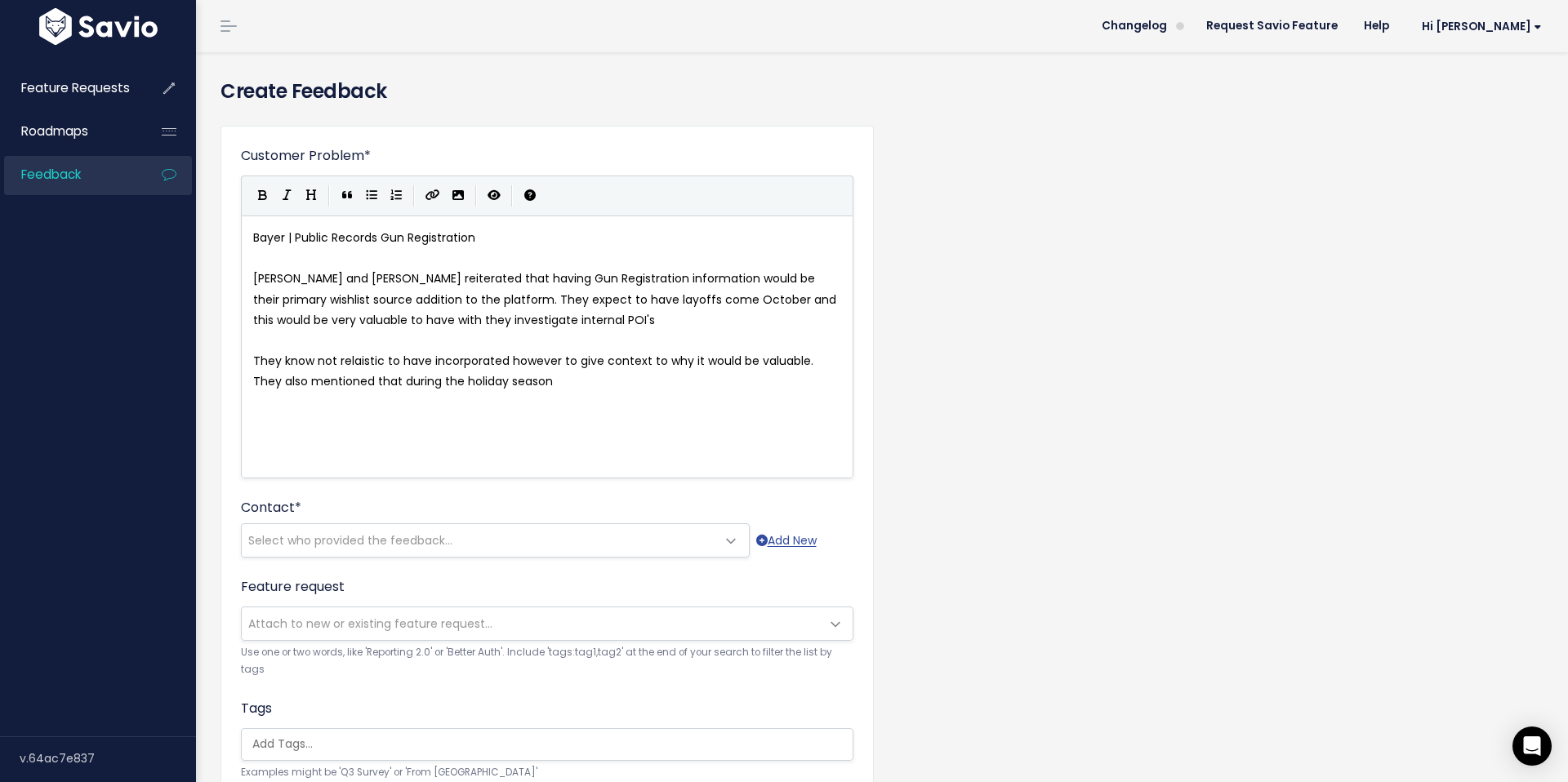
type textarea "g"
type textarea "gun violence is at an all time high."
click at [326, 542] on span "Select who provided the feedback..." at bounding box center [350, 540] width 205 height 16
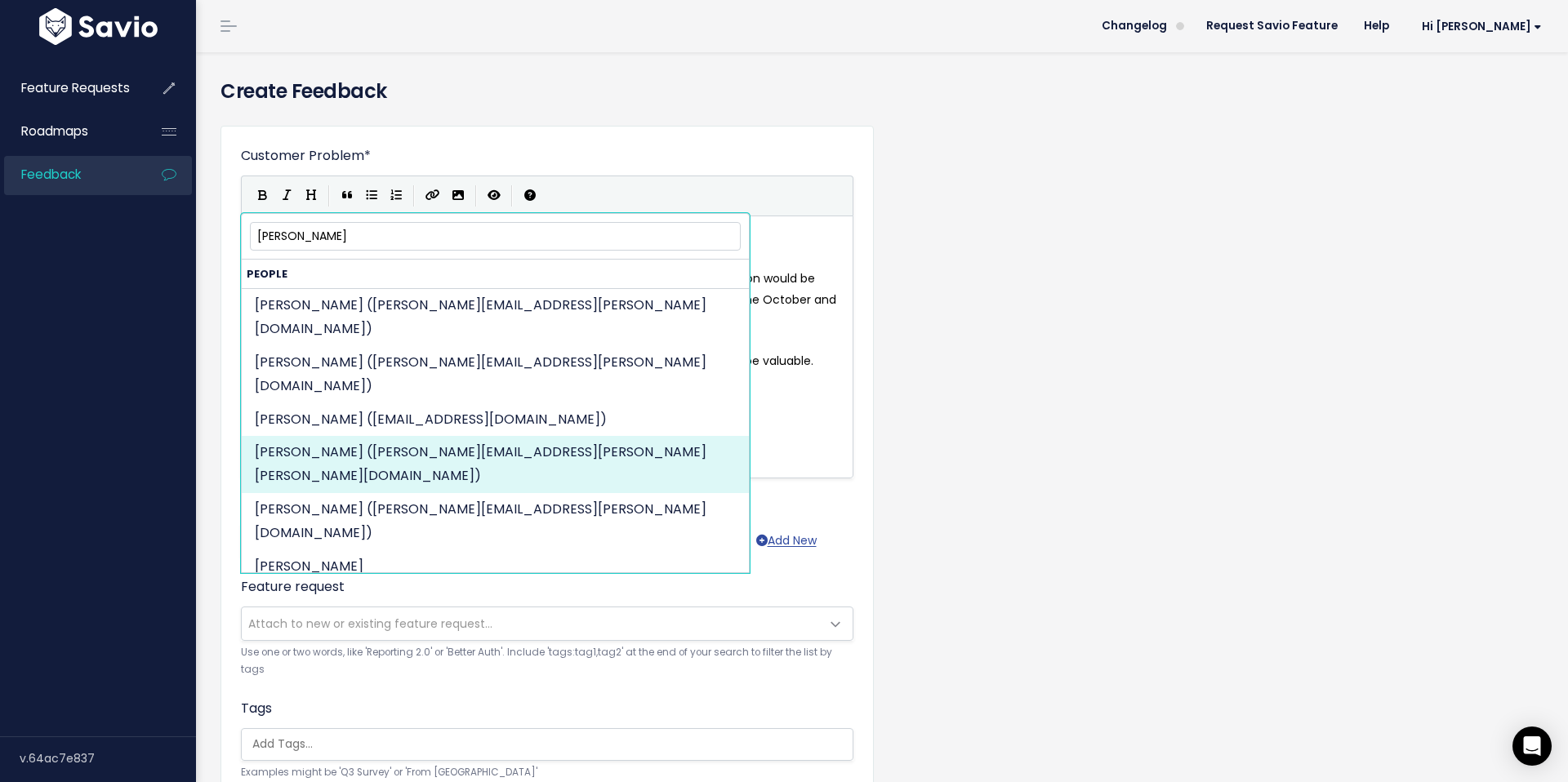
type input "michelle m"
select select "82972906"
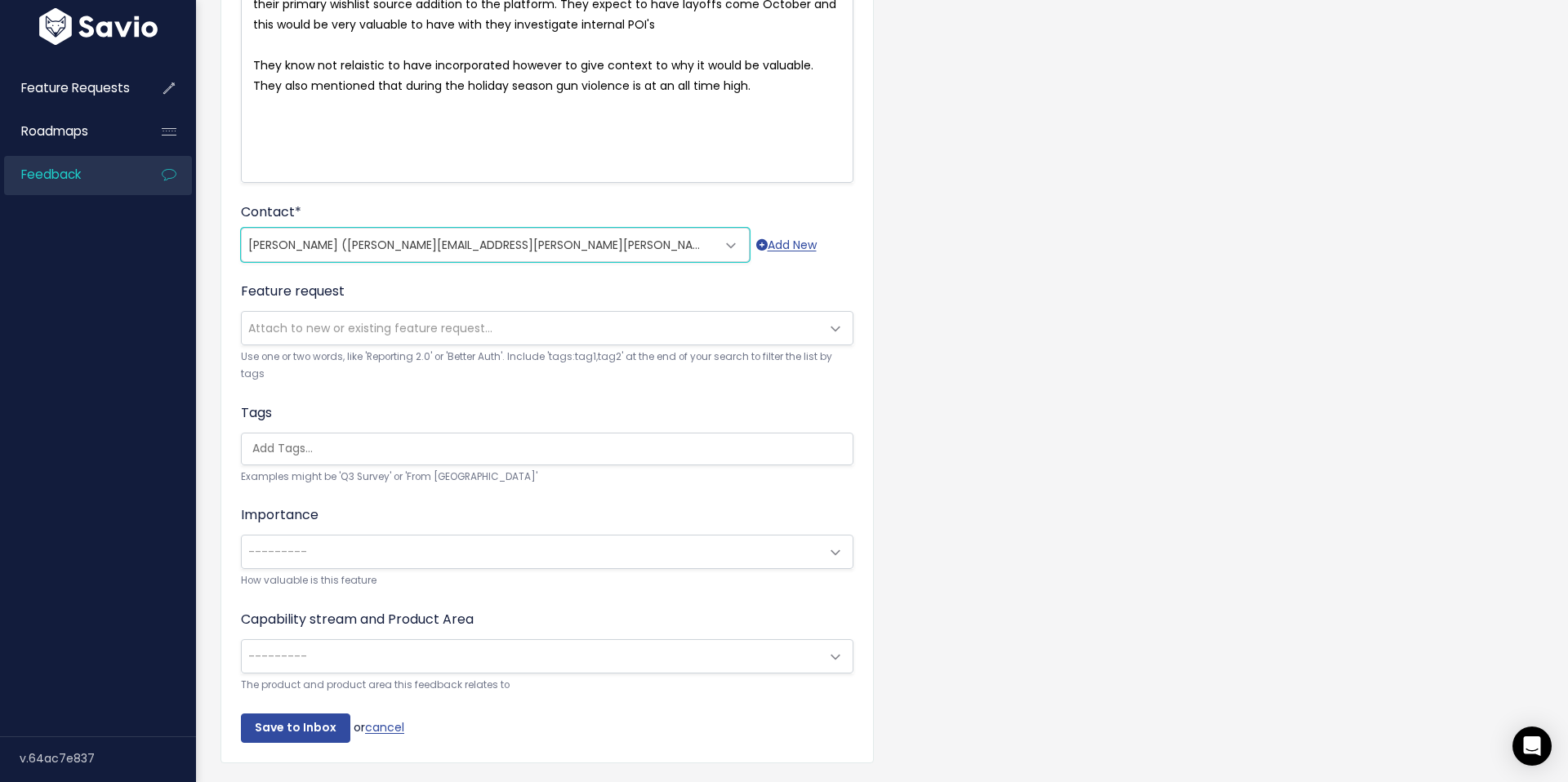
scroll to position [341, 0]
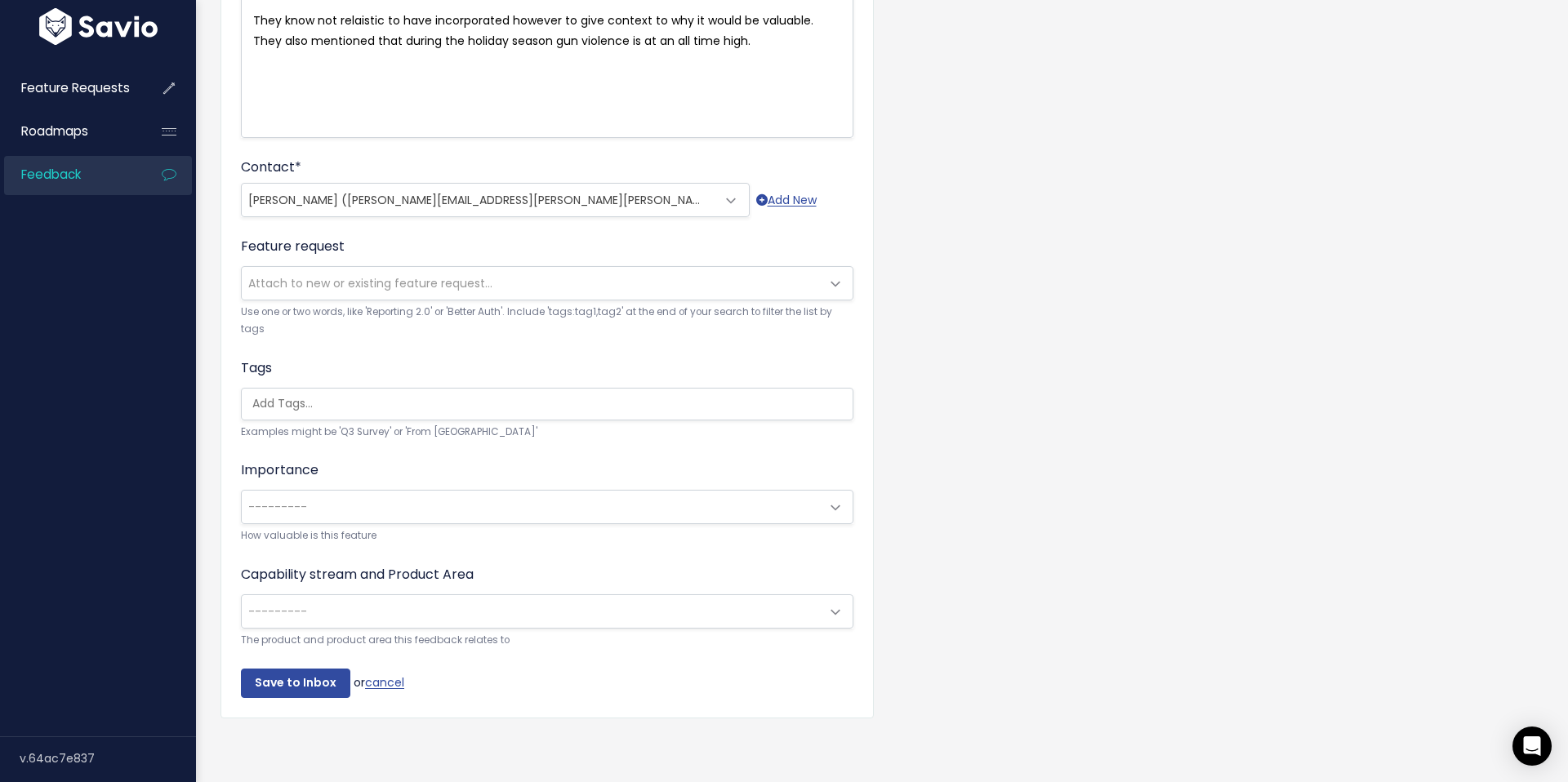
click at [437, 612] on span "---------" at bounding box center [530, 612] width 579 height 33
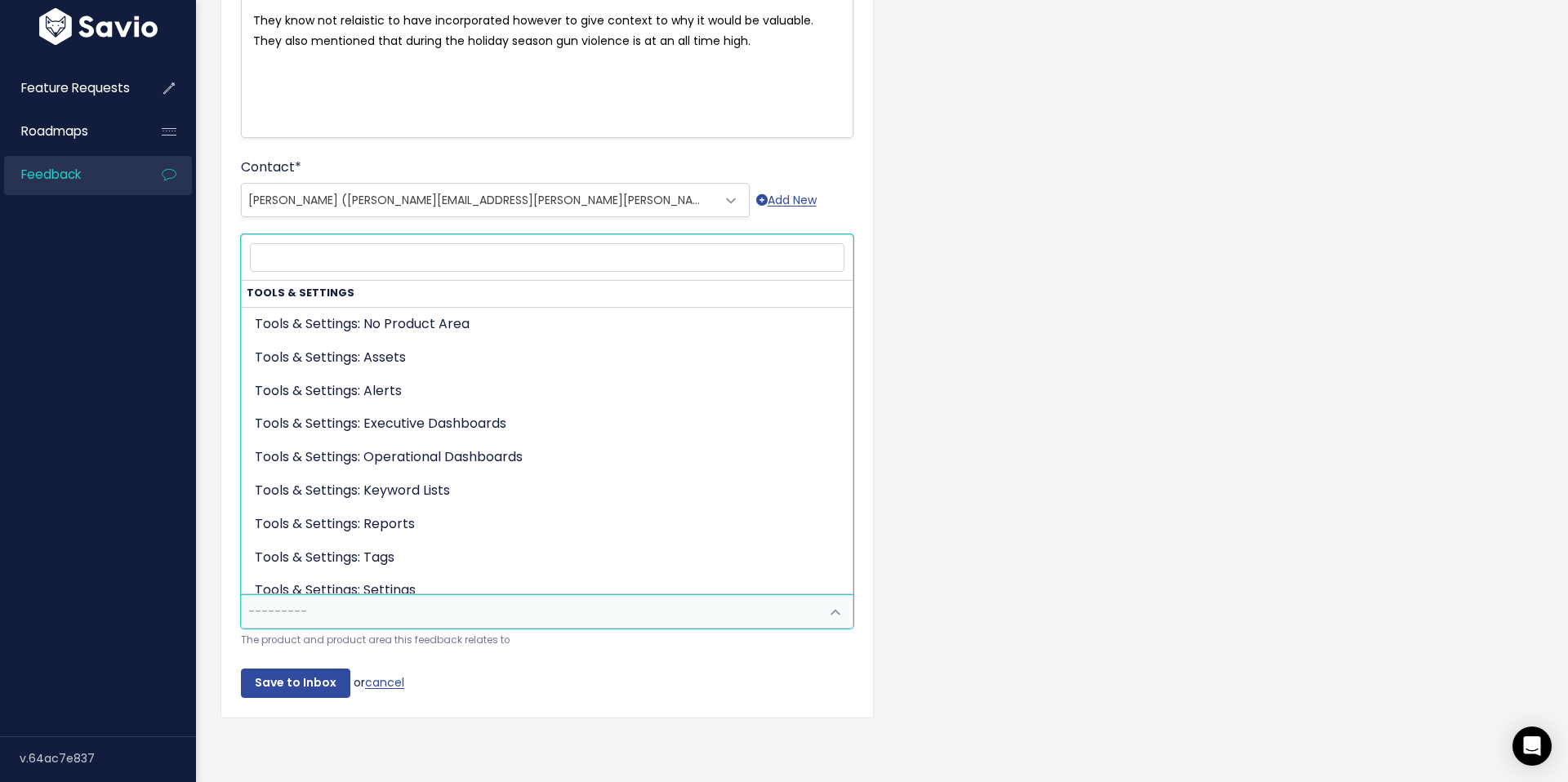
scroll to position [771, 0]
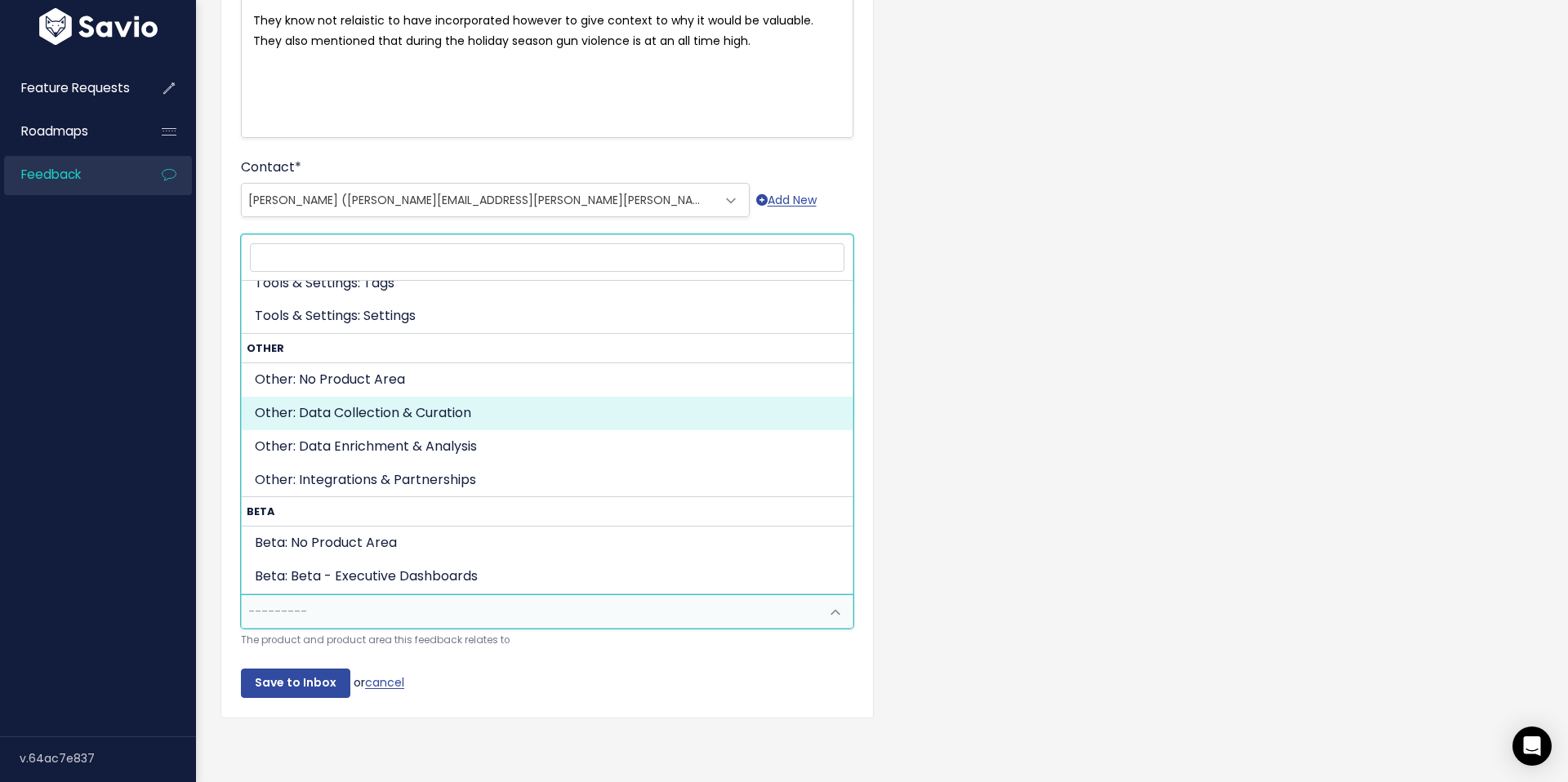
drag, startPoint x: 436, startPoint y: 418, endPoint x: 404, endPoint y: 436, distance: 36.7
select select "OTHER:DATA_COLLECTION_CURATION"
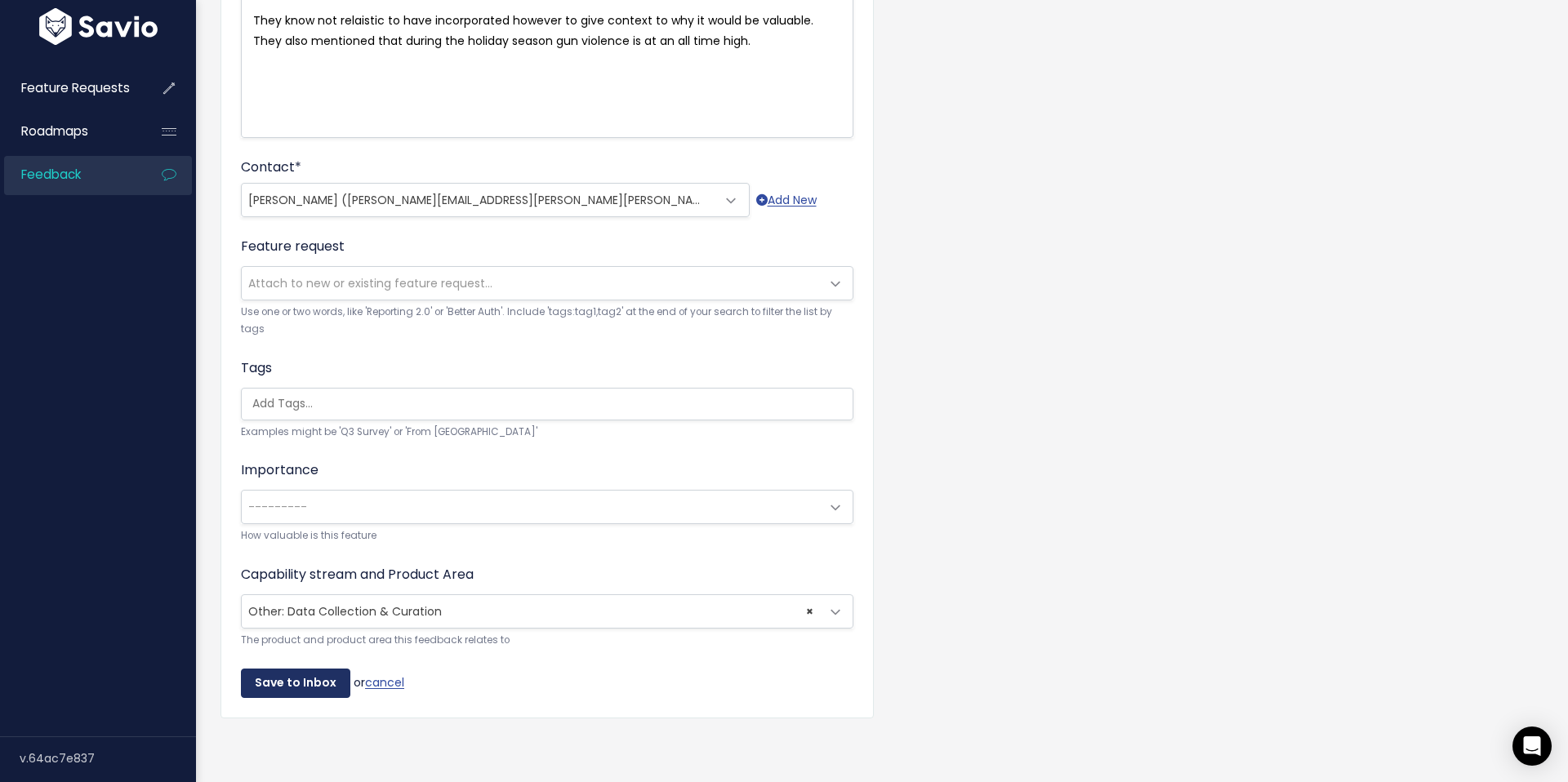
click at [276, 685] on input "Save to Inbox" at bounding box center [295, 683] width 110 height 29
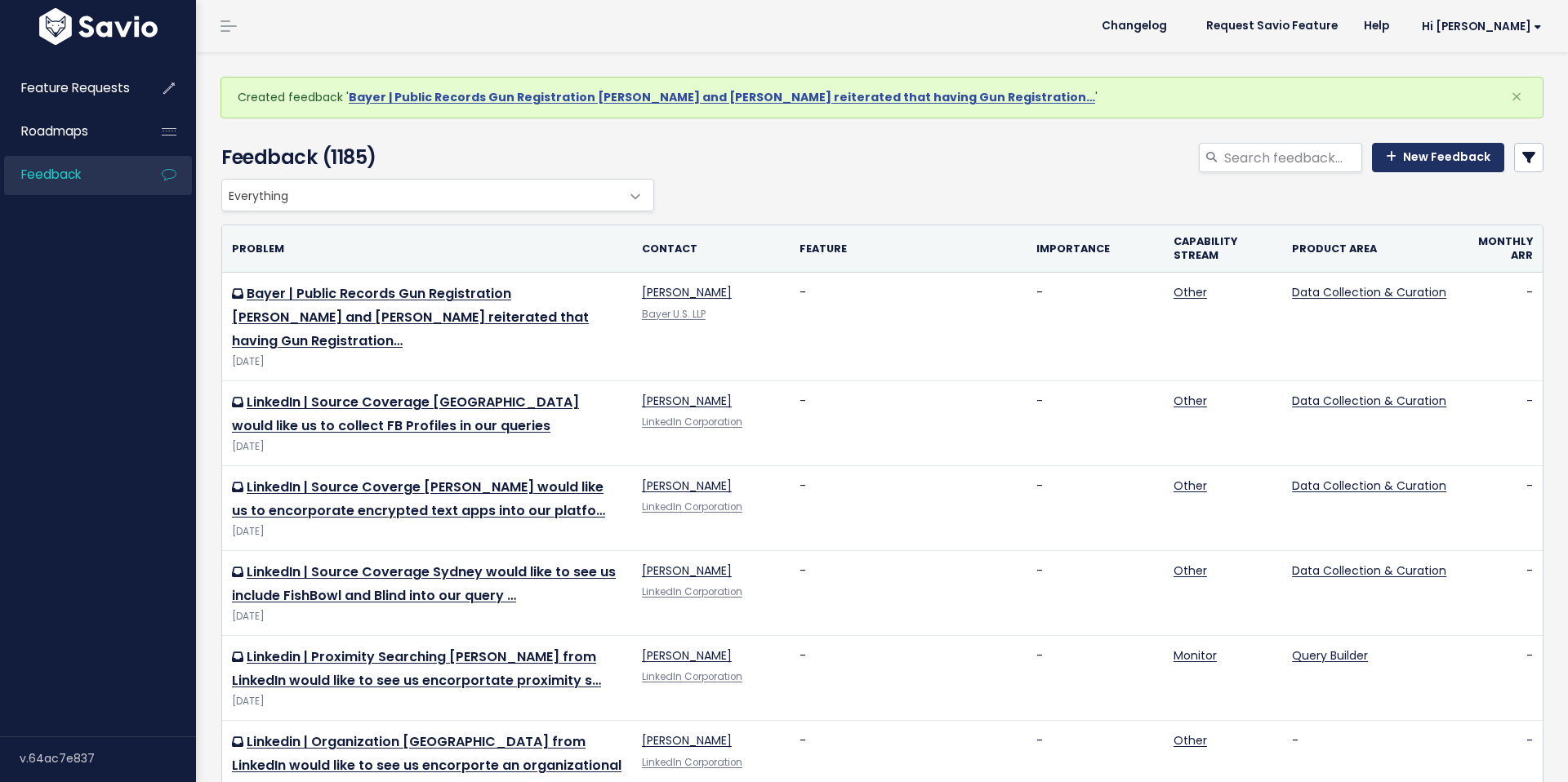
click at [1410, 160] on link "New Feedback" at bounding box center [1438, 157] width 133 height 29
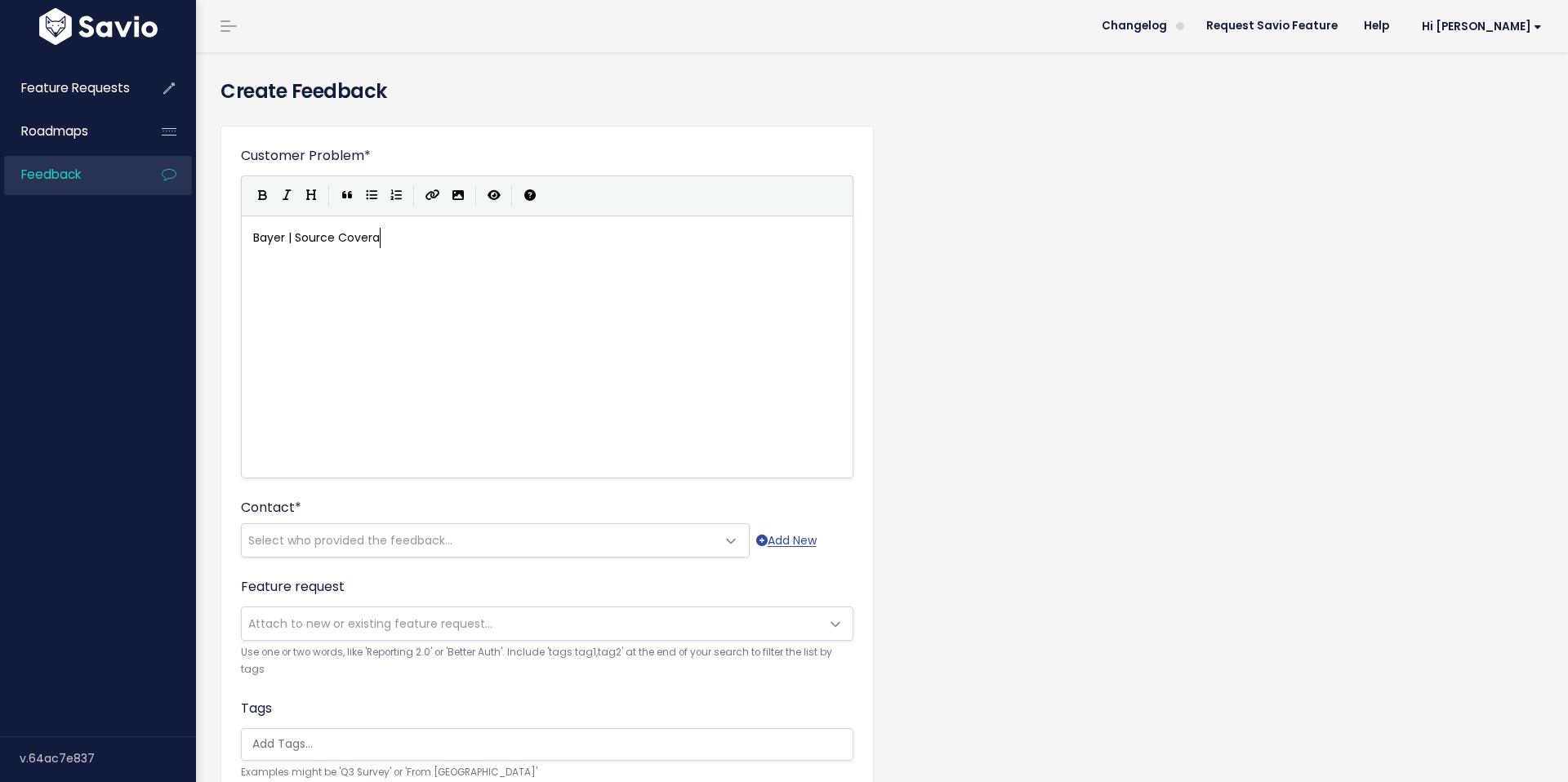
scroll to position [6, 139]
type textarea "Bayer | Source Coverage"
drag, startPoint x: 284, startPoint y: 236, endPoint x: 171, endPoint y: 227, distance: 113.4
type textarea "Nascar"
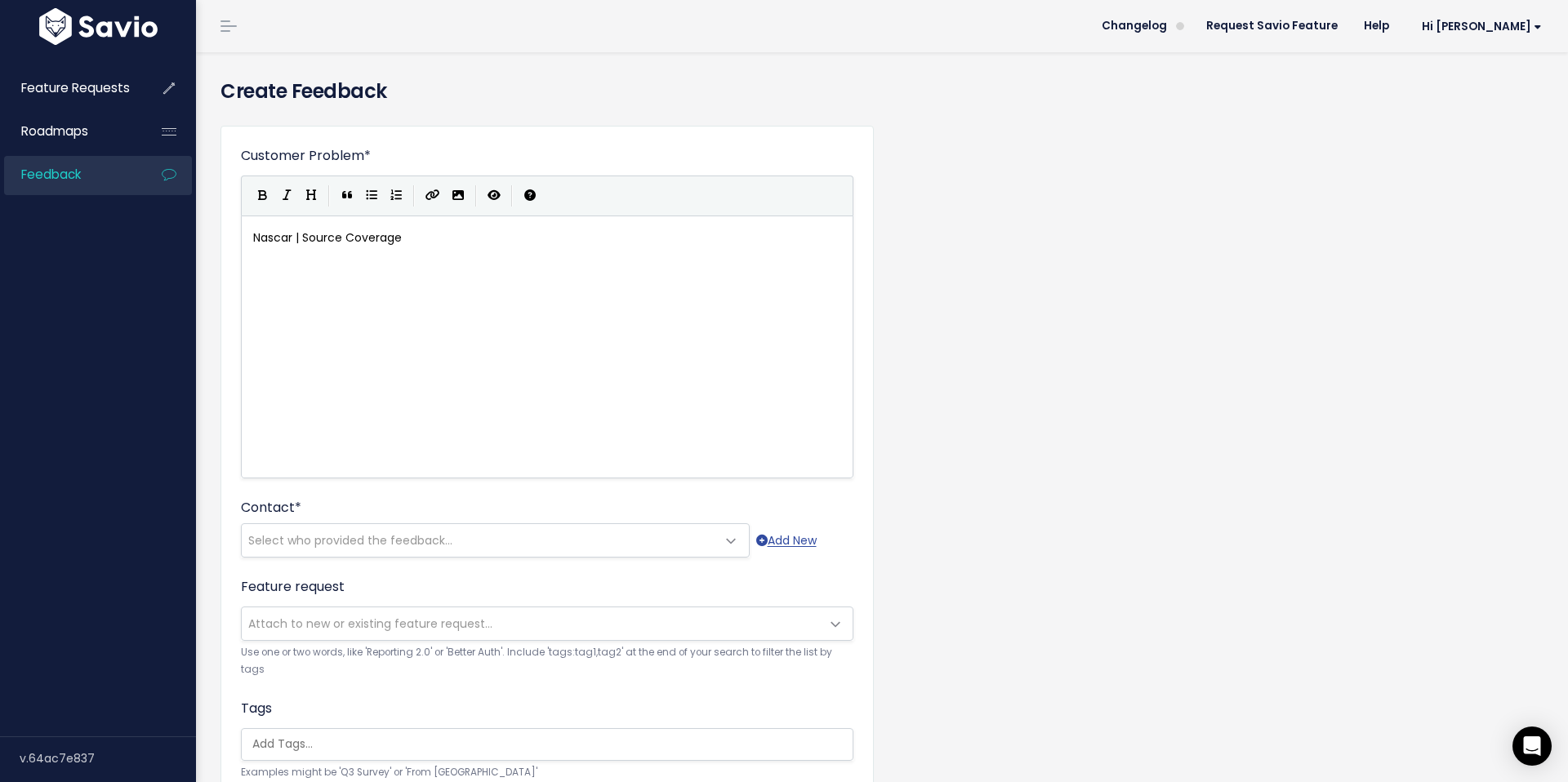
click at [324, 324] on div "x Nascar | Source Coverage ​ ​" at bounding box center [567, 367] width 635 height 286
type textarea "List"
type textarea "ette mentioned that [PERSON_NAME] would be a preferred additikn"
type textarea "on to wo"
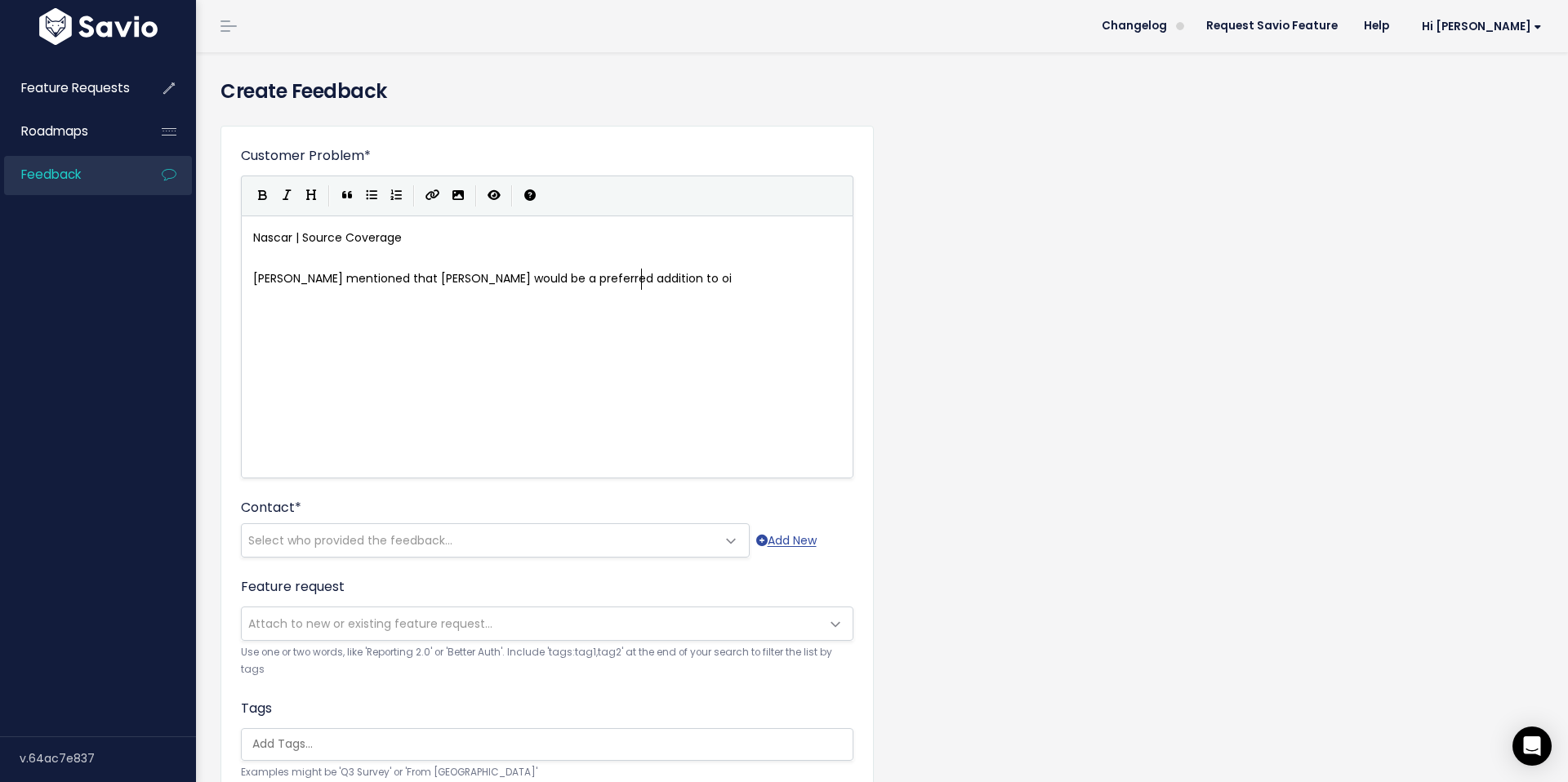
type textarea "oiu"
type textarea "ur source coverahge"
type textarea "ge as"
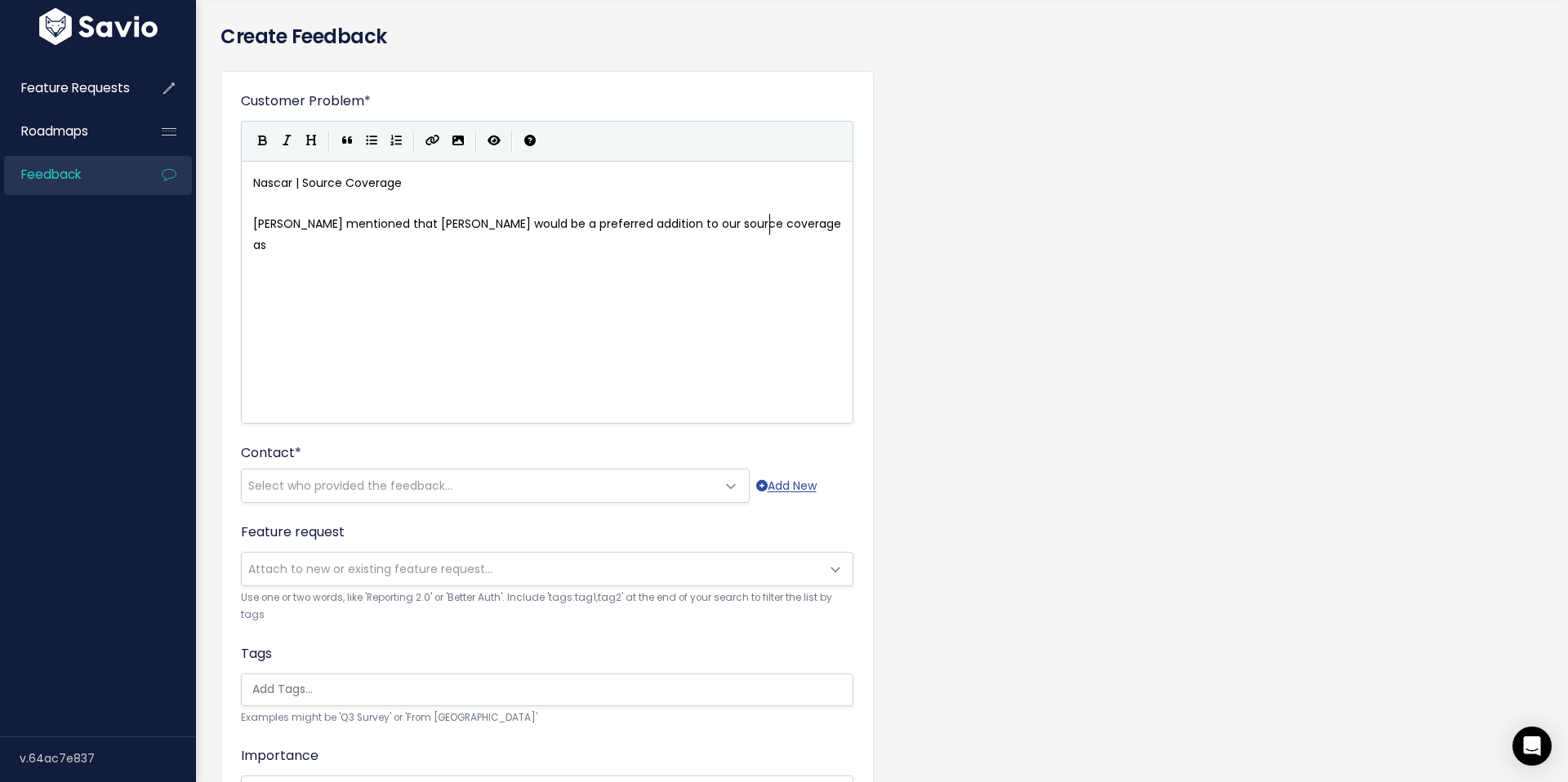
scroll to position [57, 0]
click at [444, 220] on span "[PERSON_NAME] mentioned that [PERSON_NAME] would be a preferred addition to our…" at bounding box center [548, 231] width 591 height 37
type textarea "and FB Reels"
drag, startPoint x: 839, startPoint y: 222, endPoint x: 821, endPoint y: 224, distance: 18.1
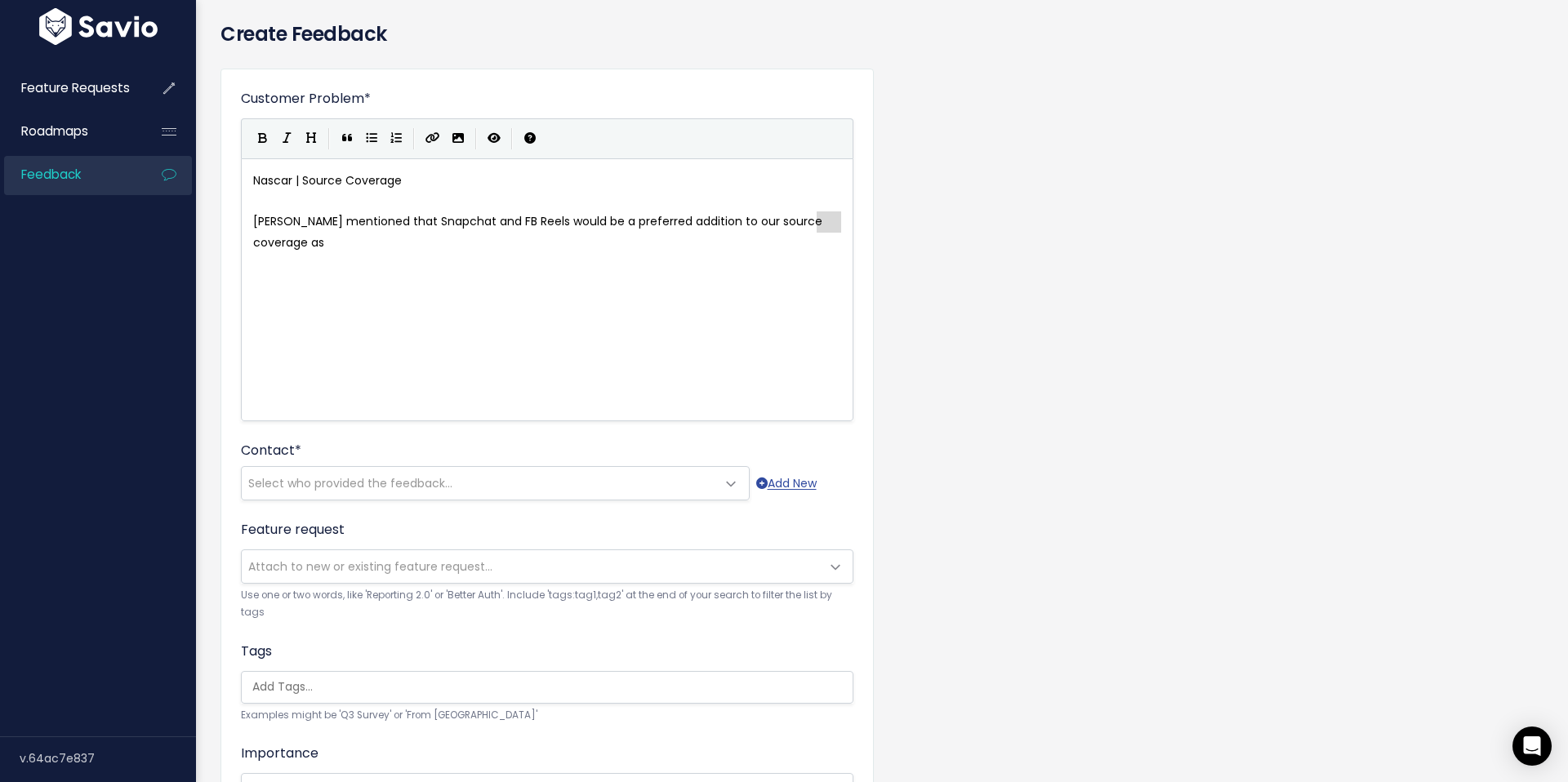
scroll to position [6, 8]
type textarea "e"
click at [525, 480] on span "Select who provided the feedback..." at bounding box center [478, 483] width 474 height 33
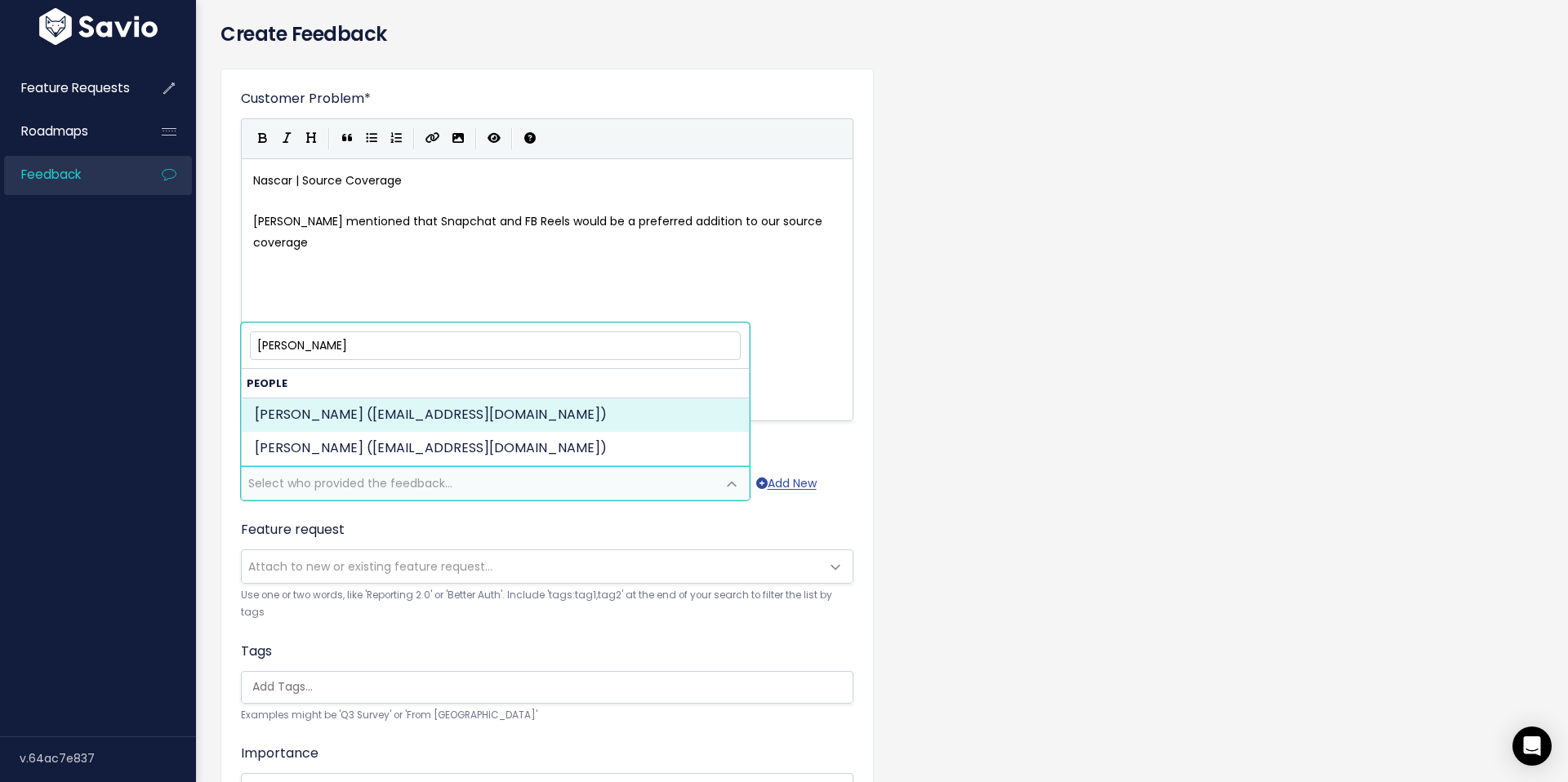
type input "[PERSON_NAME]"
select select "82971475"
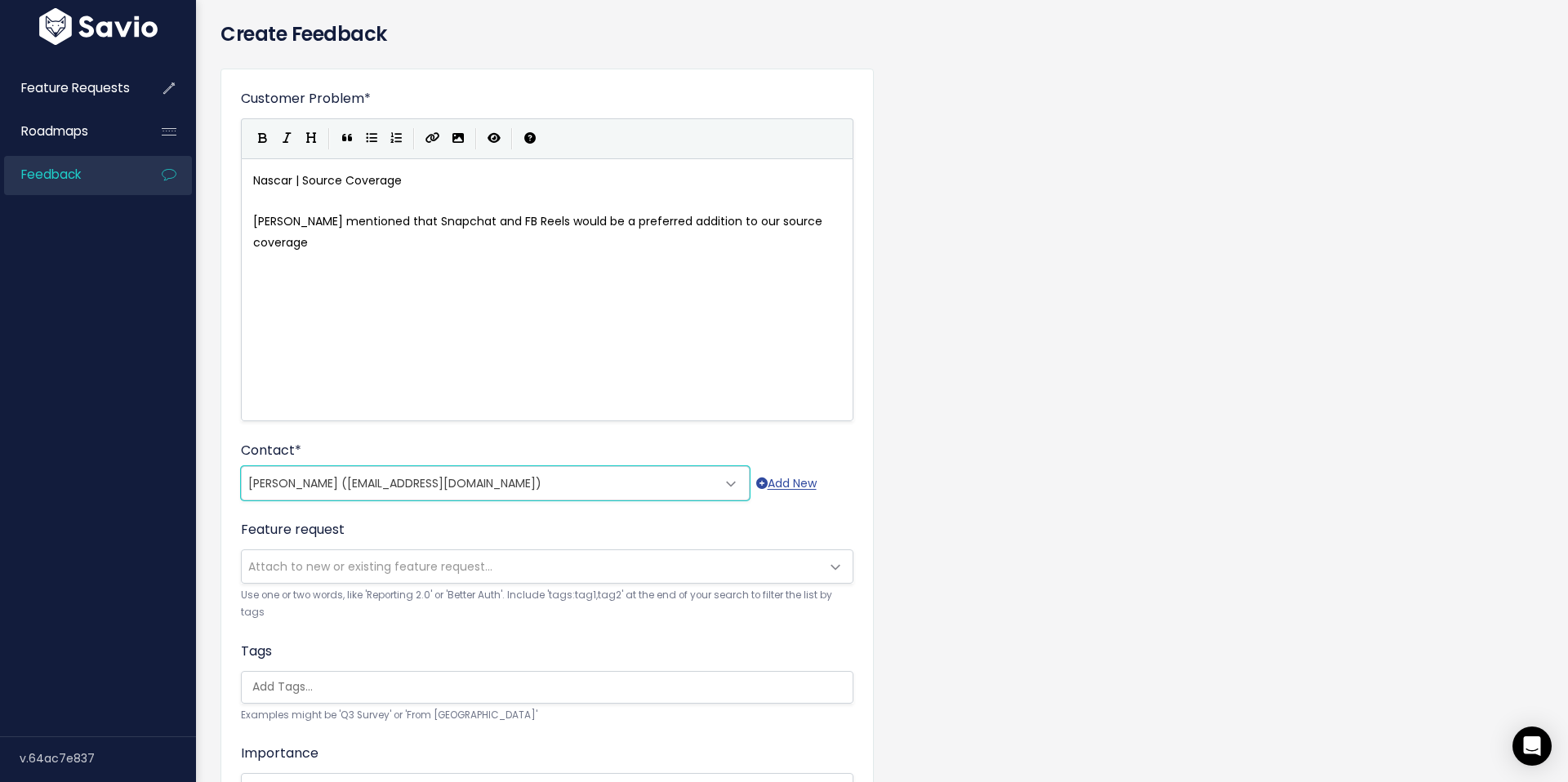
scroll to position [341, 0]
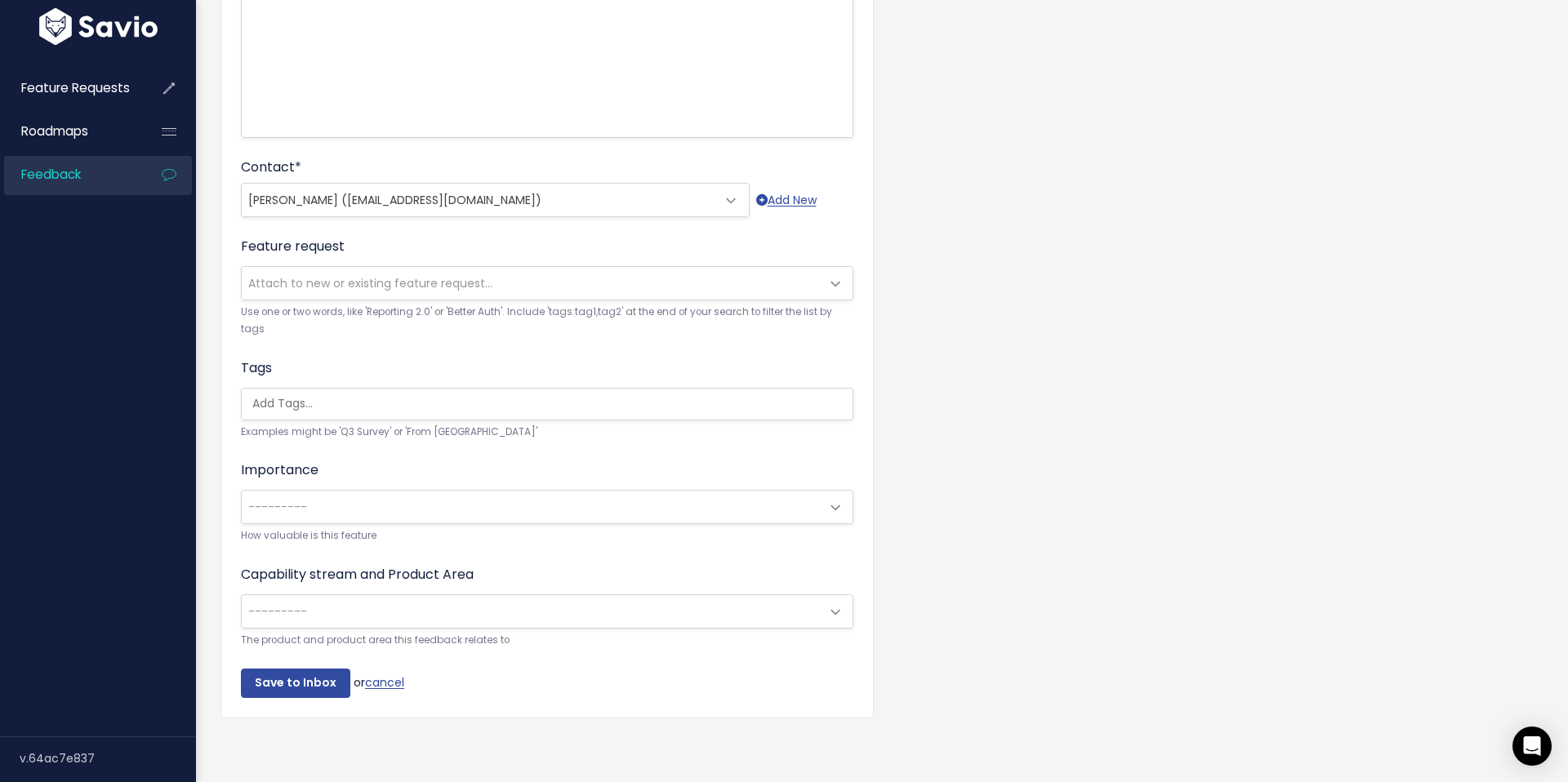
click at [532, 615] on span "---------" at bounding box center [530, 612] width 579 height 33
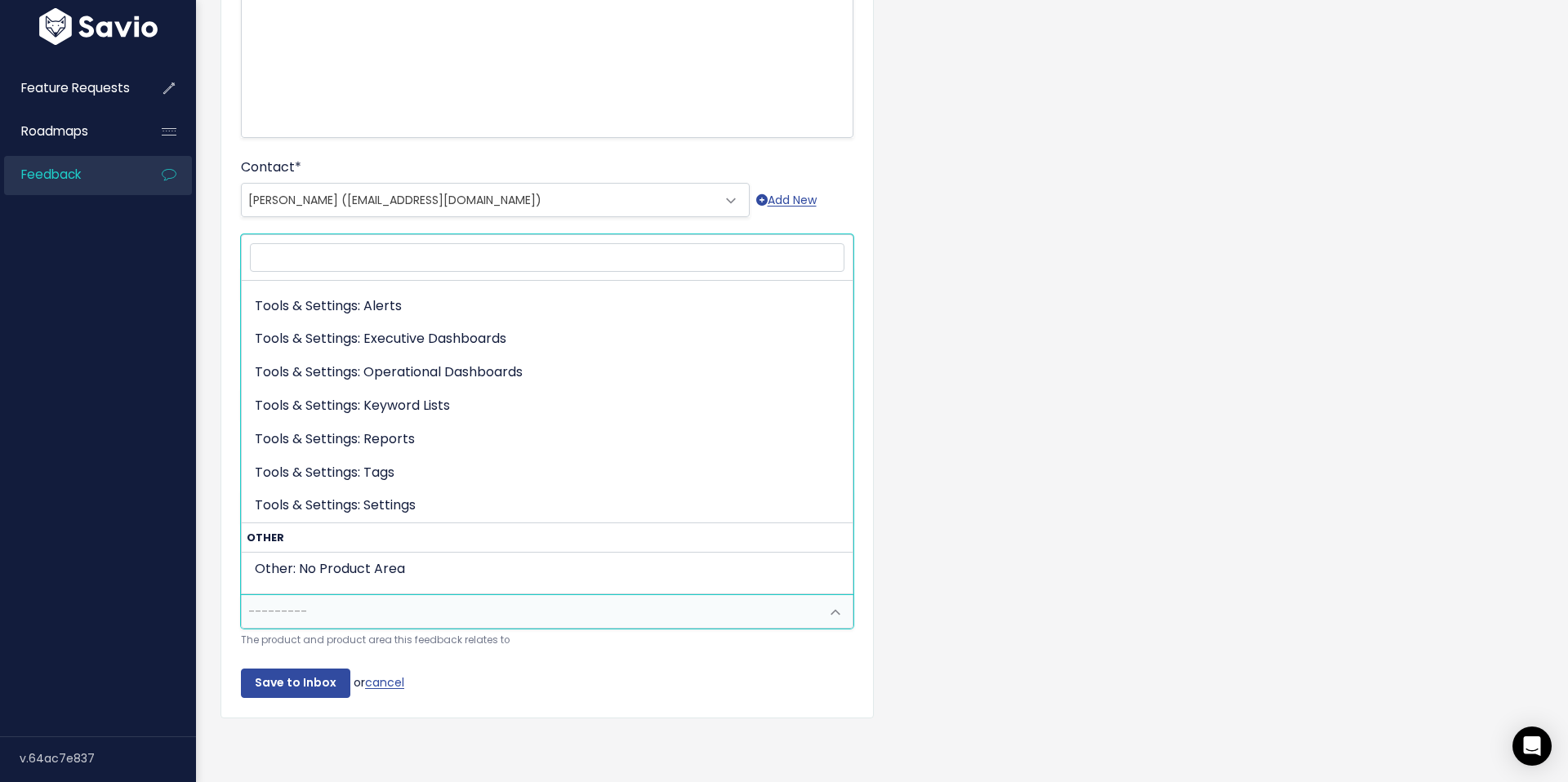
scroll to position [771, 0]
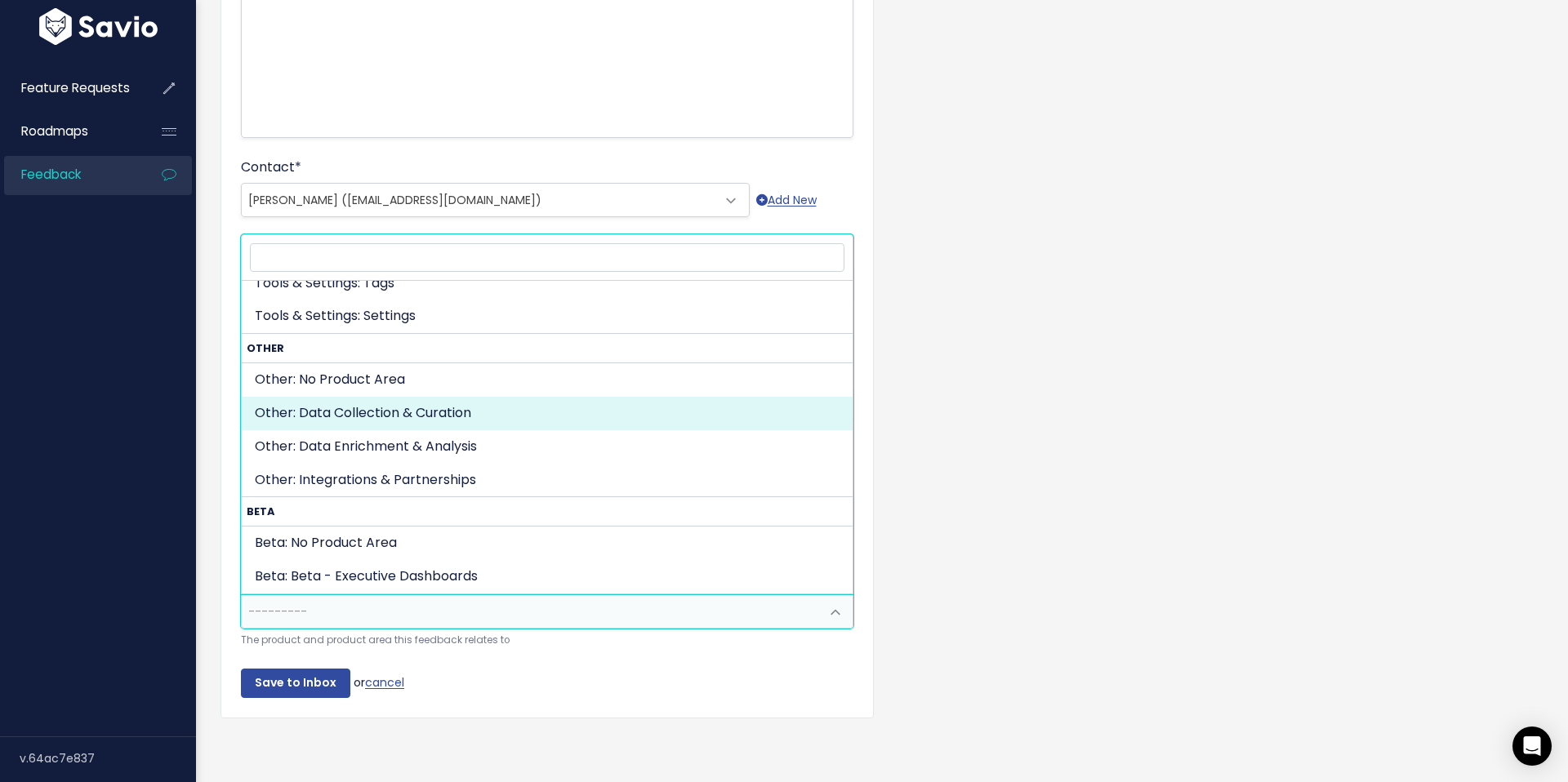
drag, startPoint x: 460, startPoint y: 401, endPoint x: 381, endPoint y: 509, distance: 133.8
select select "OTHER:DATA_COLLECTION_CURATION"
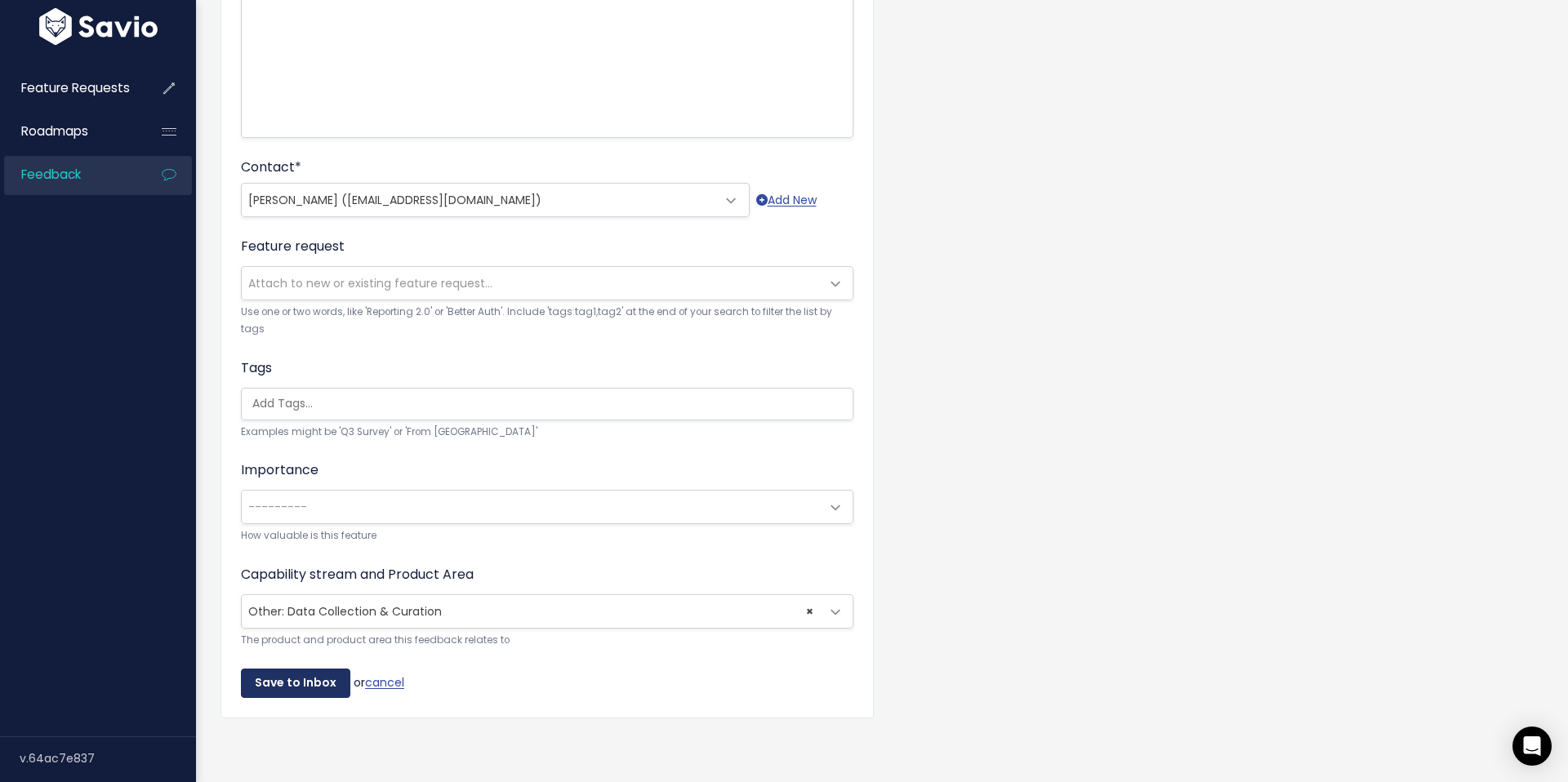
click at [294, 680] on input "Save to Inbox" at bounding box center [295, 683] width 110 height 29
